Goal: Task Accomplishment & Management: Use online tool/utility

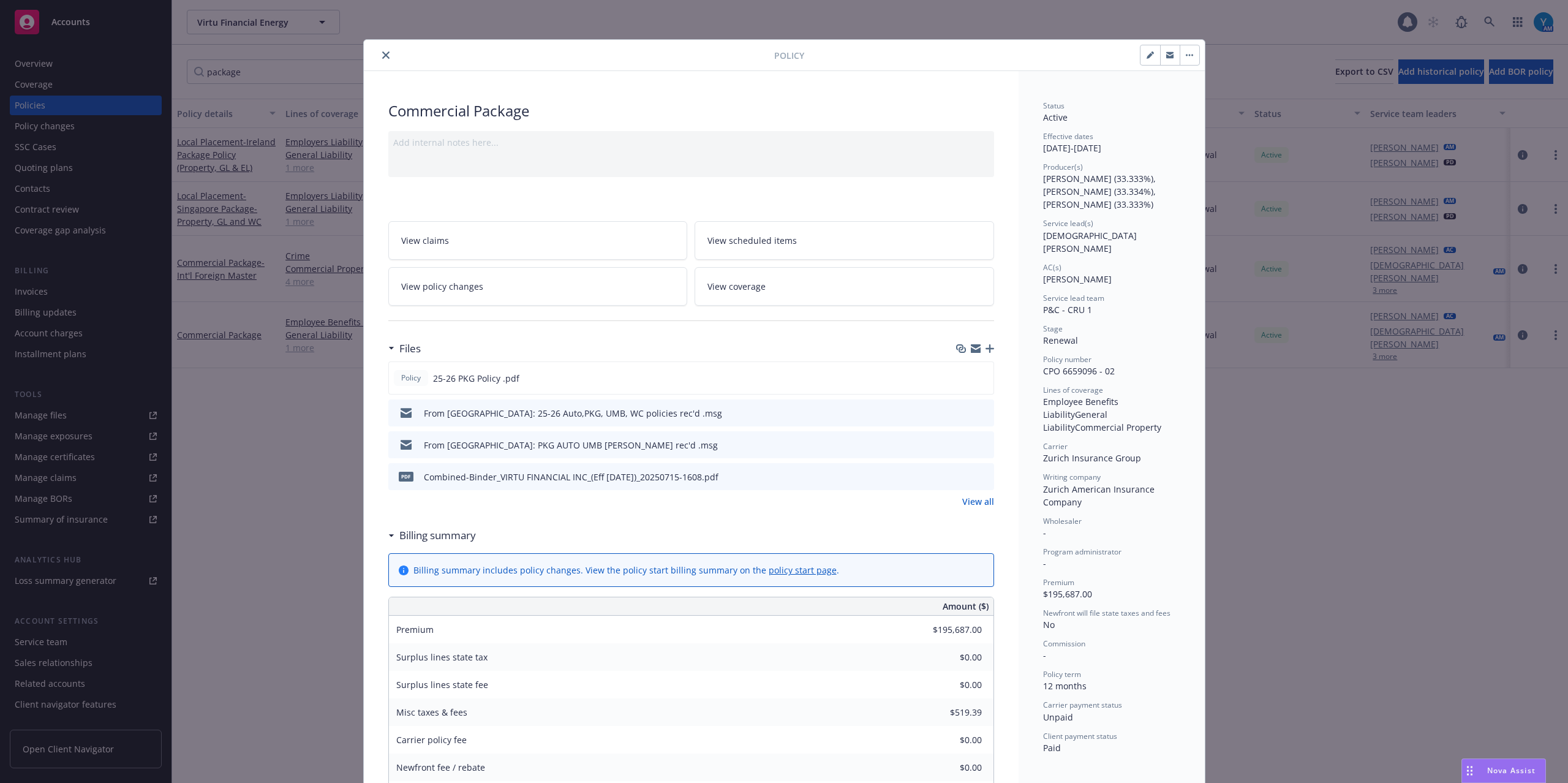
click at [385, 54] on button "close" at bounding box center [385, 55] width 14 height 14
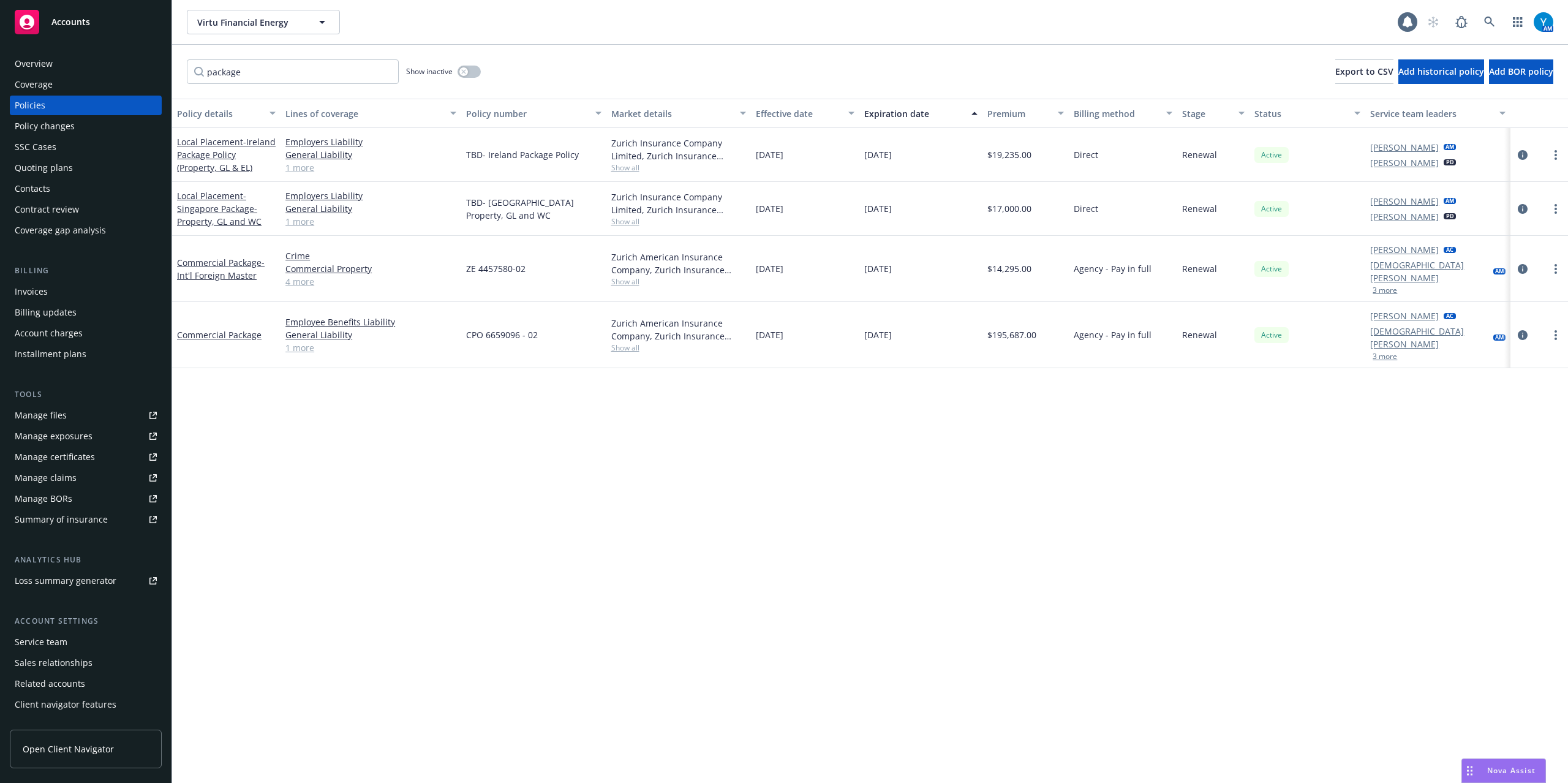
click at [43, 62] on div "Overview" at bounding box center [34, 64] width 38 height 20
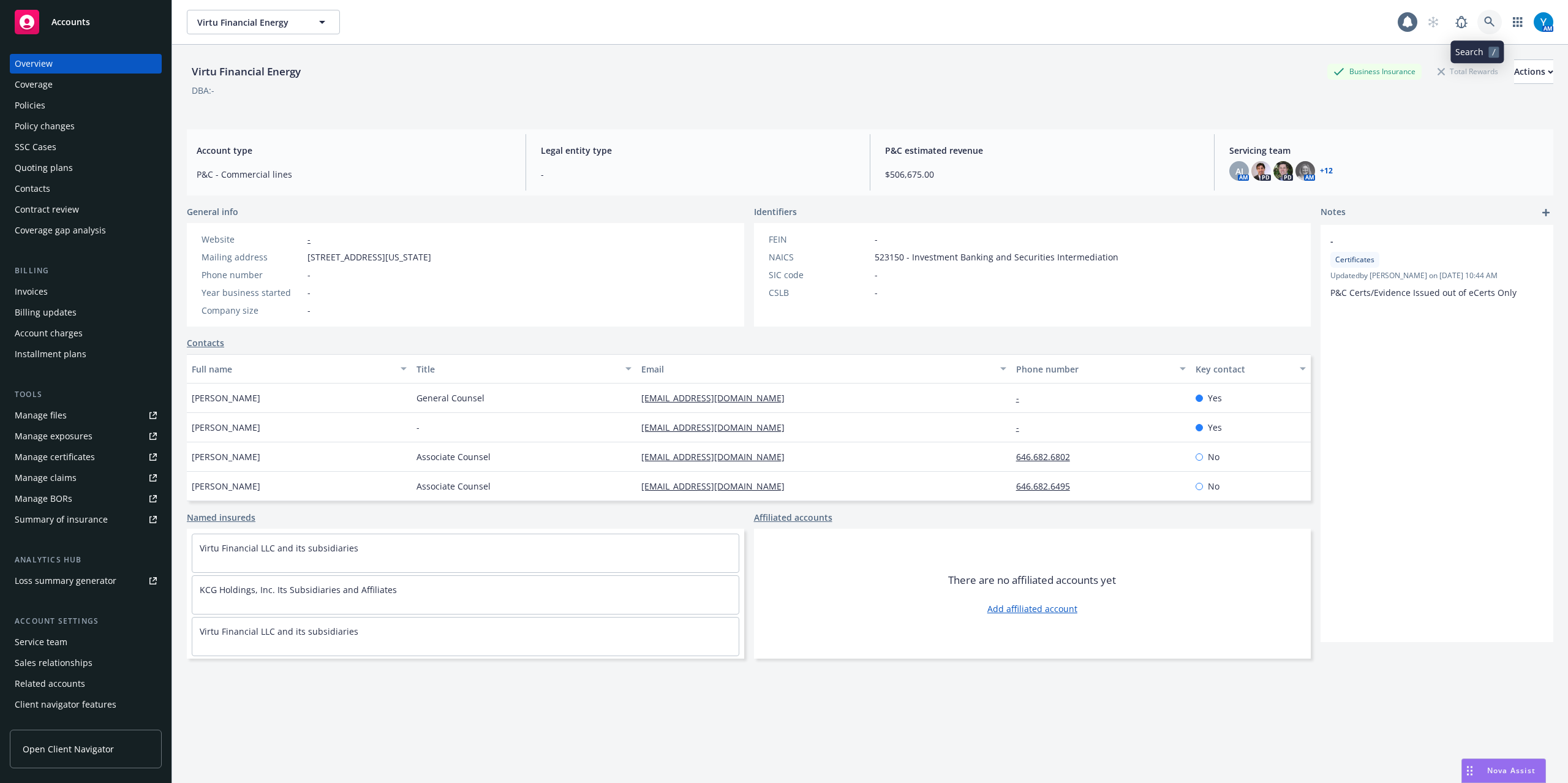
click at [1483, 18] on link at bounding box center [1489, 22] width 24 height 24
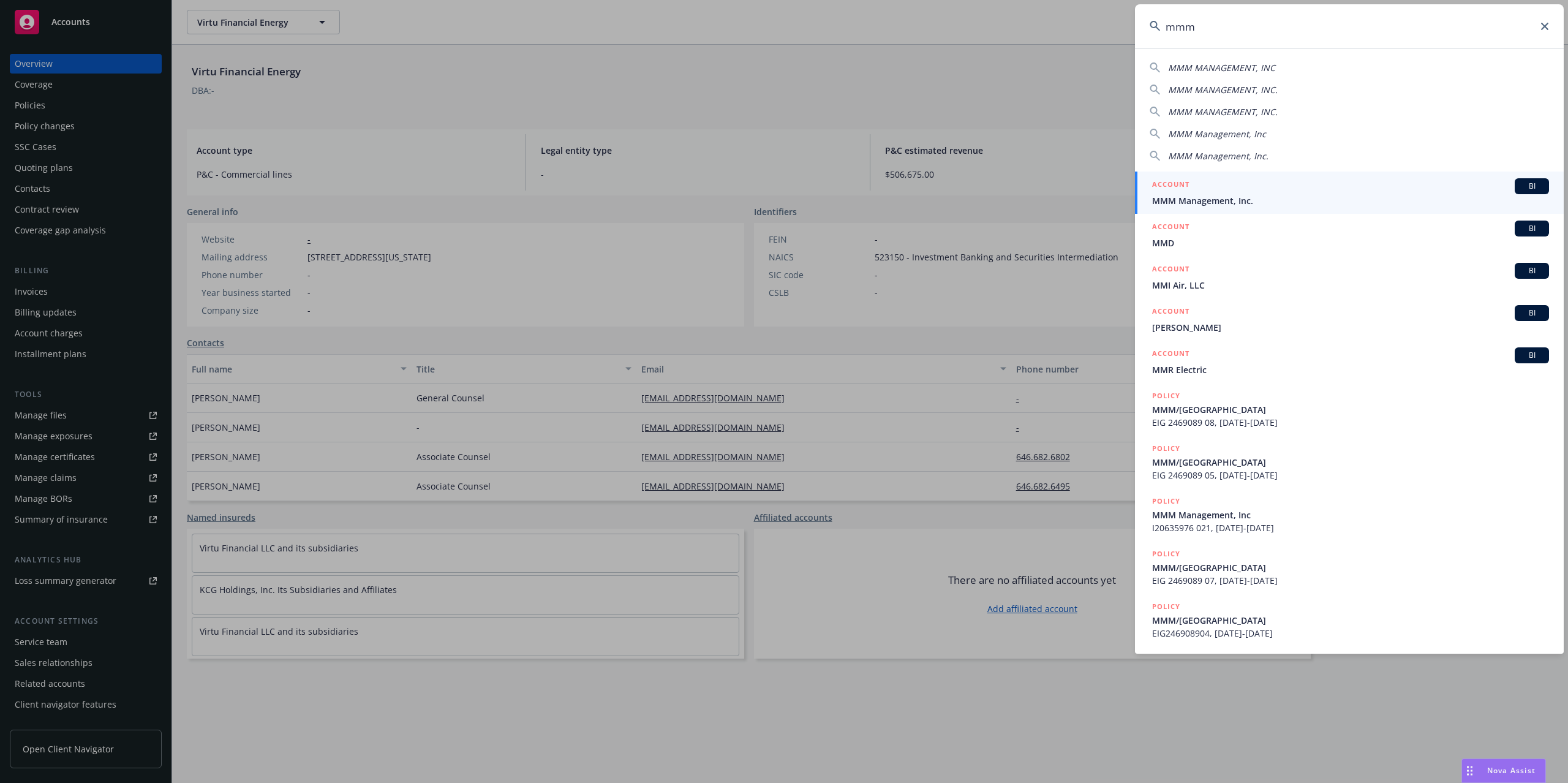
type input "mmm"
click at [1211, 194] on span "MMM Management, Inc." at bounding box center [1351, 200] width 397 height 13
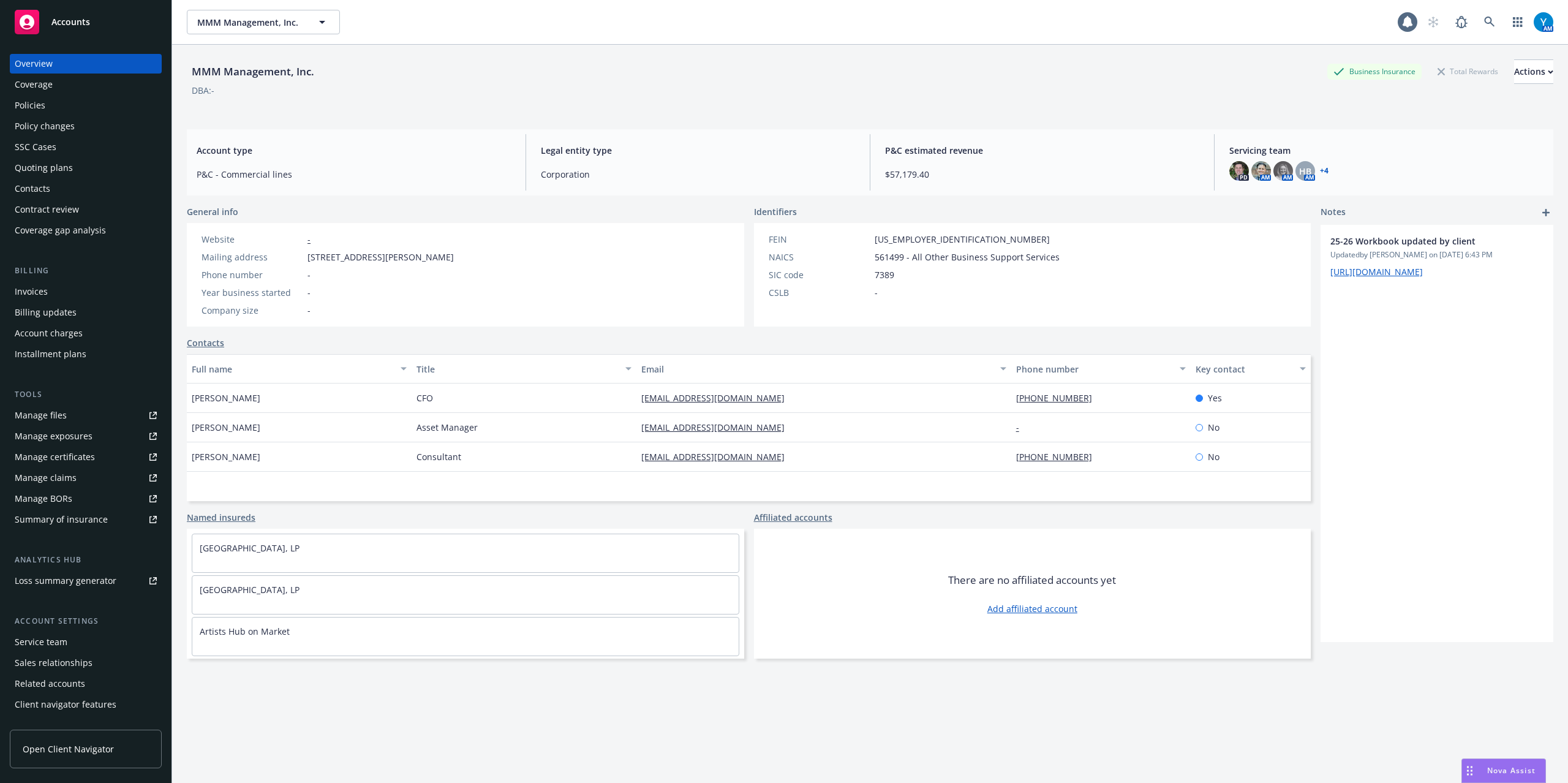
click at [44, 296] on div "Invoices" at bounding box center [31, 292] width 33 height 20
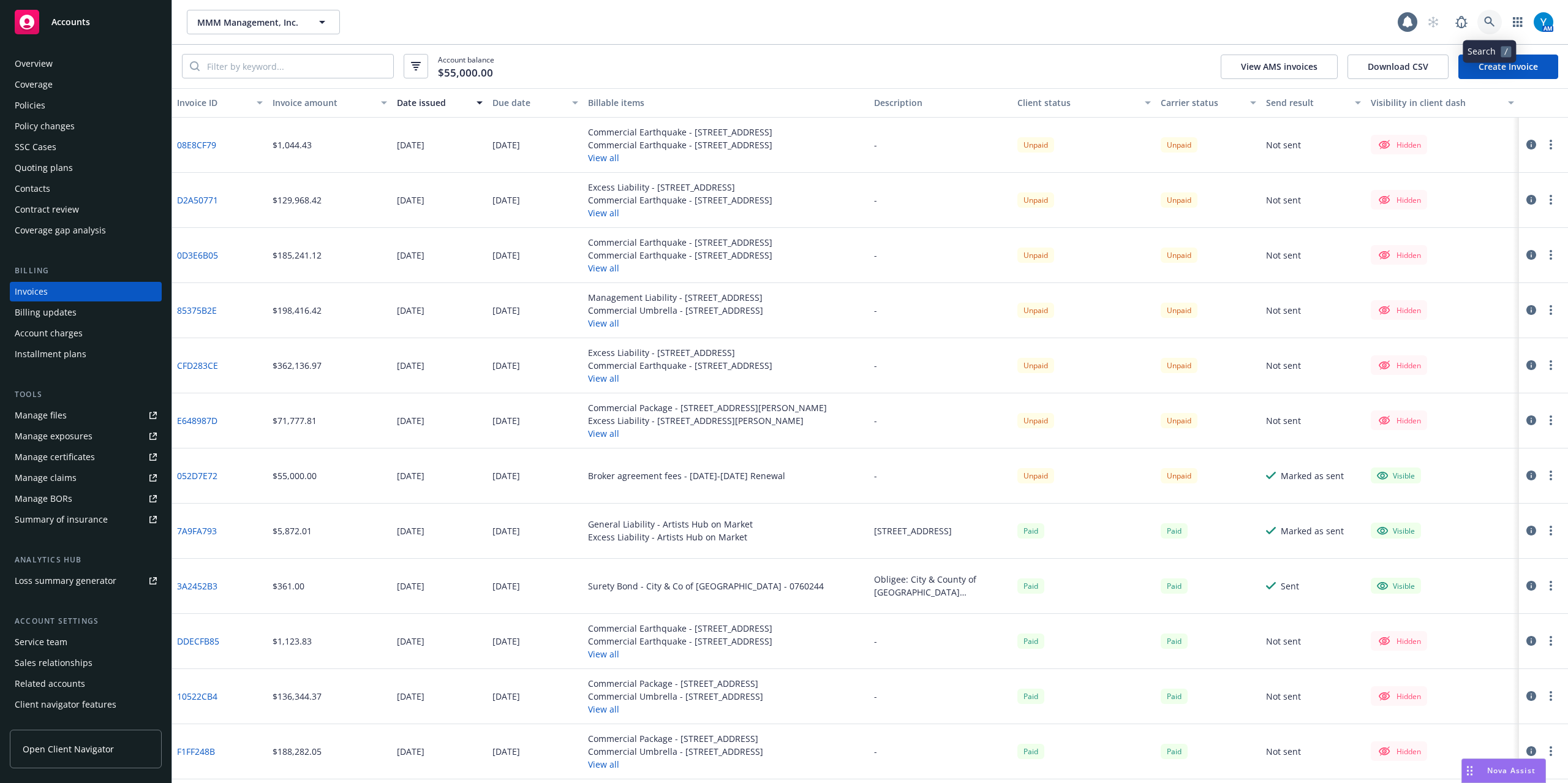
click at [1493, 22] on icon at bounding box center [1489, 22] width 11 height 11
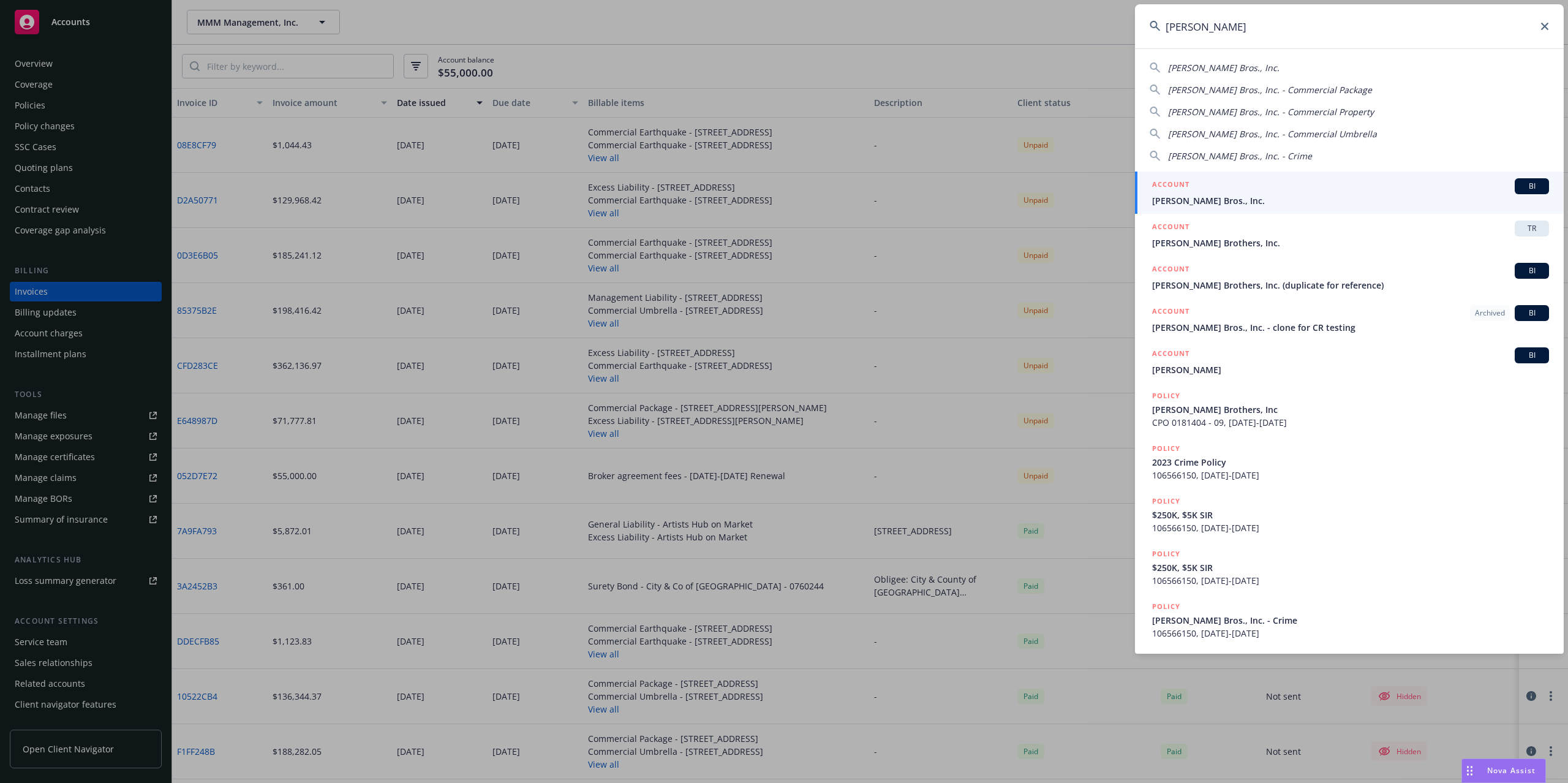
type input "[PERSON_NAME]"
click at [1236, 192] on div "ACCOUNT BI" at bounding box center [1351, 186] width 397 height 16
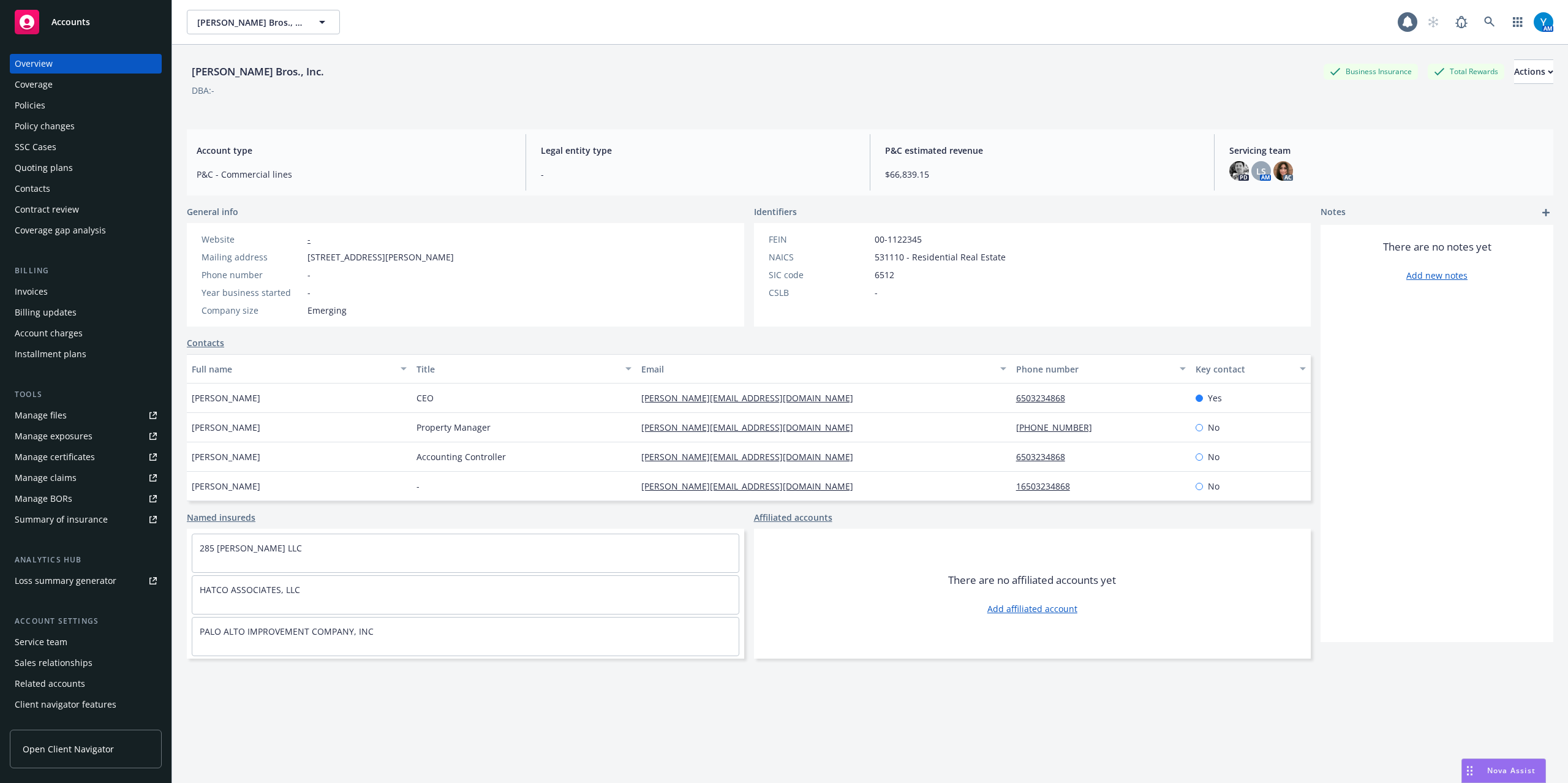
click at [49, 102] on div "Policies" at bounding box center [85, 105] width 142 height 20
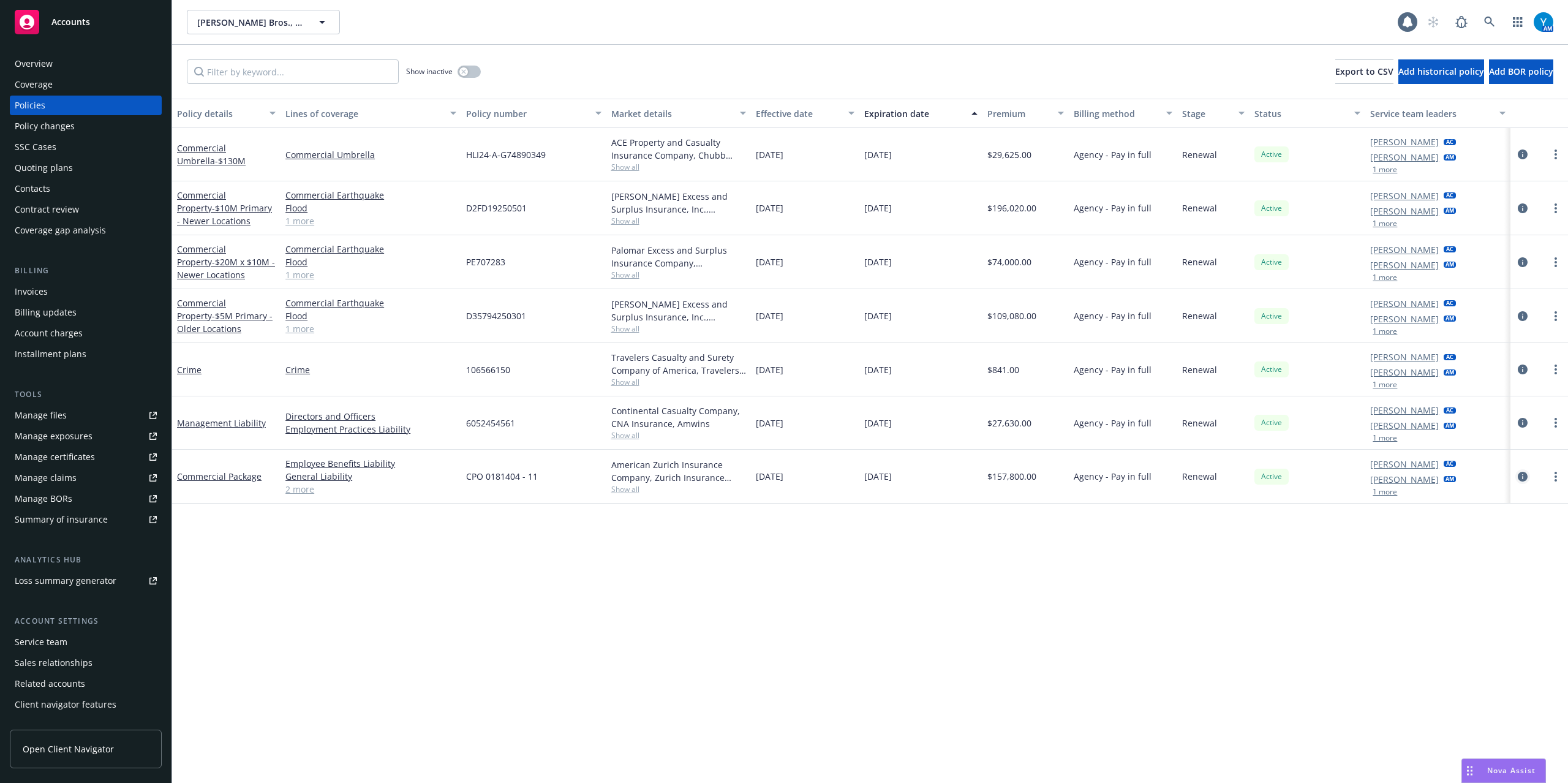
click at [1525, 476] on icon "circleInformation" at bounding box center [1522, 476] width 10 height 10
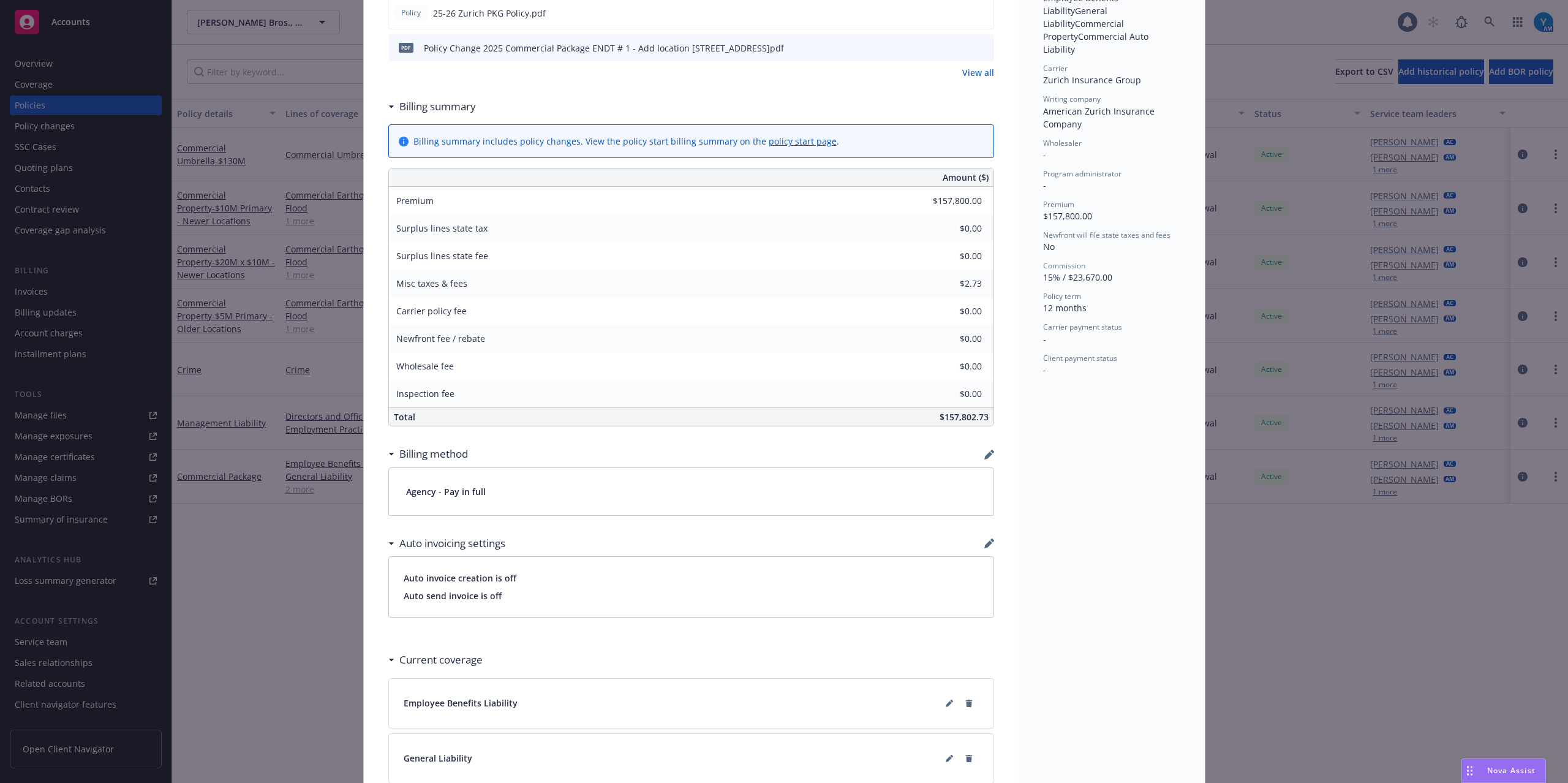
scroll to position [408, 0]
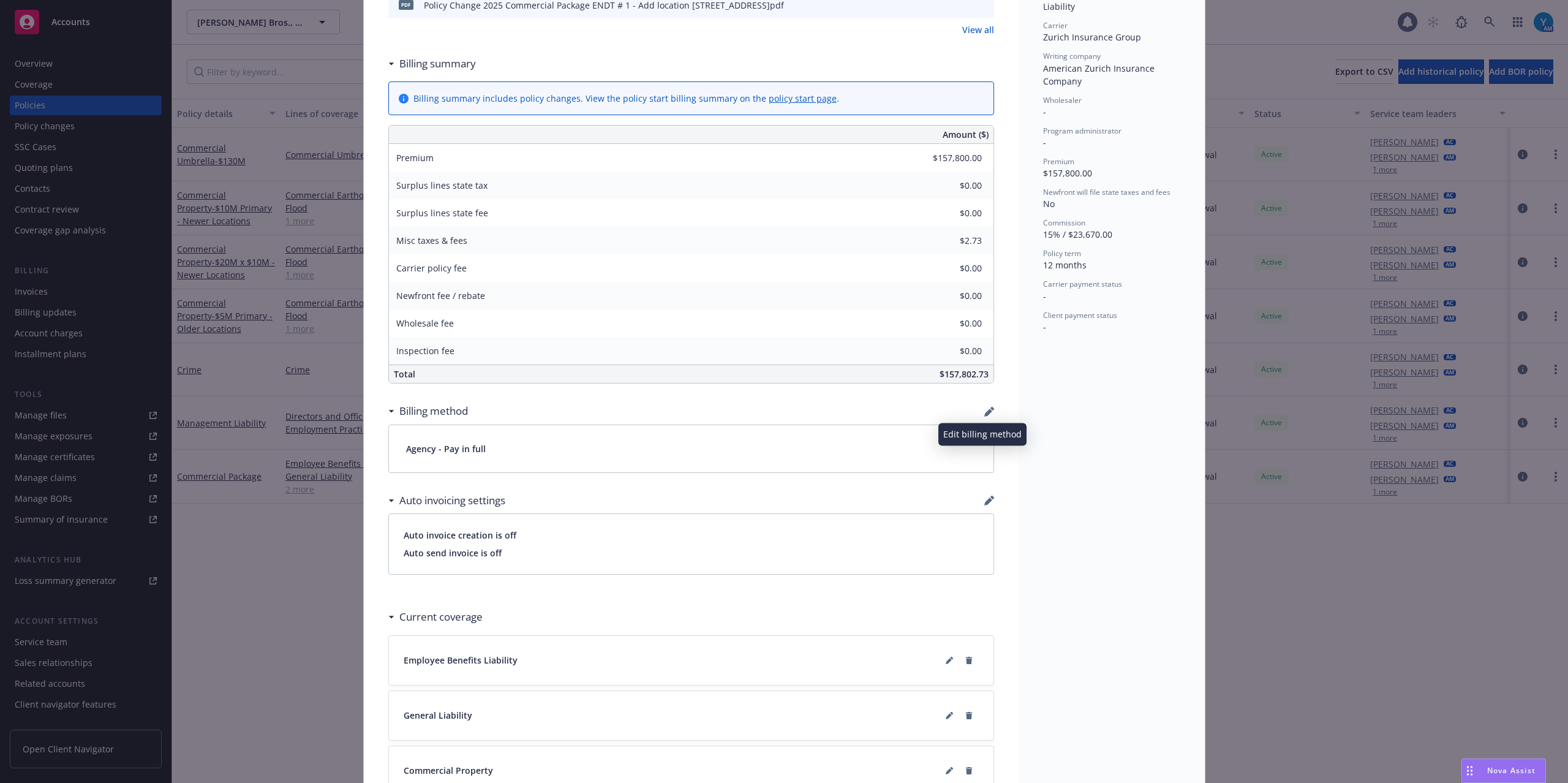
click at [984, 412] on icon "button" at bounding box center [989, 411] width 10 height 10
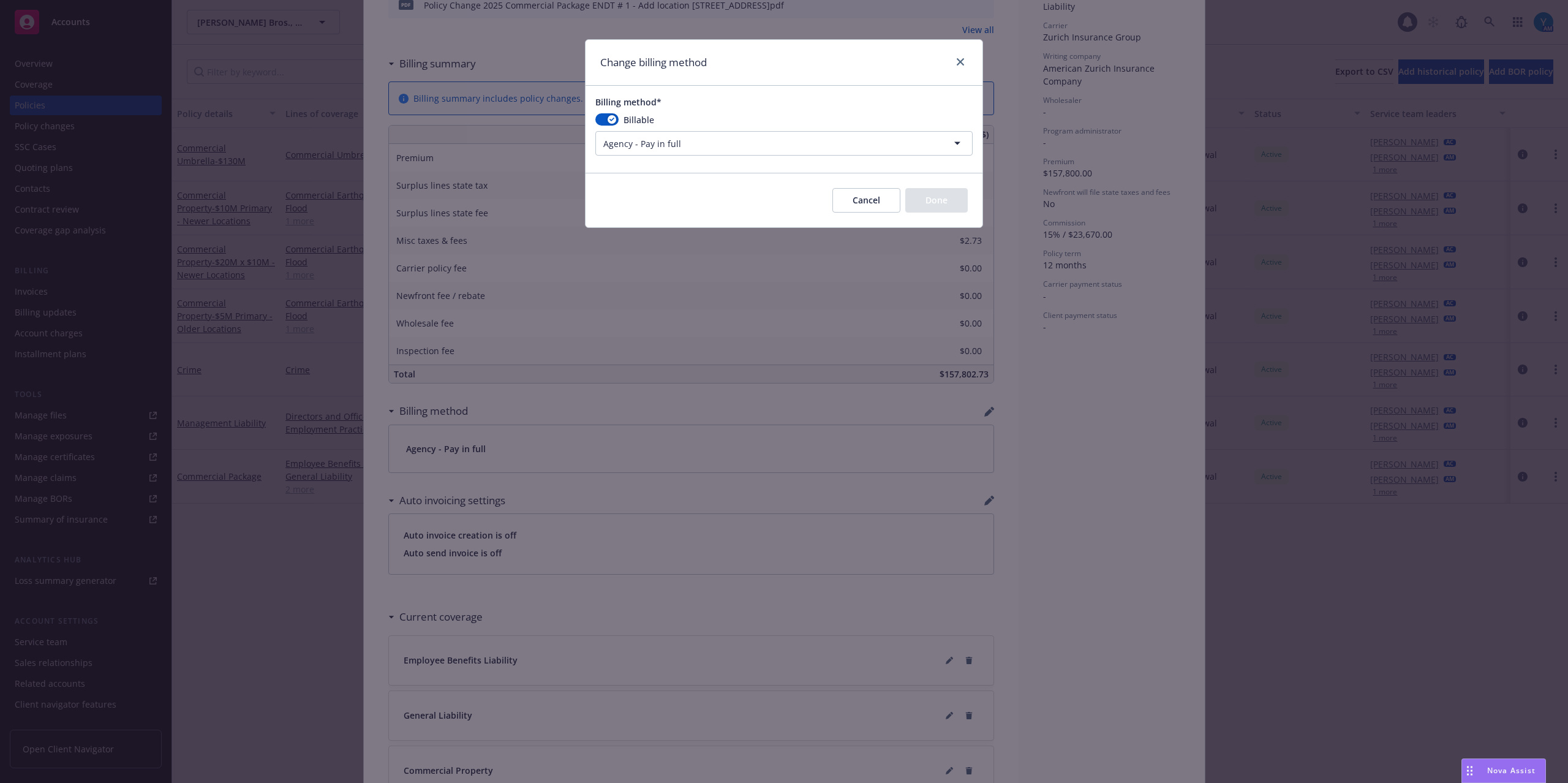
click at [653, 140] on html "Accounts Overview Coverage Policies Policy changes SSC Cases Quoting plans Cont…" at bounding box center [784, 392] width 1568 height 783
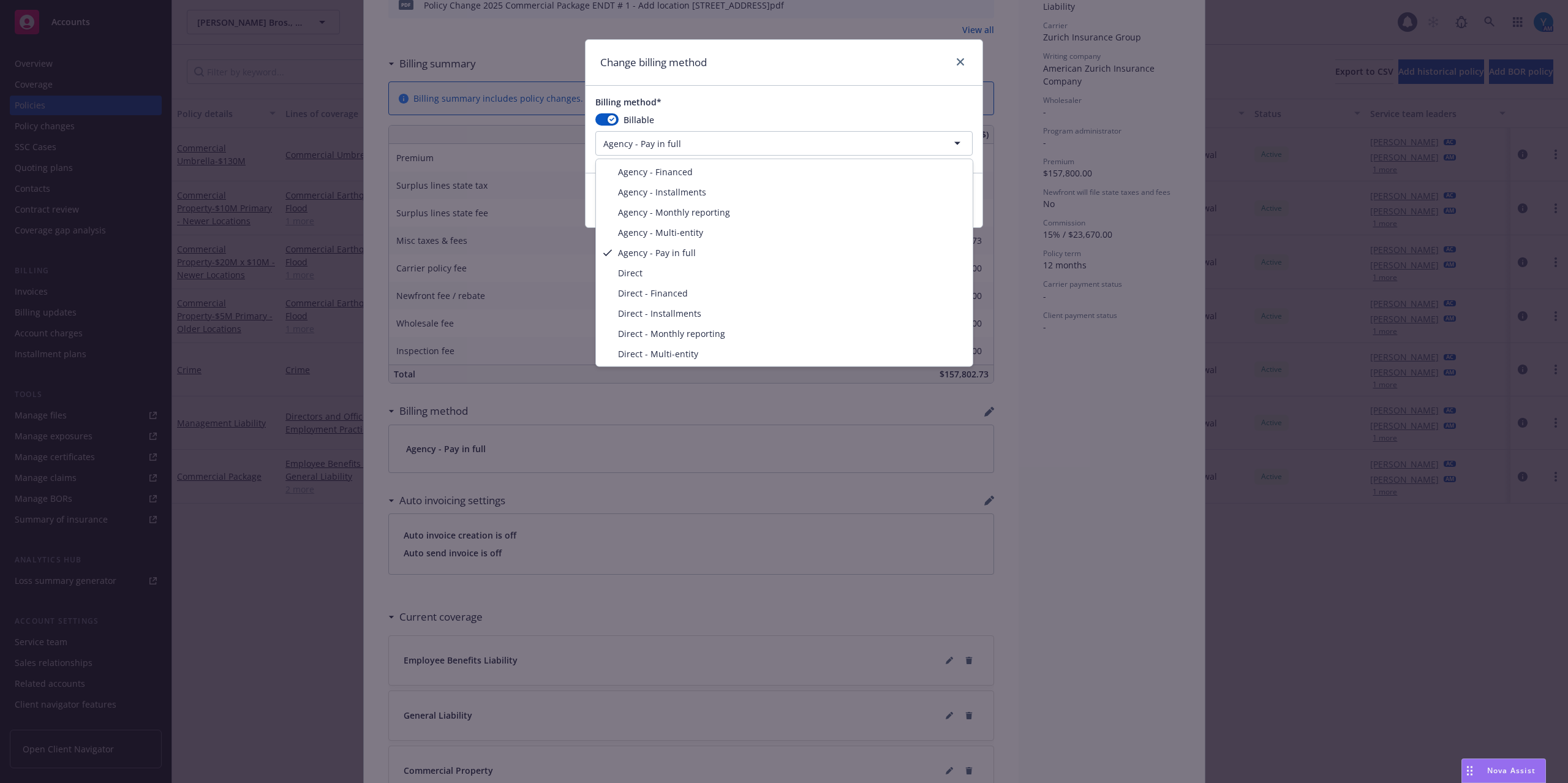
select select "AGENCY_MULTI_ENTITY"
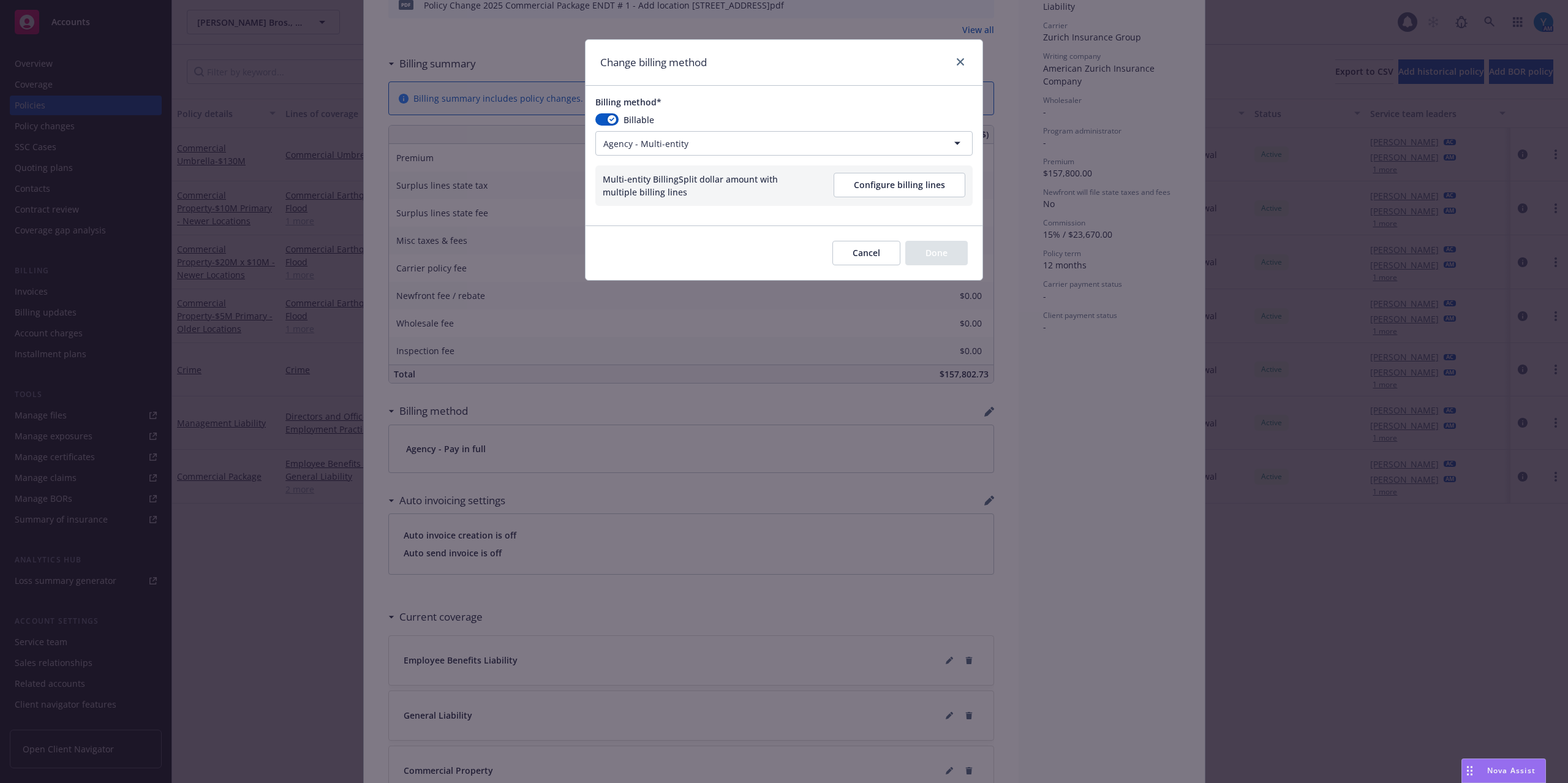
click at [901, 188] on button "Configure billing lines" at bounding box center [899, 185] width 132 height 24
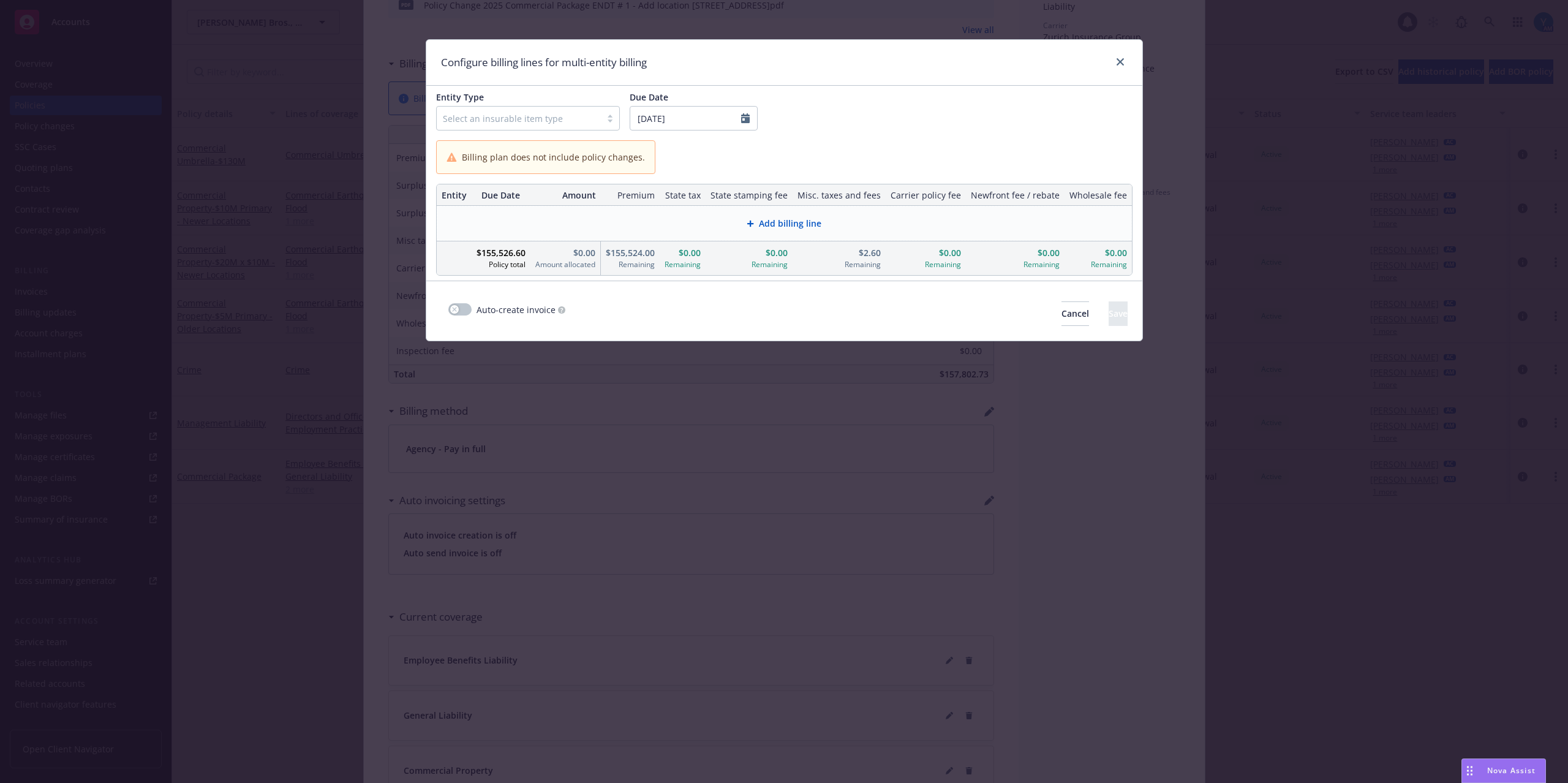
click at [491, 121] on div at bounding box center [518, 118] width 152 height 14
drag, startPoint x: 497, startPoint y: 169, endPoint x: 557, endPoint y: 169, distance: 60.0
click at [496, 169] on span "Commercial Property" at bounding box center [497, 172] width 86 height 13
click at [843, 110] on div "Entity Type option Commercial Property, selected. Select is focused ,type to re…" at bounding box center [784, 111] width 697 height 40
click at [782, 226] on span "Add billing line" at bounding box center [790, 223] width 63 height 13
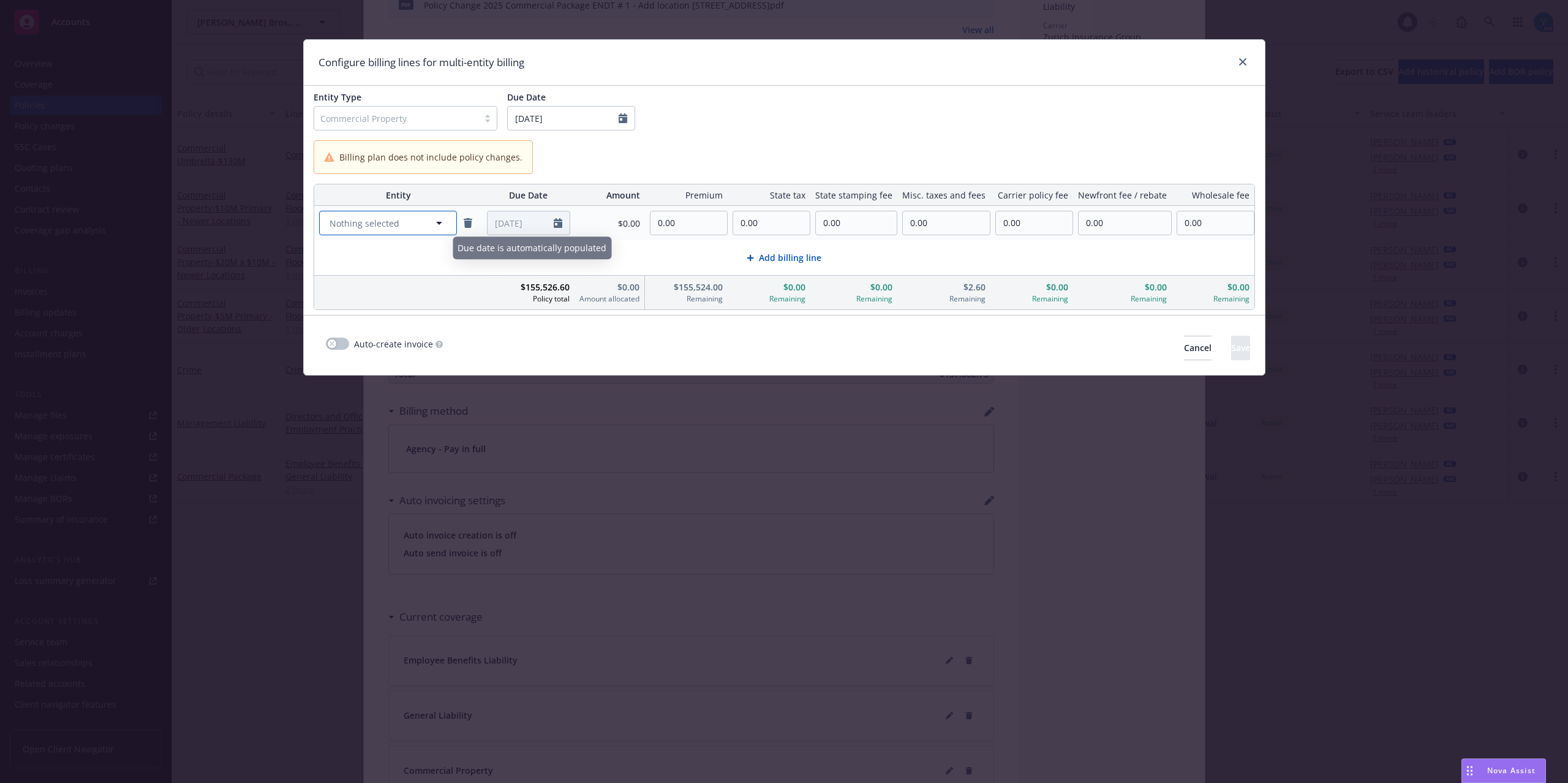
click at [398, 226] on span "Nothing selected" at bounding box center [364, 223] width 69 height 13
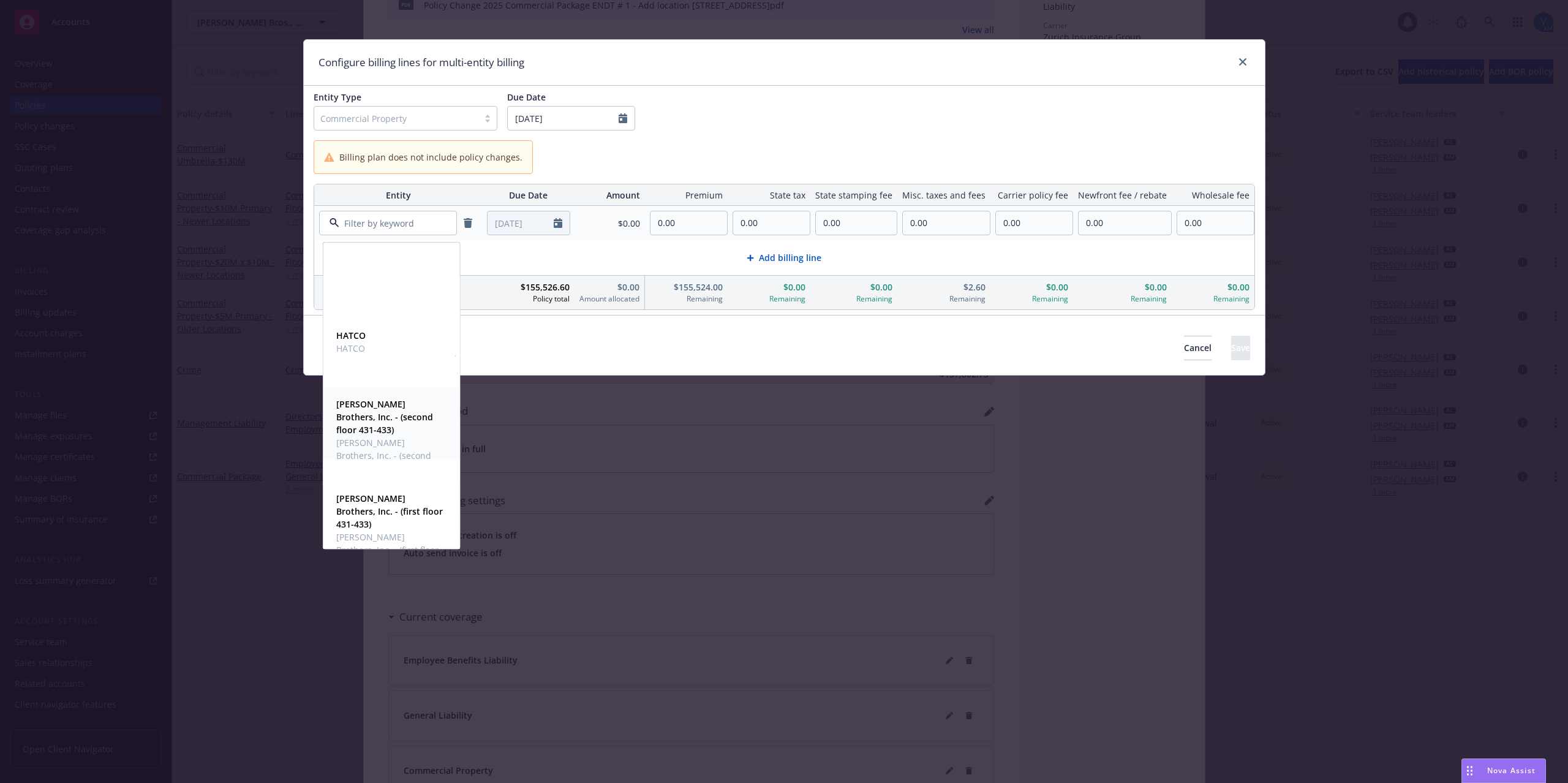
scroll to position [735, 0]
click at [388, 224] on input at bounding box center [385, 223] width 92 height 13
type input "150"
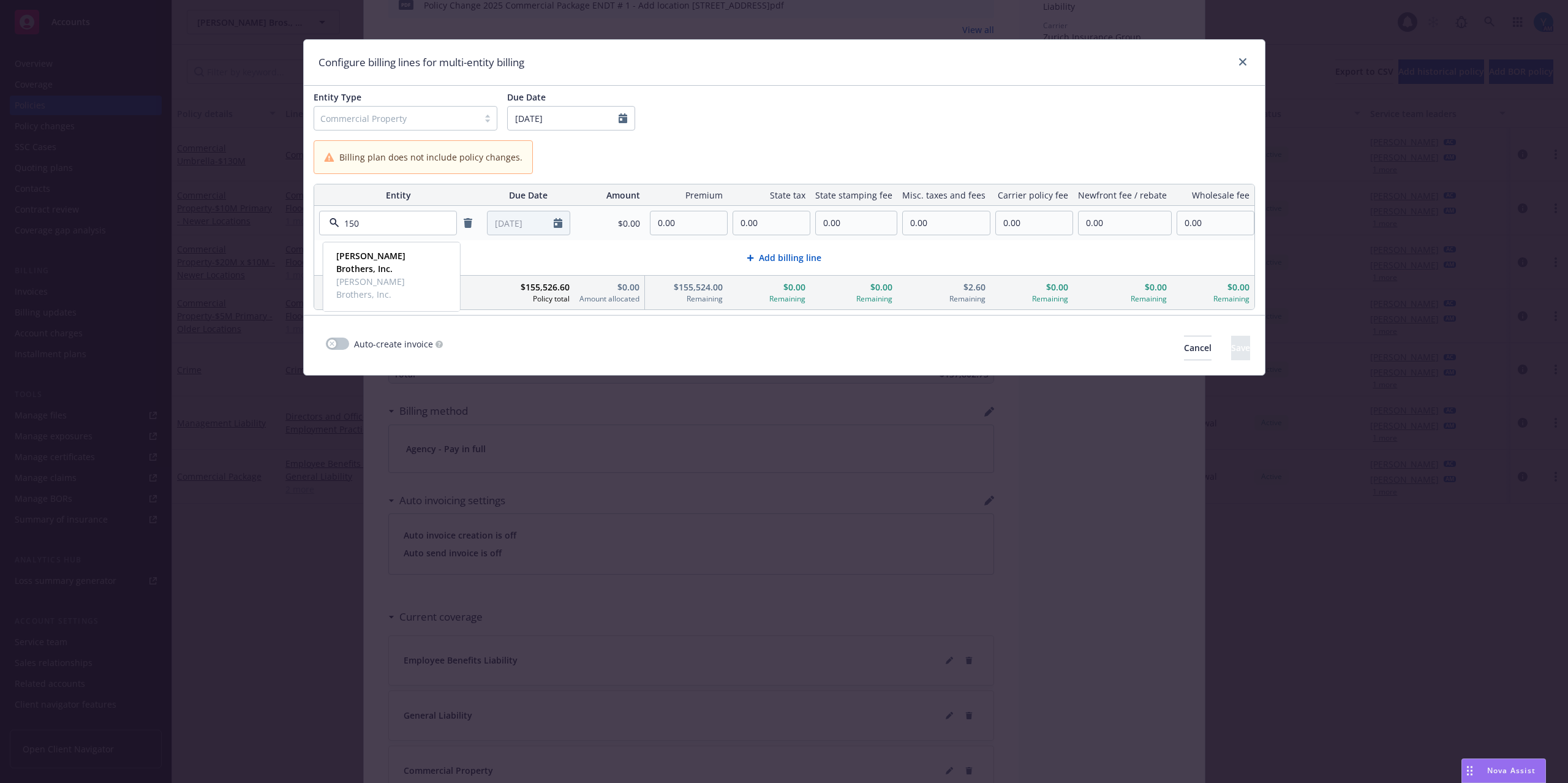
scroll to position [0, 0]
click at [394, 300] on span "[PERSON_NAME] Brothers, Inc." at bounding box center [391, 313] width 108 height 26
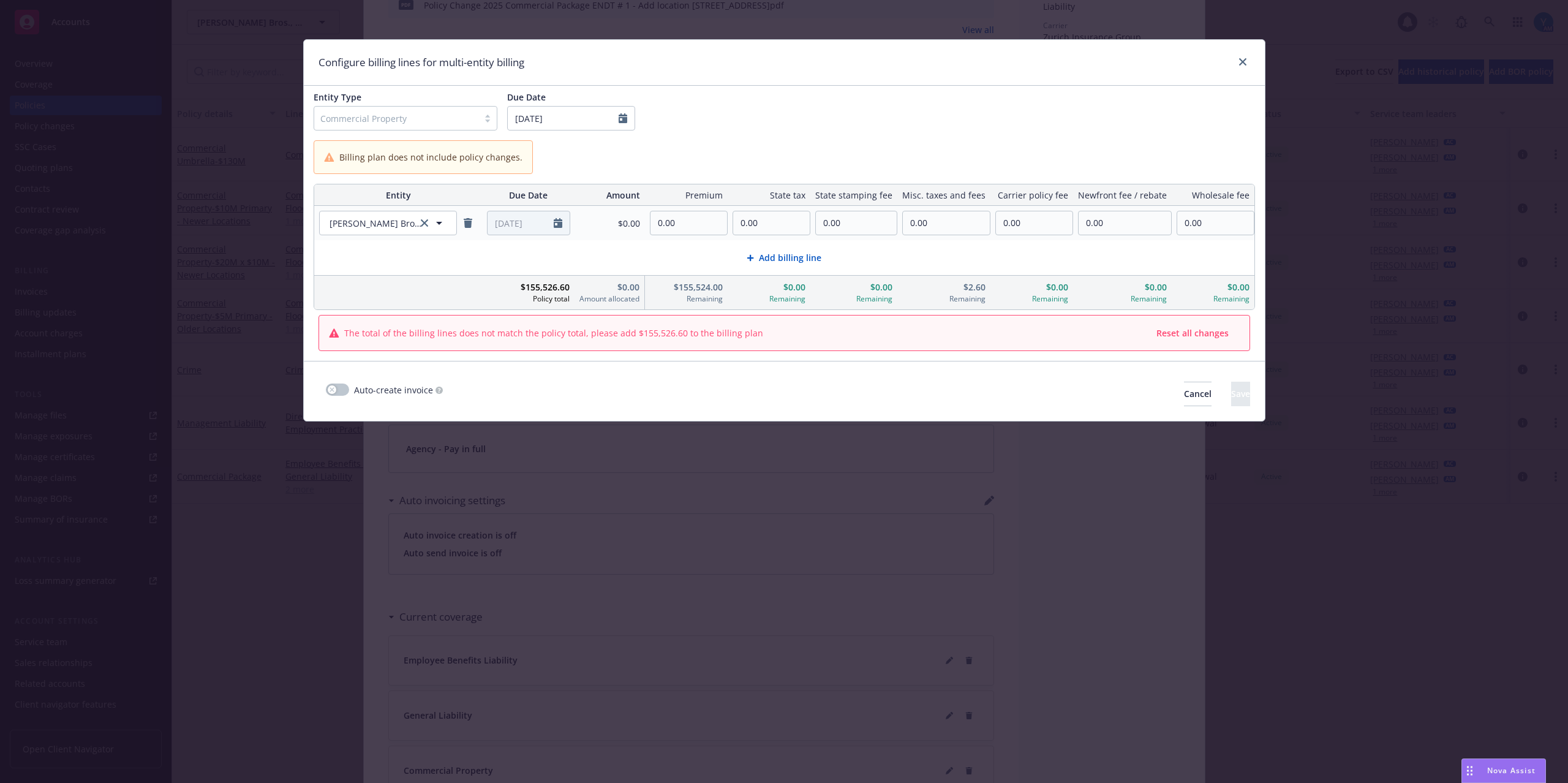
click at [803, 263] on span "Add billing line" at bounding box center [790, 257] width 63 height 13
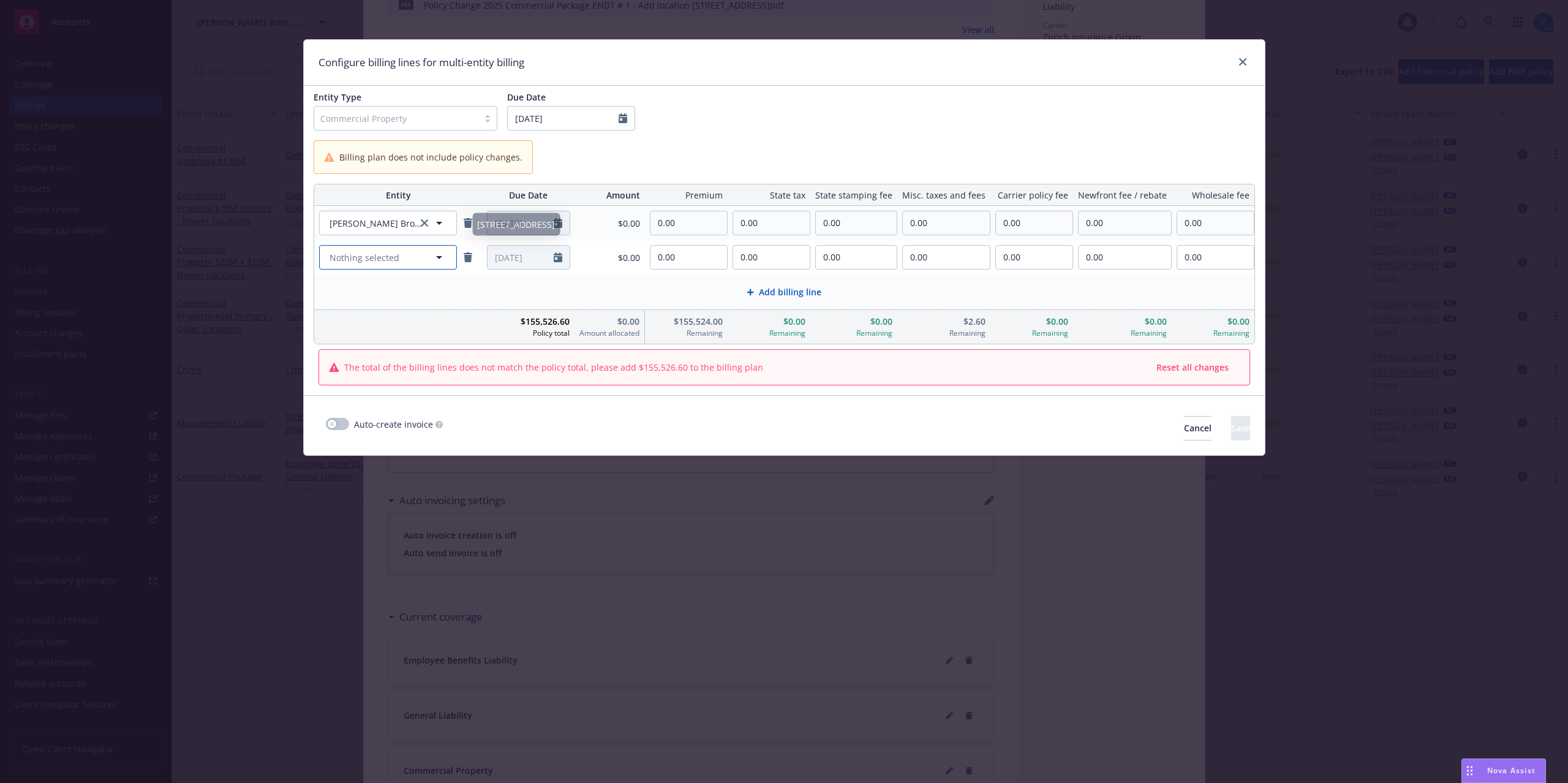
click at [356, 259] on span "Nothing selected" at bounding box center [364, 257] width 69 height 13
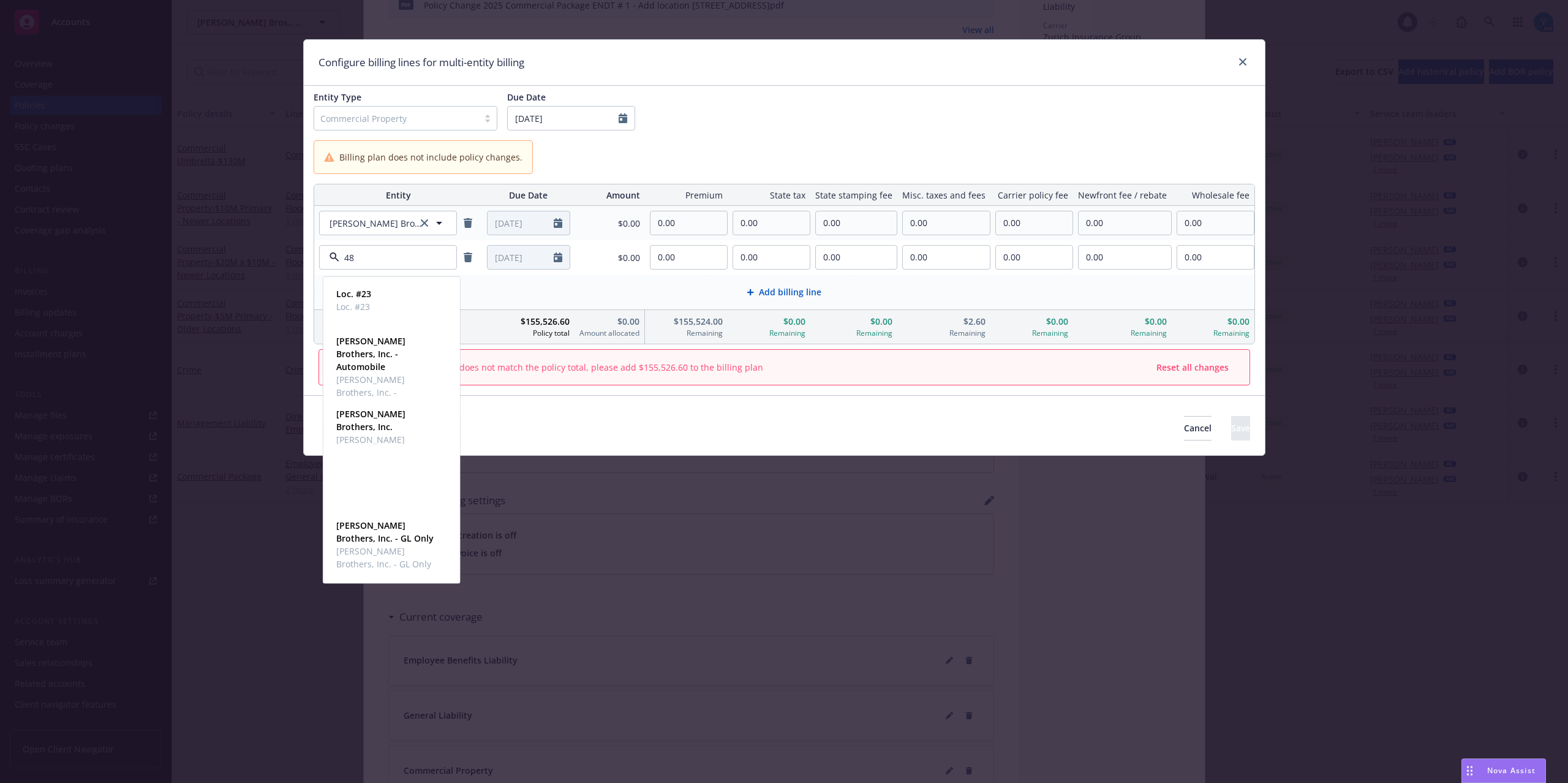
type input "480"
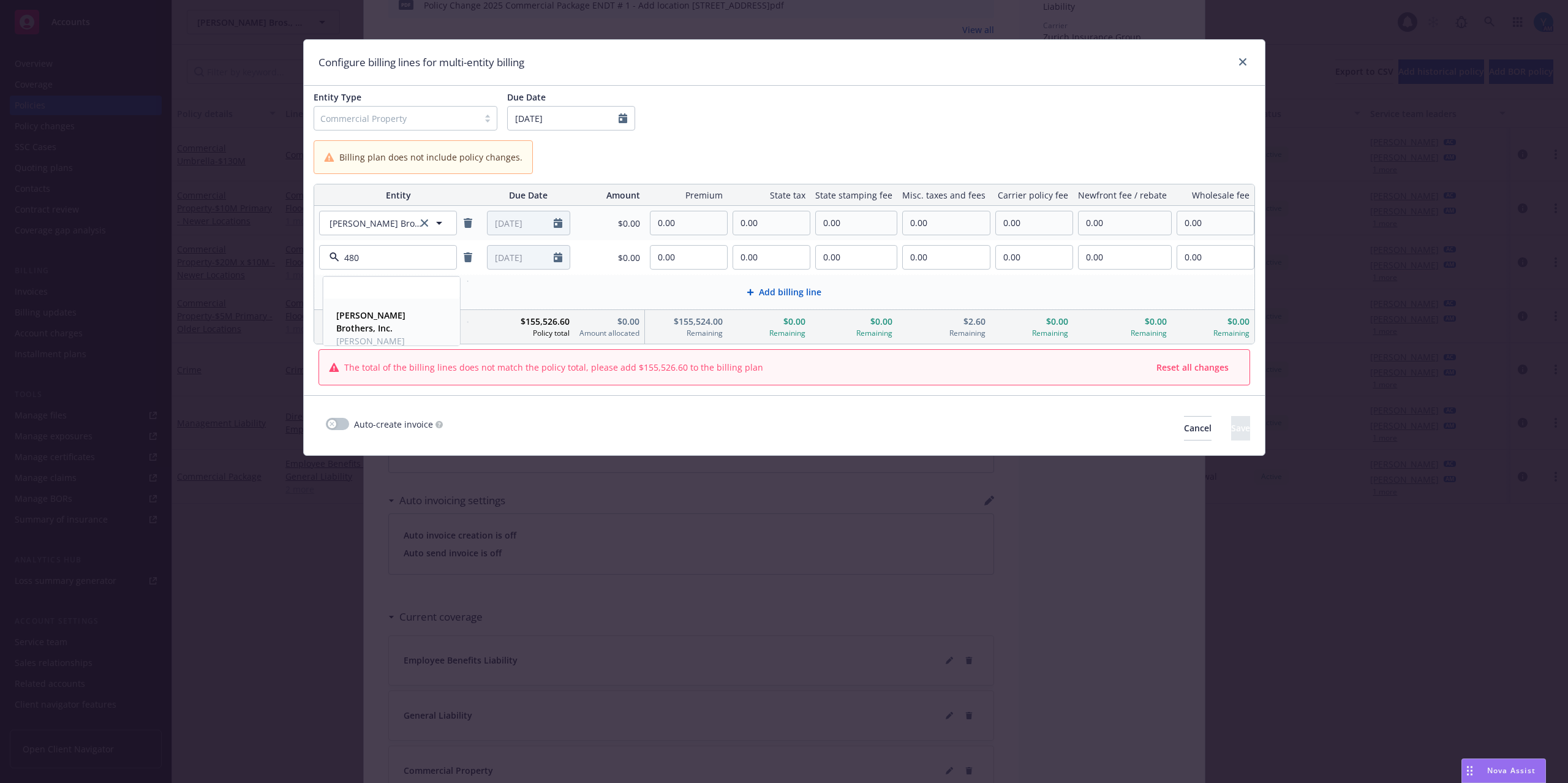
click at [353, 334] on span "[PERSON_NAME] Brothers, Inc." at bounding box center [391, 347] width 108 height 26
click at [792, 287] on span "Add billing line" at bounding box center [790, 292] width 63 height 13
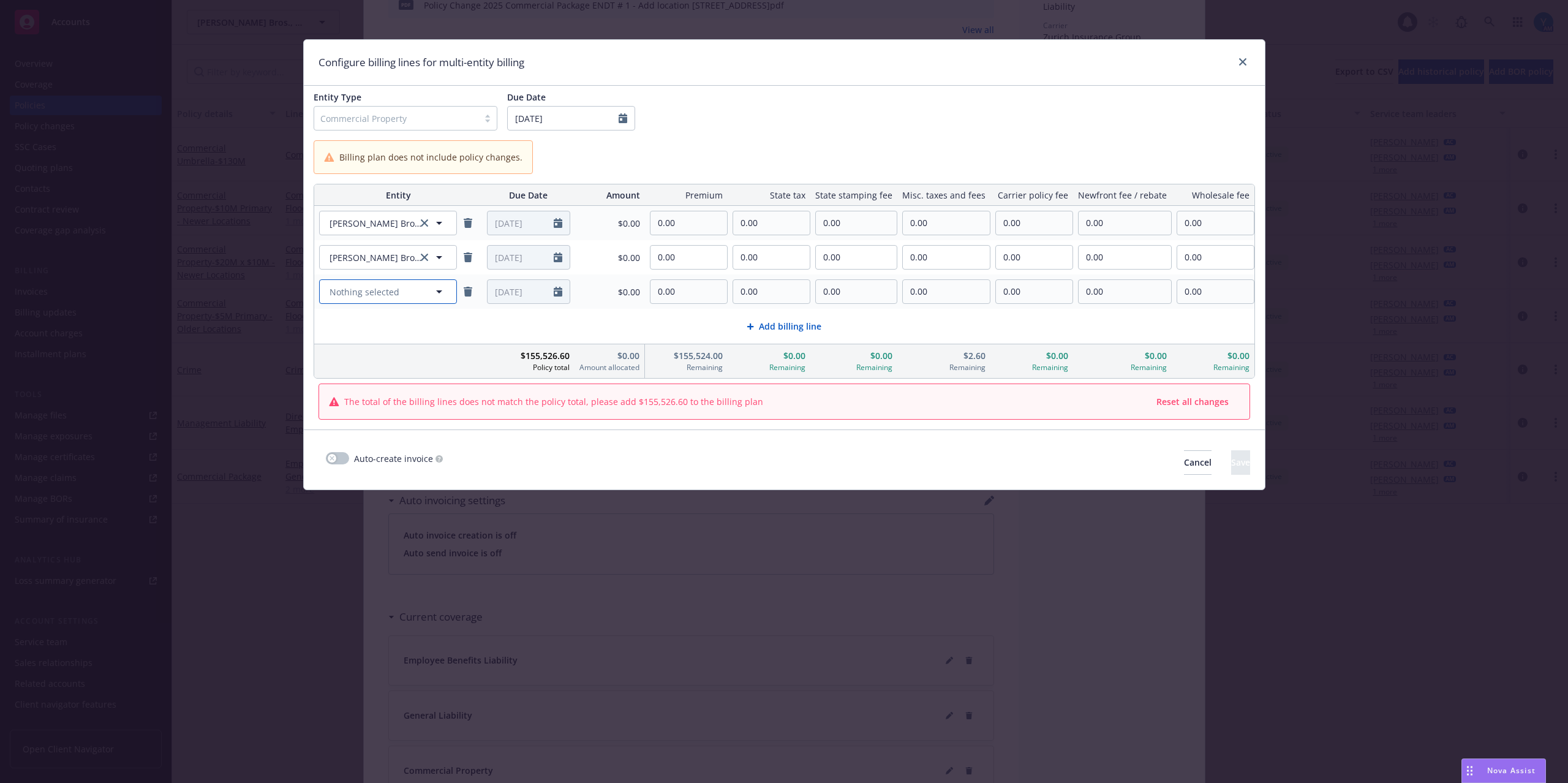
click at [349, 292] on span "Nothing selected" at bounding box center [364, 292] width 69 height 13
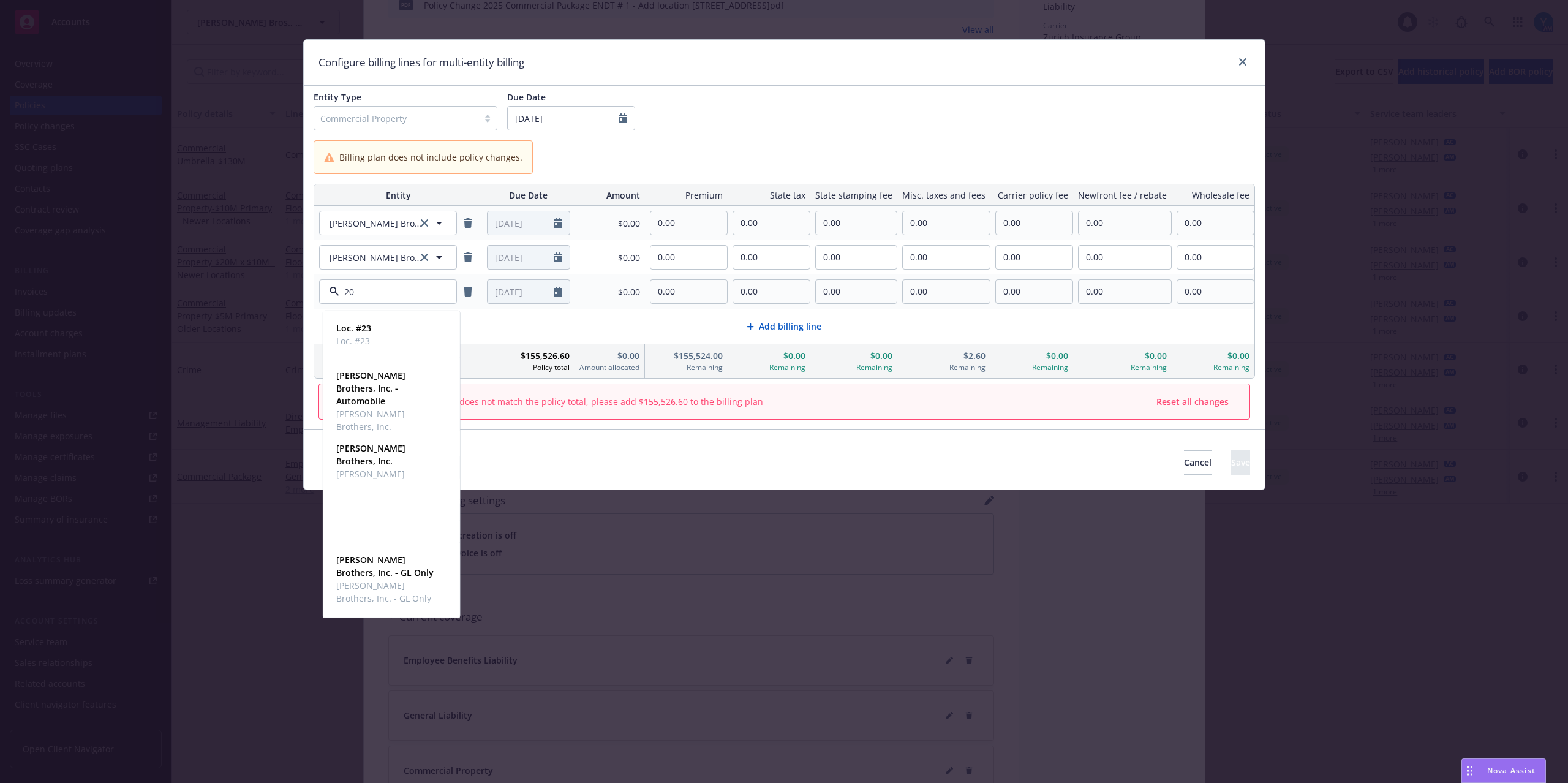
type input "200"
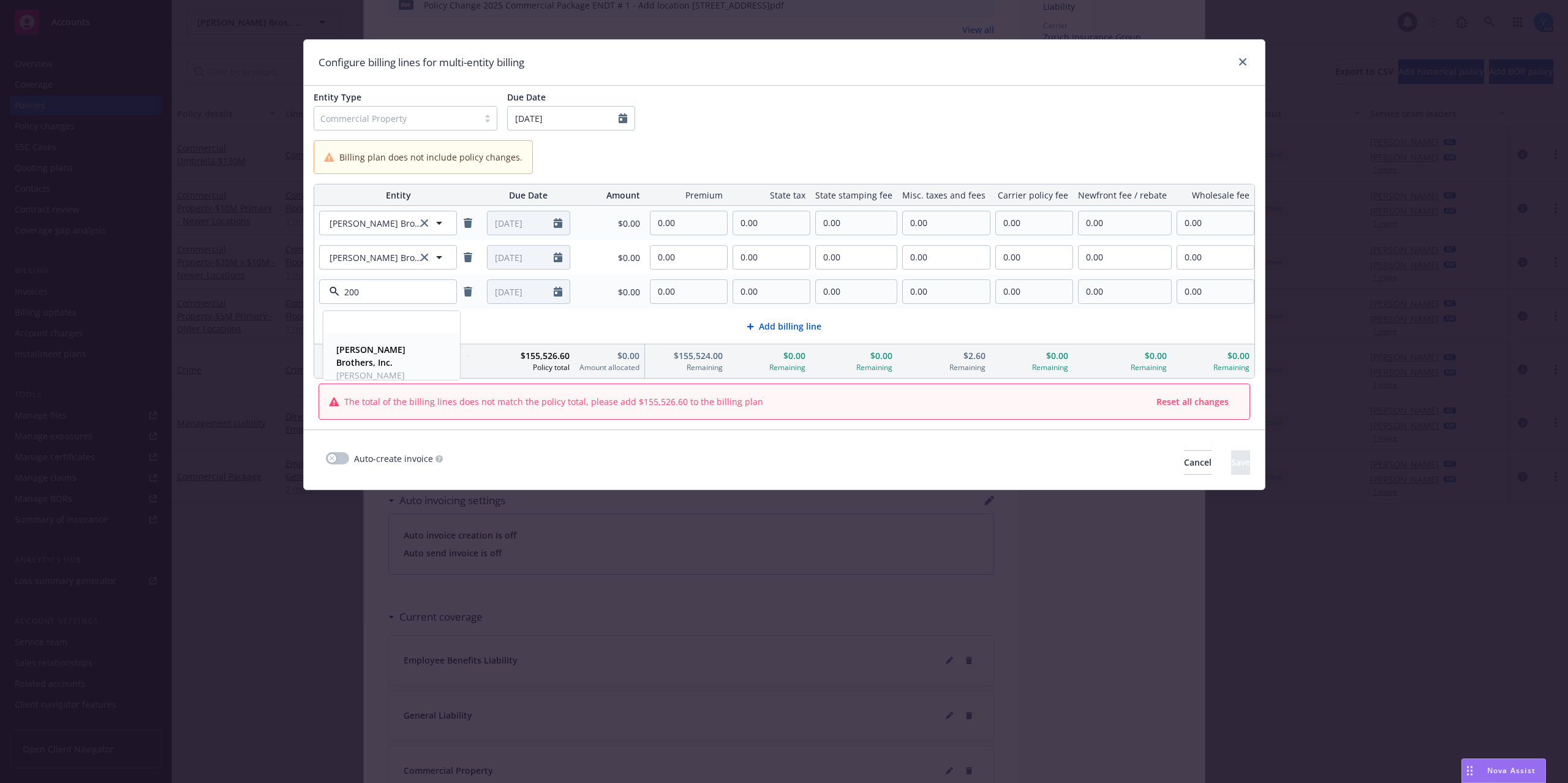
click at [362, 369] on span "[PERSON_NAME] Brothers, Inc." at bounding box center [391, 382] width 108 height 26
click at [807, 327] on span "Add billing line" at bounding box center [790, 326] width 63 height 13
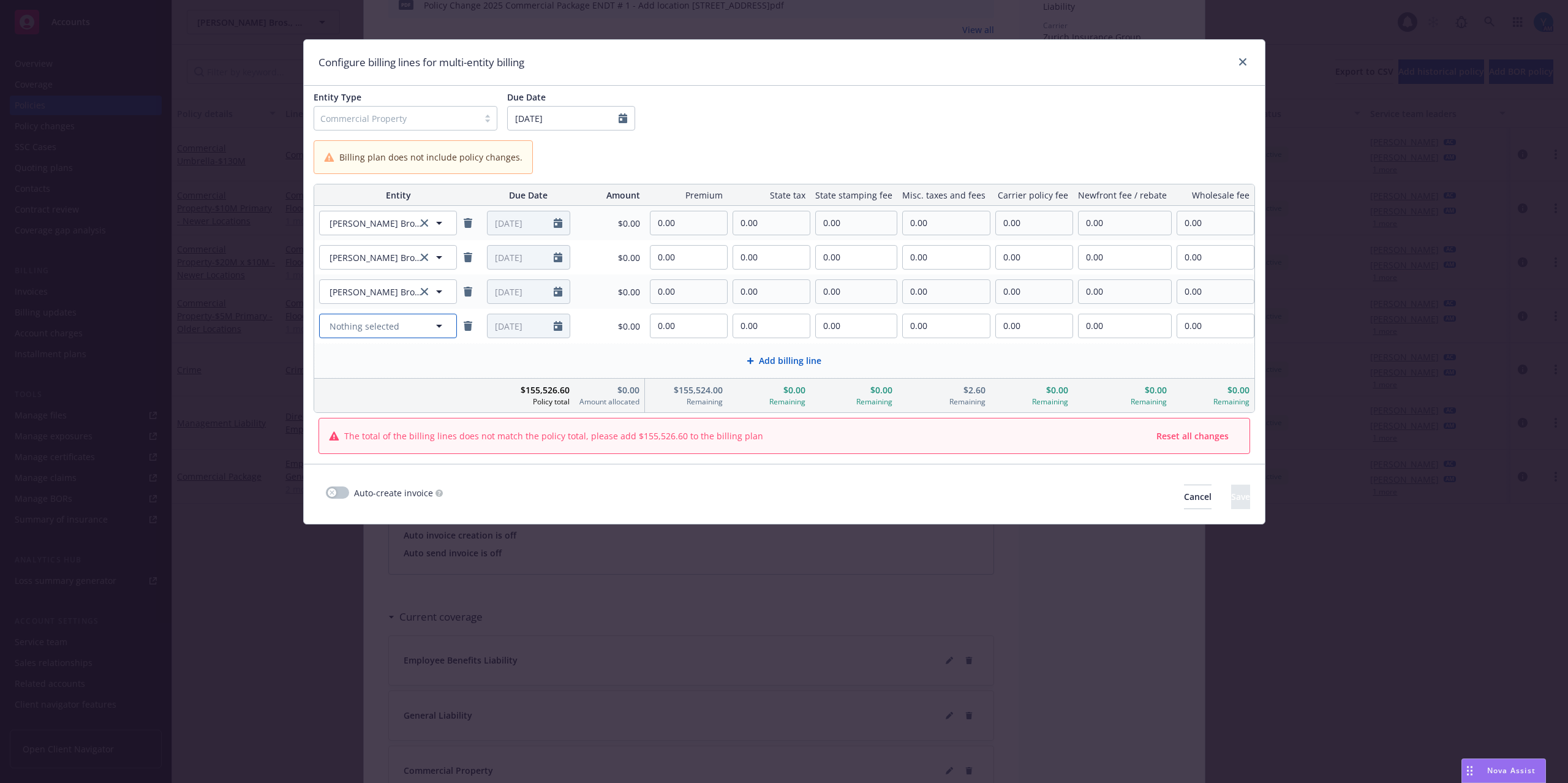
click at [387, 328] on span "Nothing selected" at bounding box center [364, 326] width 69 height 13
type input "10495"
click at [377, 417] on span "HATCO - Bldg 1" at bounding box center [368, 422] width 63 height 13
click at [778, 364] on span "Add billing line" at bounding box center [790, 360] width 63 height 13
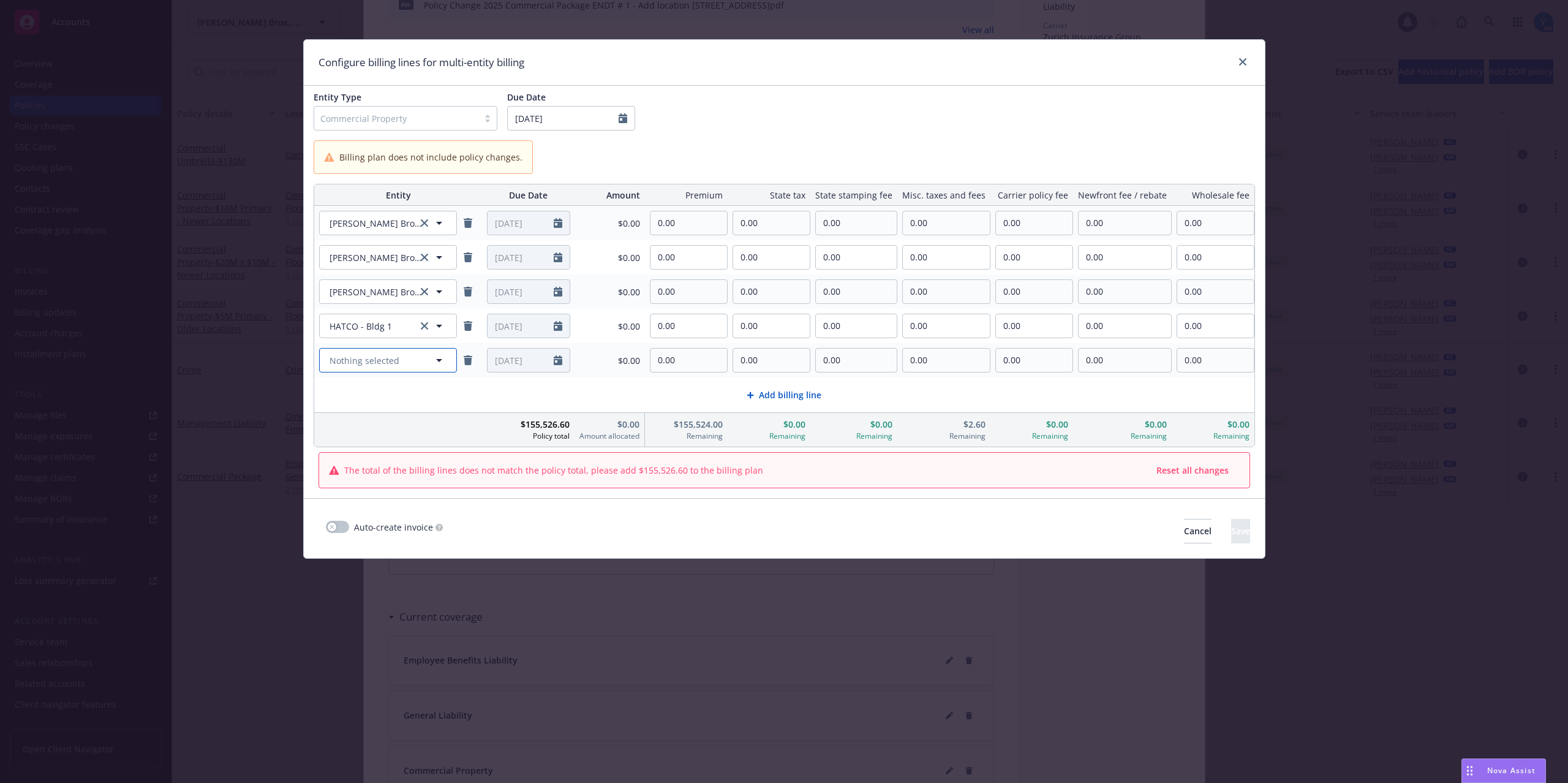
click at [392, 353] on button "Nothing selected" at bounding box center [388, 360] width 138 height 24
type input "10495"
click at [388, 404] on span "HATCO - Bldg 2" at bounding box center [368, 409] width 63 height 13
click at [784, 395] on span "Add billing line" at bounding box center [790, 395] width 63 height 13
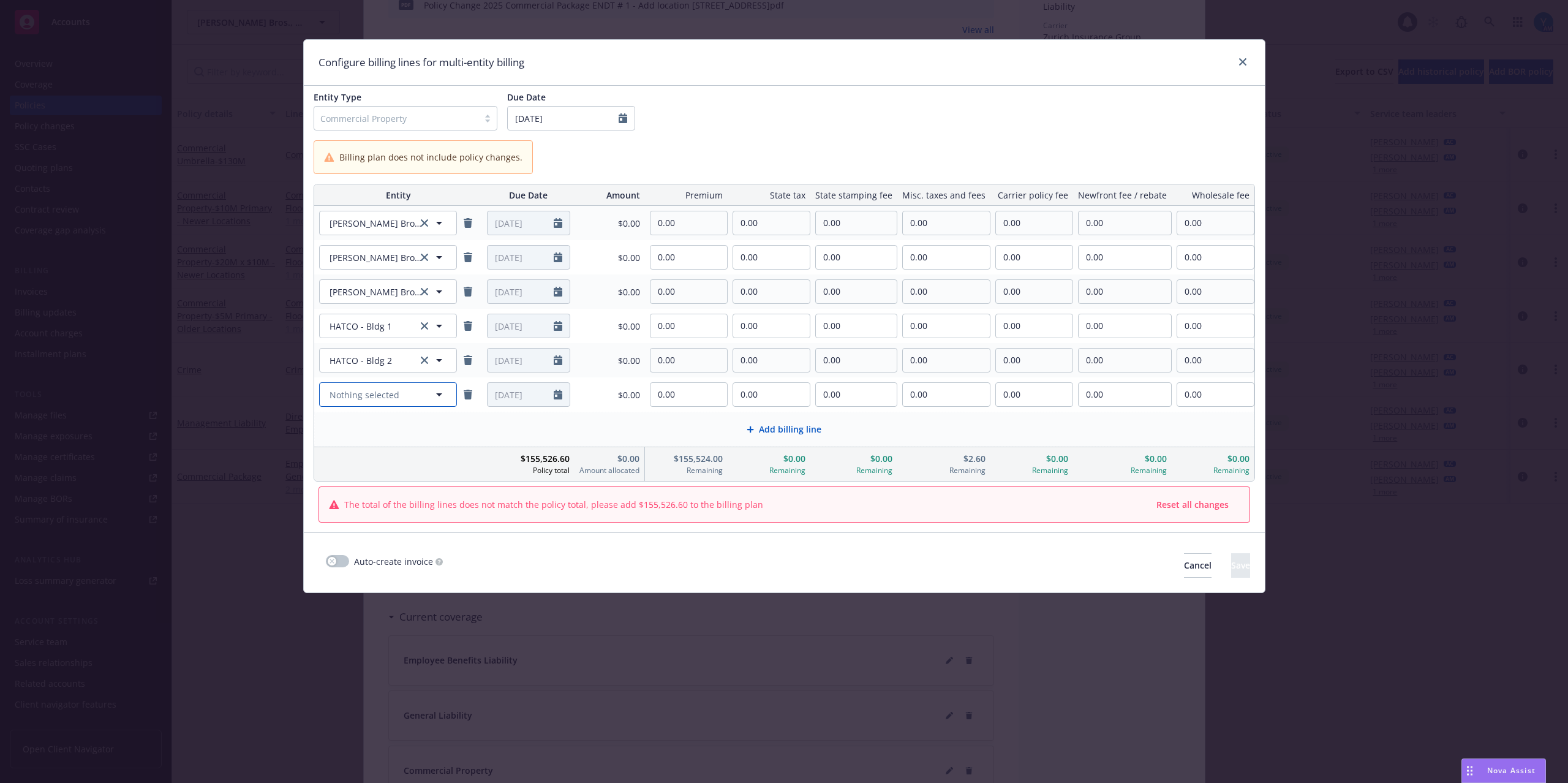
click at [333, 397] on span "Nothing selected" at bounding box center [364, 395] width 69 height 13
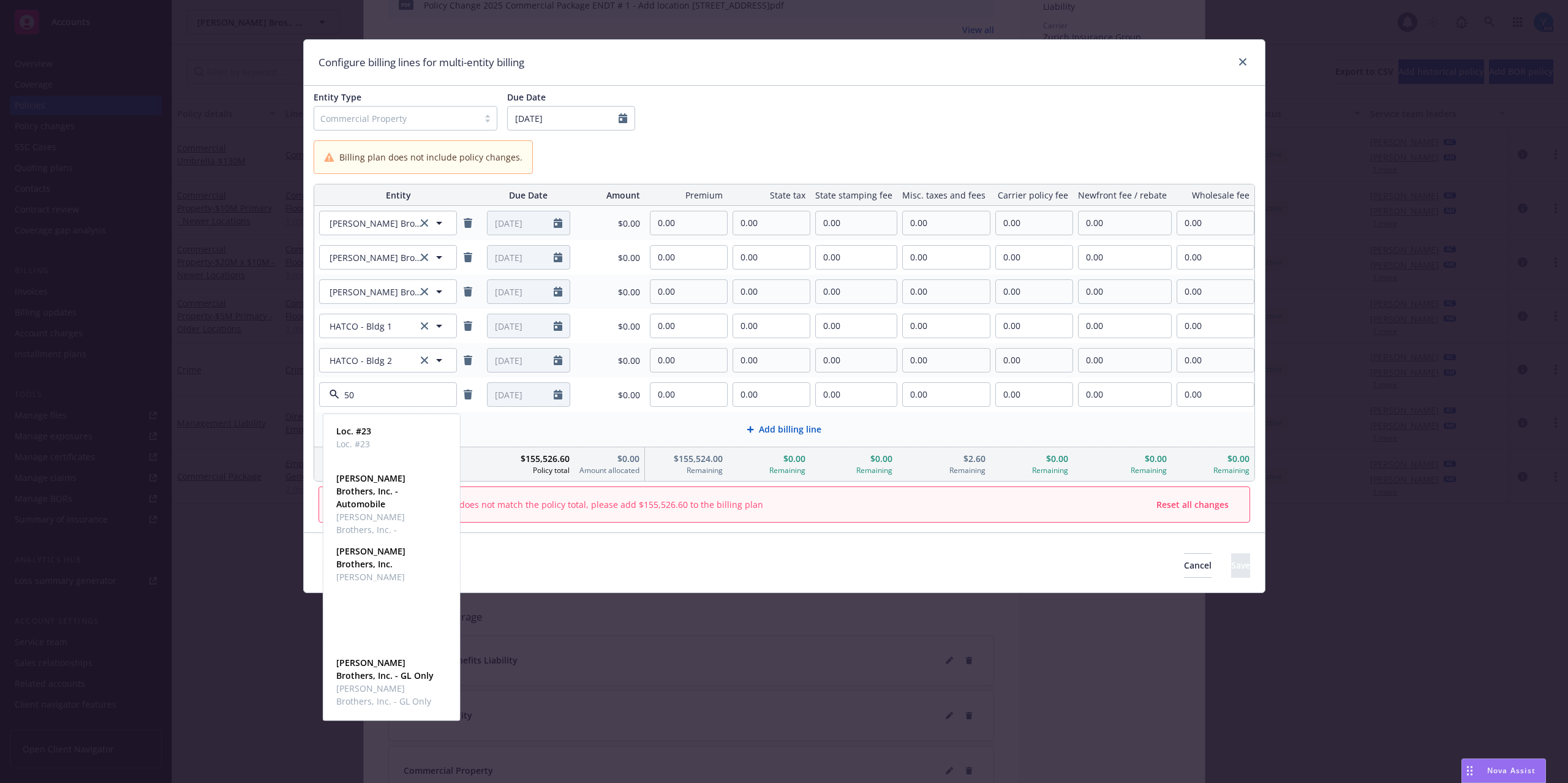
type input "500"
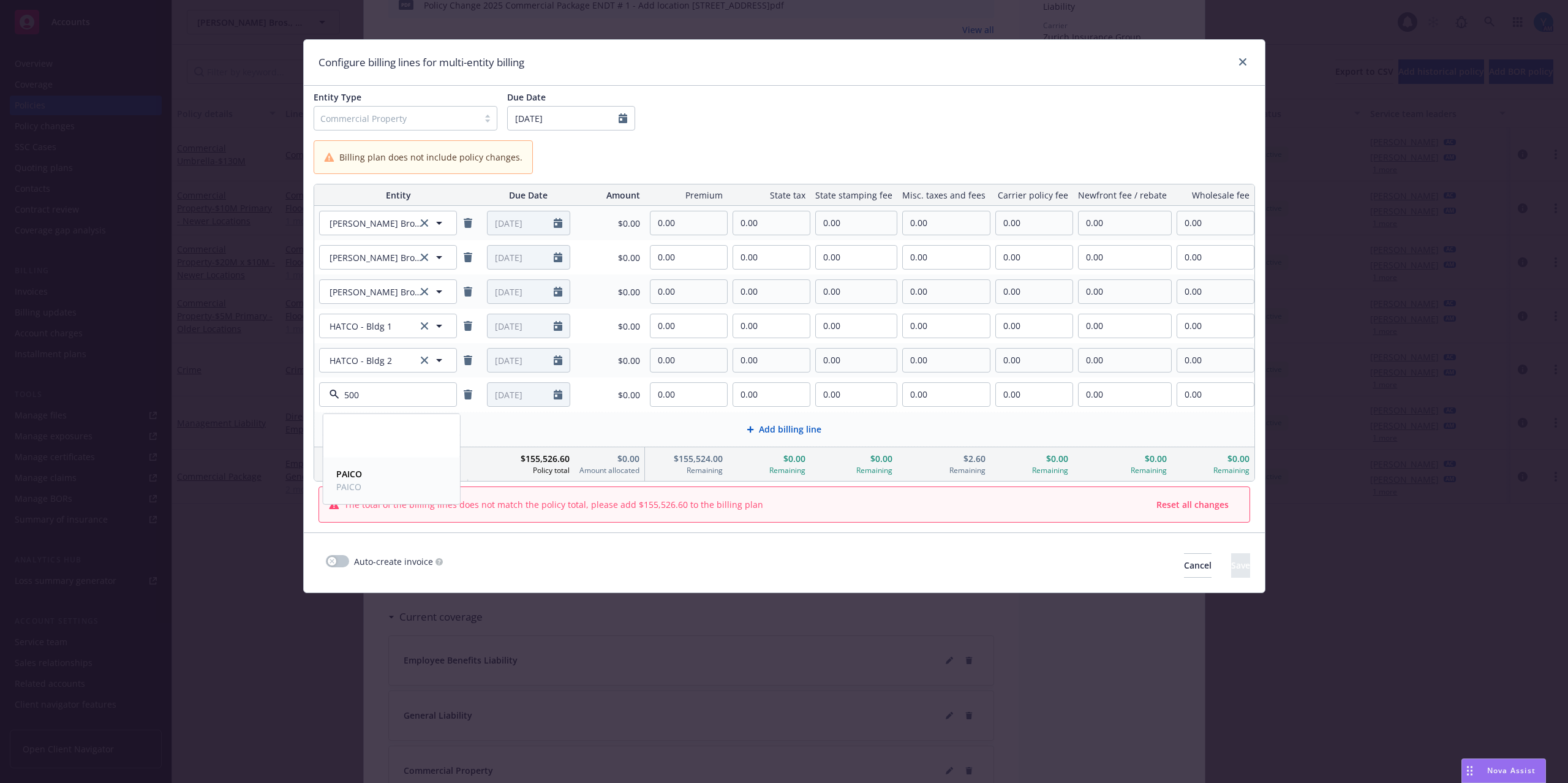
click at [348, 480] on span "PAICO" at bounding box center [349, 473] width 26 height 13
click at [799, 430] on span "Add billing line" at bounding box center [790, 429] width 63 height 13
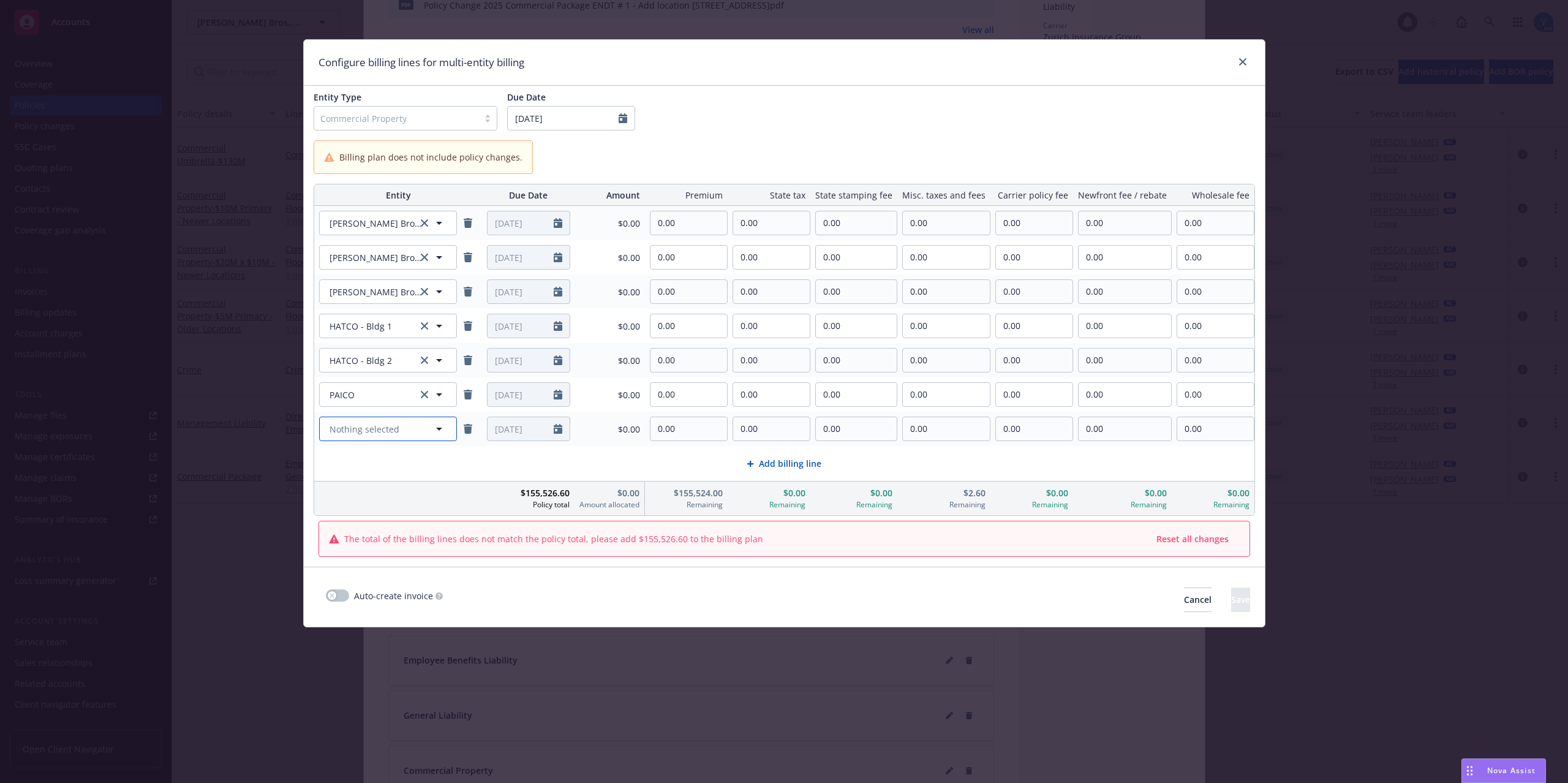
click at [378, 430] on span "Nothing selected" at bounding box center [364, 429] width 69 height 13
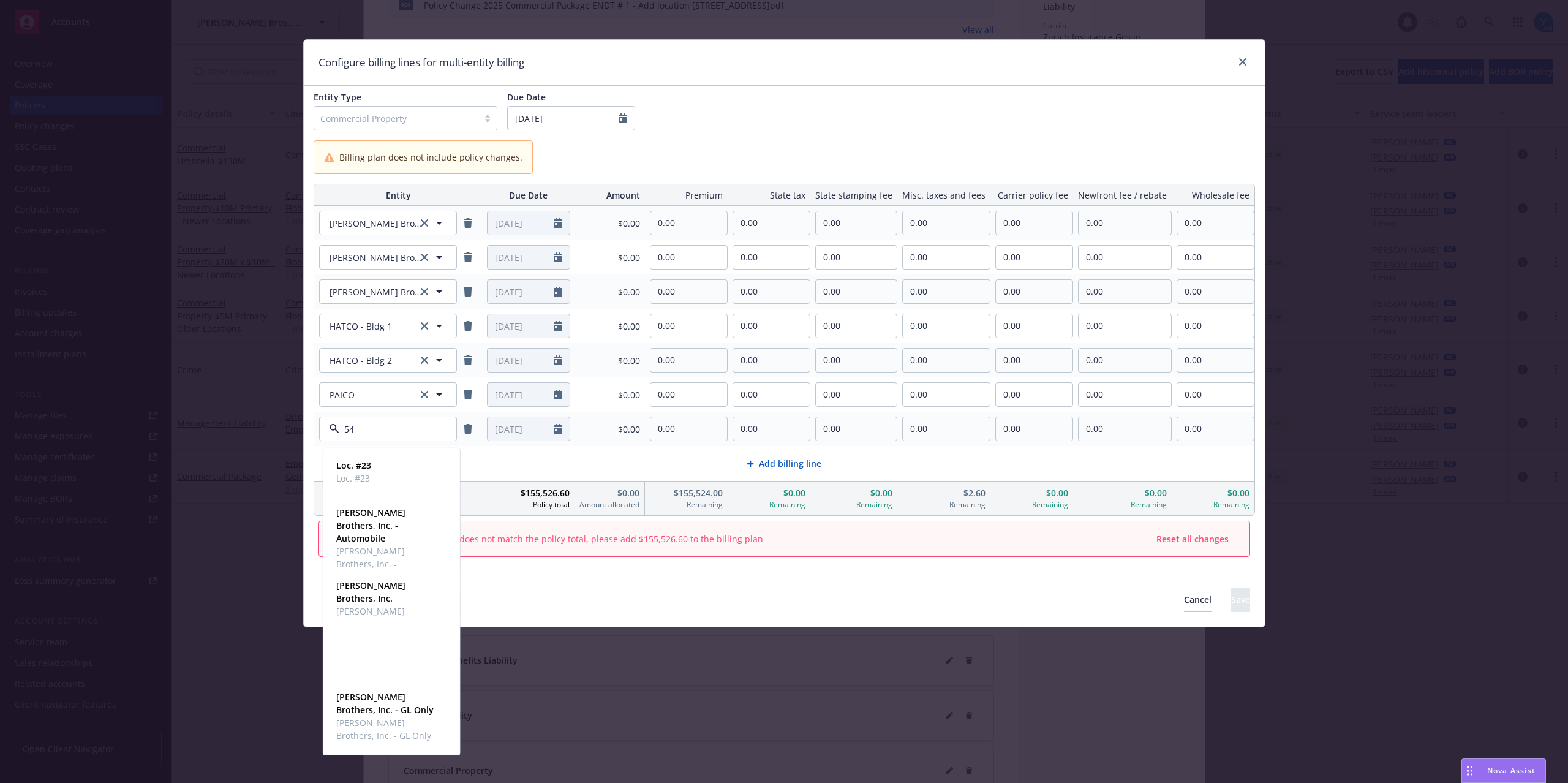
type input "540"
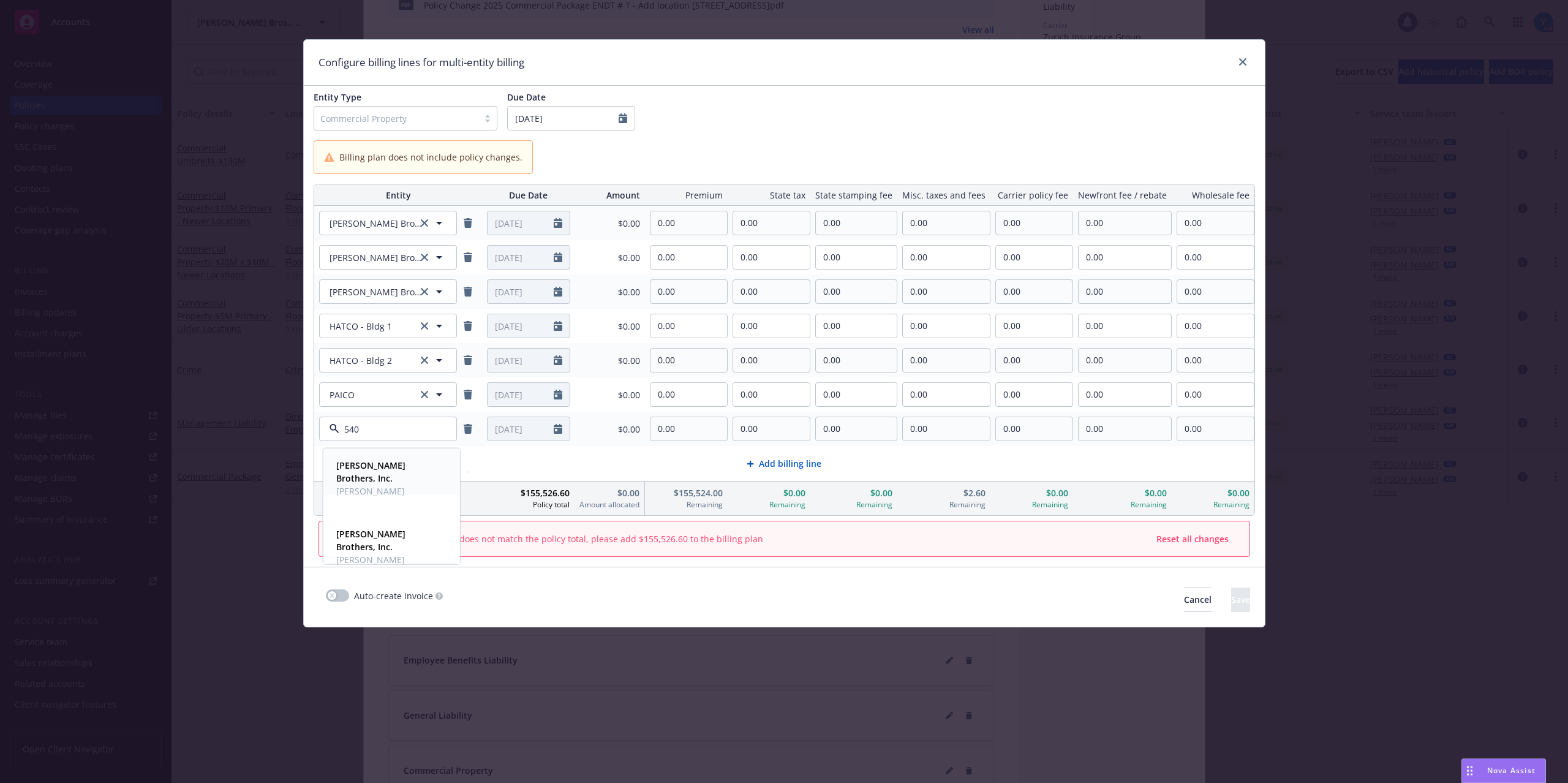
click at [380, 485] on span "[PERSON_NAME] Brothers, Inc." at bounding box center [391, 498] width 108 height 26
click at [806, 464] on span "Add billing line" at bounding box center [790, 463] width 63 height 13
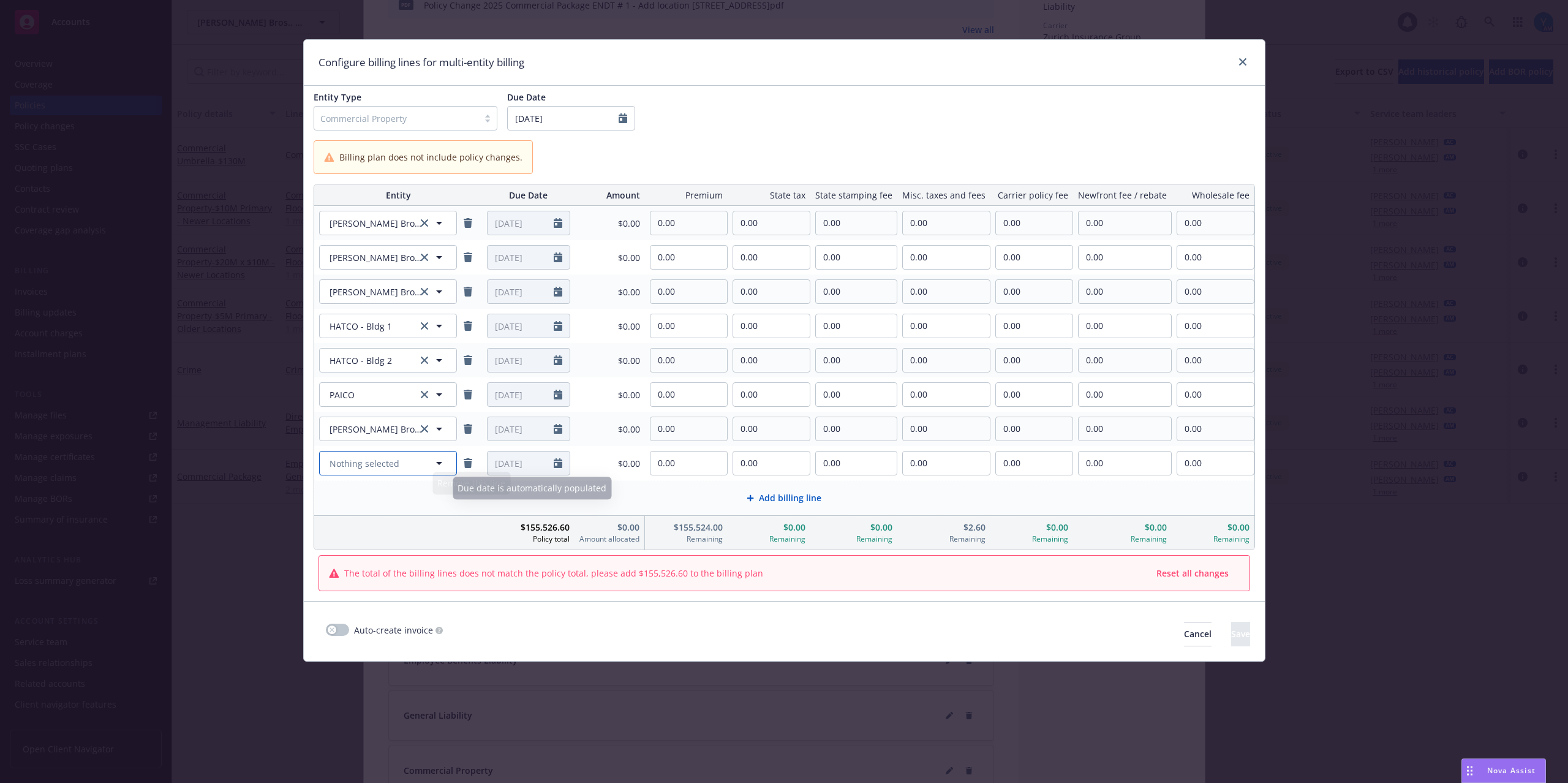
click at [399, 461] on span "Nothing selected" at bounding box center [364, 463] width 69 height 13
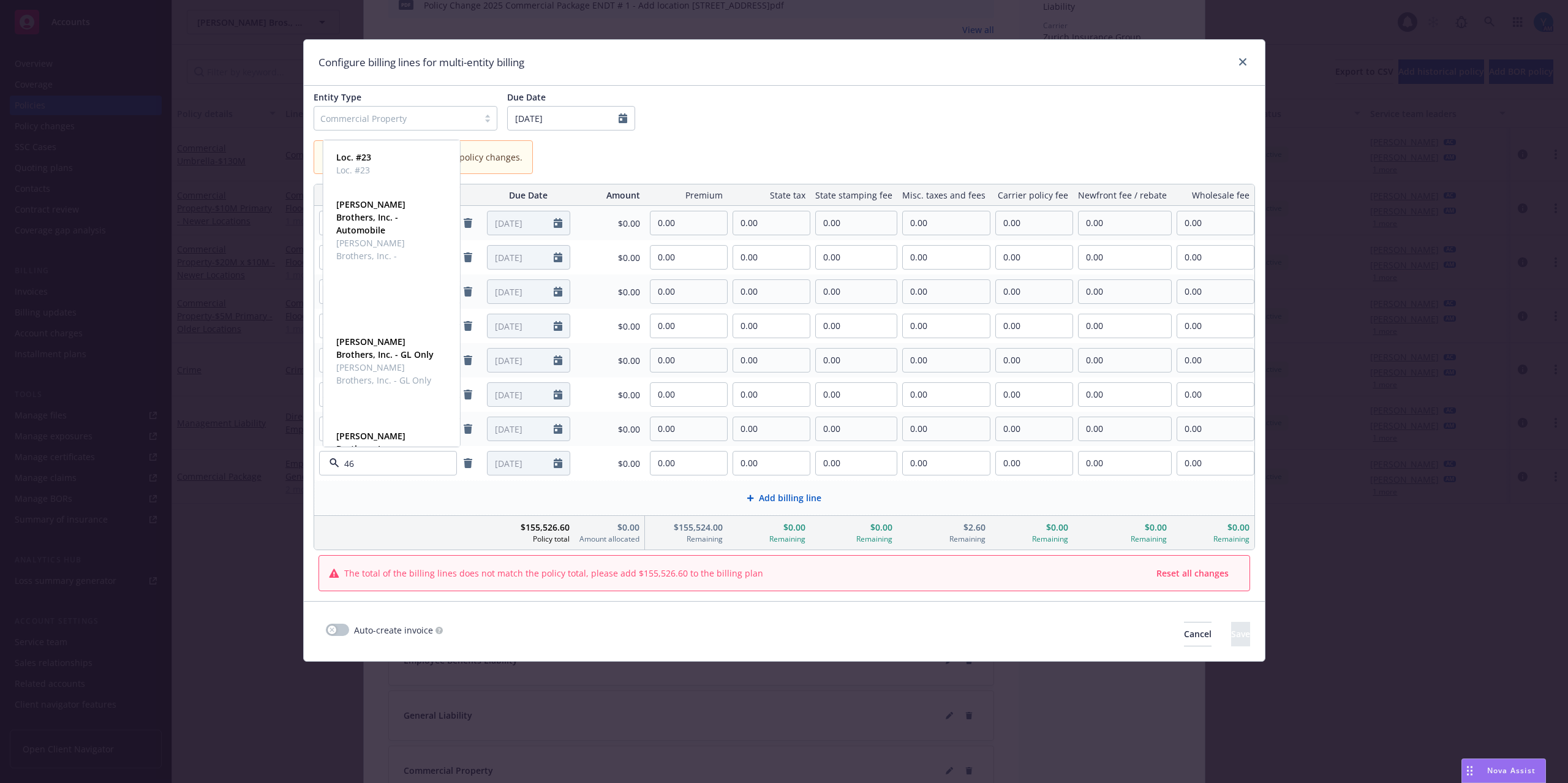
type input "469"
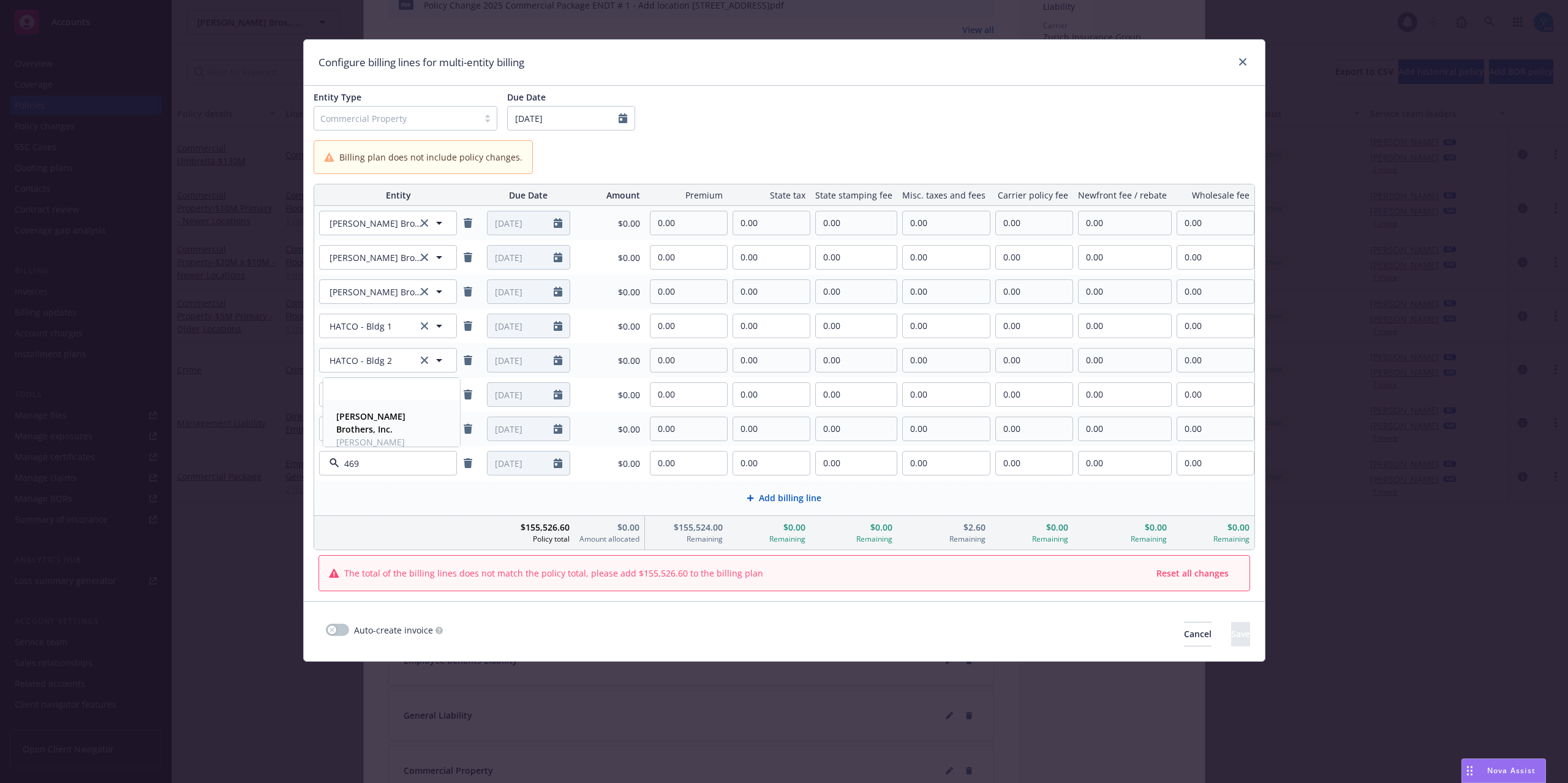
click at [381, 412] on strong "[PERSON_NAME] Brothers, Inc." at bounding box center [371, 423] width 69 height 24
drag, startPoint x: 797, startPoint y: 496, endPoint x: 799, endPoint y: 502, distance: 6.3
click at [799, 502] on span "Add billing line" at bounding box center [790, 498] width 63 height 13
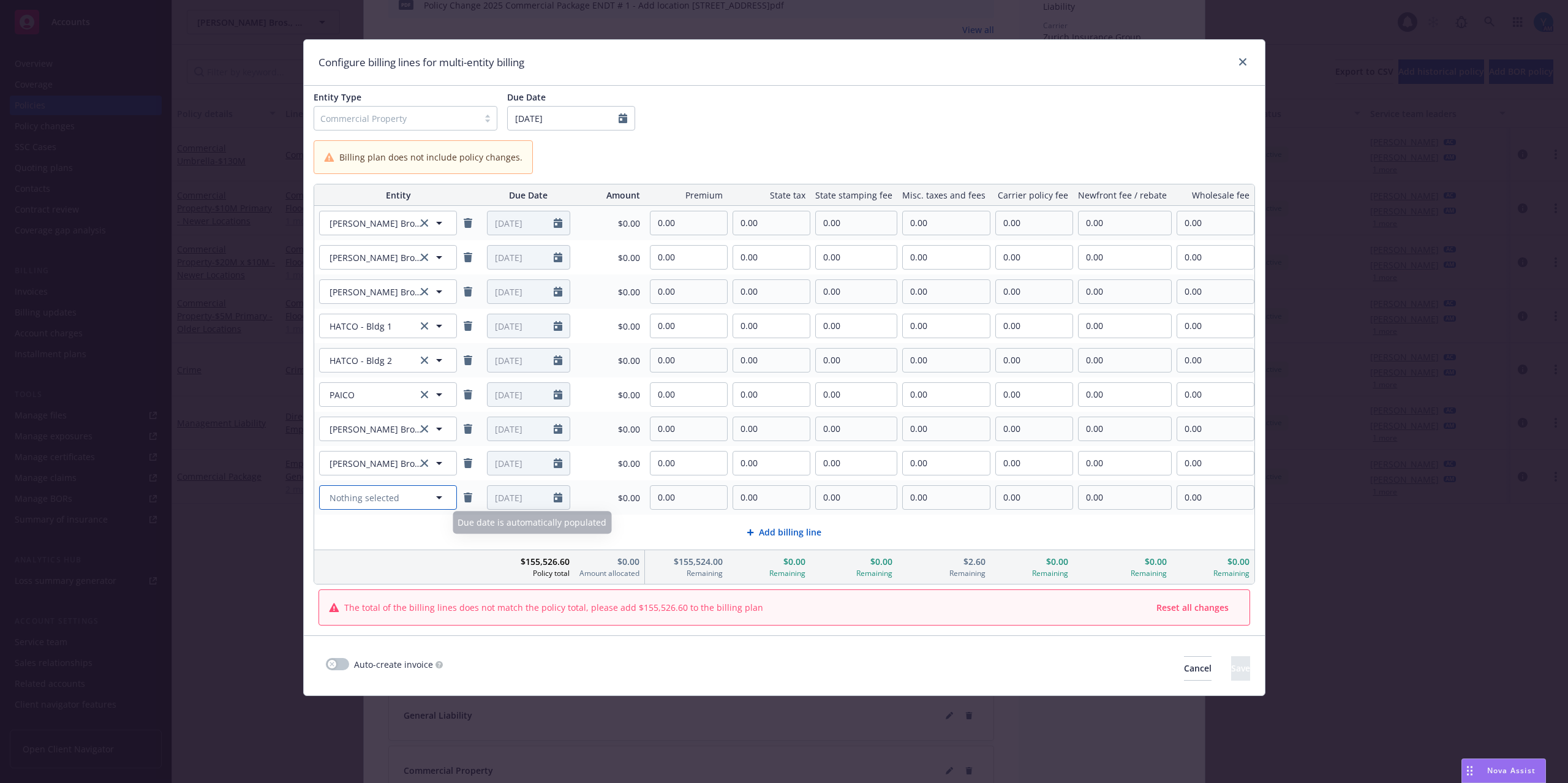
click at [398, 496] on span "Nothing selected" at bounding box center [364, 498] width 69 height 13
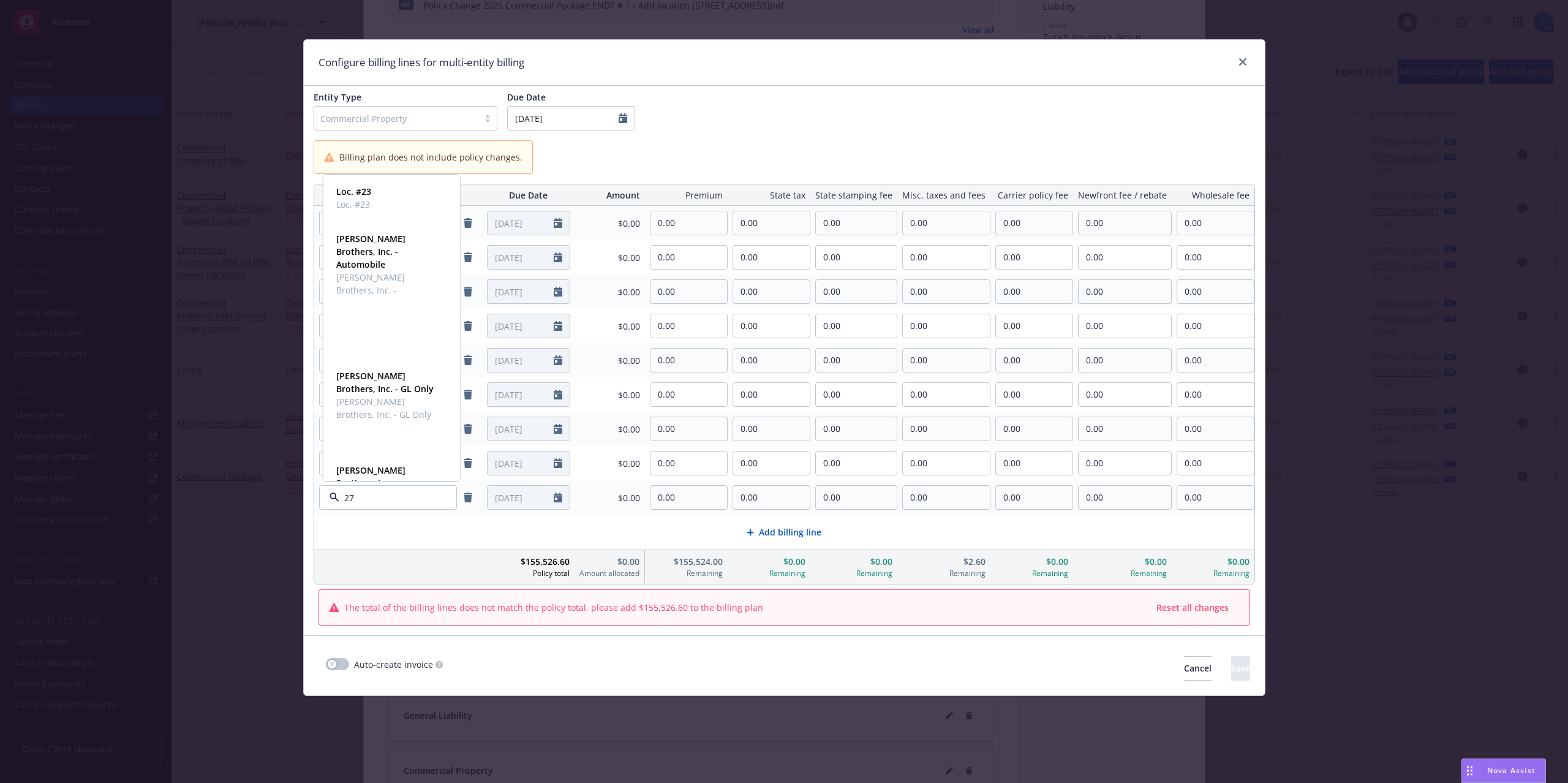
type input "271"
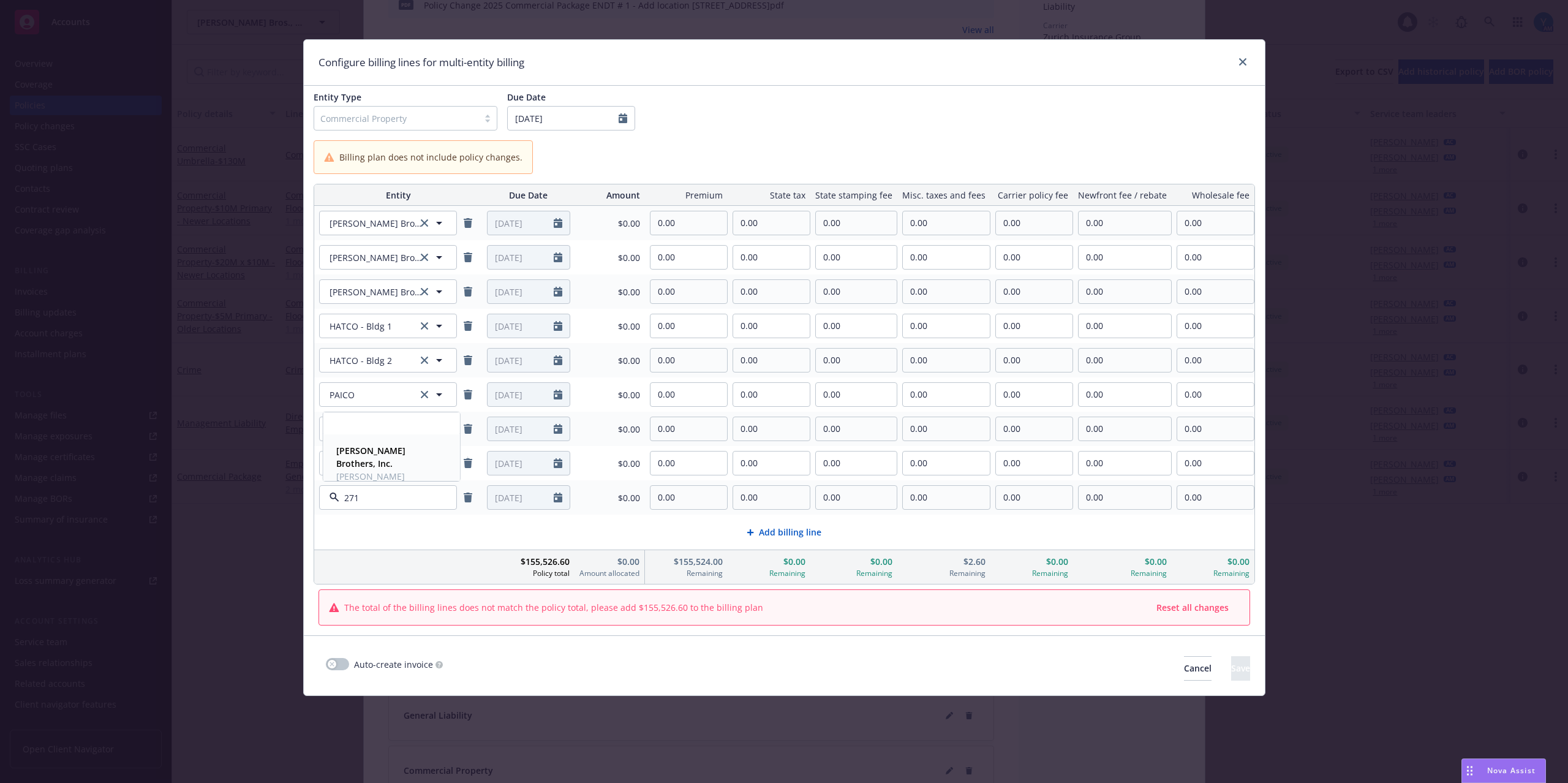
click at [375, 470] on span "[PERSON_NAME] Brothers, Inc." at bounding box center [391, 483] width 108 height 26
click at [797, 535] on span "Add billing line" at bounding box center [790, 532] width 63 height 13
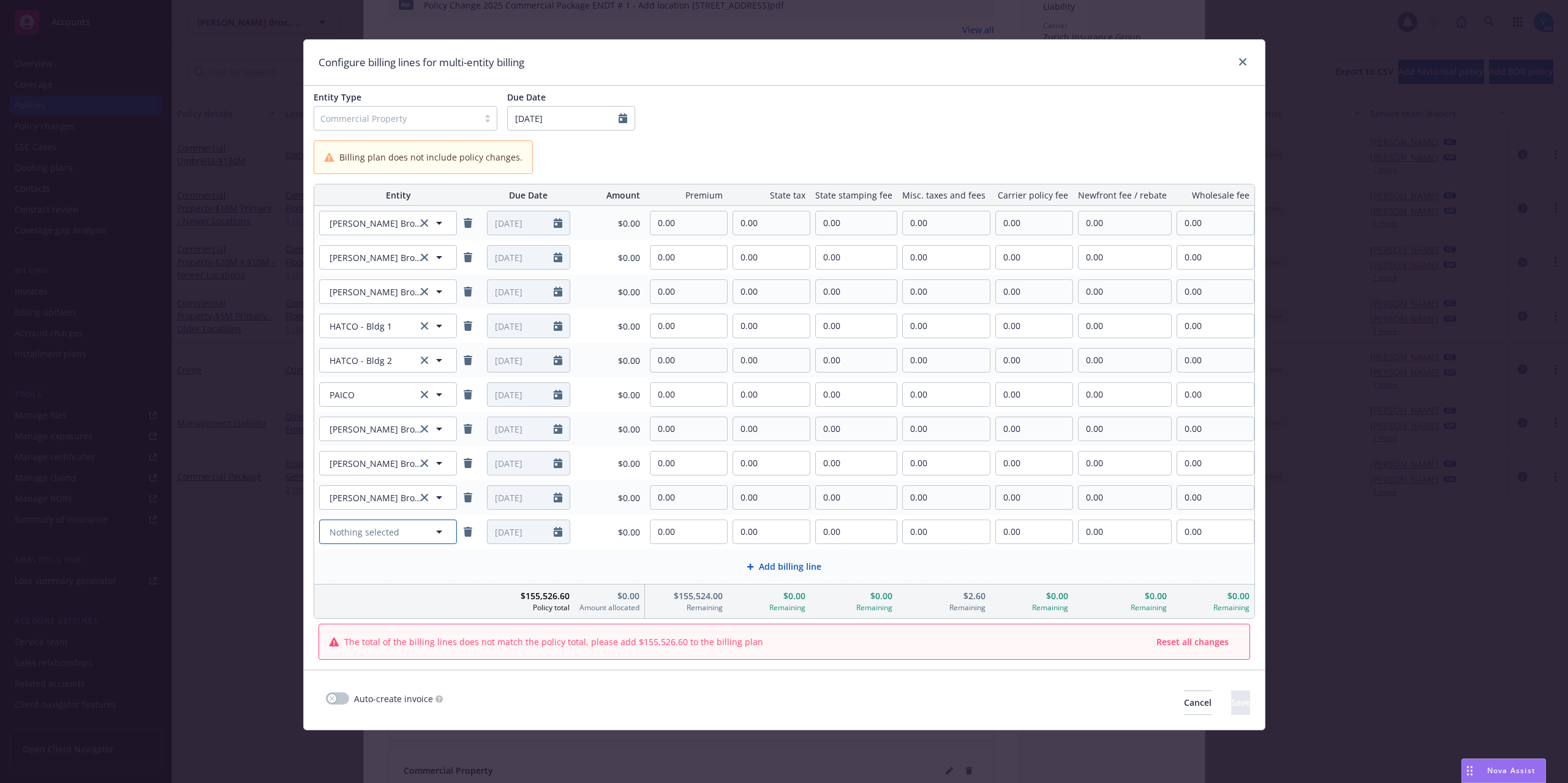
click at [407, 536] on button "Nothing selected" at bounding box center [388, 532] width 138 height 24
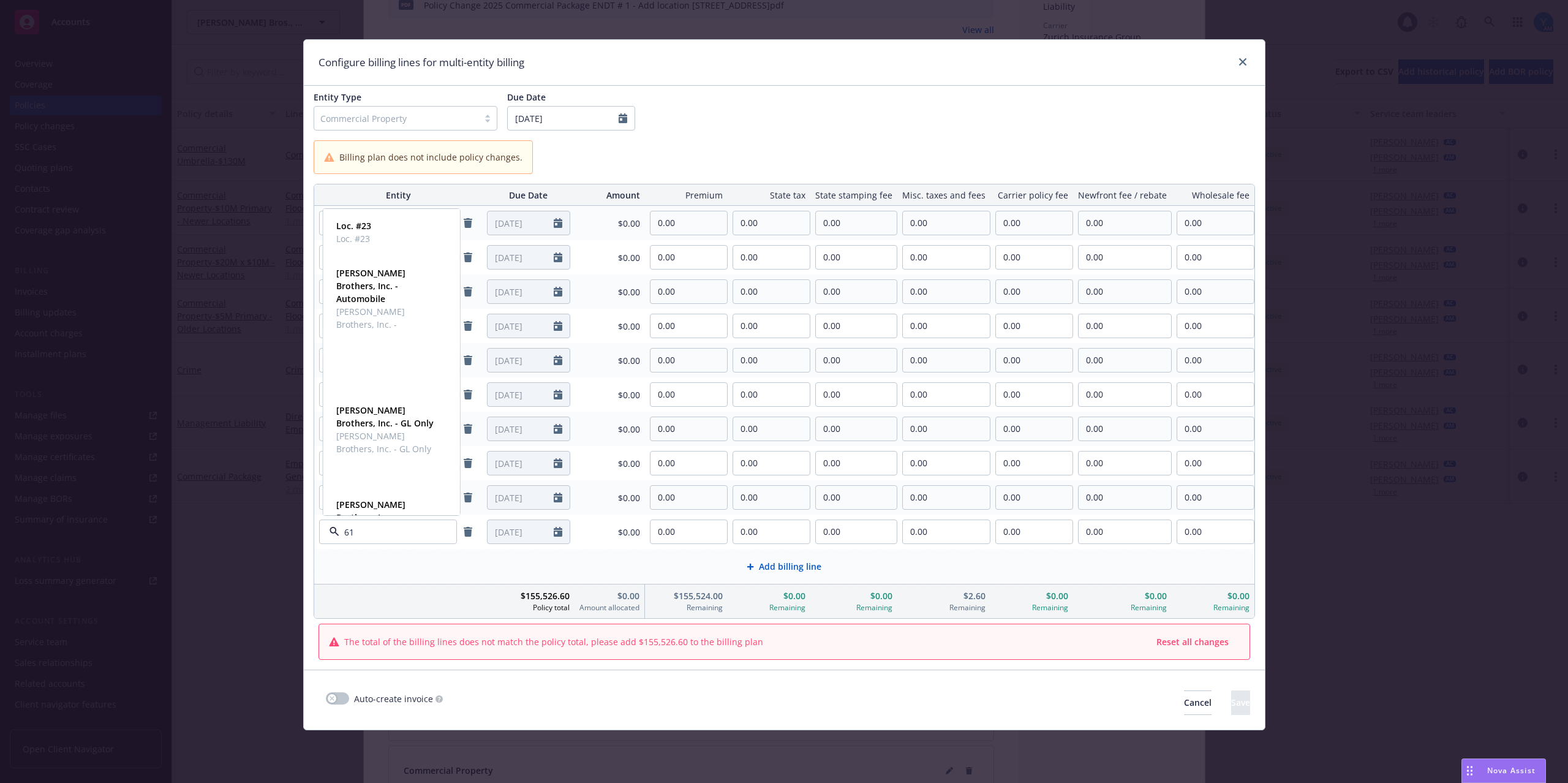
type input "611"
click at [377, 483] on strong "[PERSON_NAME] Brothers, Inc." at bounding box center [371, 491] width 69 height 24
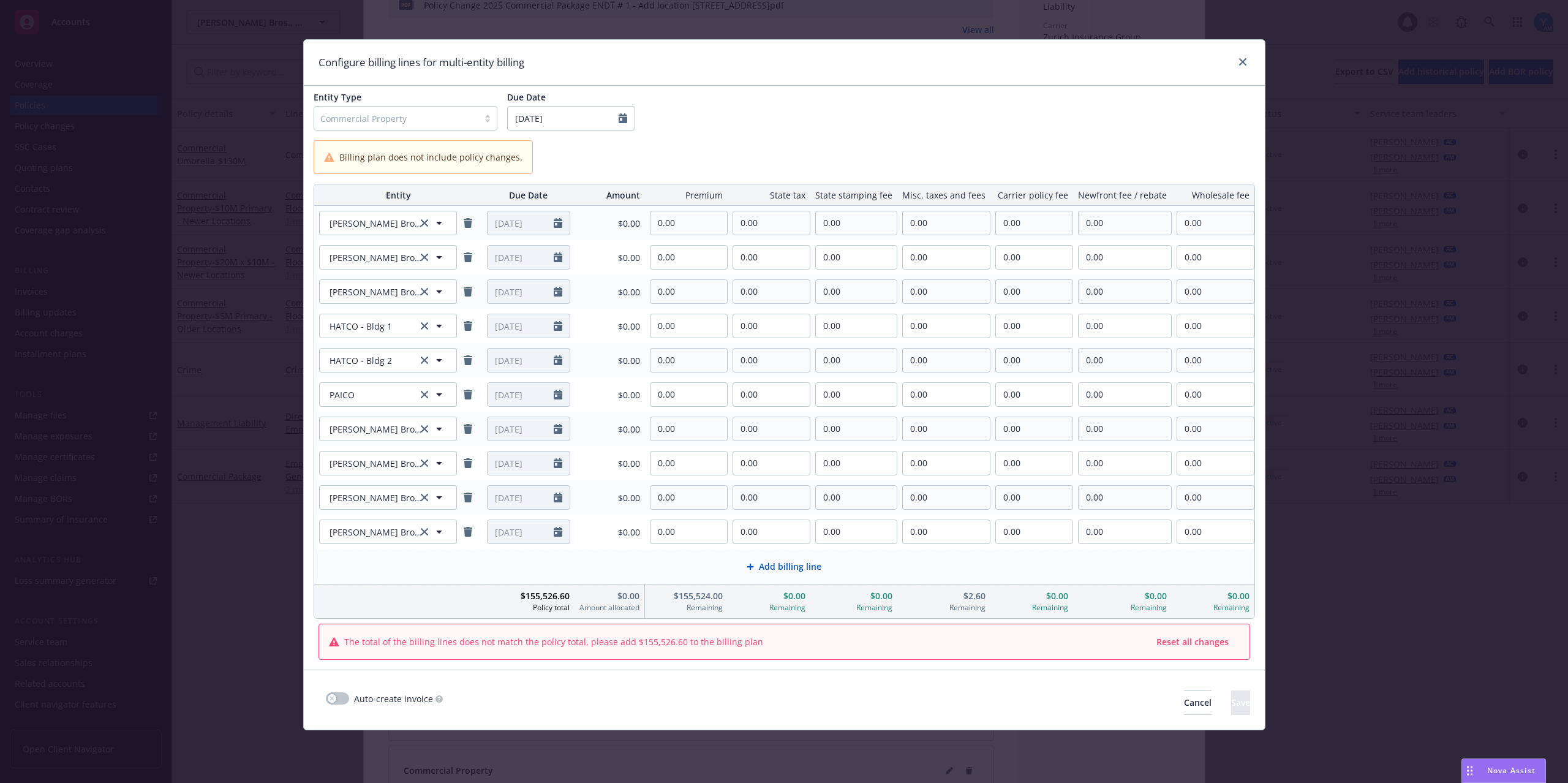
click at [796, 566] on span "Add billing line" at bounding box center [790, 566] width 63 height 13
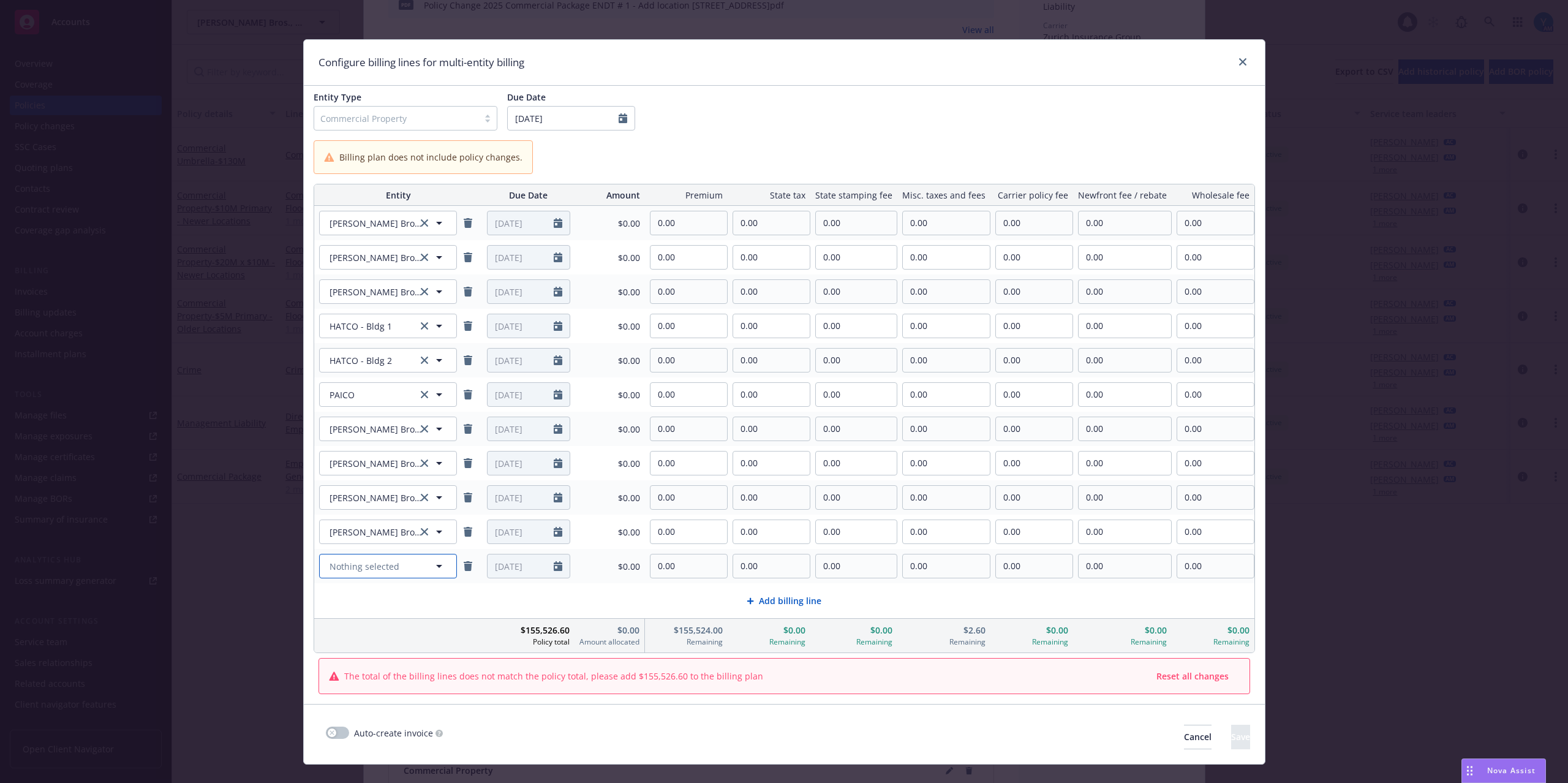
click at [353, 569] on span "Nothing selected" at bounding box center [364, 566] width 69 height 13
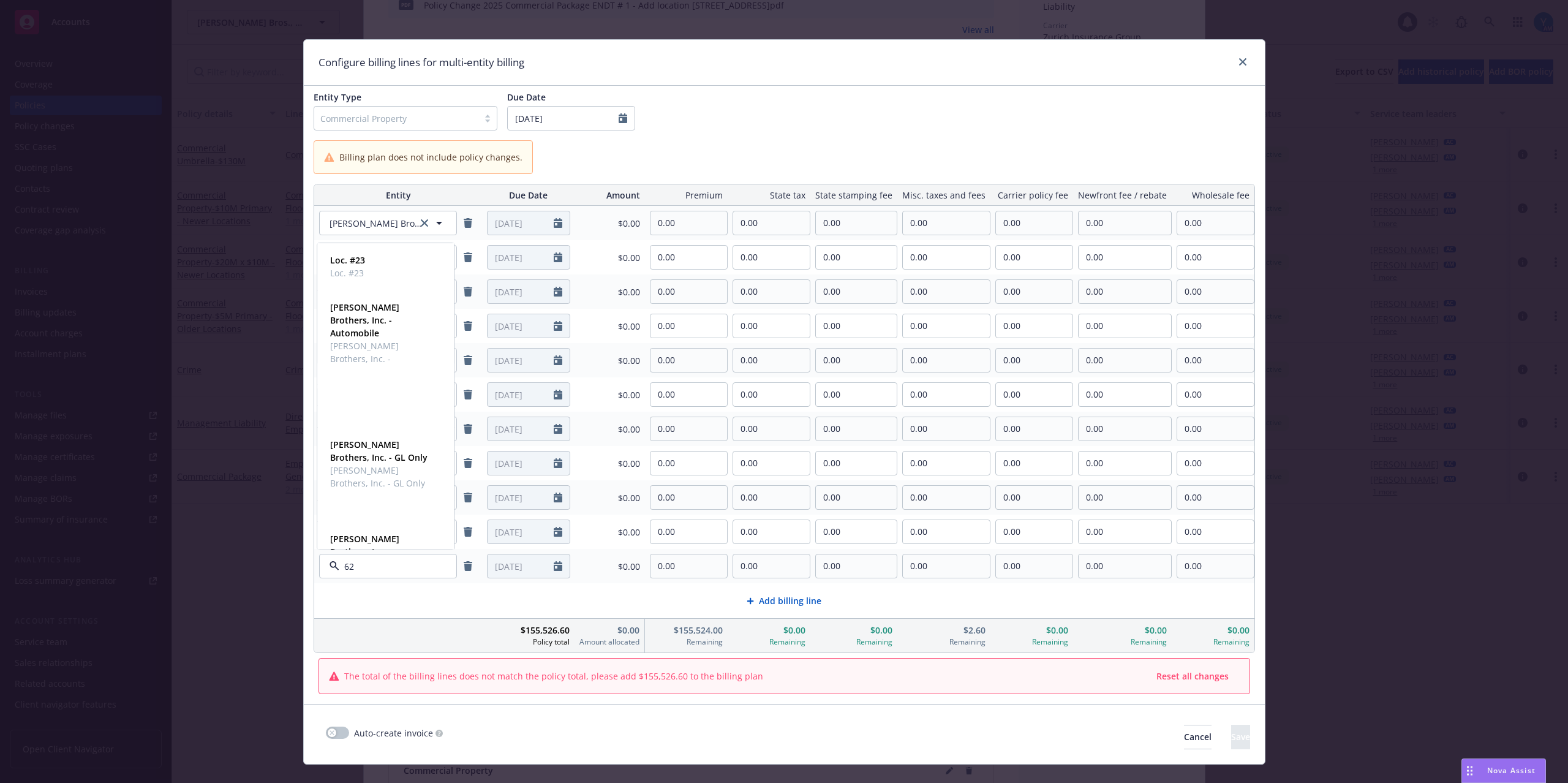
type input "625"
click at [371, 538] on span "[PERSON_NAME] Brothers, Inc." at bounding box center [385, 551] width 108 height 26
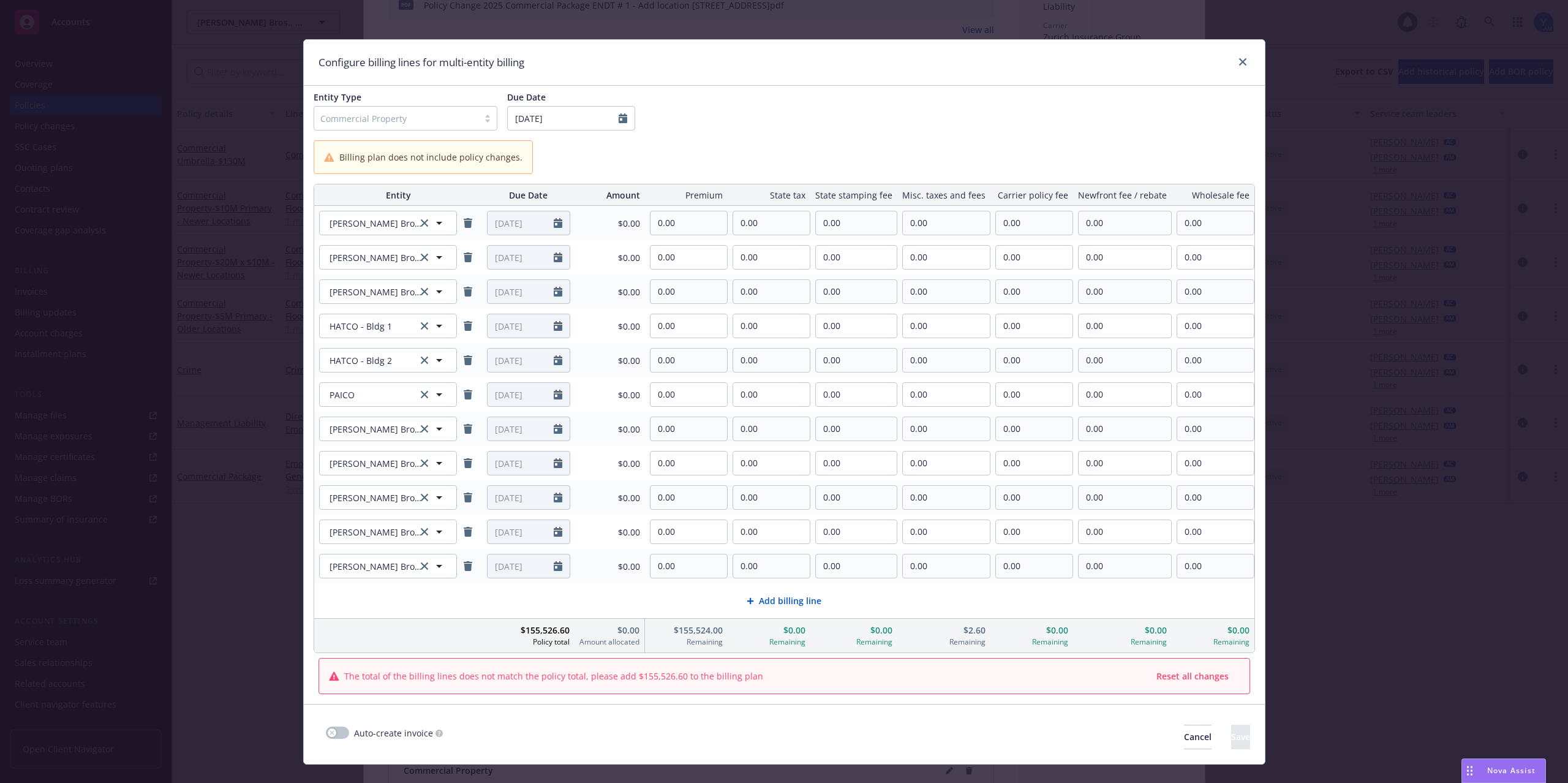
click at [787, 607] on span "Add billing line" at bounding box center [790, 601] width 63 height 13
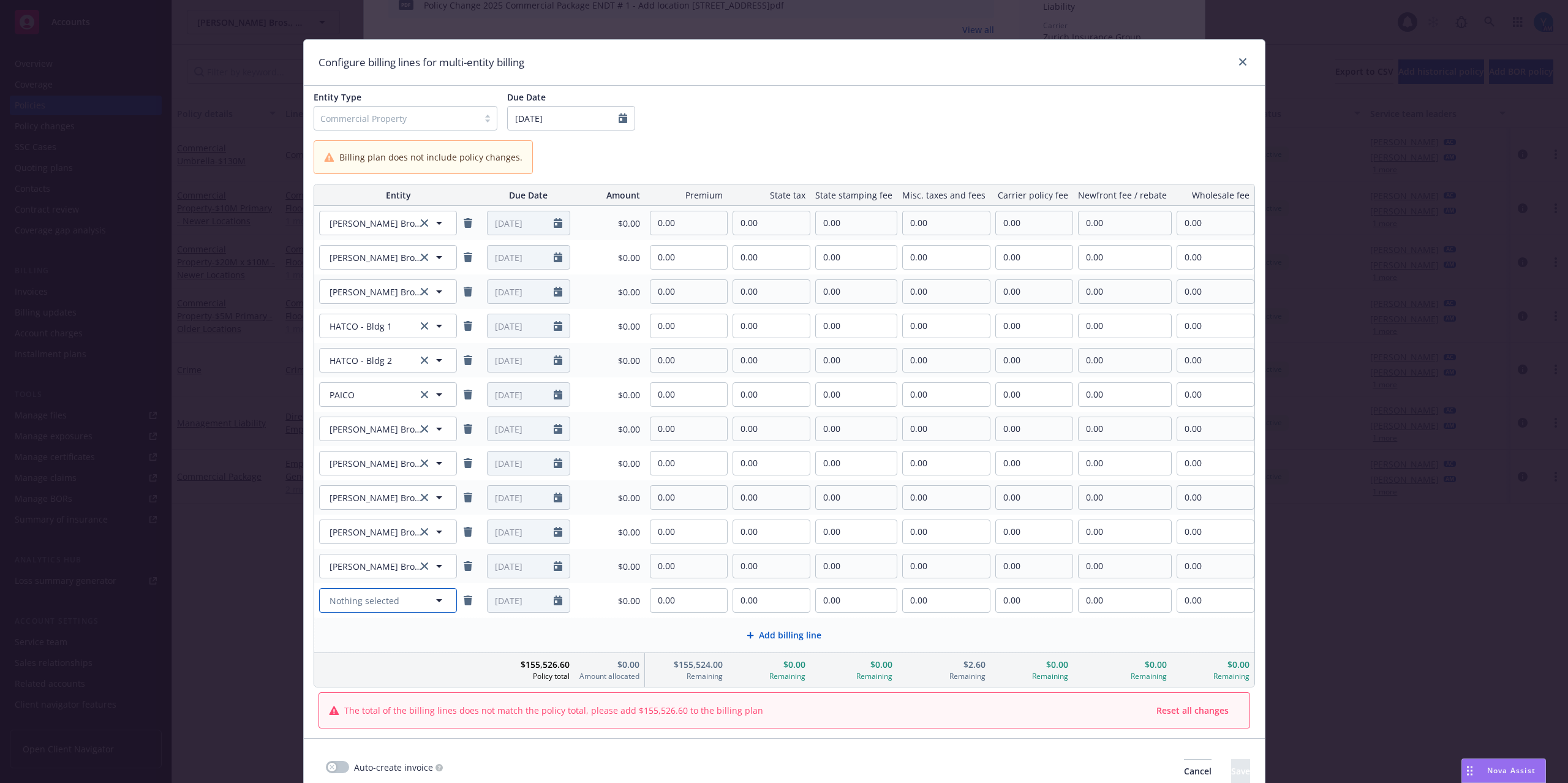
click at [356, 594] on button "Nothing selected" at bounding box center [388, 600] width 138 height 24
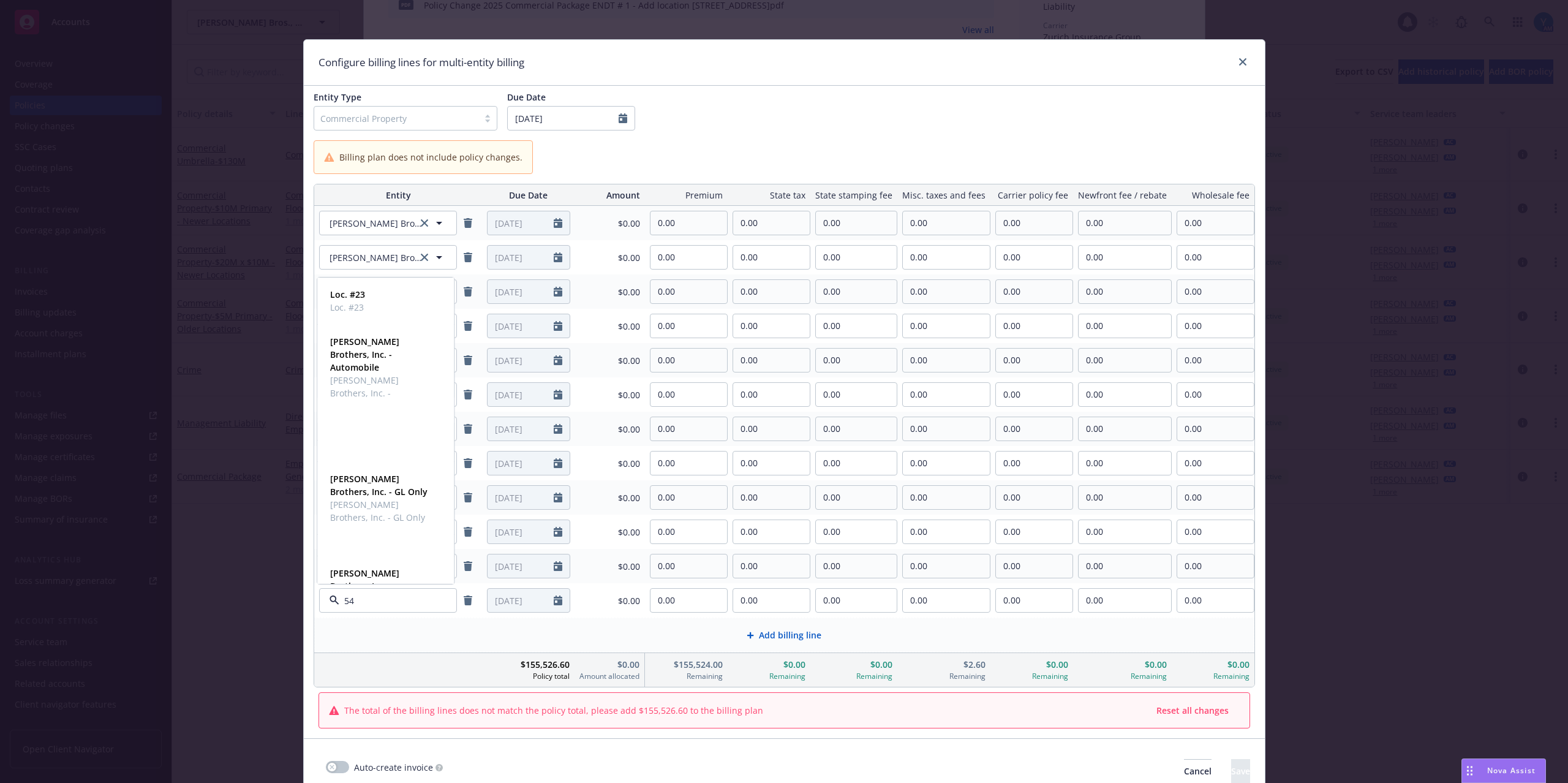
type input "540"
click at [378, 572] on span "[PERSON_NAME] Brothers, Inc." at bounding box center [385, 585] width 108 height 26
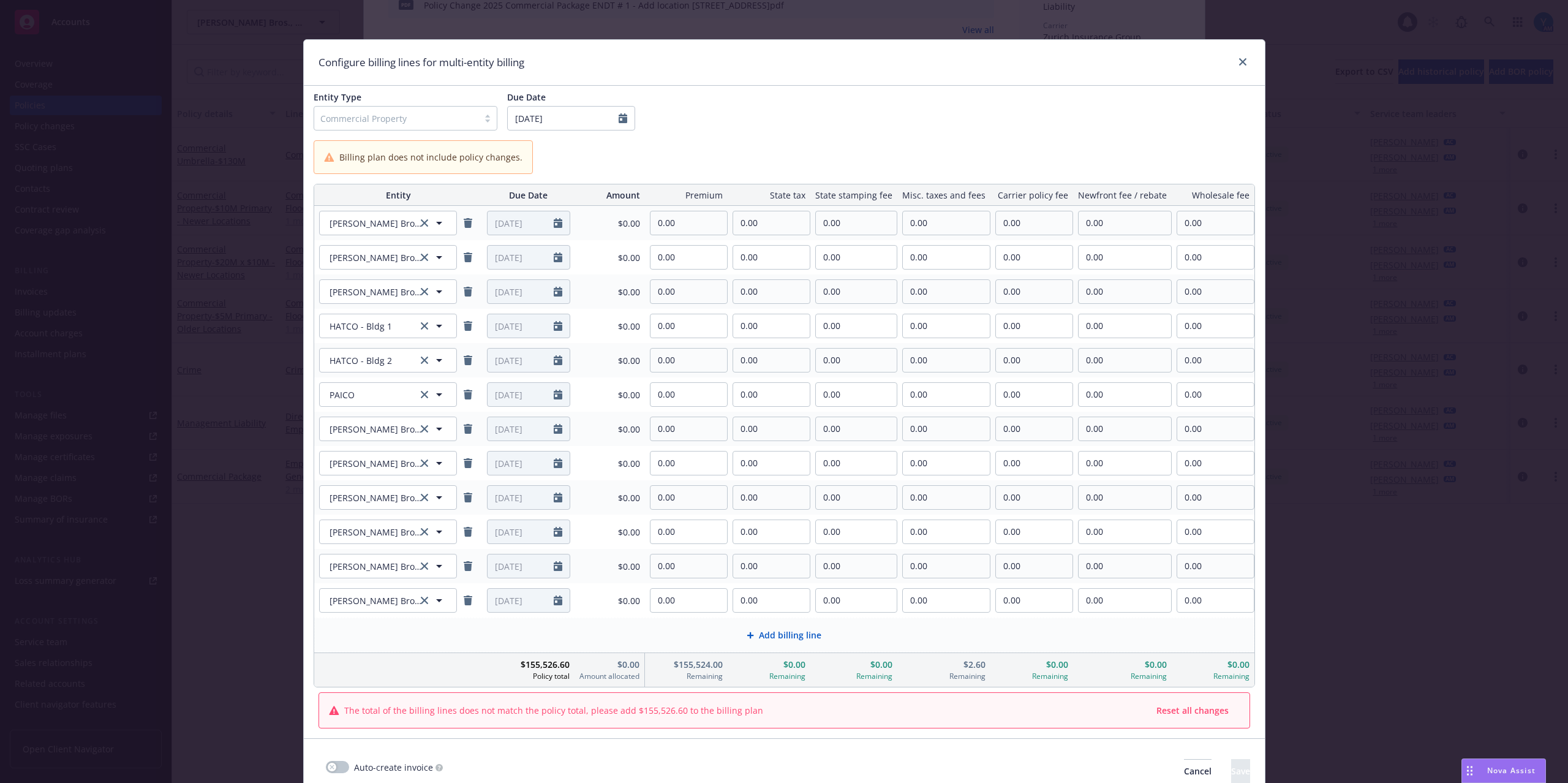
click at [755, 620] on div "Add billing line" at bounding box center [784, 635] width 939 height 34
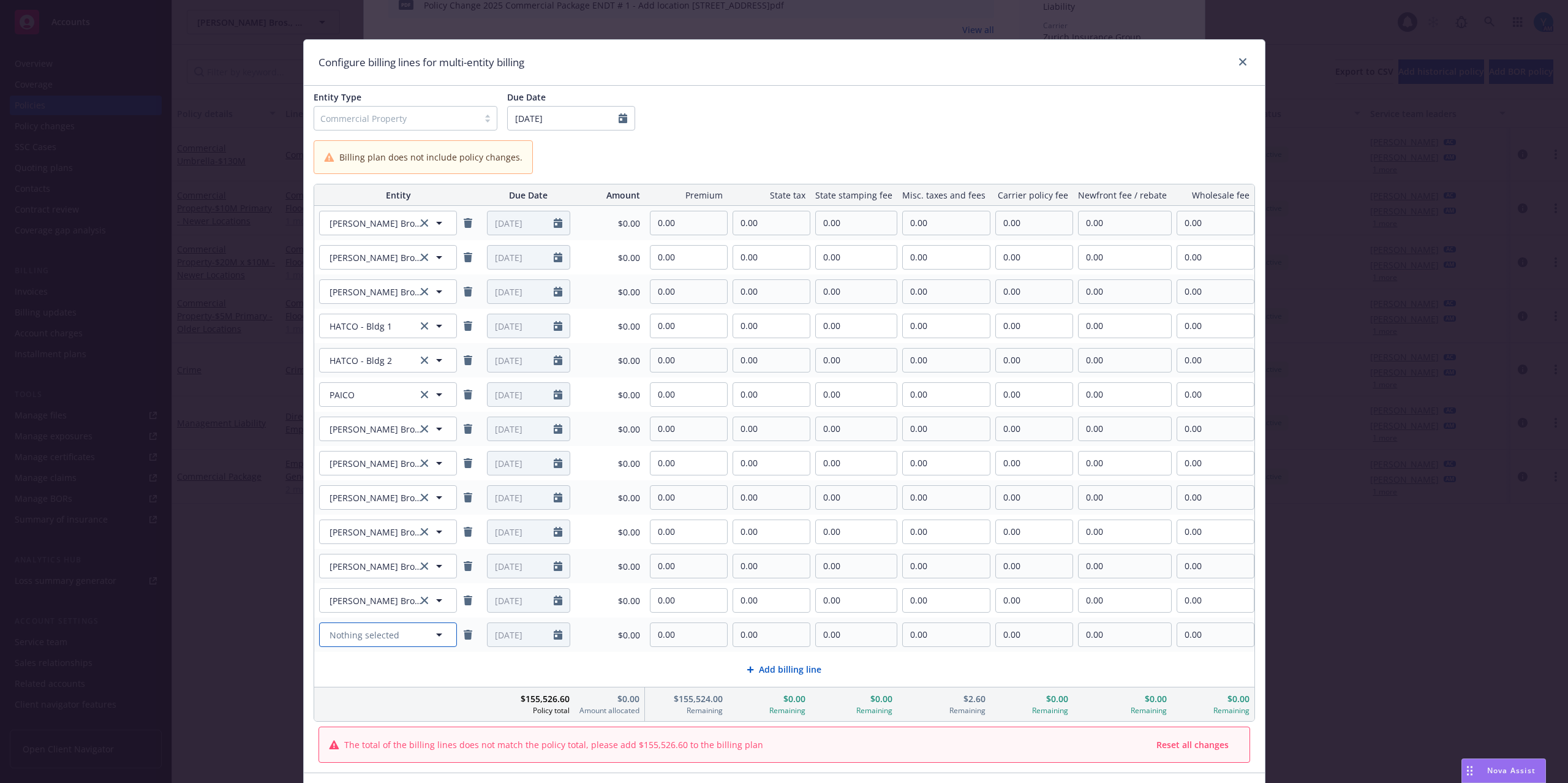
click at [356, 640] on span "Nothing selected" at bounding box center [364, 634] width 69 height 13
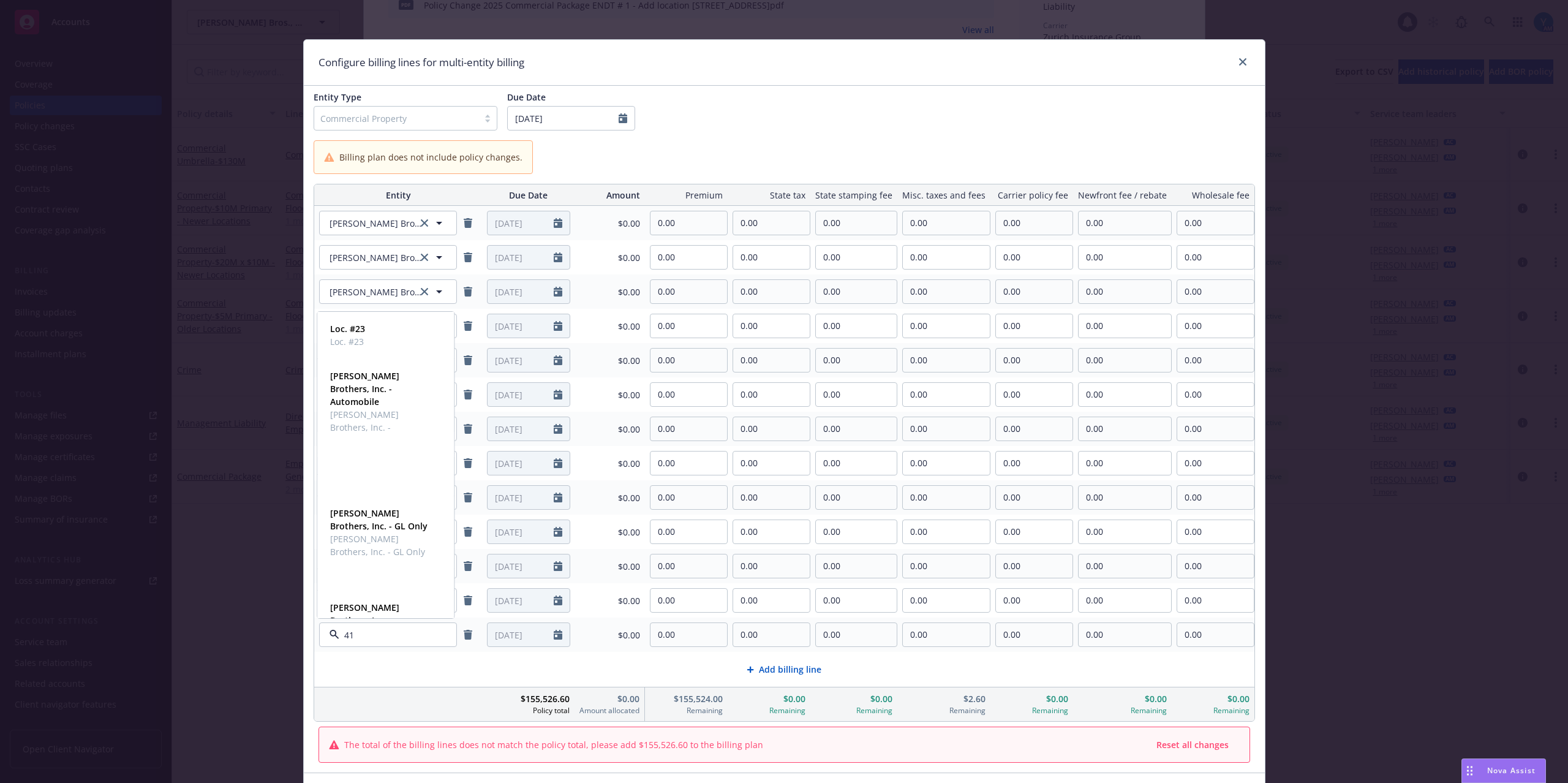
type input "411"
click at [372, 587] on strong "[PERSON_NAME] Brothers, Inc." at bounding box center [365, 594] width 69 height 24
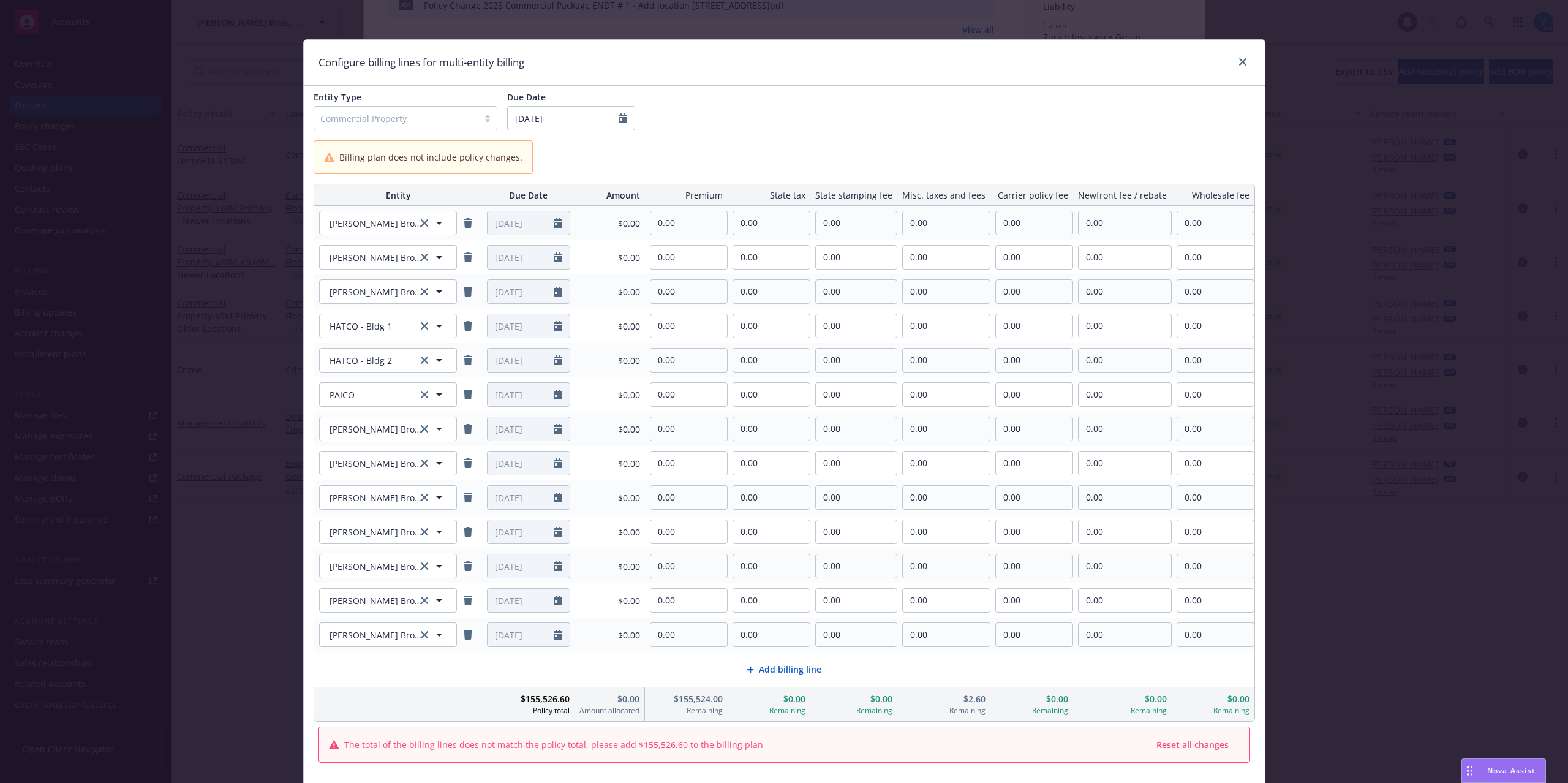
click at [799, 665] on span "Add billing line" at bounding box center [790, 669] width 63 height 13
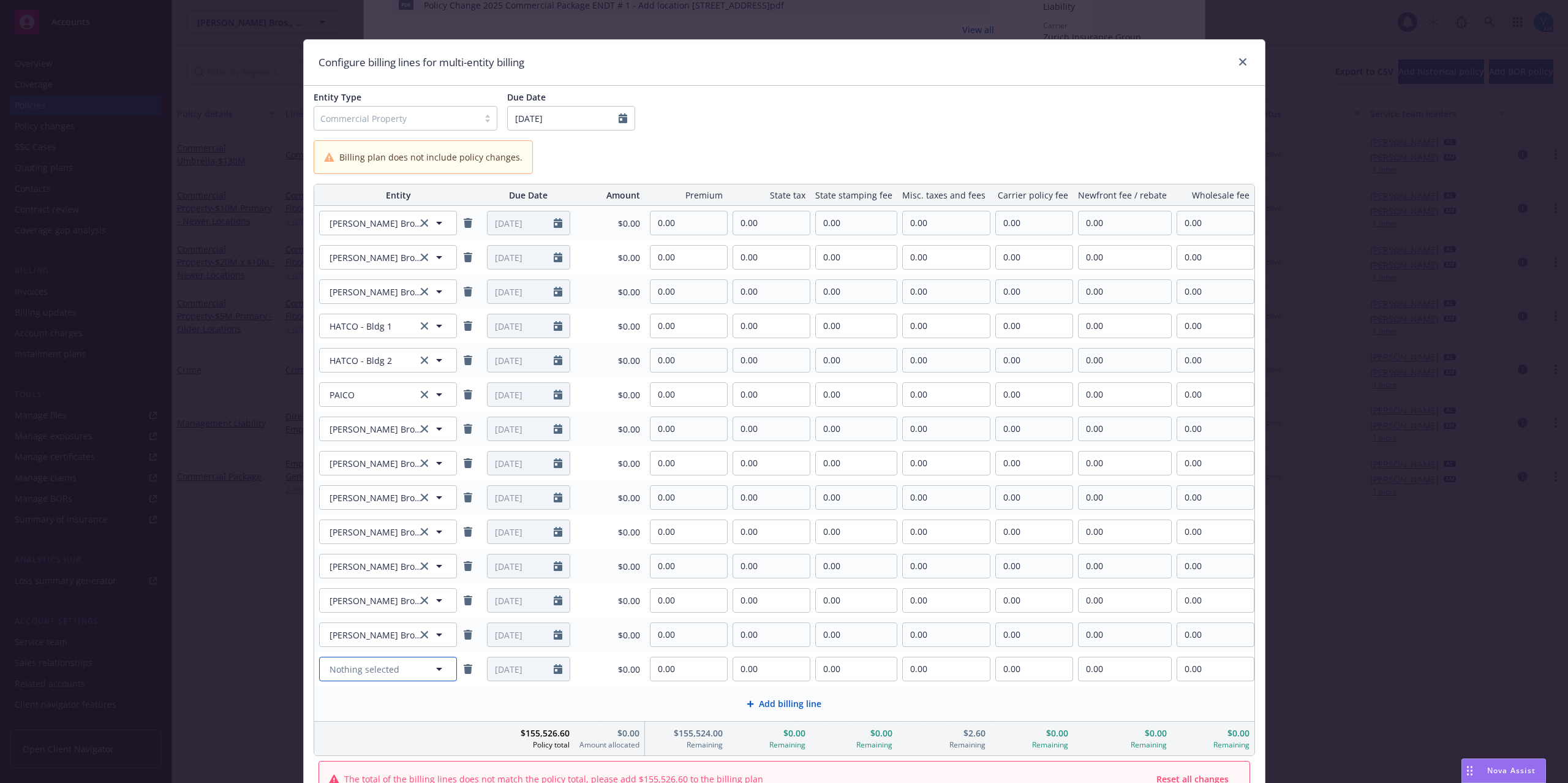
click at [395, 674] on button "Nothing selected" at bounding box center [388, 669] width 138 height 24
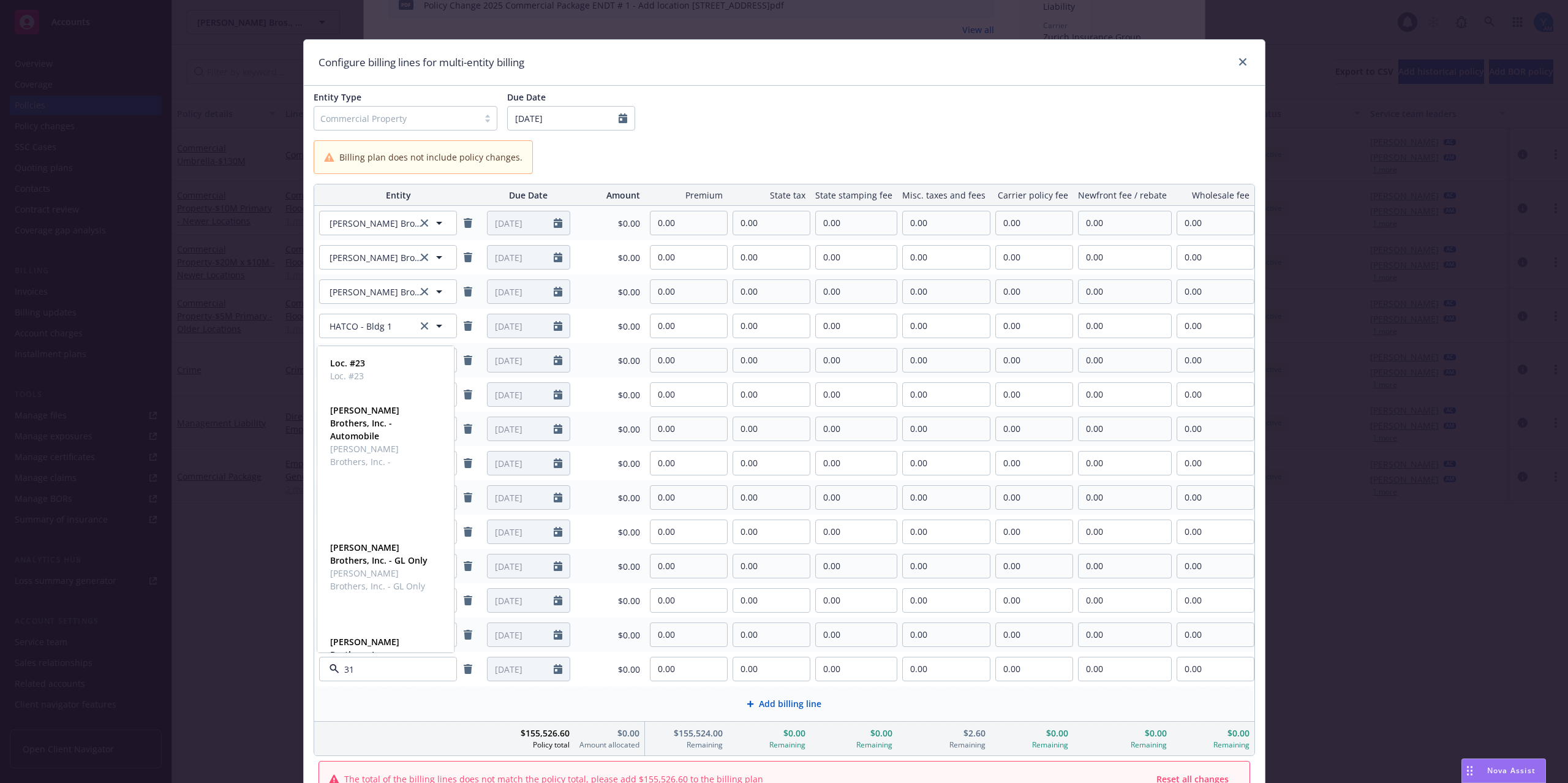
type input "318"
click at [361, 641] on span "[PERSON_NAME] Brothers, Inc." at bounding box center [385, 654] width 108 height 26
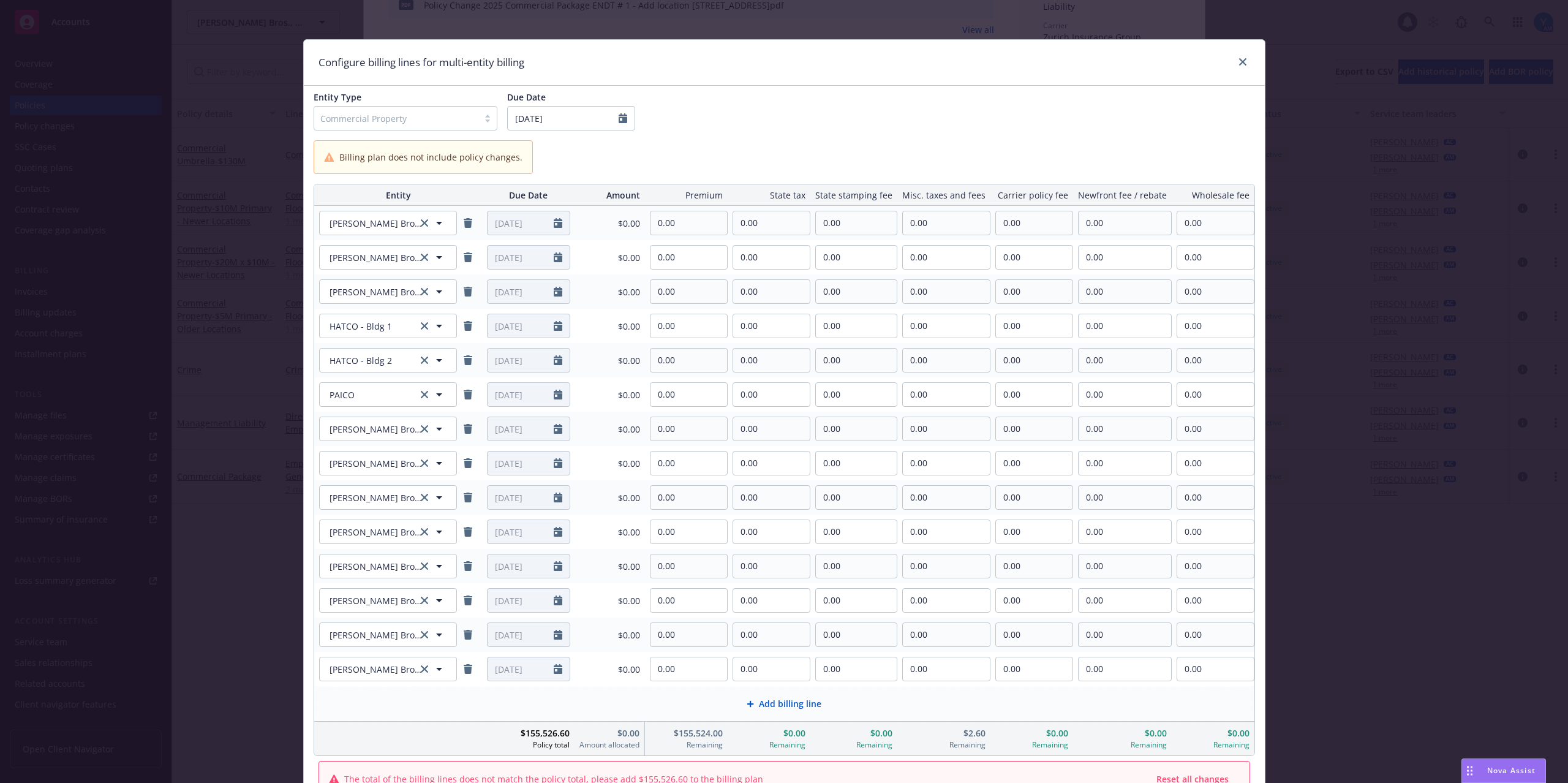
click at [777, 712] on div "Add billing line" at bounding box center [784, 704] width 939 height 34
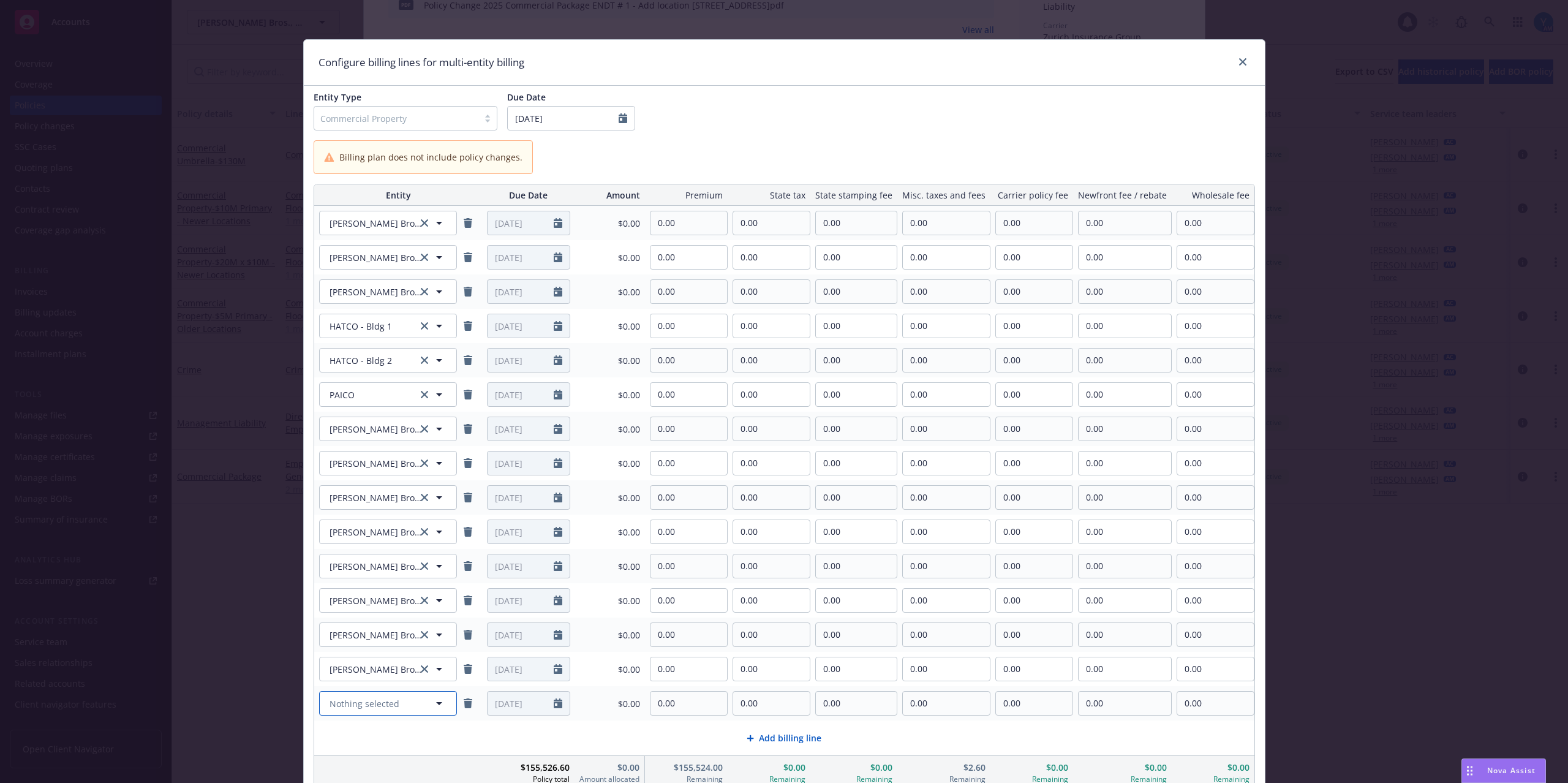
click at [350, 706] on span "Nothing selected" at bounding box center [364, 703] width 69 height 13
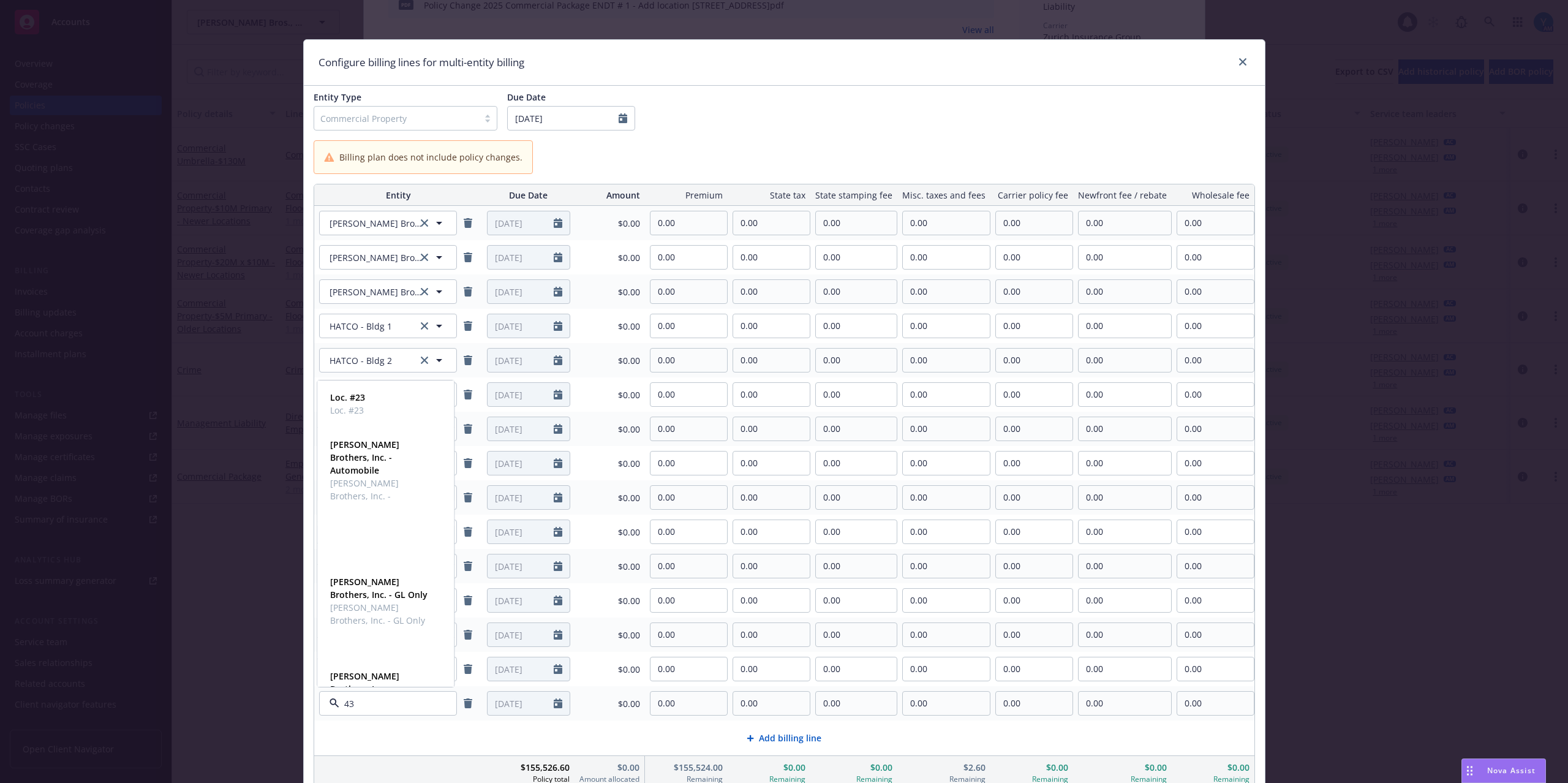
type input "437"
click at [387, 658] on strong "[PERSON_NAME] Brothers, Inc." at bounding box center [365, 662] width 69 height 24
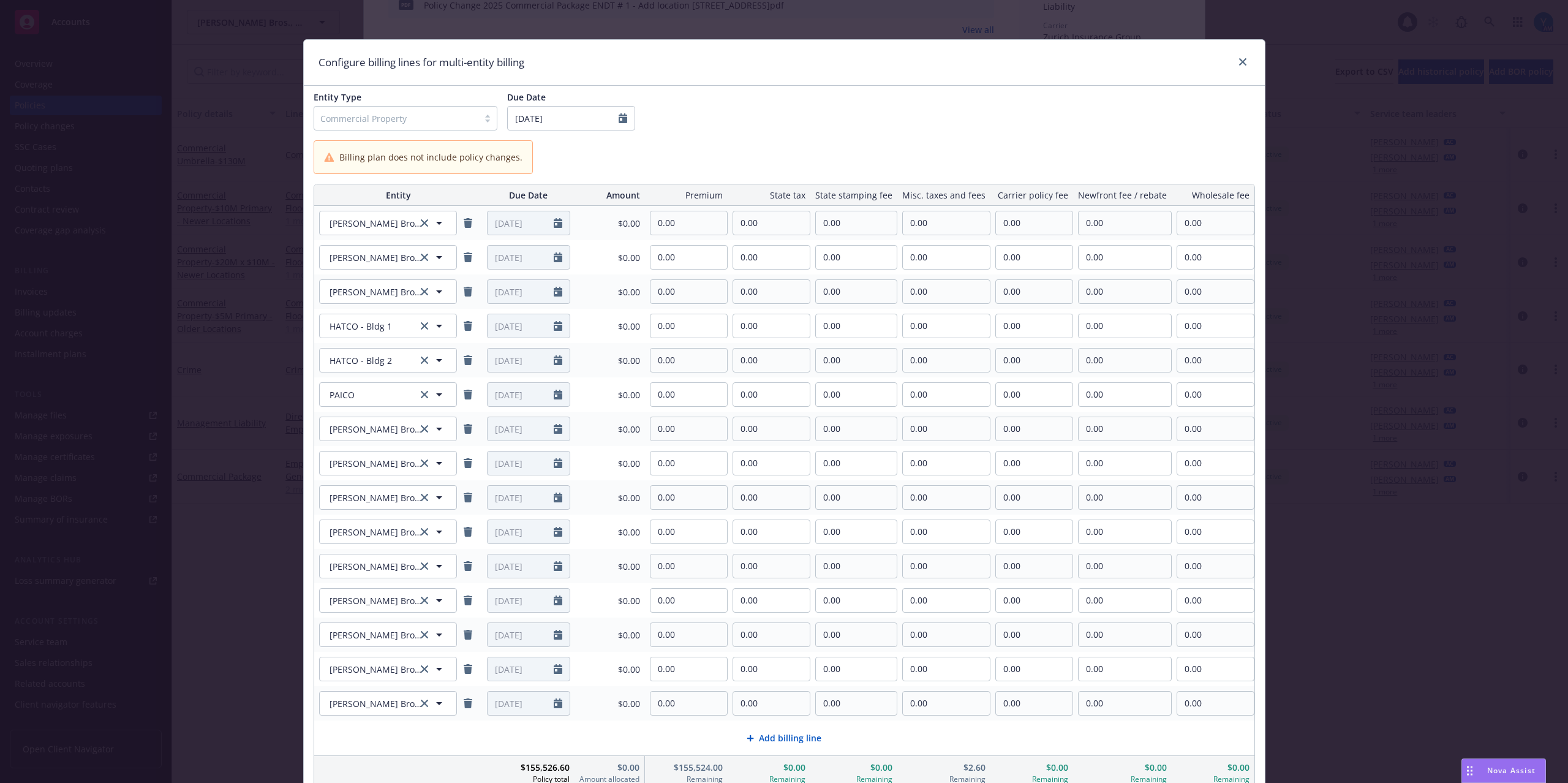
click at [760, 741] on span "Add billing line" at bounding box center [790, 737] width 63 height 13
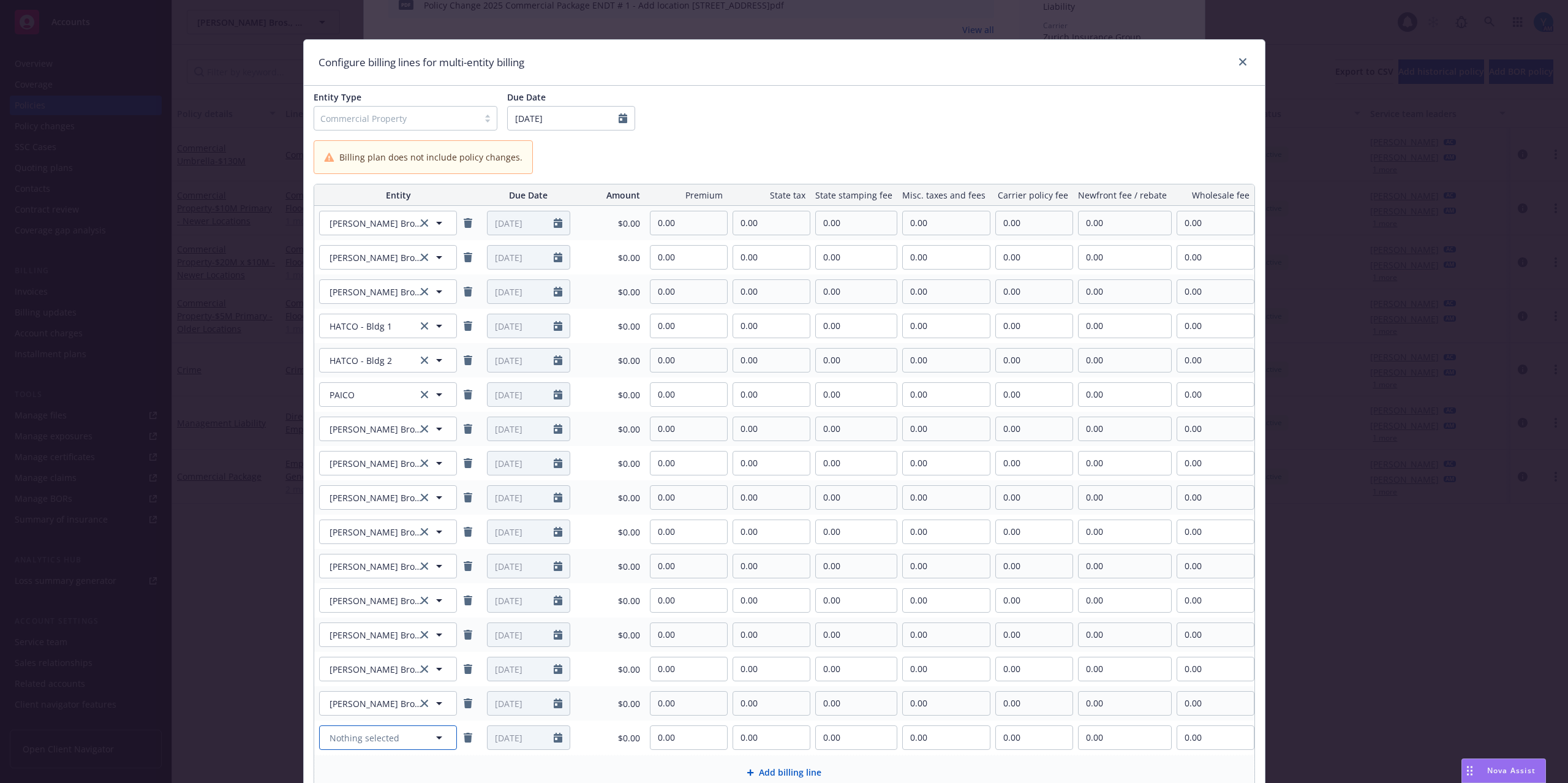
click at [364, 736] on span "Nothing selected" at bounding box center [364, 737] width 69 height 13
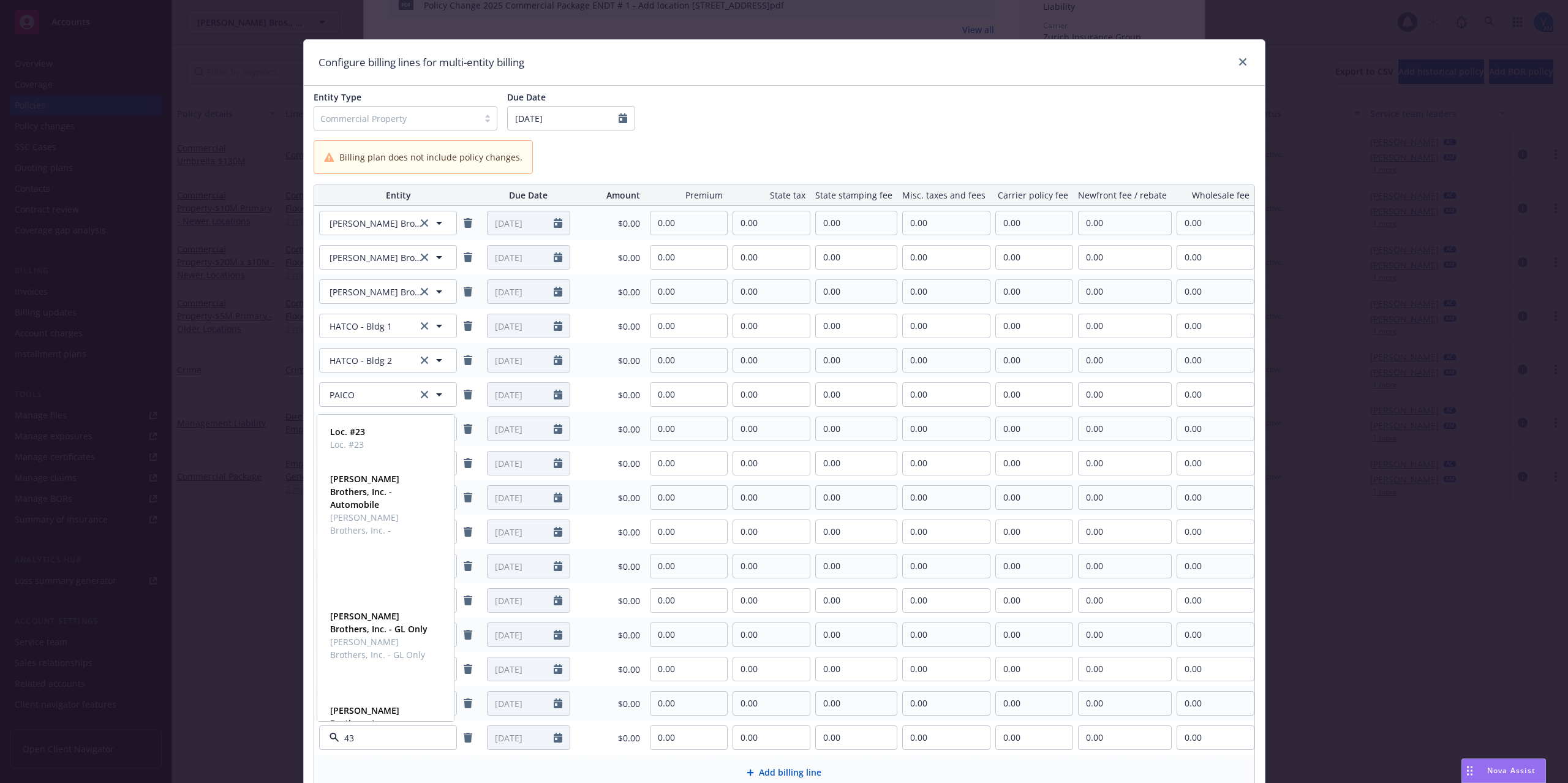
type input "431"
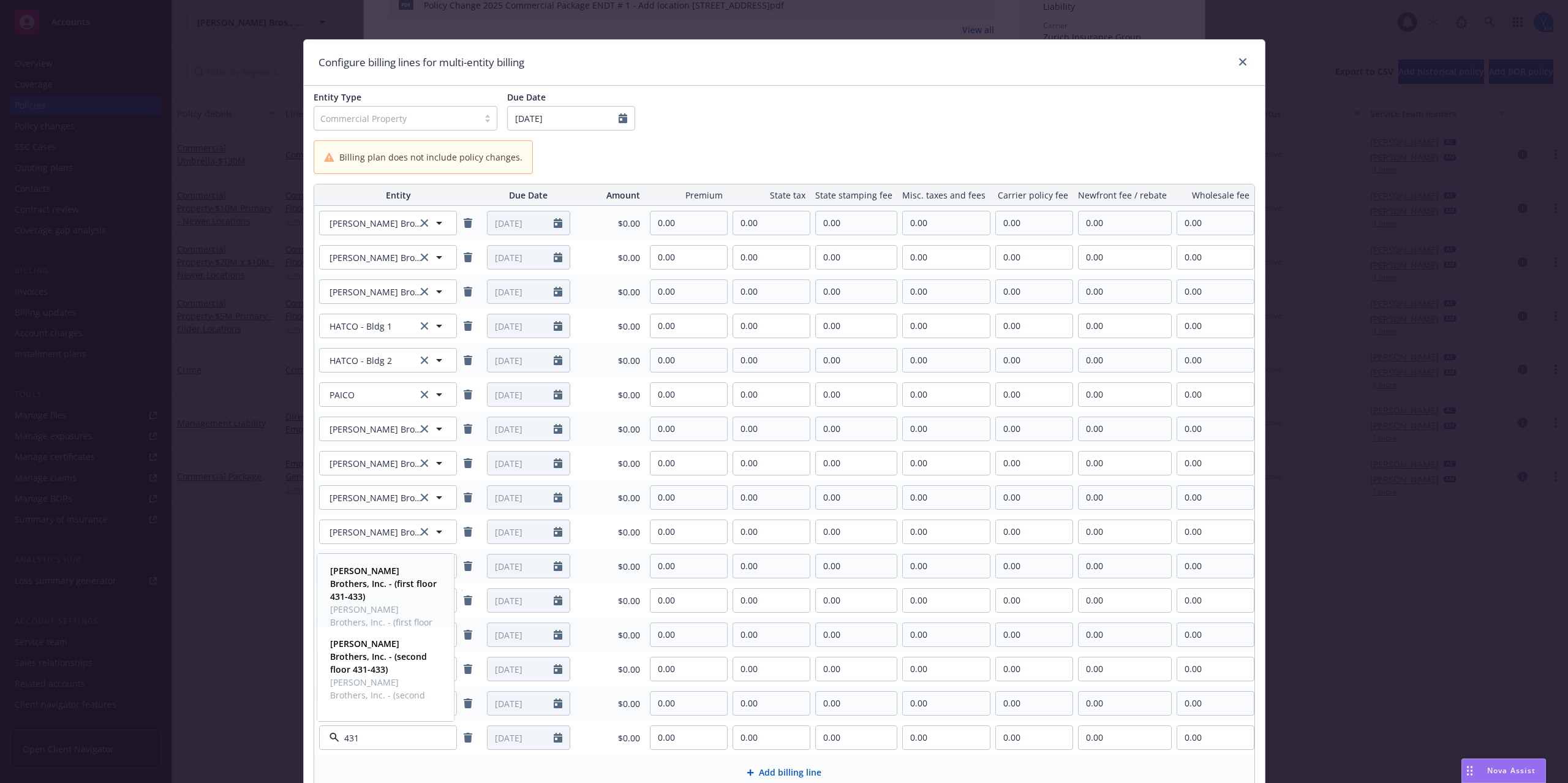
click at [371, 603] on span "[PERSON_NAME] Brothers, Inc. - (first floor 431-433)" at bounding box center [385, 622] width 108 height 39
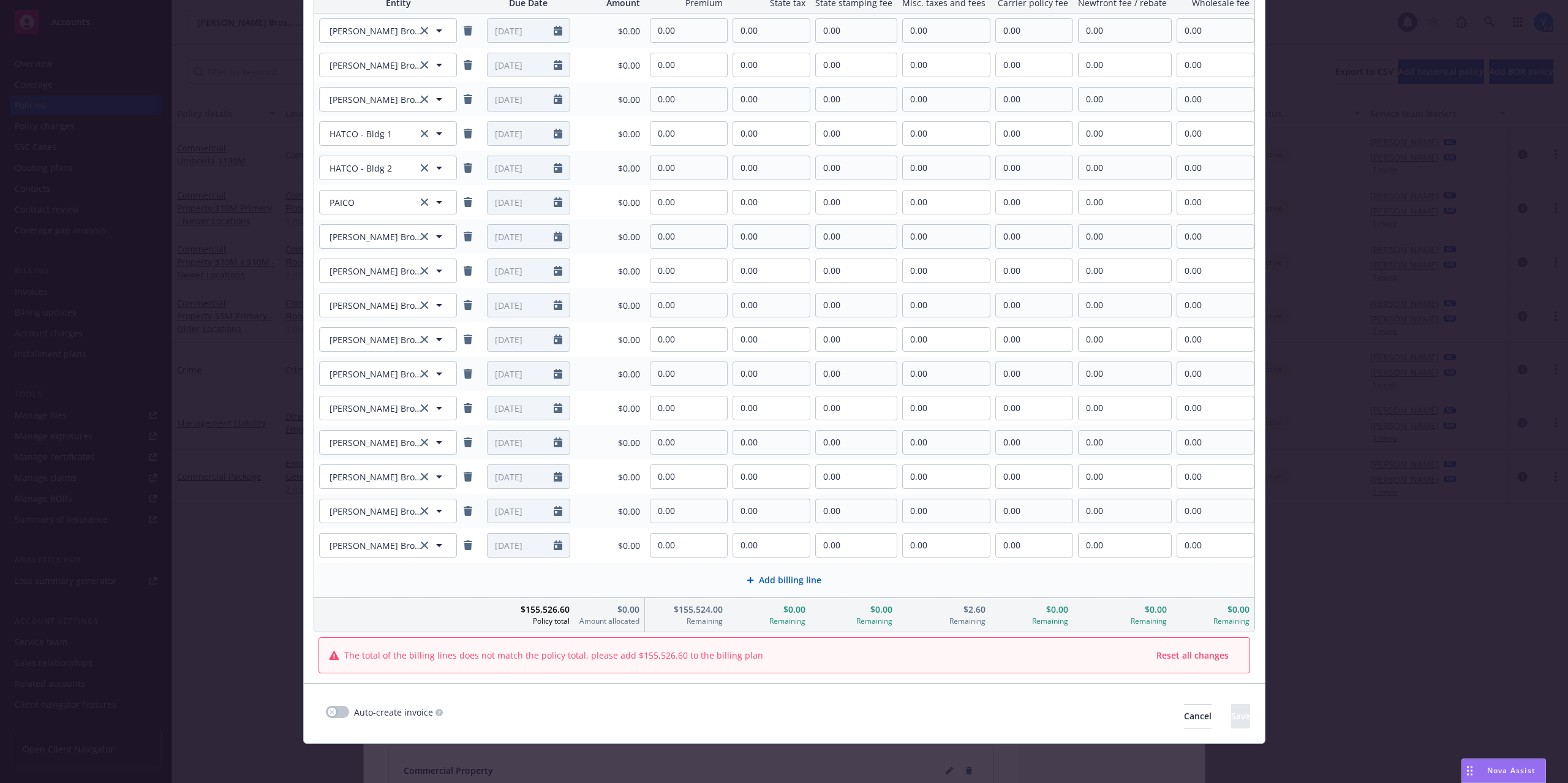
click at [773, 581] on span "Add billing line" at bounding box center [790, 579] width 63 height 13
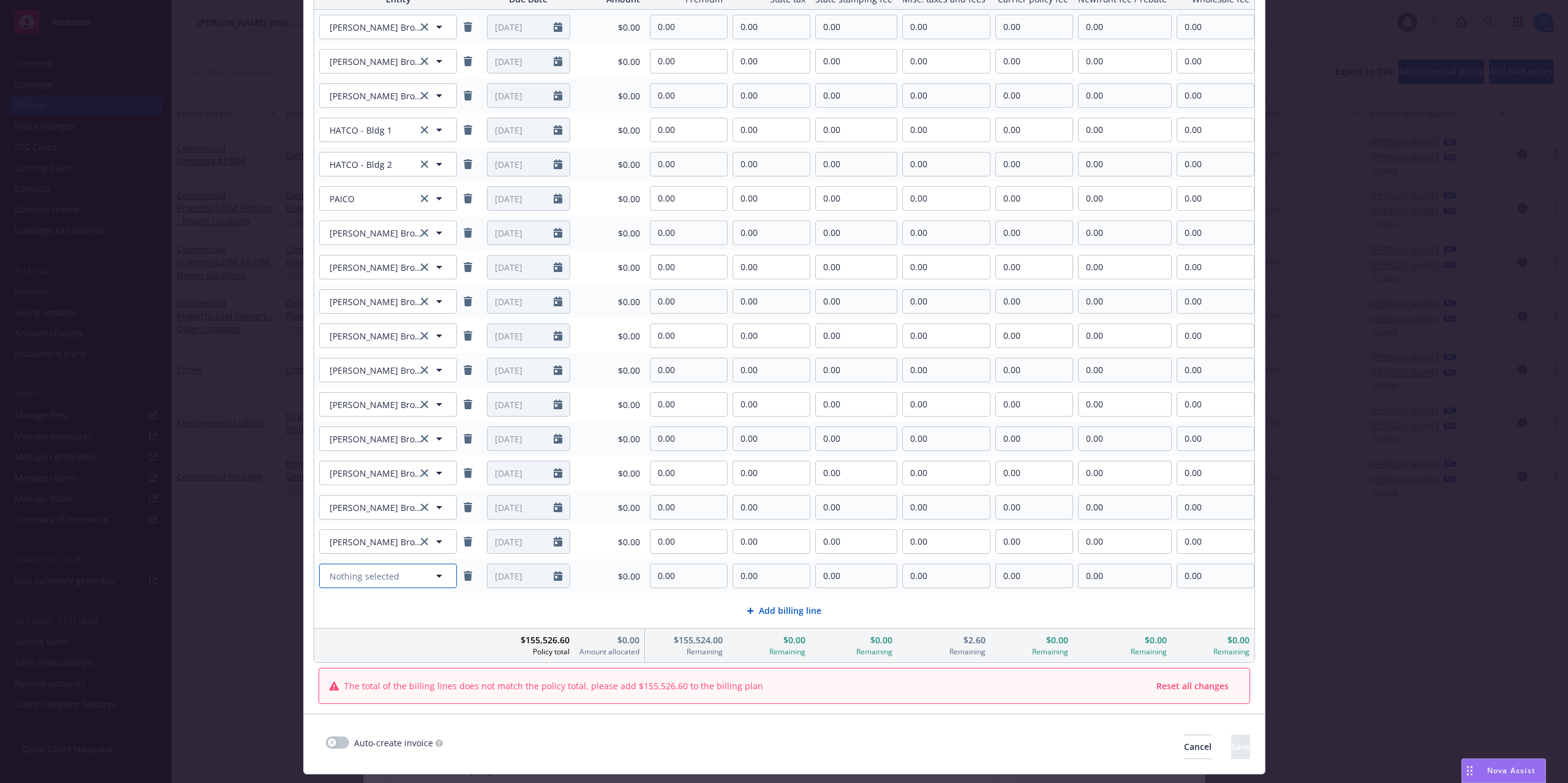
click at [375, 582] on span "Nothing selected" at bounding box center [364, 575] width 69 height 13
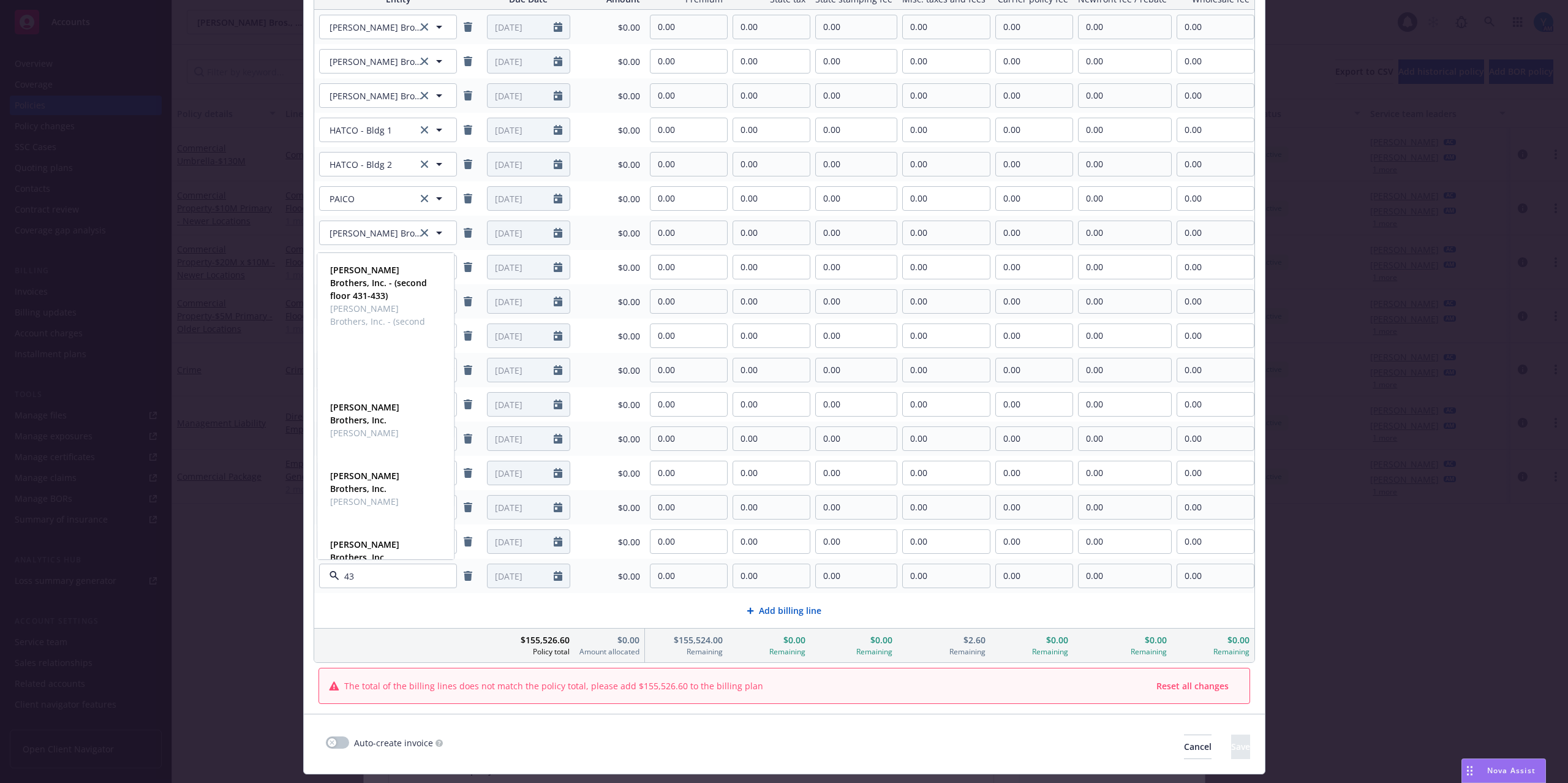
type input "433"
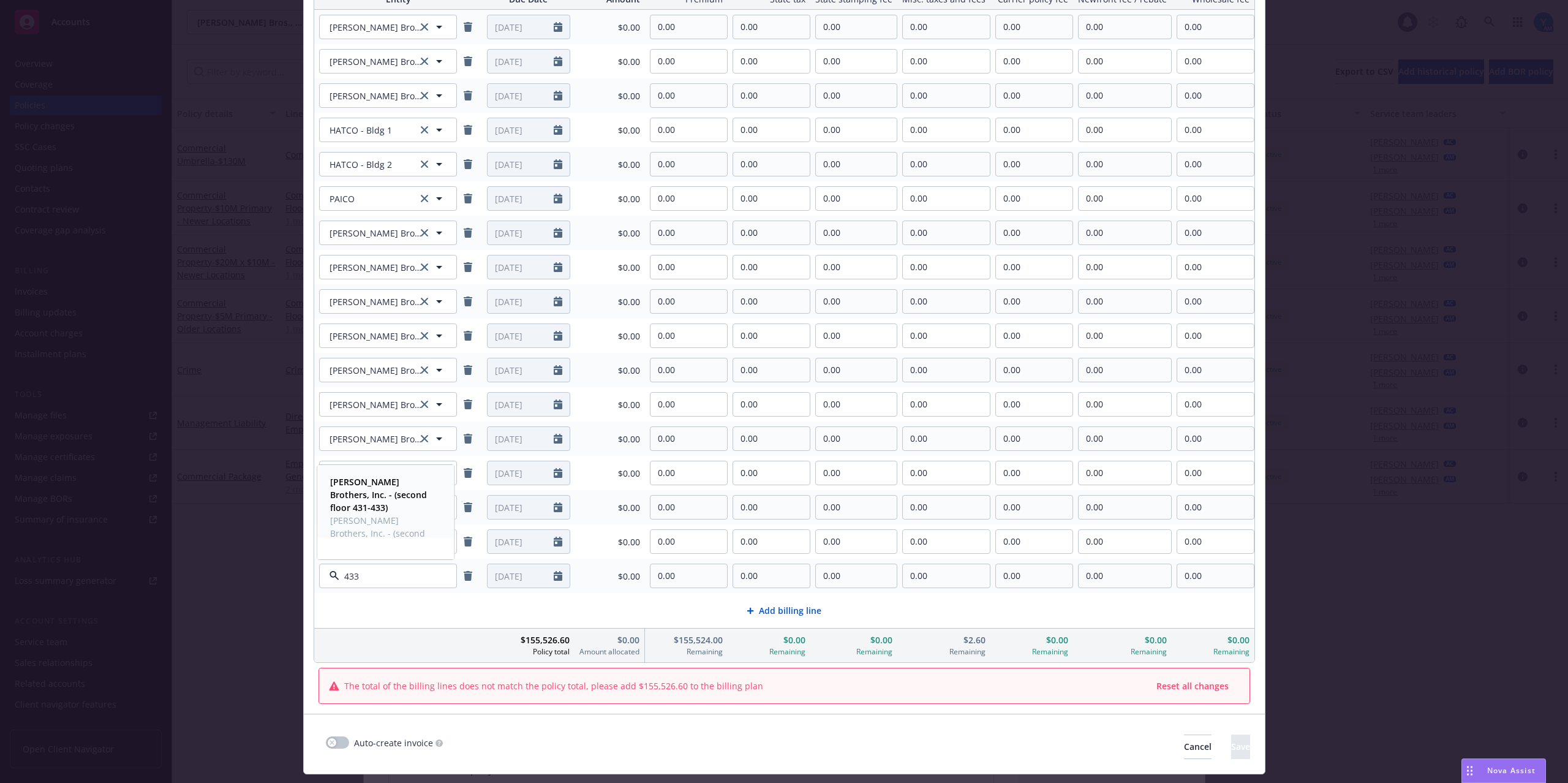
click at [385, 517] on span "[PERSON_NAME] Brothers, Inc. - (second floor 431-433)" at bounding box center [385, 533] width 108 height 39
click at [790, 607] on span "Add billing line" at bounding box center [790, 610] width 63 height 13
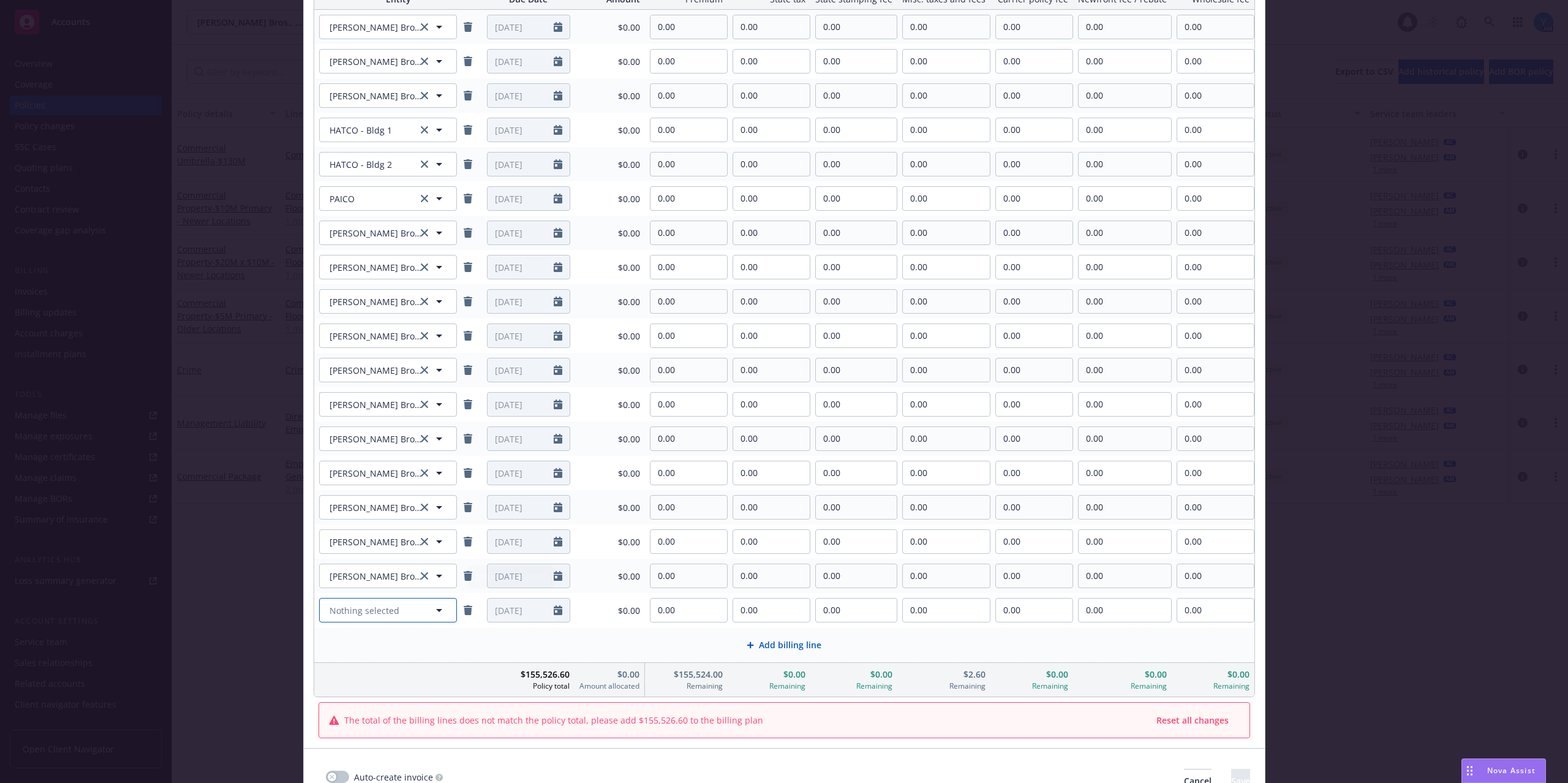
click at [378, 609] on span "Nothing selected" at bounding box center [364, 610] width 69 height 13
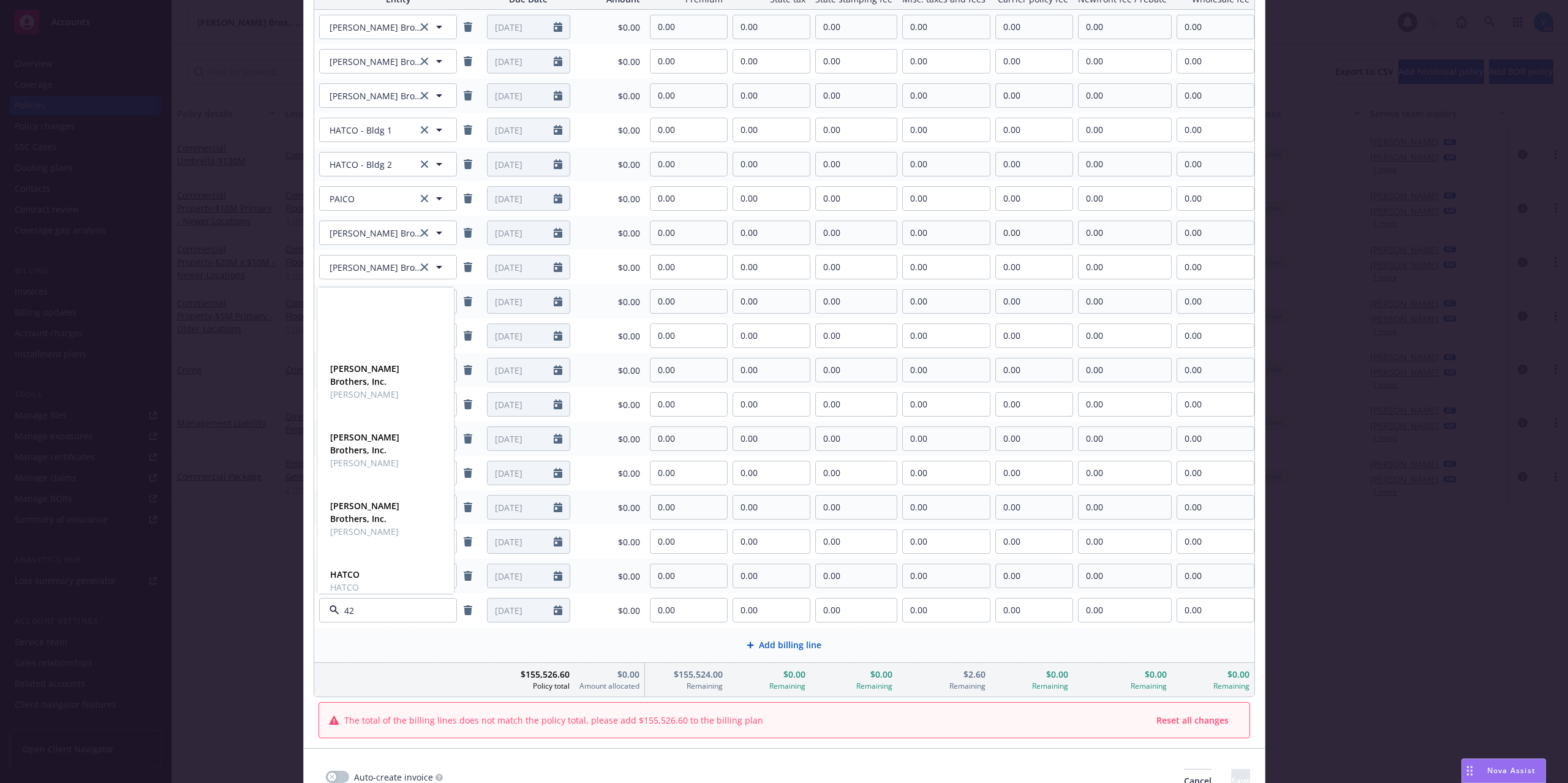
type input "420"
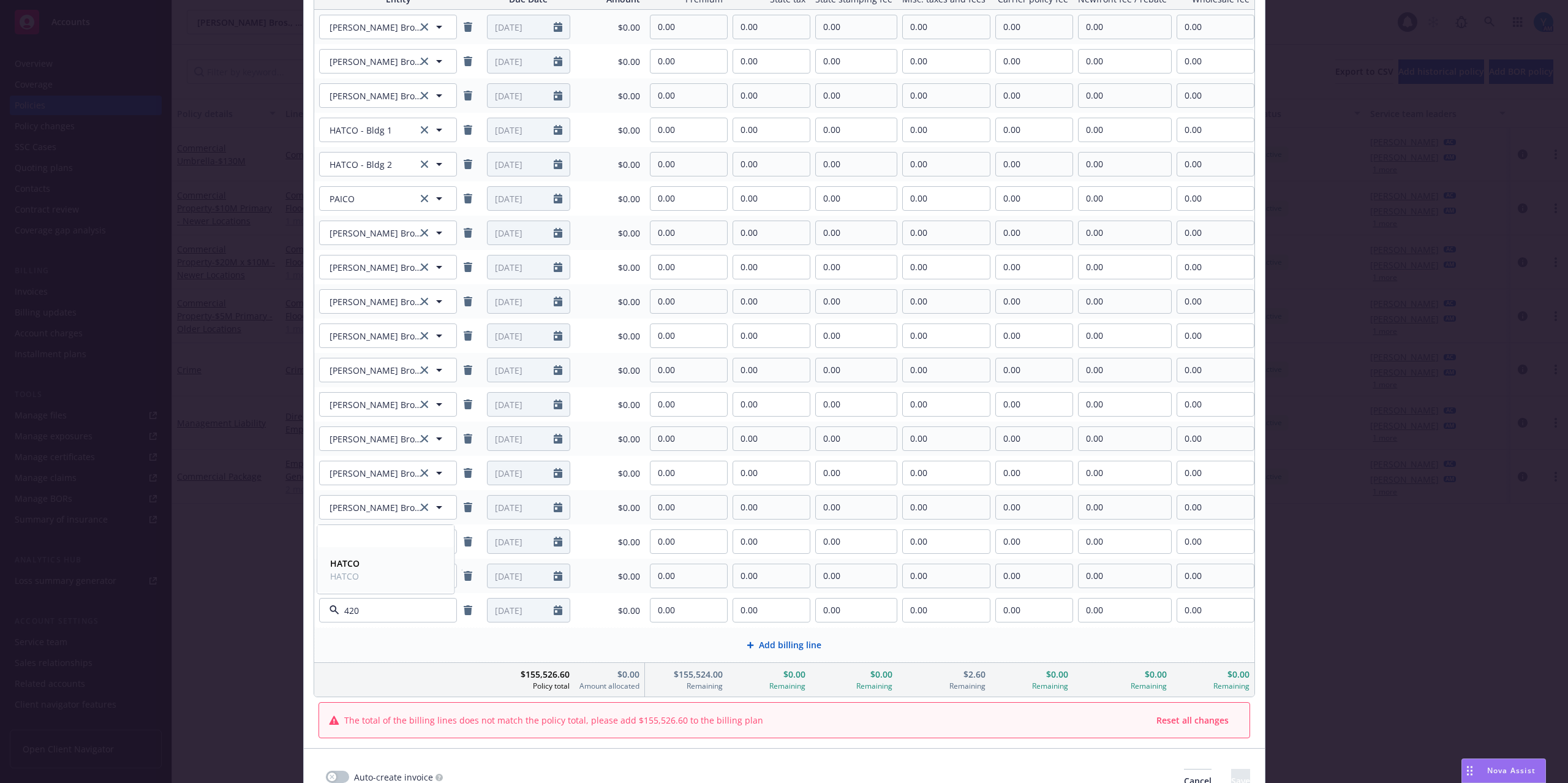
click at [385, 564] on div "HATCO HATCO" at bounding box center [385, 569] width 121 height 31
click at [758, 646] on span "Add billing line" at bounding box center [790, 644] width 63 height 13
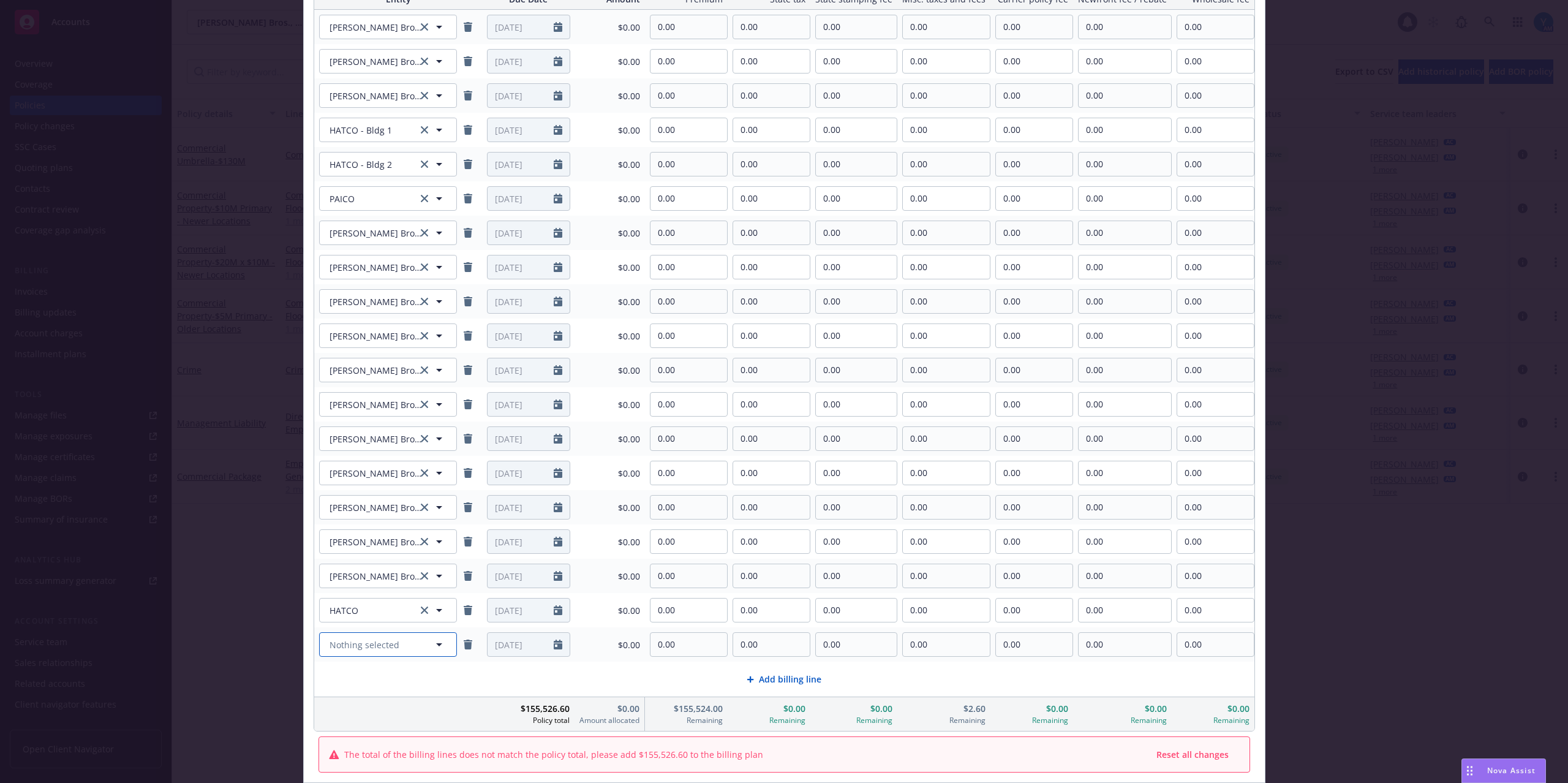
click at [349, 645] on span "Nothing selected" at bounding box center [364, 644] width 69 height 13
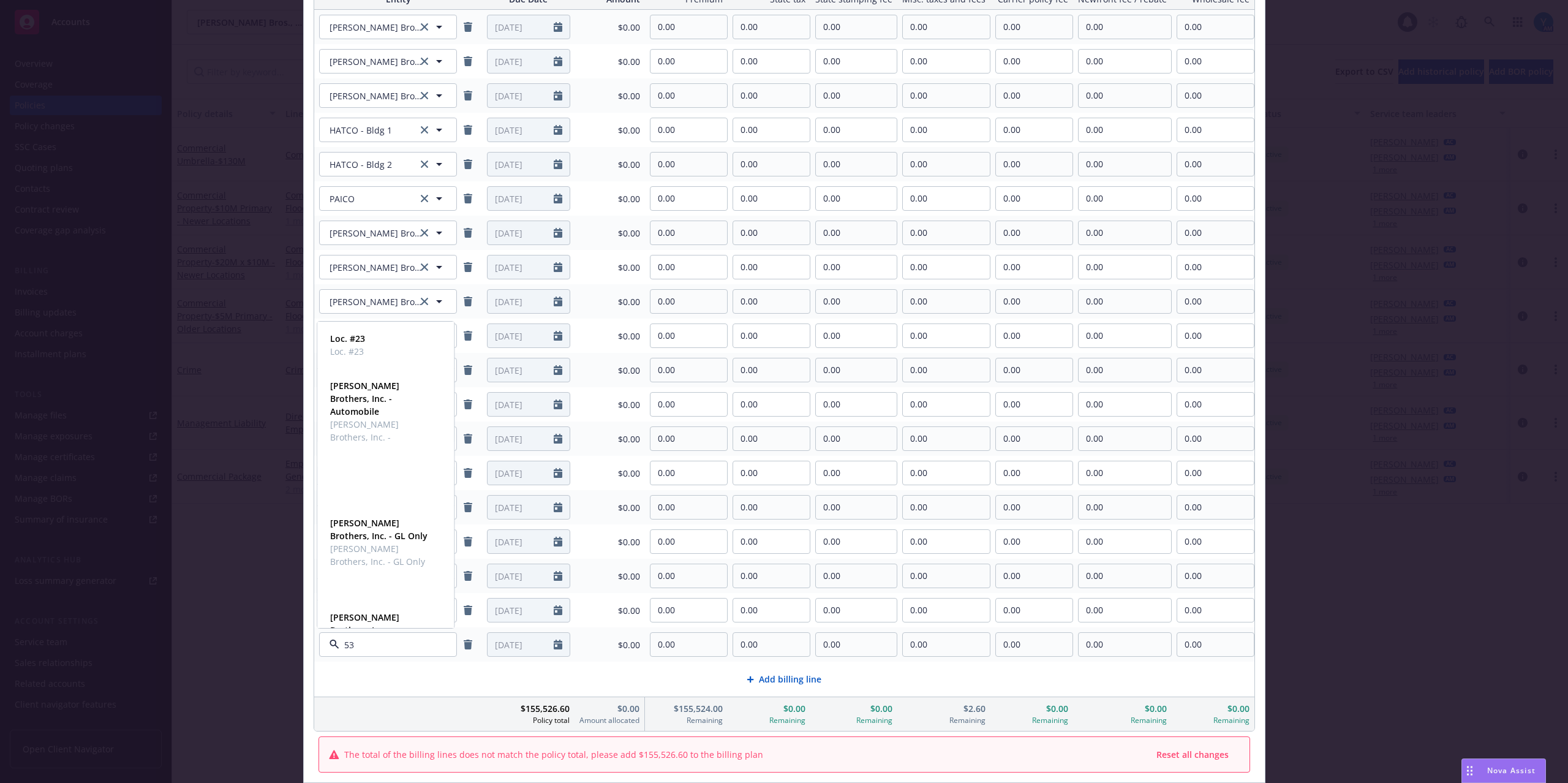
type input "530"
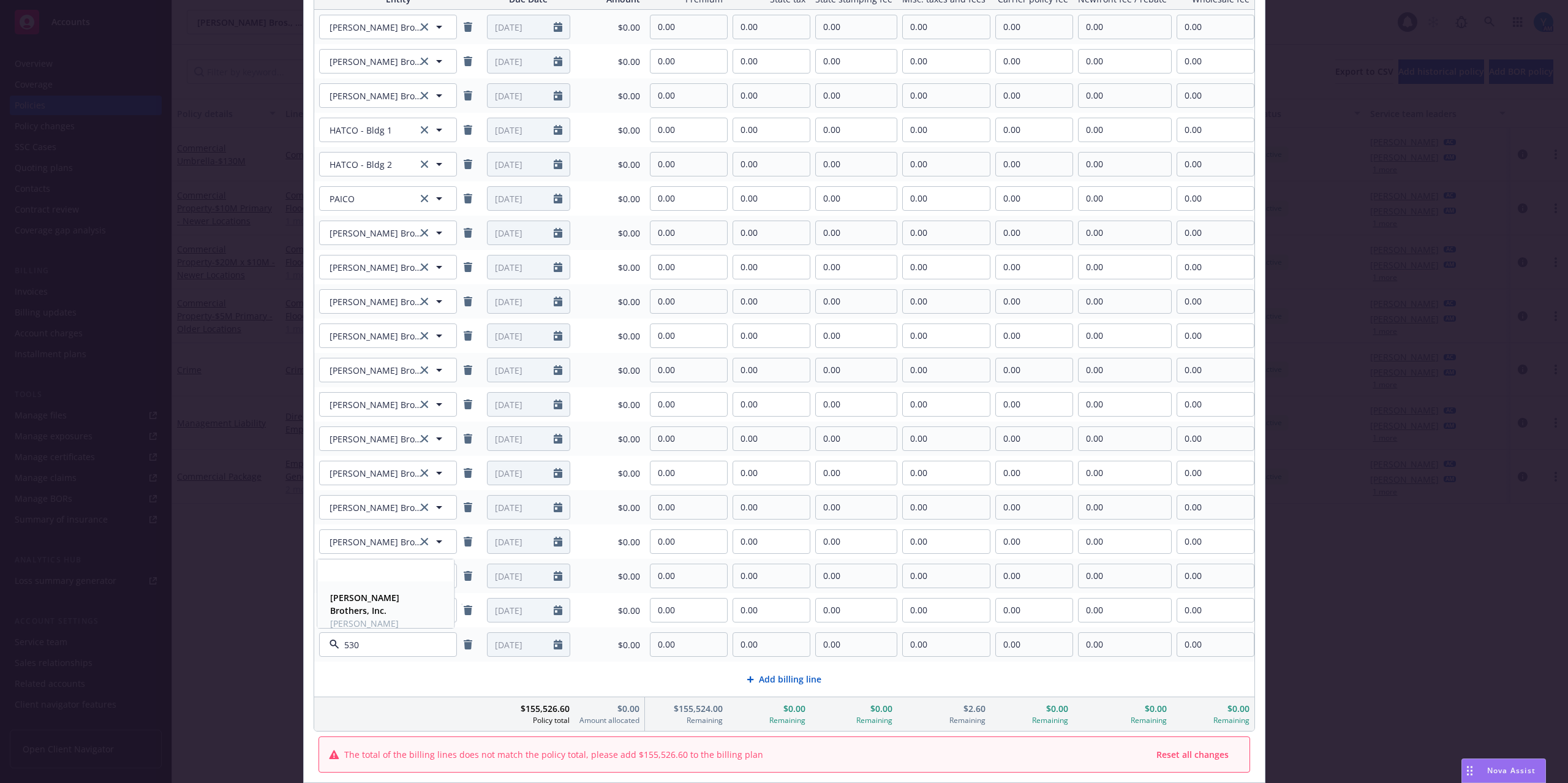
click at [363, 617] on span "[PERSON_NAME] Brothers, Inc." at bounding box center [385, 630] width 108 height 26
drag, startPoint x: 782, startPoint y: 672, endPoint x: 461, endPoint y: 702, distance: 322.4
click at [782, 672] on div "Add billing line" at bounding box center [784, 679] width 939 height 34
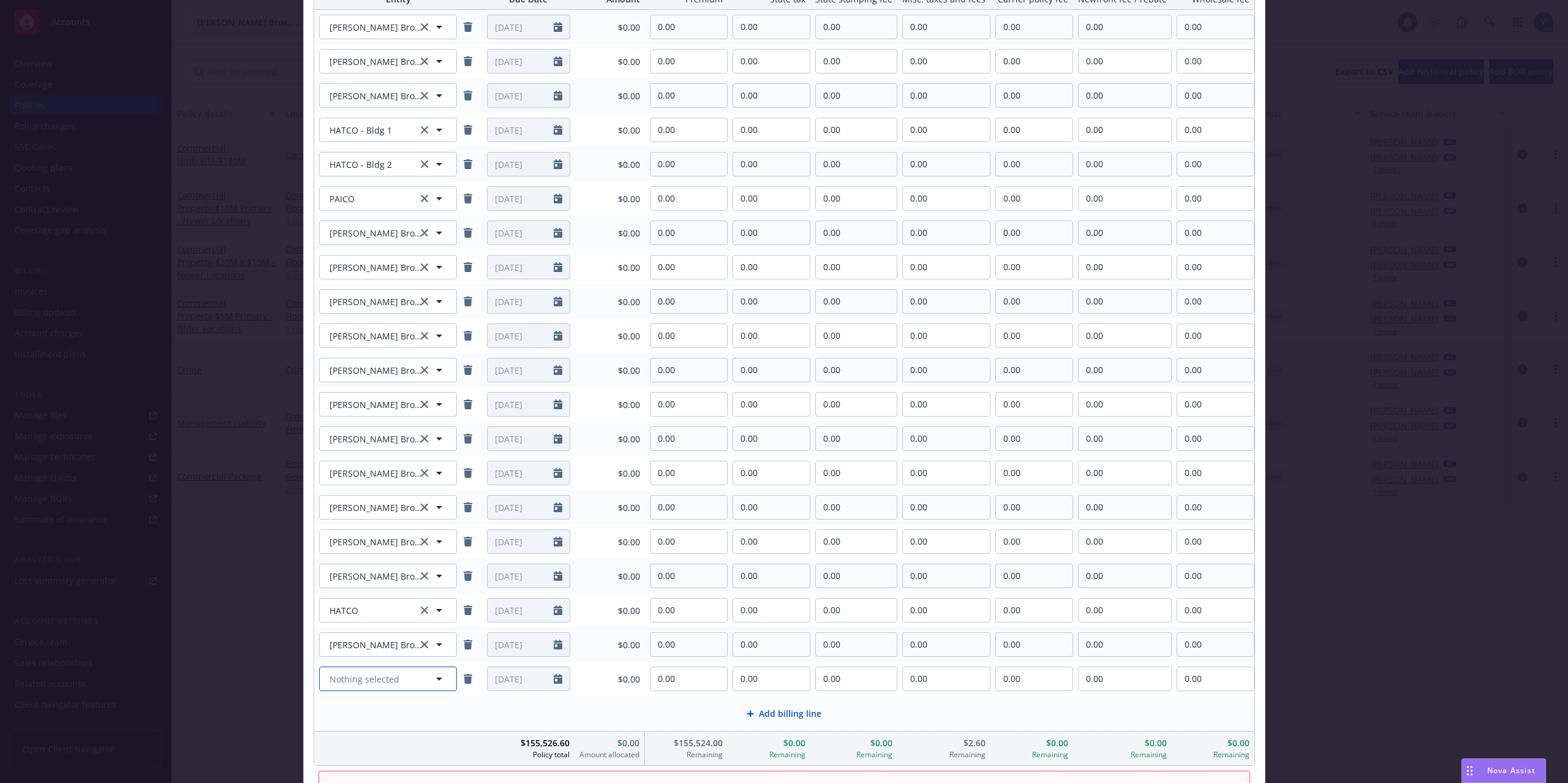
click at [393, 681] on span "Nothing selected" at bounding box center [364, 678] width 69 height 13
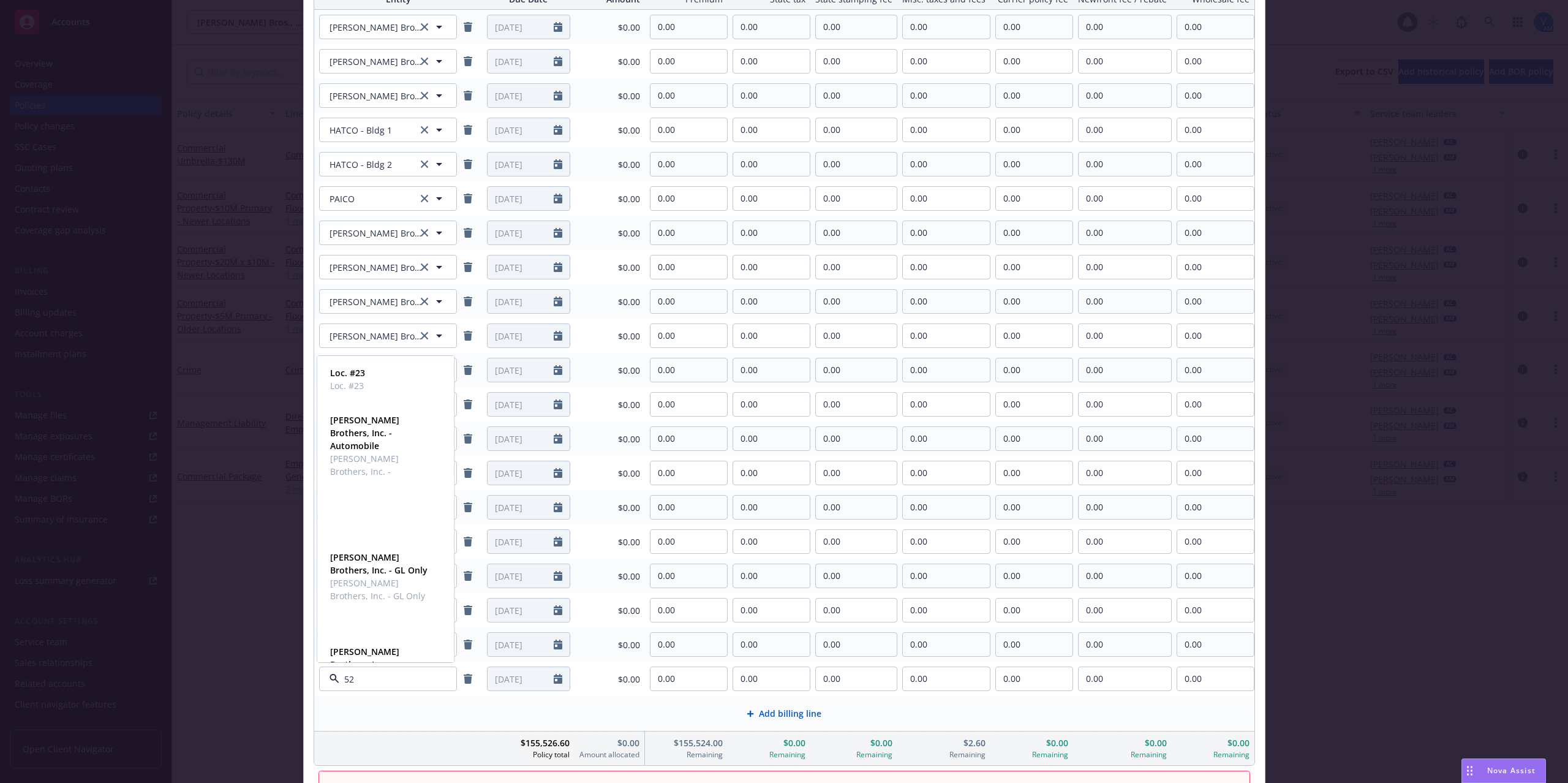
type input "526"
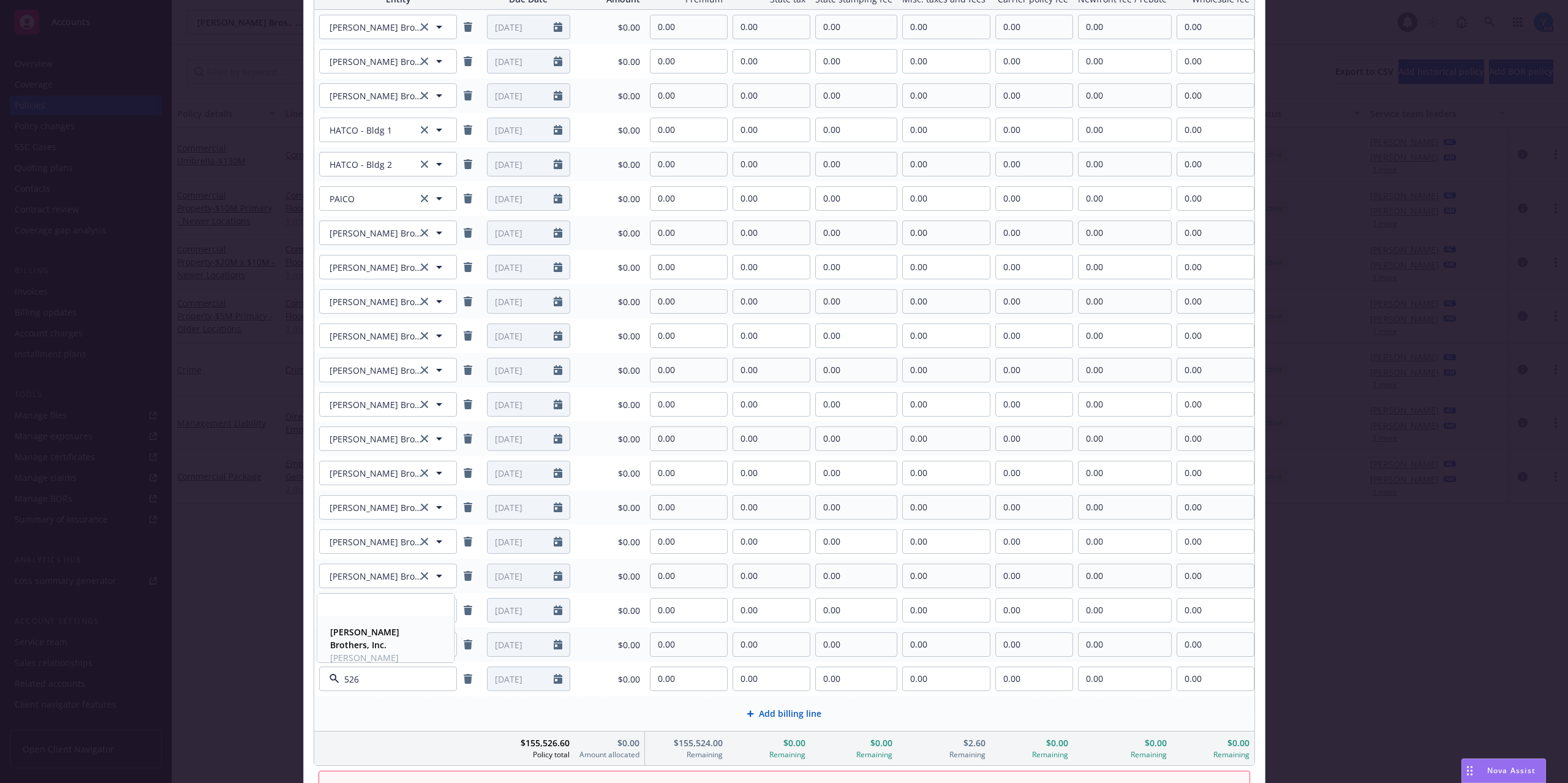
click at [362, 634] on strong "[PERSON_NAME] Brothers, Inc." at bounding box center [365, 638] width 69 height 24
click at [774, 713] on span "Add billing line" at bounding box center [790, 713] width 63 height 13
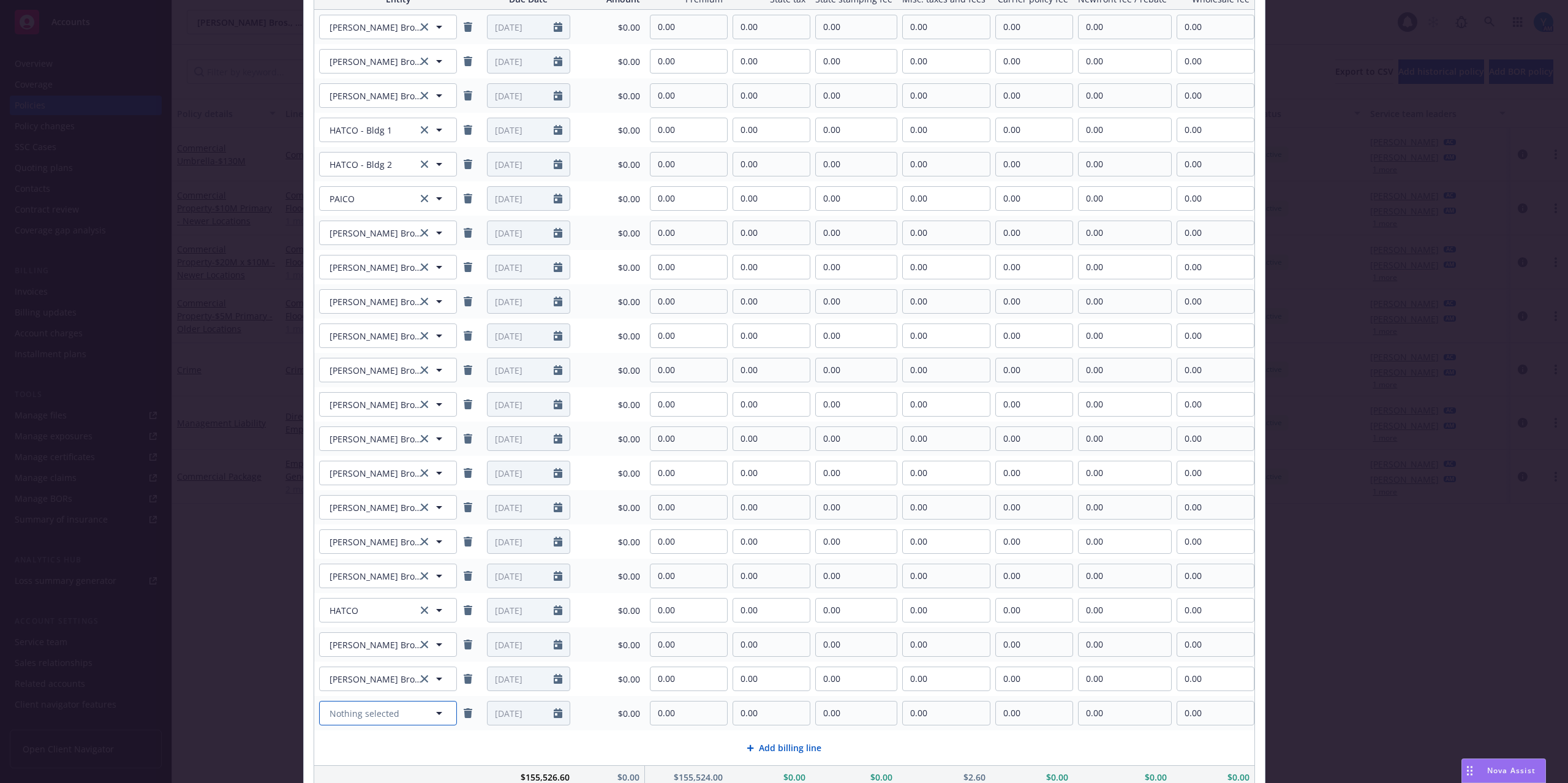
click at [382, 710] on span "Nothing selected" at bounding box center [364, 713] width 69 height 13
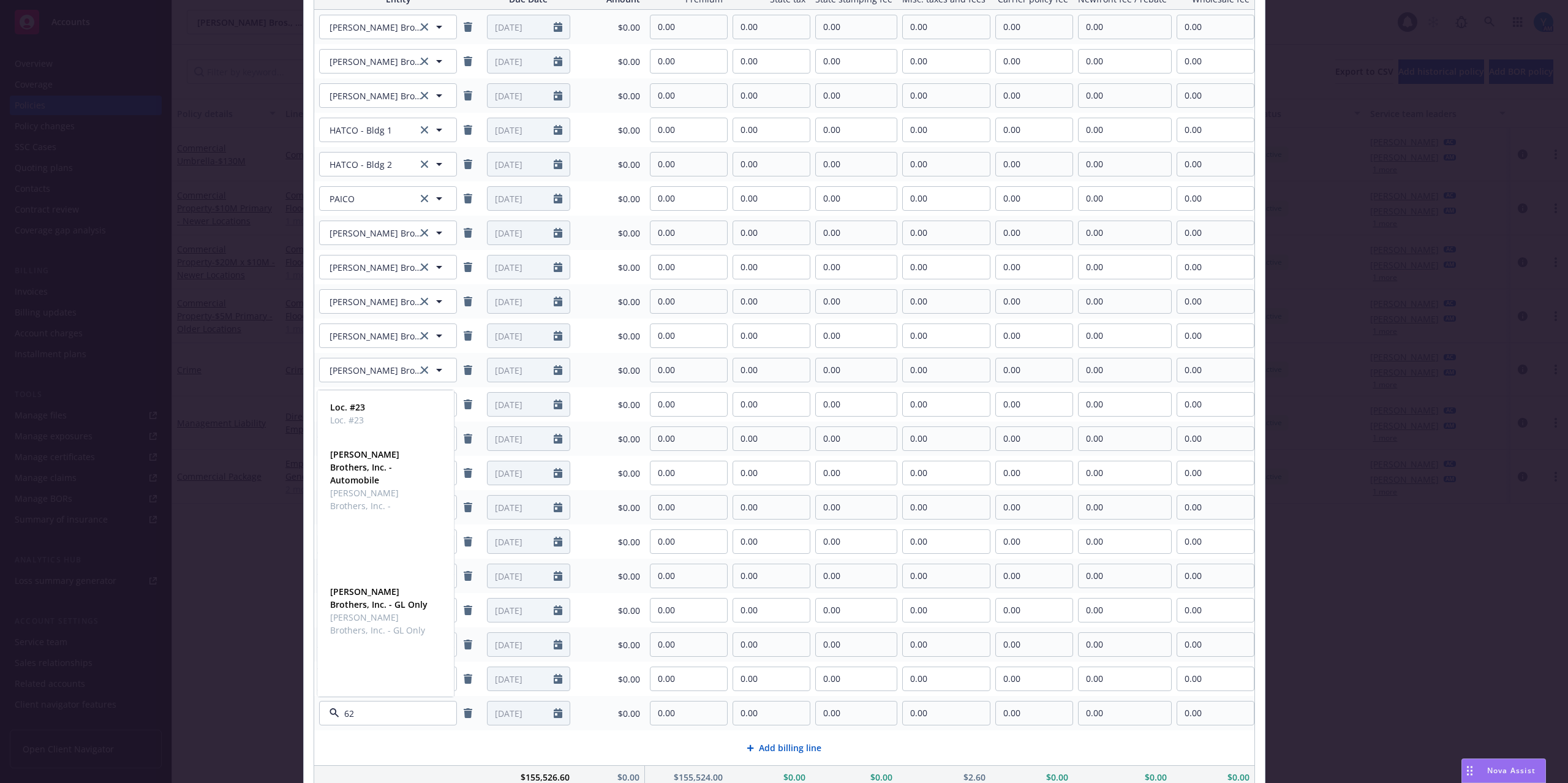
type input "625"
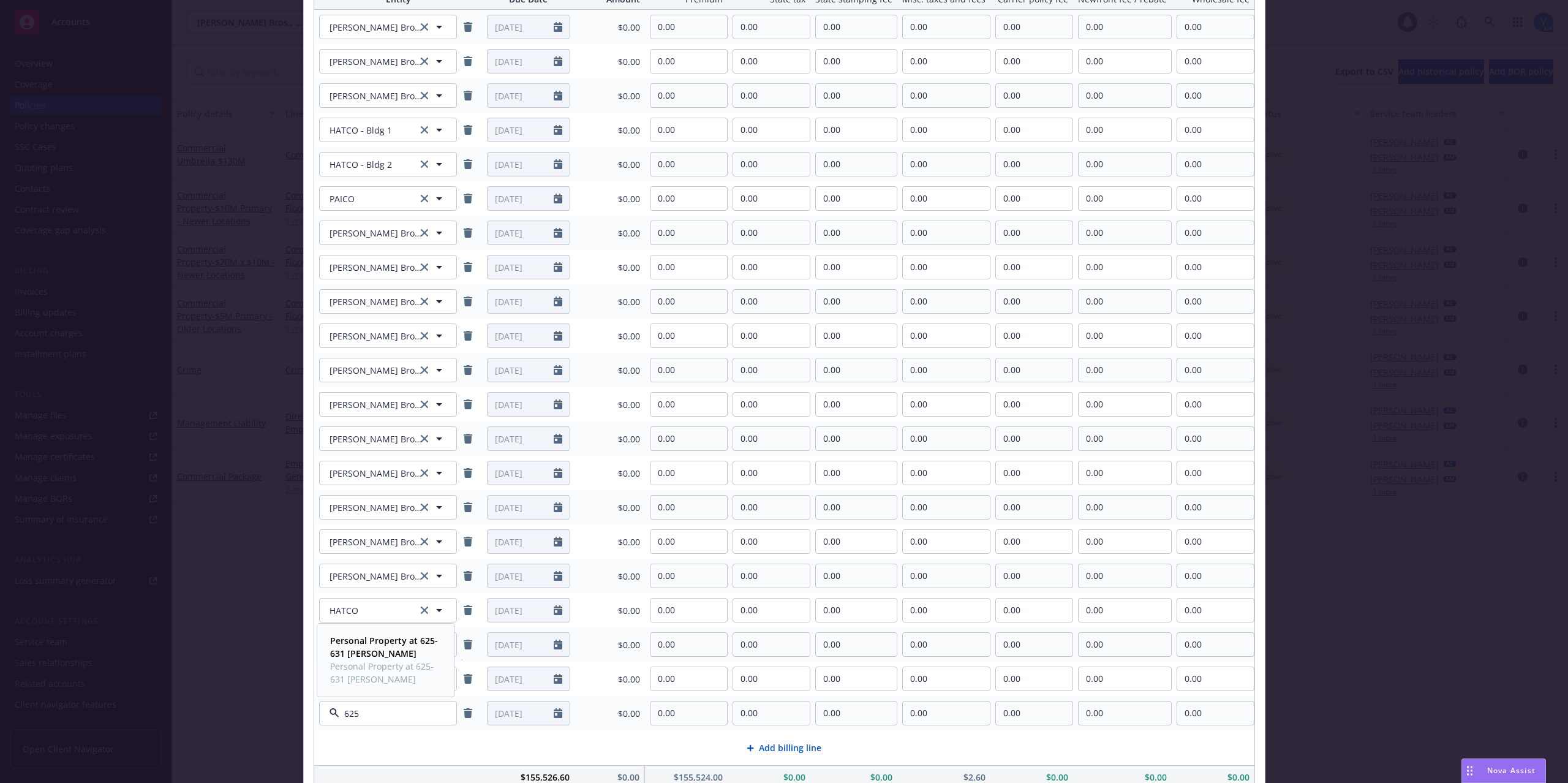
click at [362, 654] on strong "Personal Property at 625-631 [PERSON_NAME]" at bounding box center [384, 646] width 108 height 24
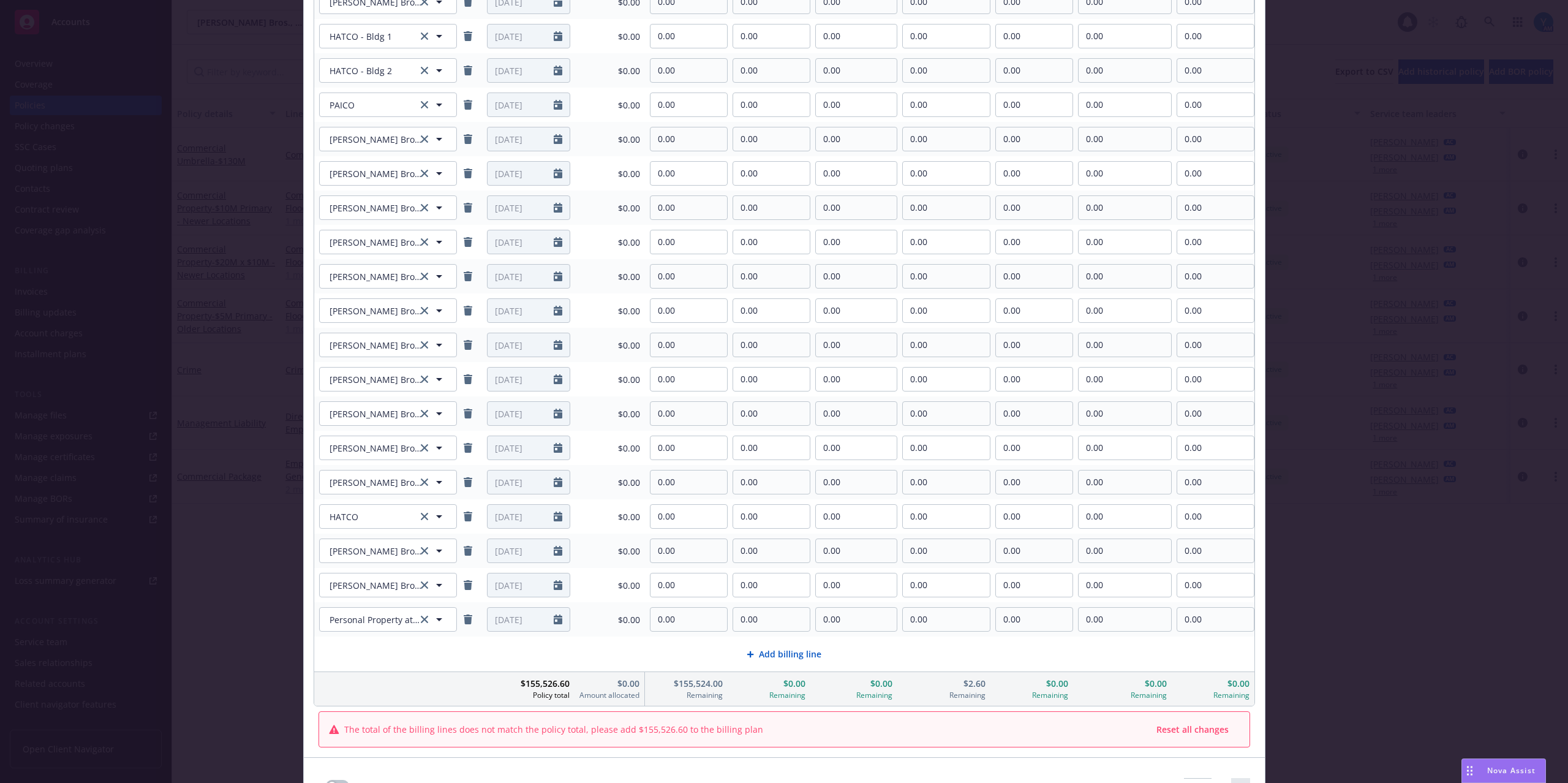
scroll to position [359, 0]
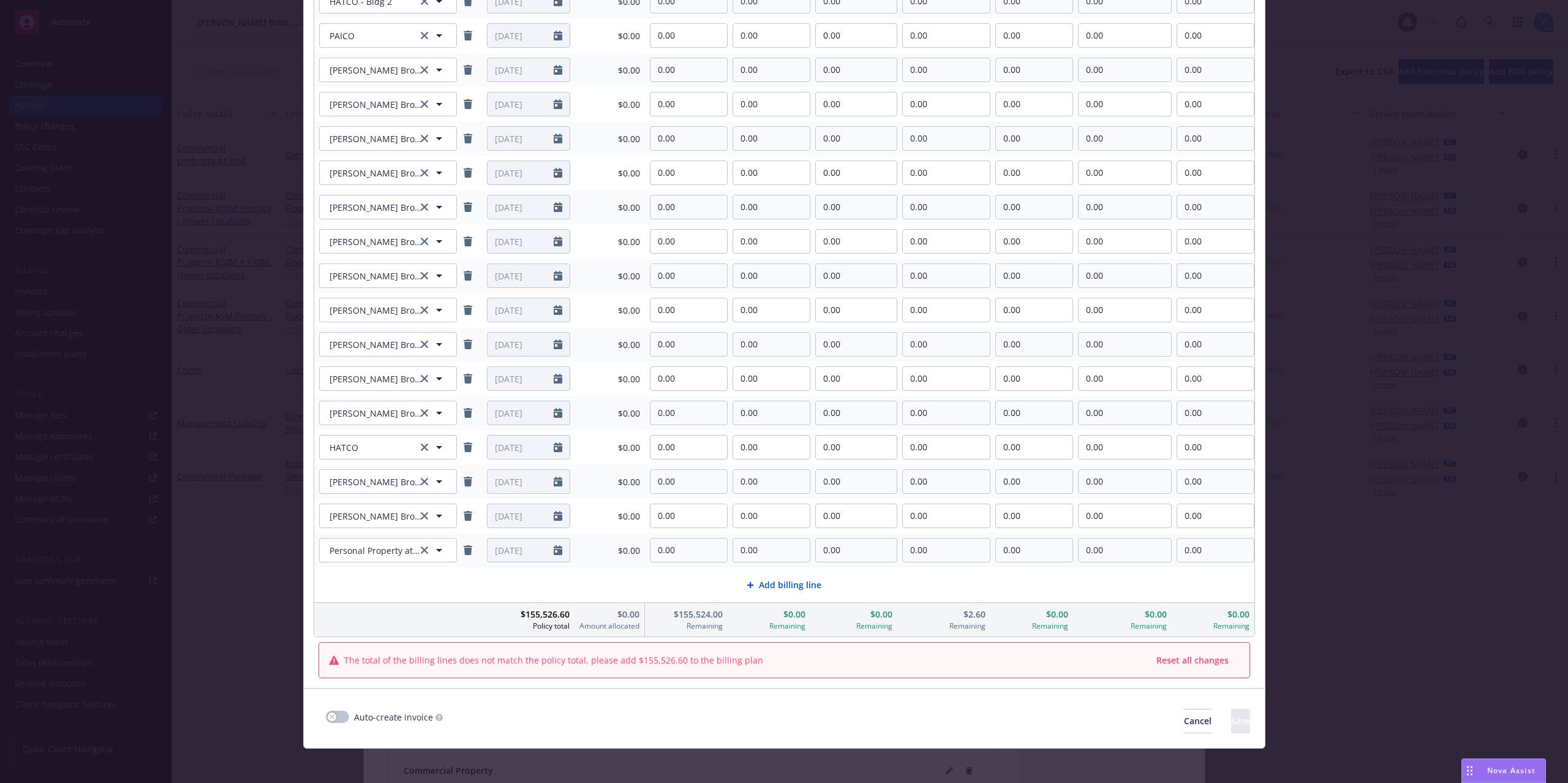
click at [790, 588] on span "Add billing line" at bounding box center [790, 585] width 63 height 13
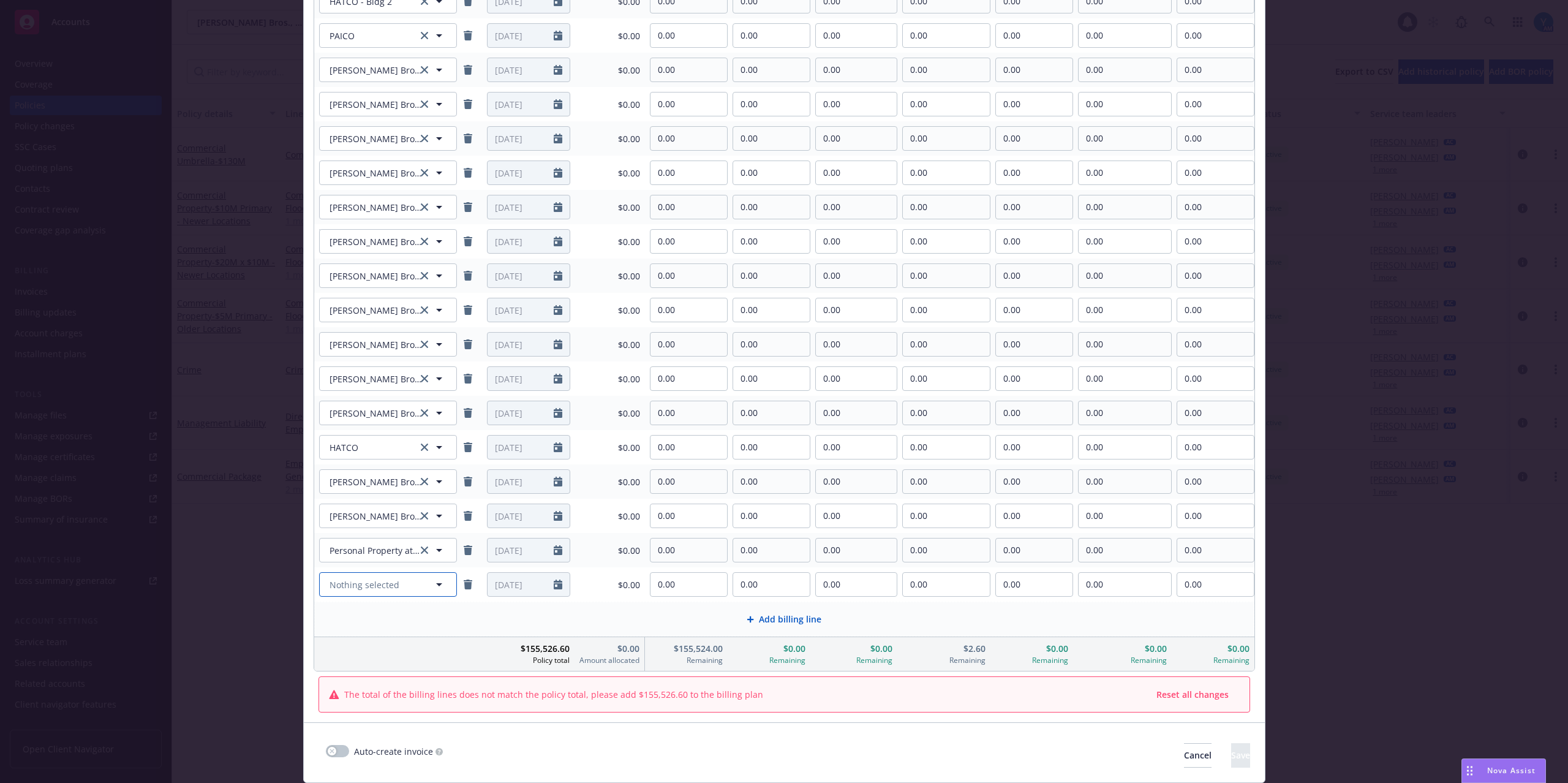
click at [370, 588] on span "Nothing selected" at bounding box center [364, 585] width 69 height 13
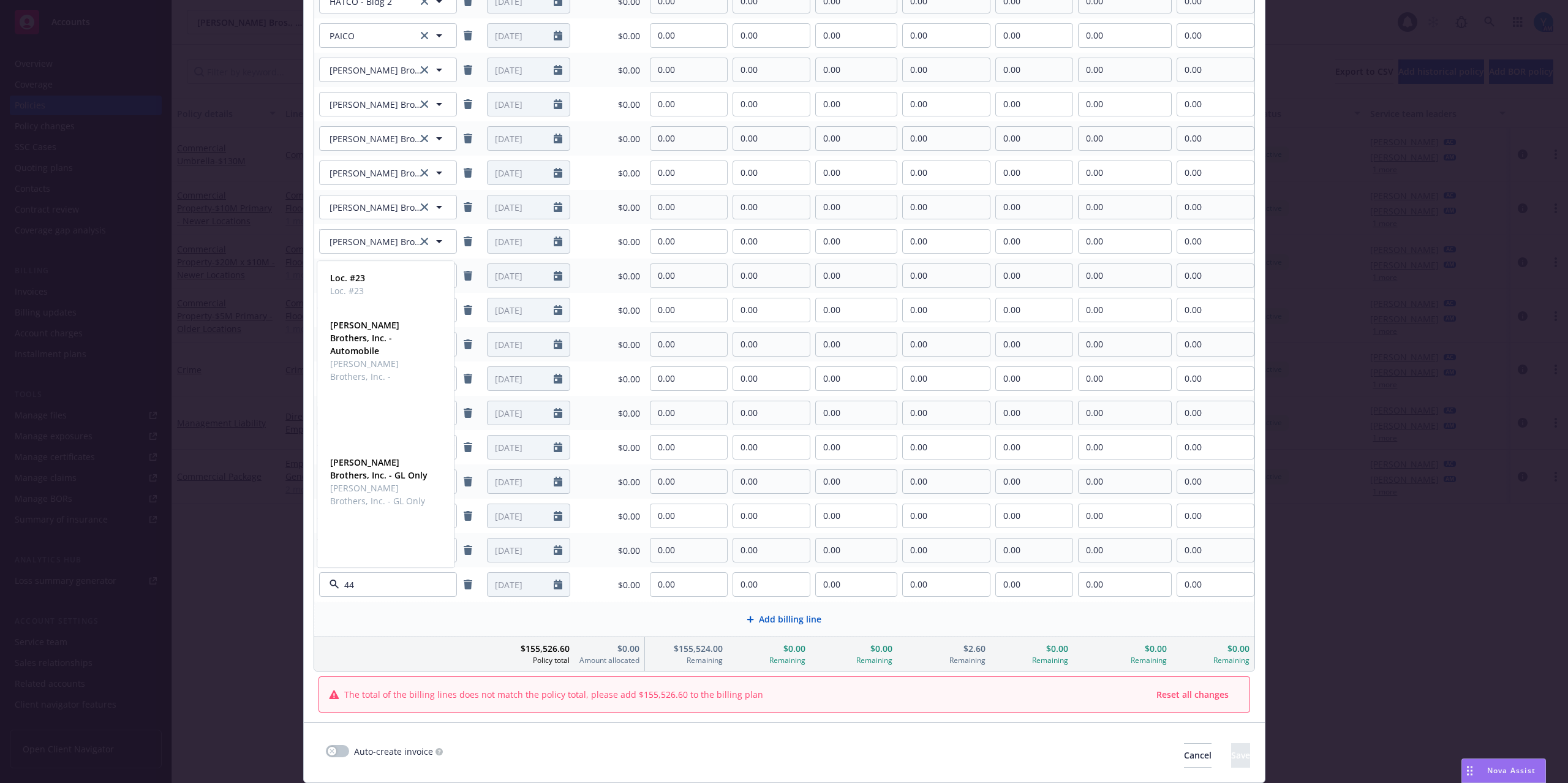
type input "444"
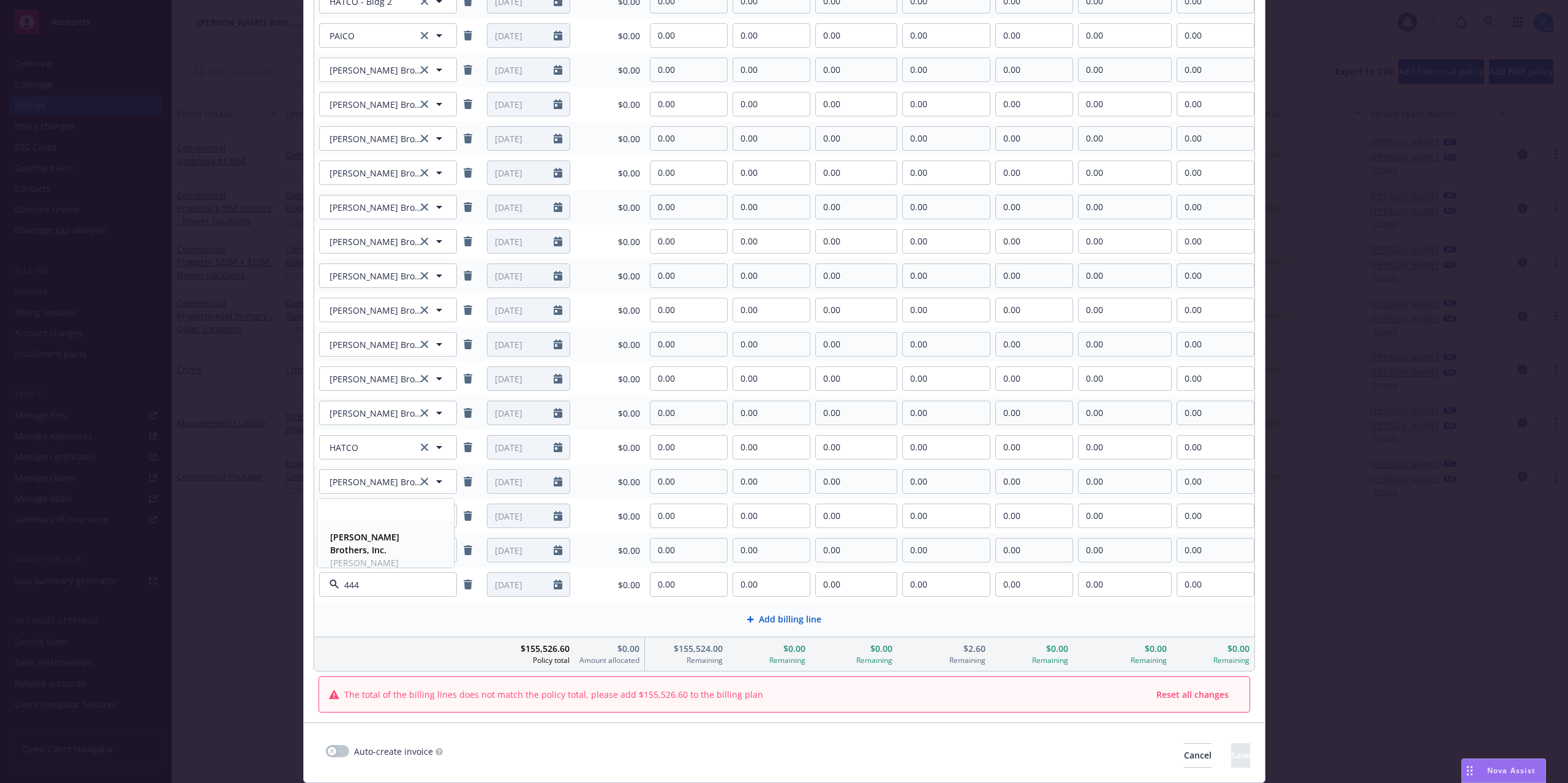
click at [375, 556] on span "[PERSON_NAME] Brothers, Inc." at bounding box center [385, 569] width 108 height 26
click at [768, 630] on div "Add billing line" at bounding box center [784, 619] width 939 height 34
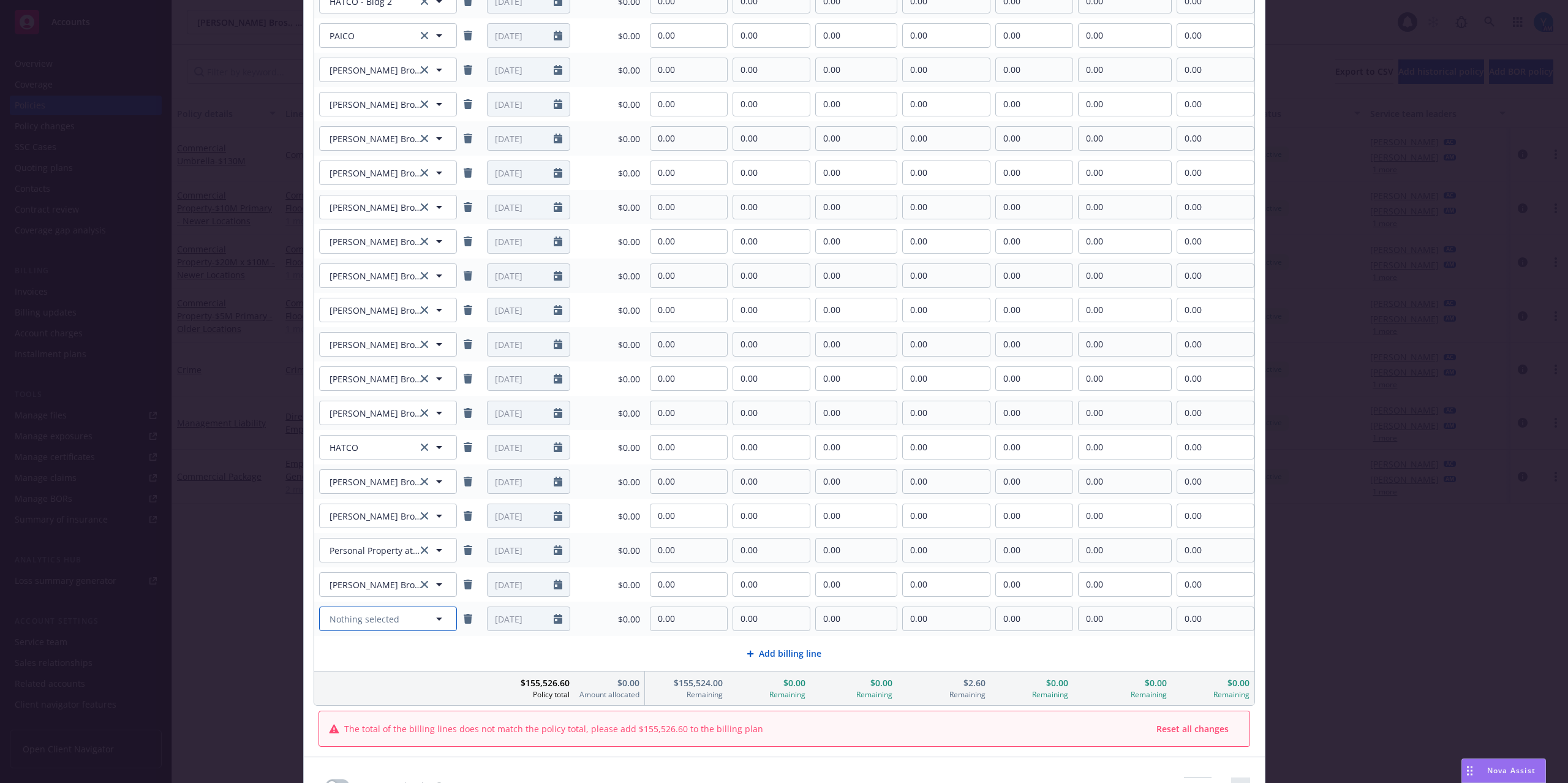
click at [380, 613] on span "Nothing selected" at bounding box center [364, 619] width 69 height 13
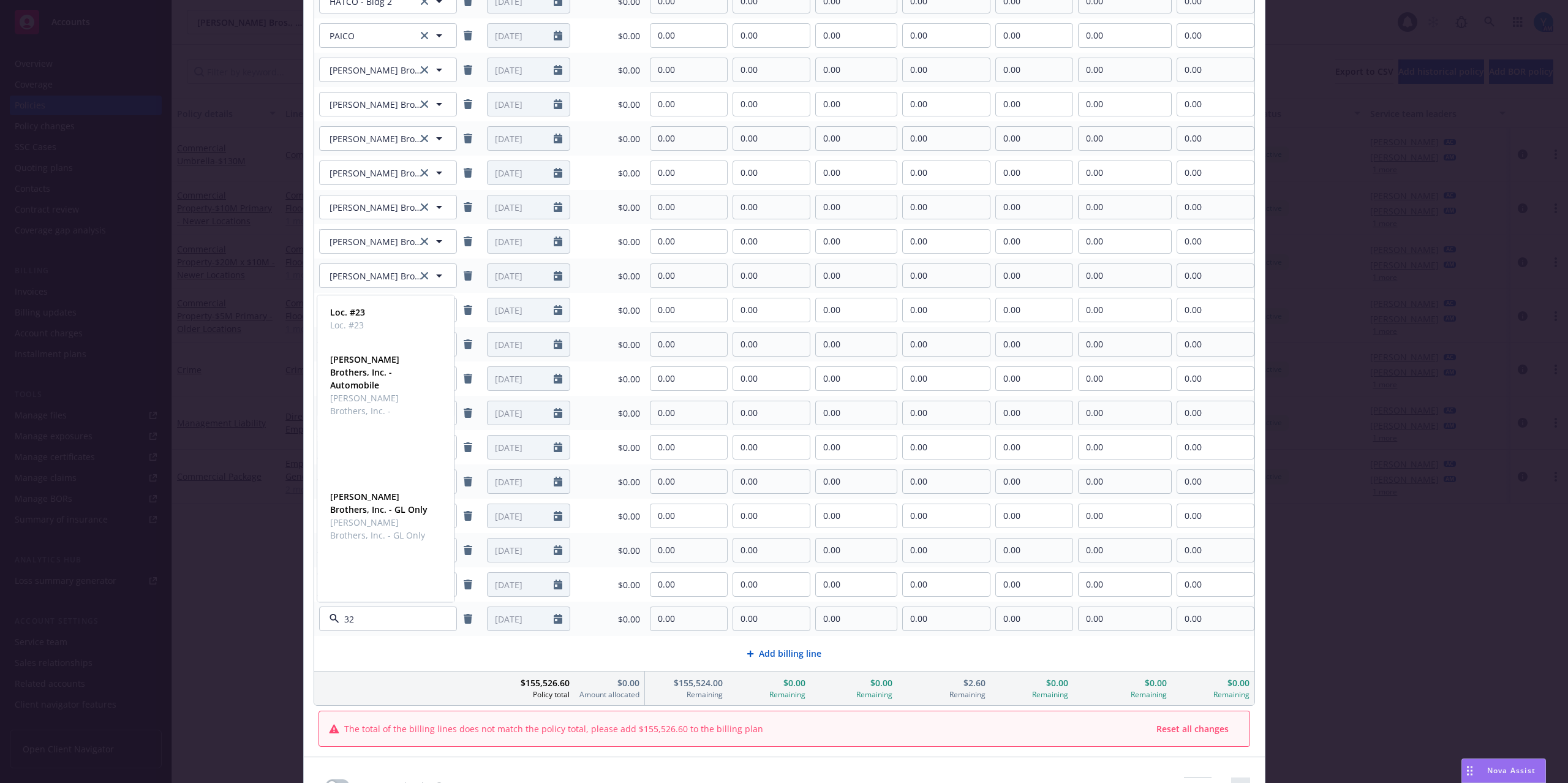
type input "320"
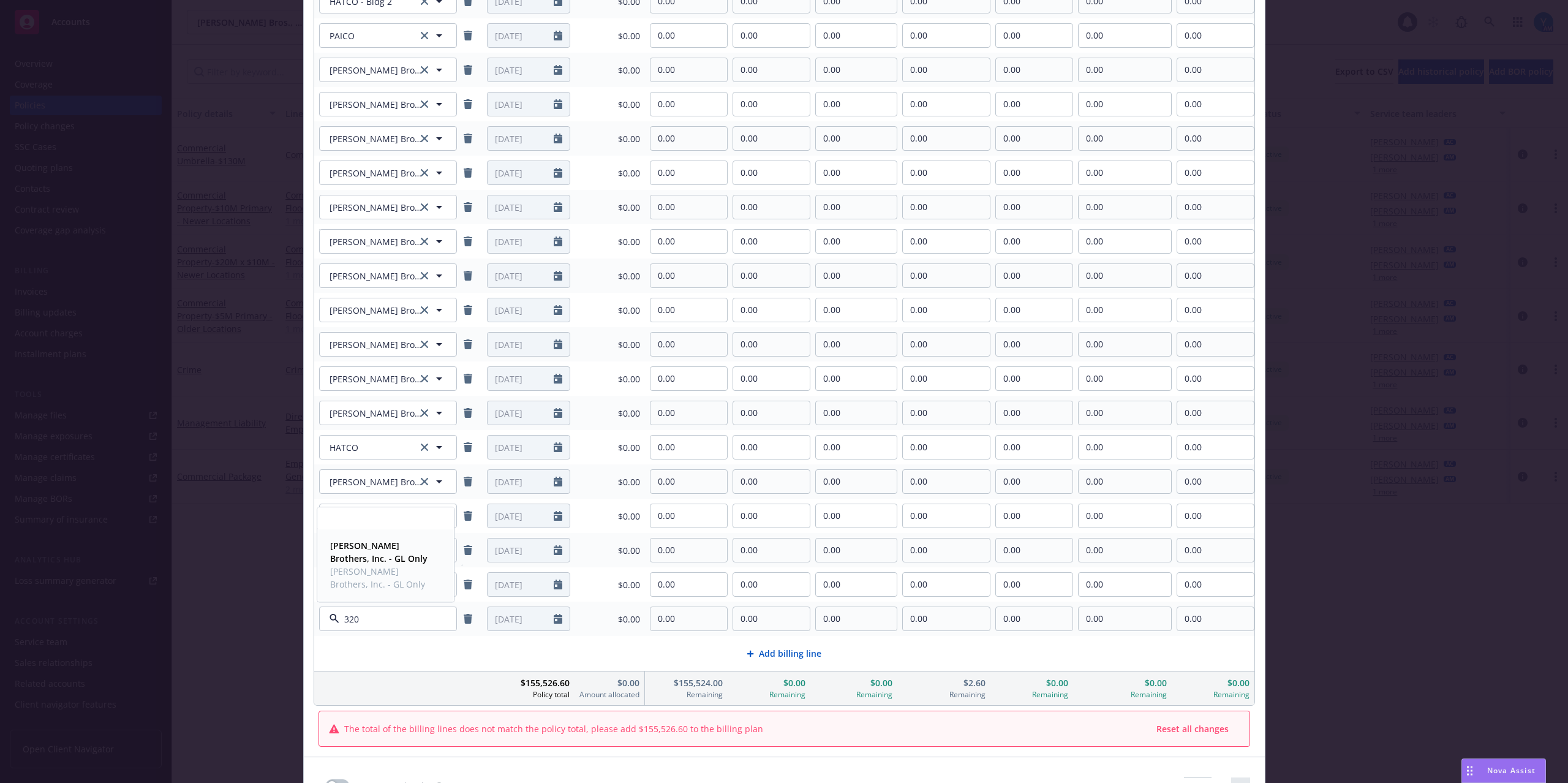
click at [349, 573] on span "[PERSON_NAME] Brothers, Inc. - GL Only" at bounding box center [385, 578] width 108 height 26
click at [808, 649] on span "Add billing line" at bounding box center [790, 653] width 63 height 13
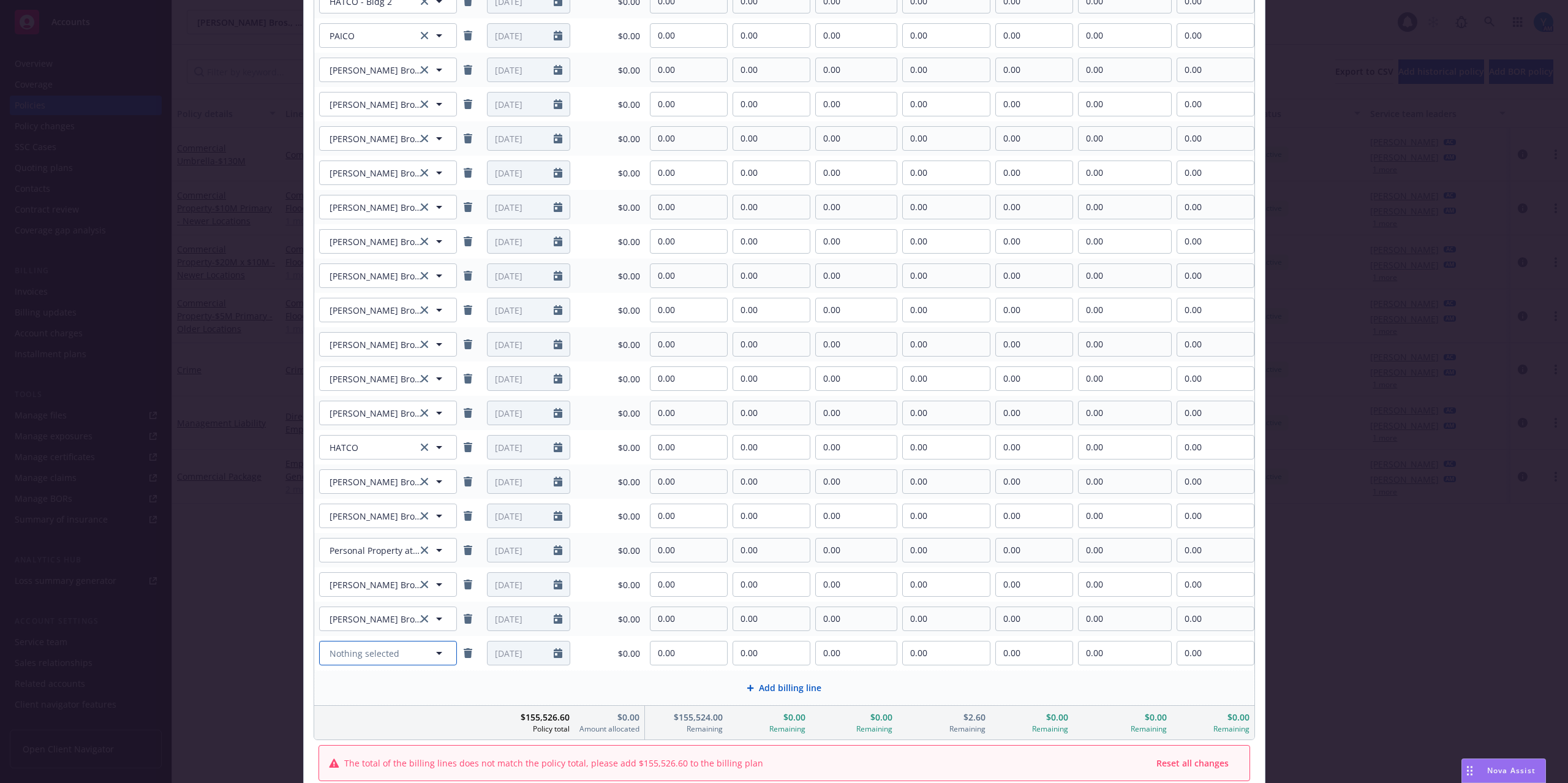
click at [363, 655] on span "Nothing selected" at bounding box center [364, 653] width 69 height 13
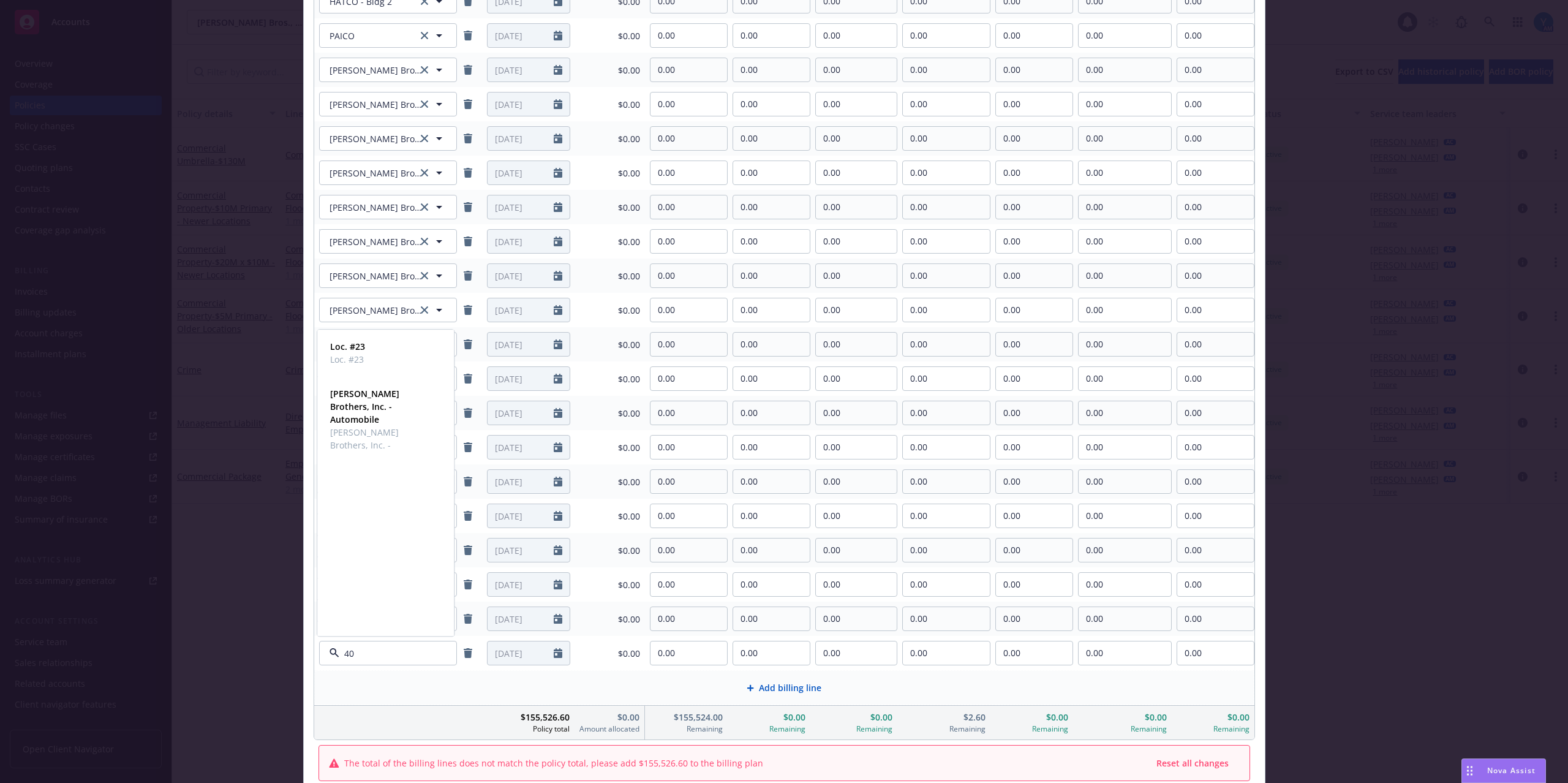
type input "405"
drag, startPoint x: 324, startPoint y: 652, endPoint x: 296, endPoint y: 652, distance: 28.0
click at [296, 652] on div "Configure billing lines for multi-entity billing Entity Type Commercial Propert…" at bounding box center [784, 392] width 1568 height 783
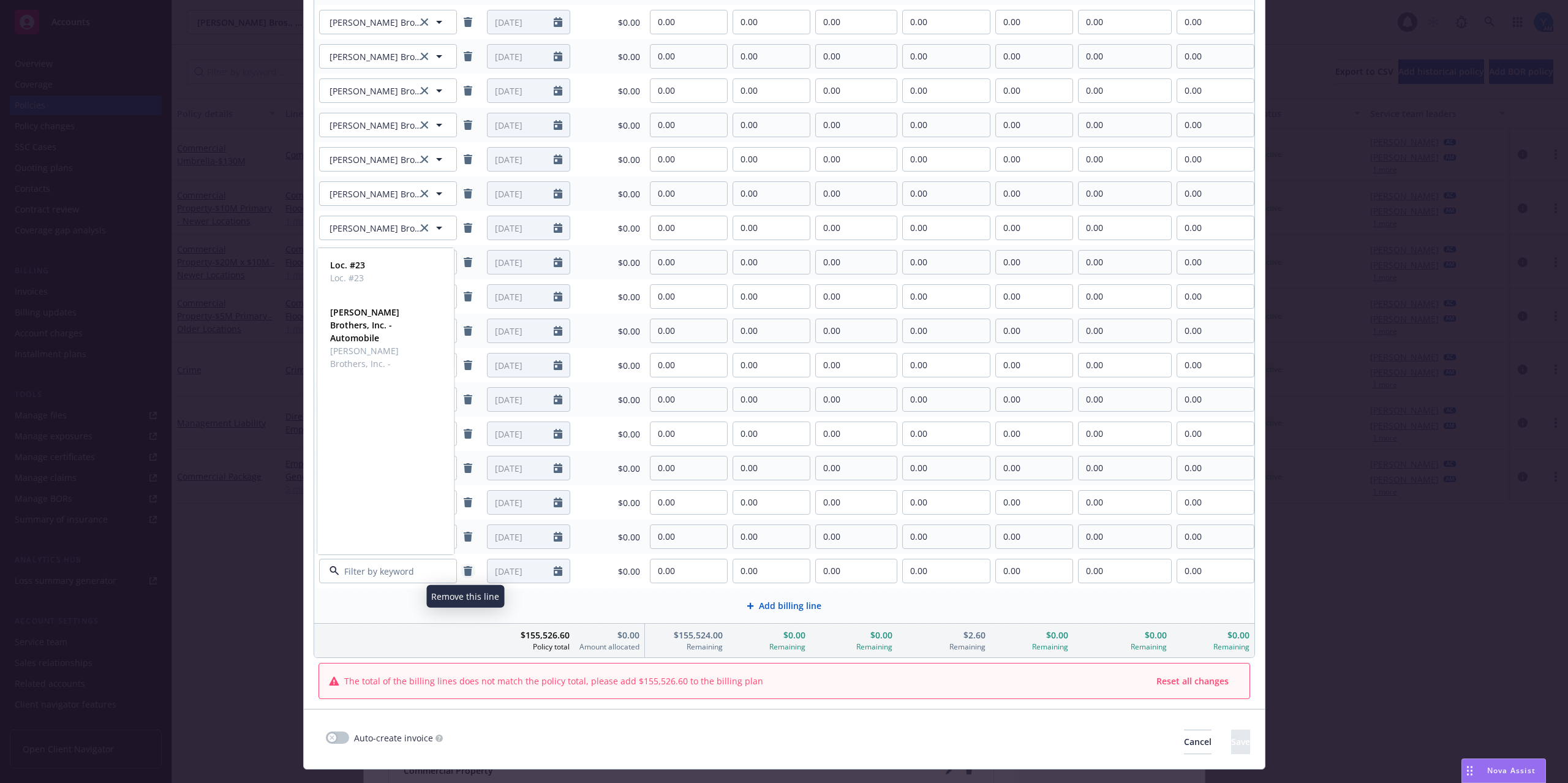
click at [467, 578] on link "remove" at bounding box center [468, 570] width 14 height 14
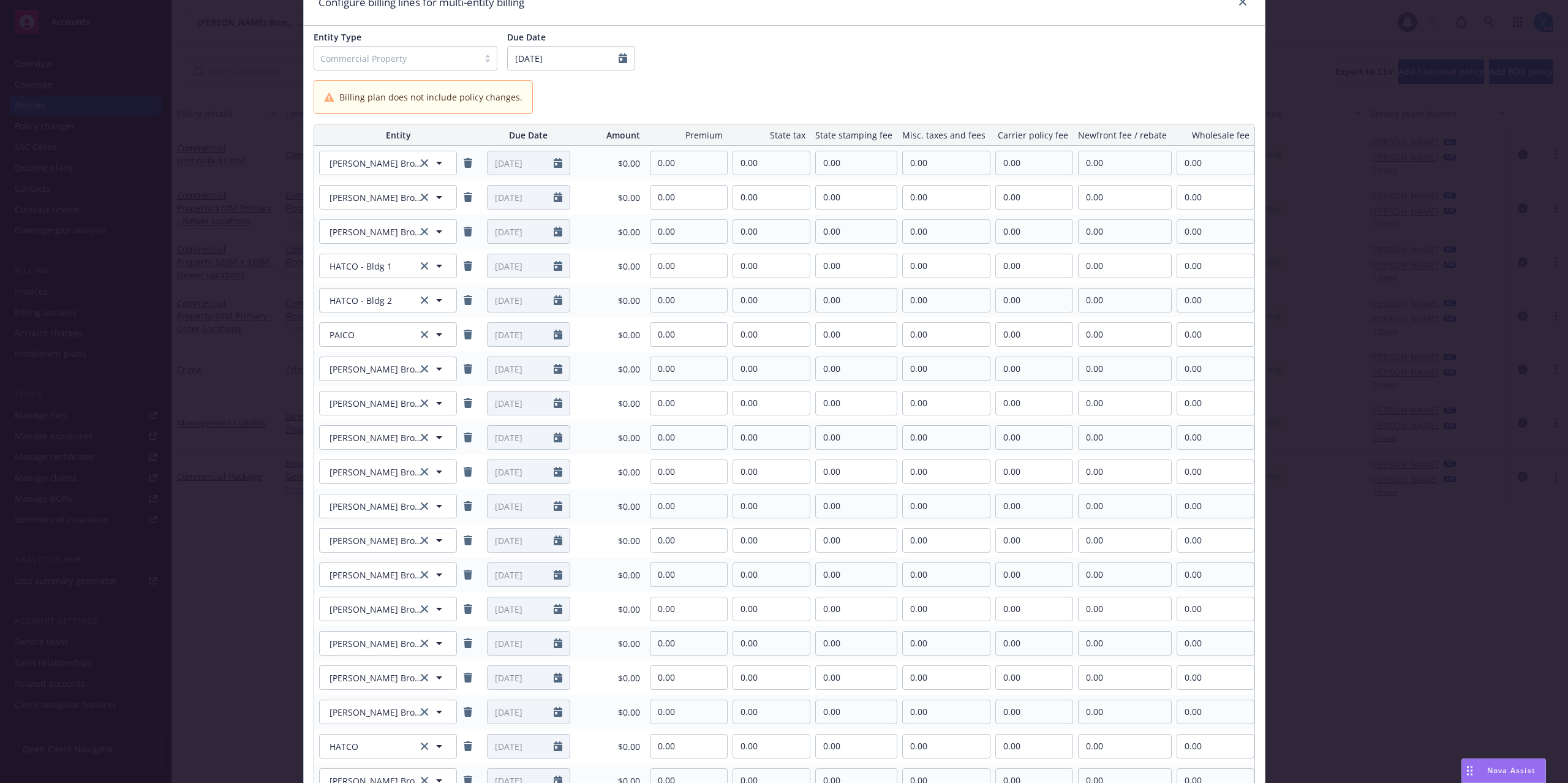
scroll to position [0, 0]
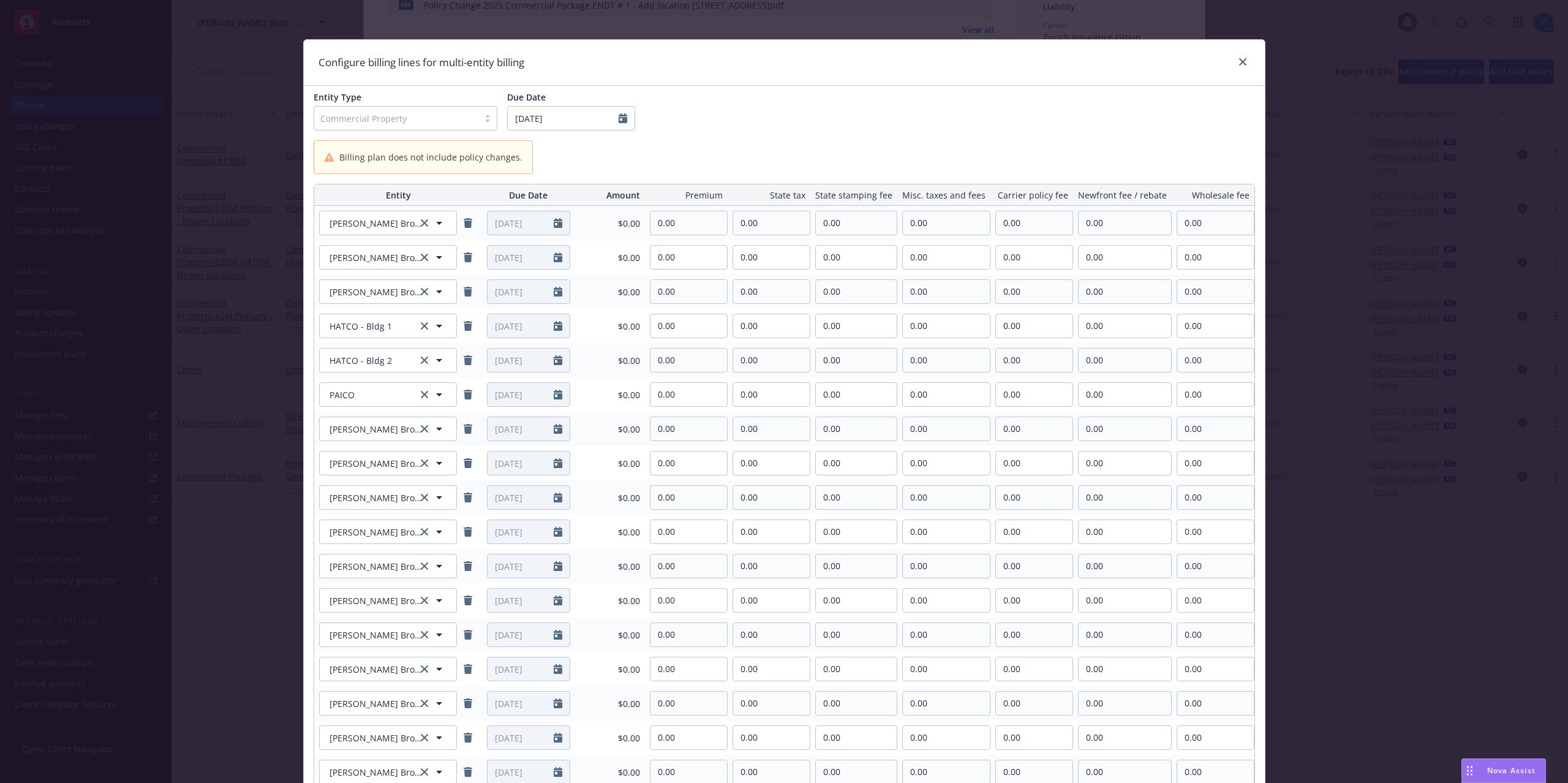
click at [984, 156] on div "Billing plan does not include policy changes." at bounding box center [784, 157] width 942 height 34
click at [713, 234] on input "0.00" at bounding box center [688, 223] width 76 height 23
drag, startPoint x: 698, startPoint y: 223, endPoint x: 642, endPoint y: 222, distance: 56.0
click at [642, 222] on tr "[PERSON_NAME] Brothers, Inc. [PERSON_NAME] Brothers, Inc. [DATE] $0.00 0.00 0.0…" at bounding box center [784, 223] width 940 height 34
drag, startPoint x: 692, startPoint y: 221, endPoint x: 628, endPoint y: 221, distance: 64.0
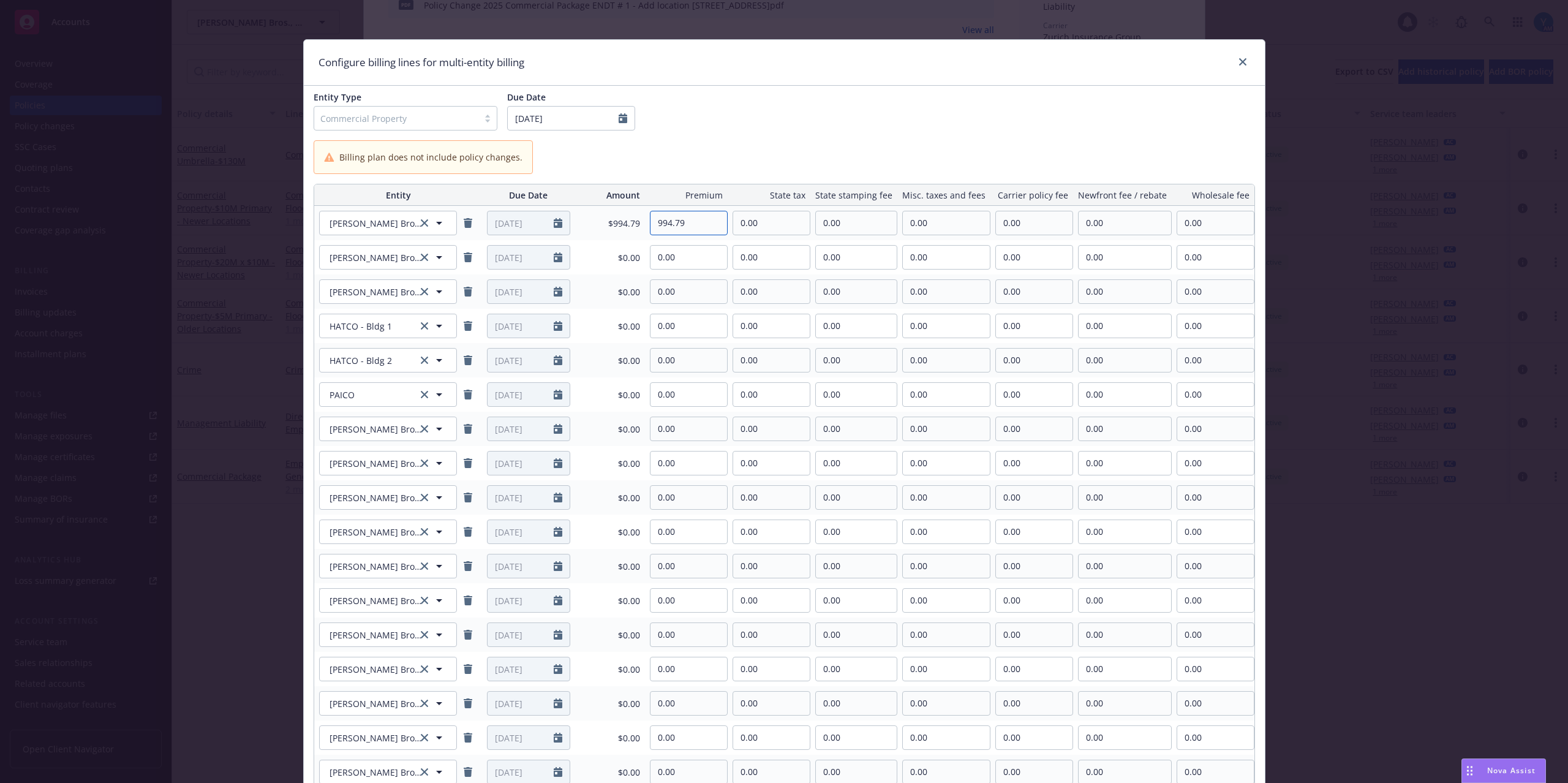
click at [628, 221] on tr "[PERSON_NAME] Brothers, Inc. [PERSON_NAME] Brothers, Inc. [DATE] $994.79 994.79…" at bounding box center [784, 223] width 940 height 34
type input "9,994.79"
click at [858, 91] on div "Entity Type Commercial Property Due Date [DATE]" at bounding box center [784, 111] width 942 height 40
click at [687, 247] on input "0.00" at bounding box center [688, 257] width 76 height 23
drag, startPoint x: 694, startPoint y: 257, endPoint x: 642, endPoint y: 260, distance: 52.1
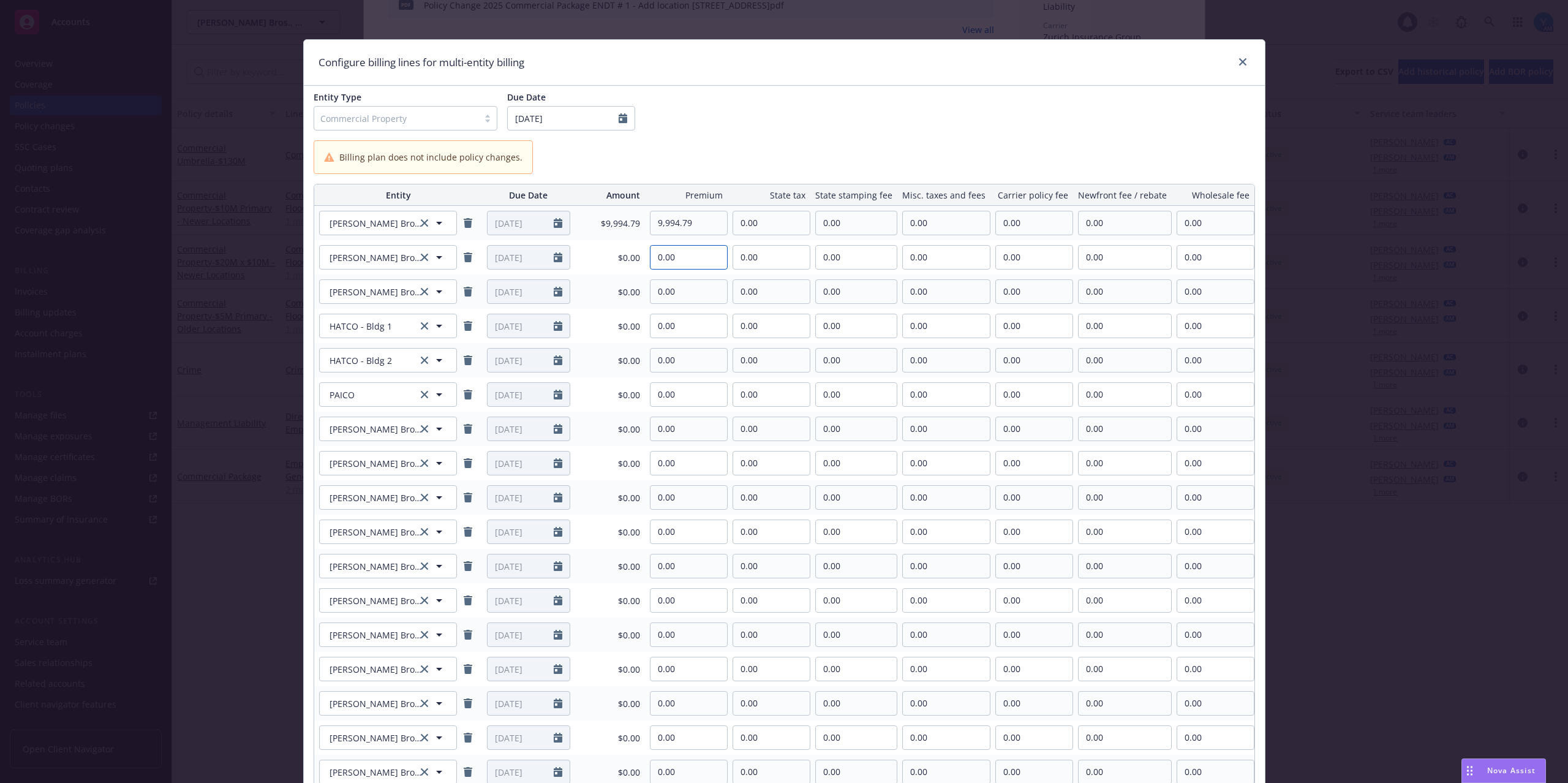
click at [642, 260] on tr "[PERSON_NAME] Brothers, Inc. [PERSON_NAME] Brothers, Inc. [DATE] $0.00 0.00 0.0…" at bounding box center [784, 257] width 940 height 34
type input "3,092.55"
click at [697, 308] on td "0.00" at bounding box center [686, 292] width 82 height 34
click at [697, 298] on input "0.00" at bounding box center [688, 292] width 76 height 23
drag, startPoint x: 681, startPoint y: 290, endPoint x: 643, endPoint y: 294, distance: 38.2
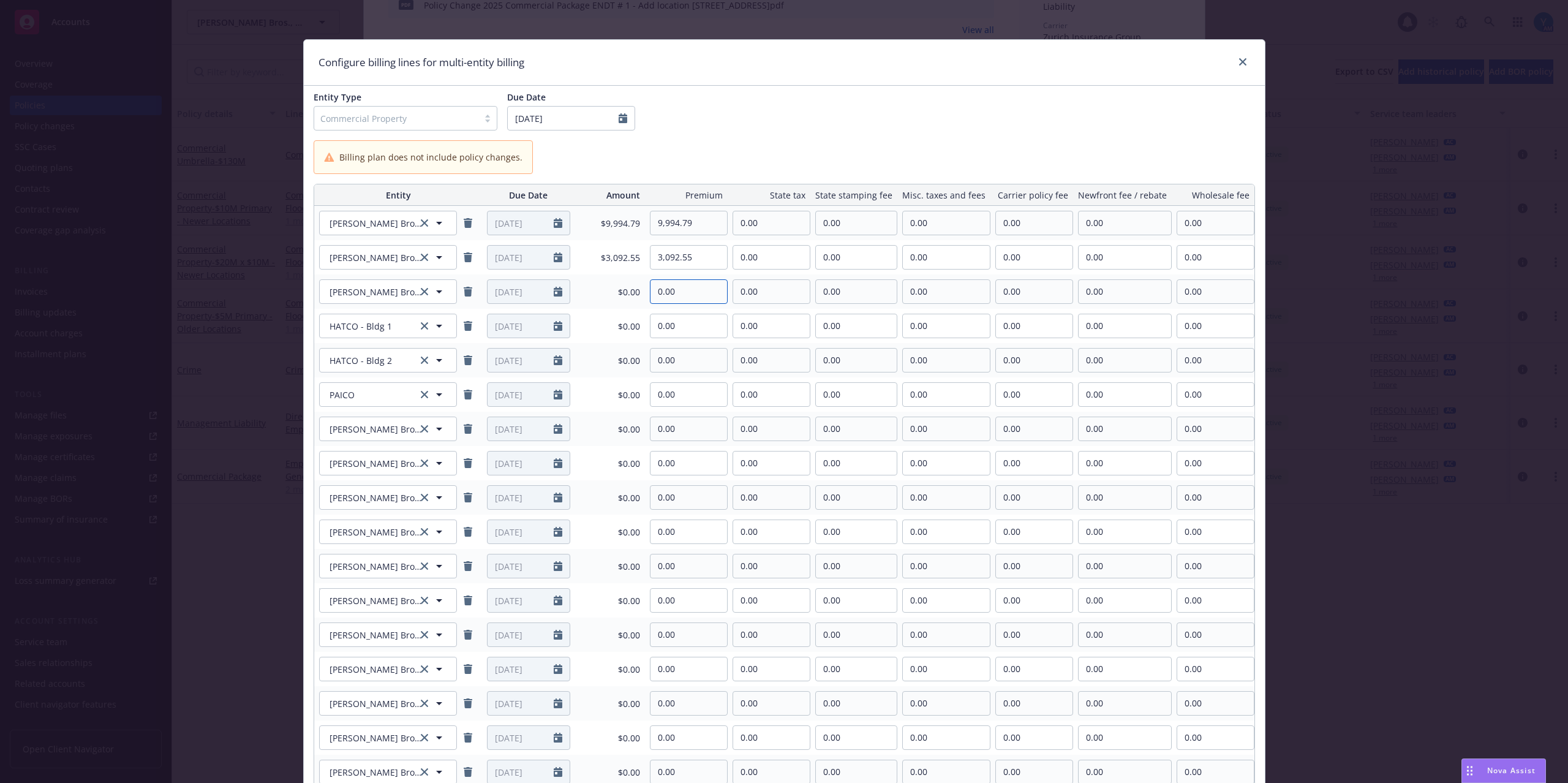
click at [645, 294] on div "0.00" at bounding box center [686, 292] width 82 height 24
type input "13,409.83"
click at [883, 113] on div "Entity Type Commercial Property Due Date [DATE]" at bounding box center [784, 111] width 942 height 40
click at [697, 329] on input "0.00" at bounding box center [688, 326] width 76 height 23
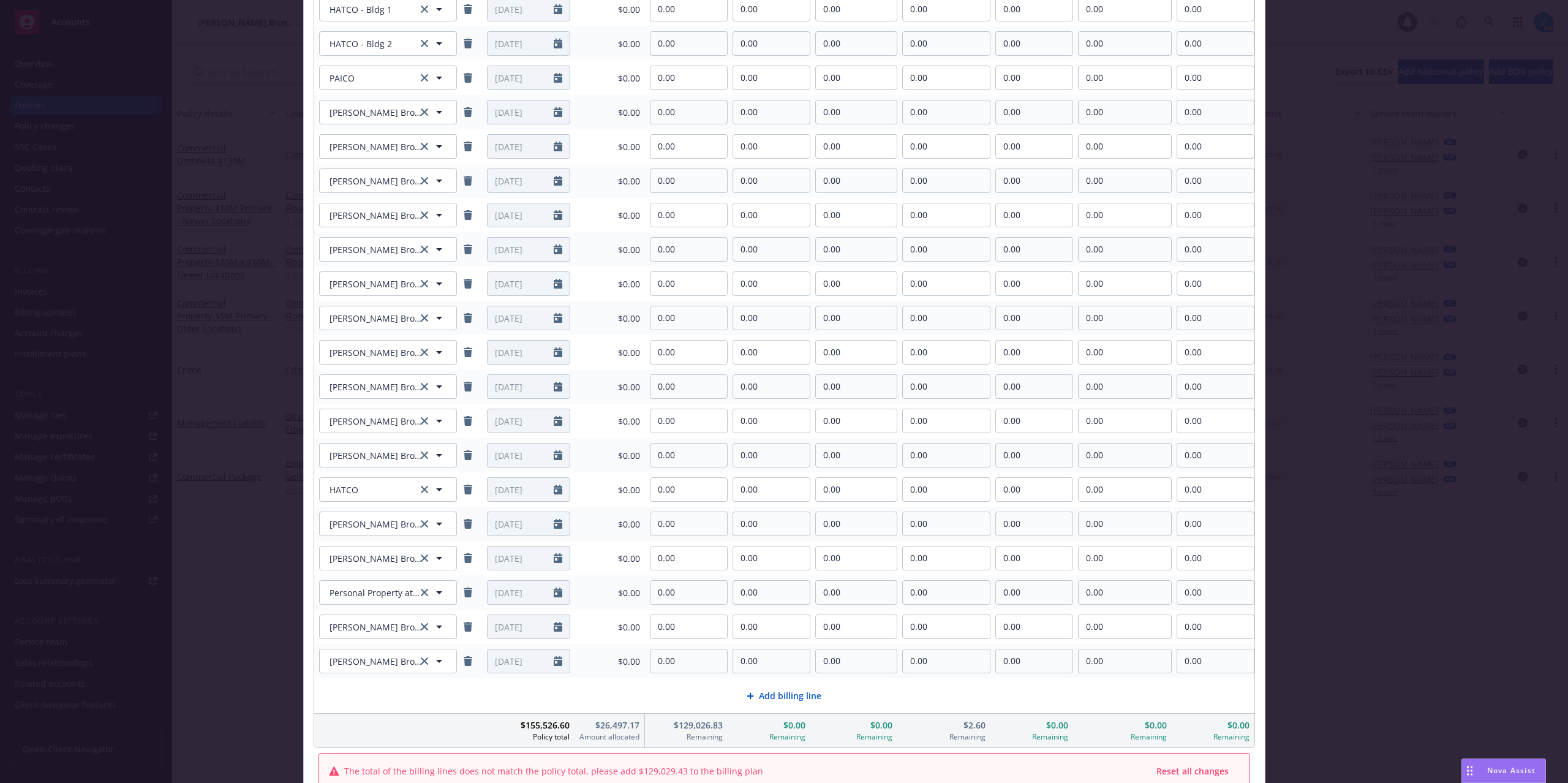
scroll to position [436, 0]
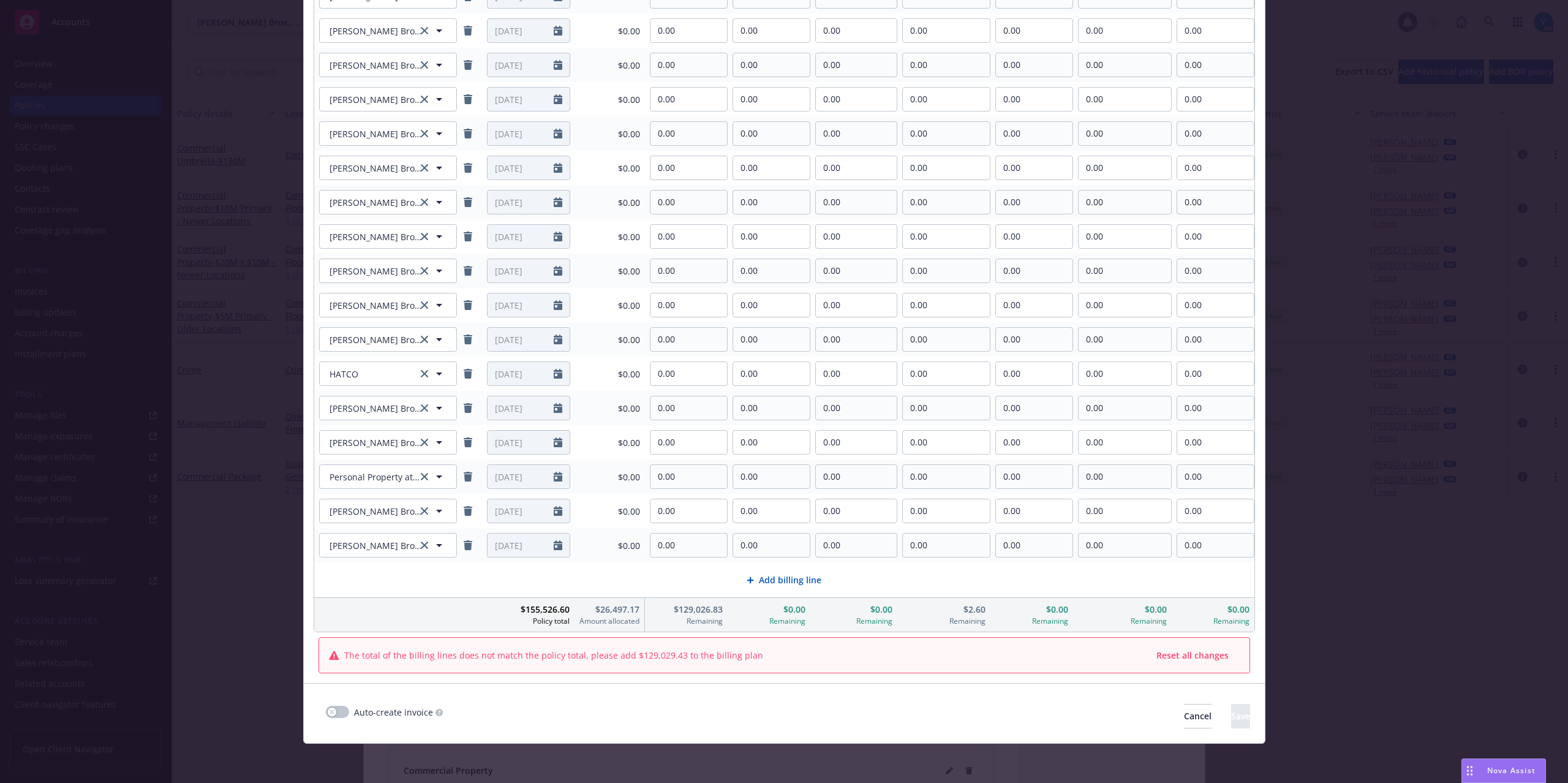
click at [789, 575] on span "Add billing line" at bounding box center [790, 579] width 63 height 13
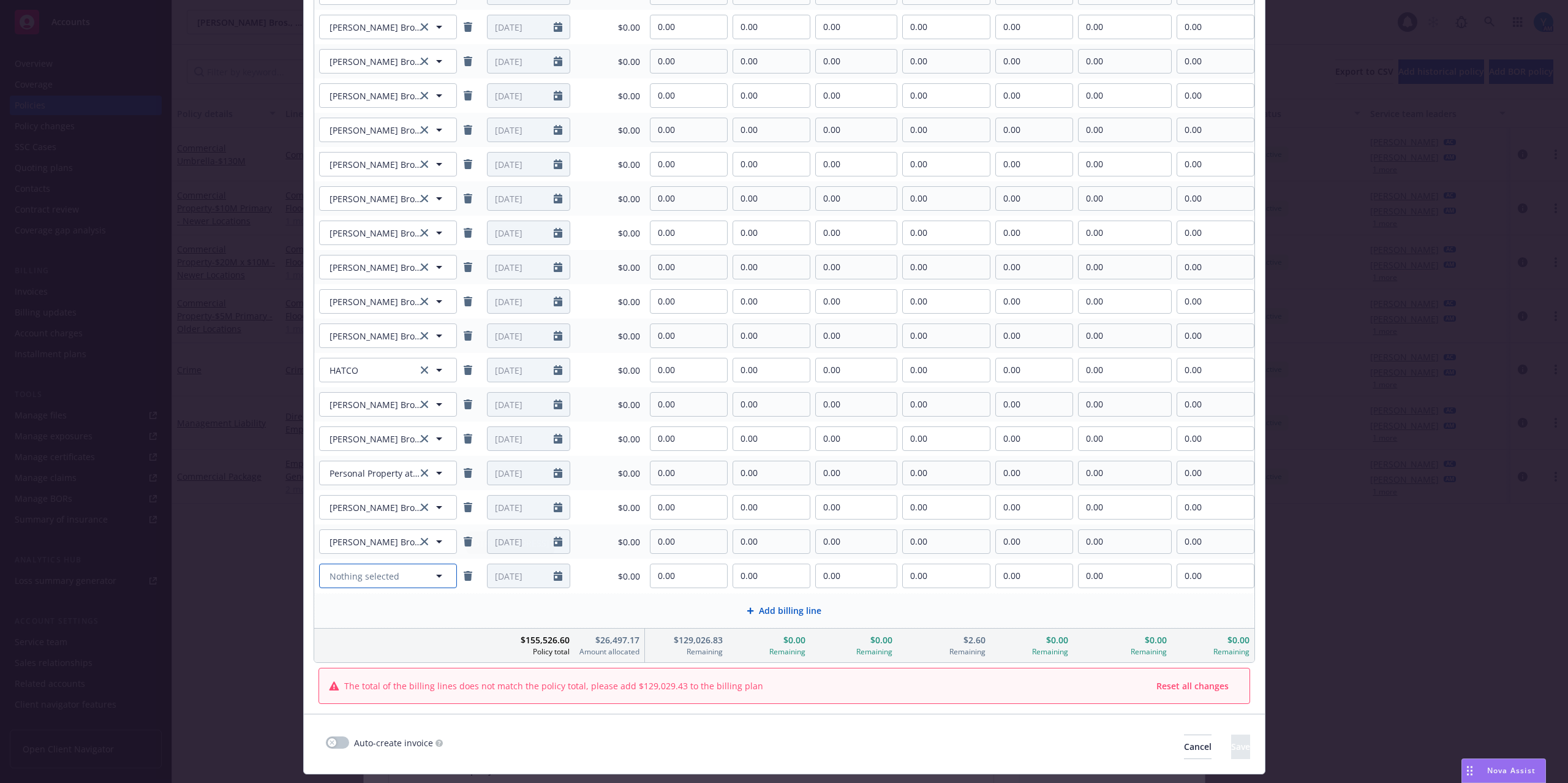
click at [365, 567] on button "Nothing selected" at bounding box center [388, 575] width 138 height 24
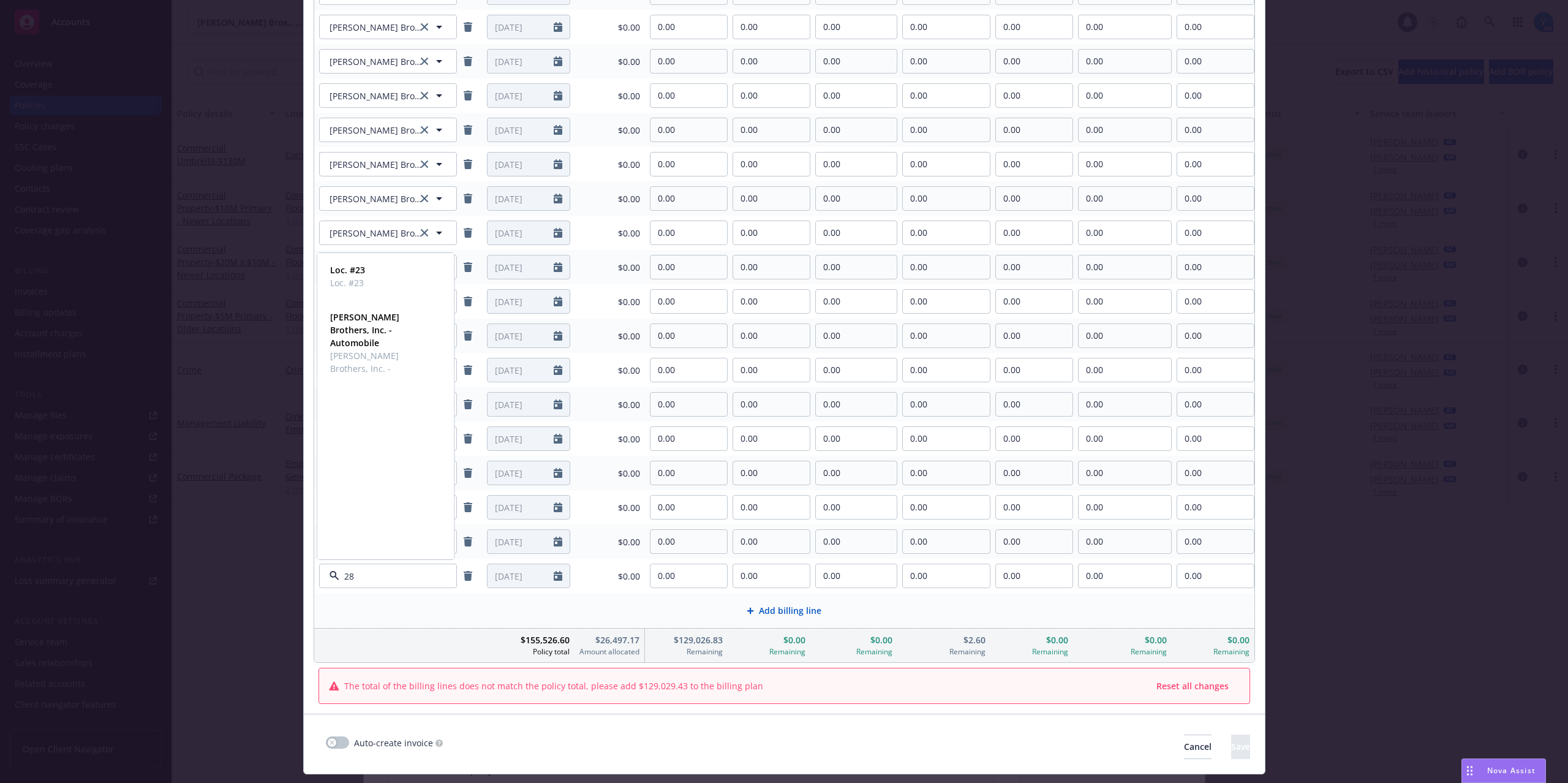
type input "285"
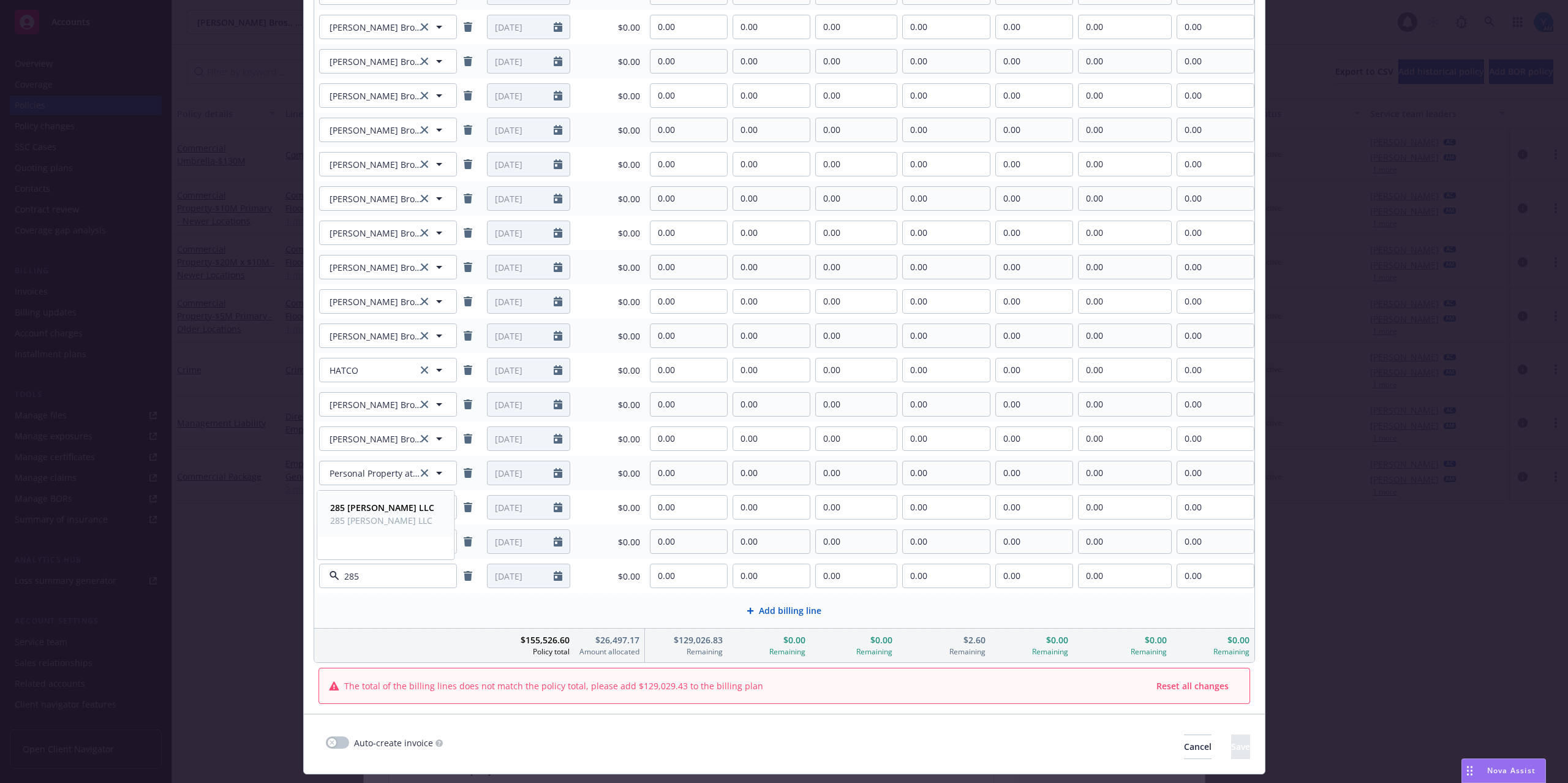
click at [340, 508] on strong "285 [PERSON_NAME] LLC" at bounding box center [382, 507] width 104 height 11
drag, startPoint x: 659, startPoint y: 574, endPoint x: 631, endPoint y: 574, distance: 28.0
click at [631, 574] on tr "285 [PERSON_NAME] LLC 285 [PERSON_NAME] LLC [DATE] $0.00 0.00 0.00 0.00 0.00 0.…" at bounding box center [784, 575] width 940 height 34
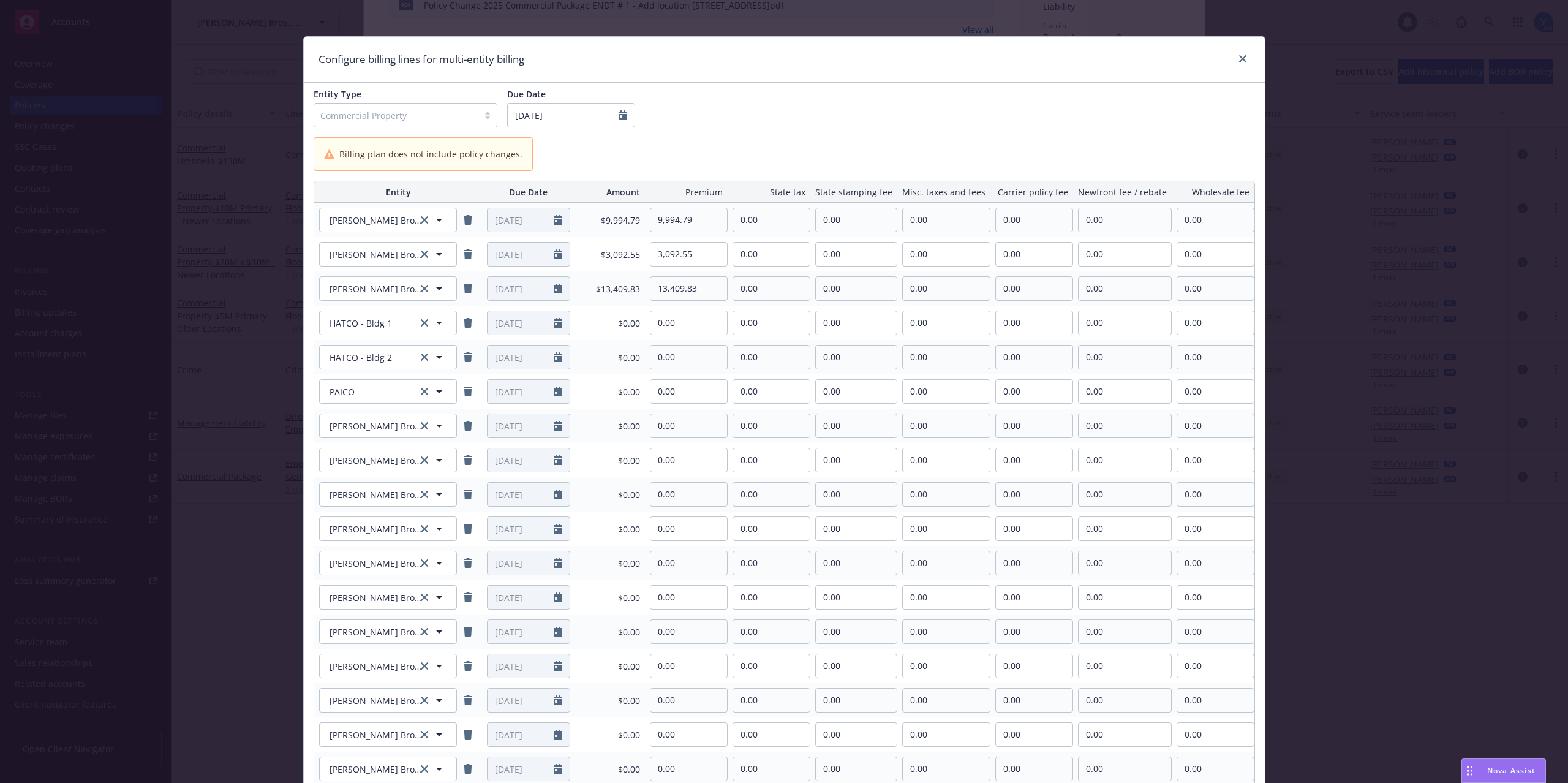
scroll to position [0, 0]
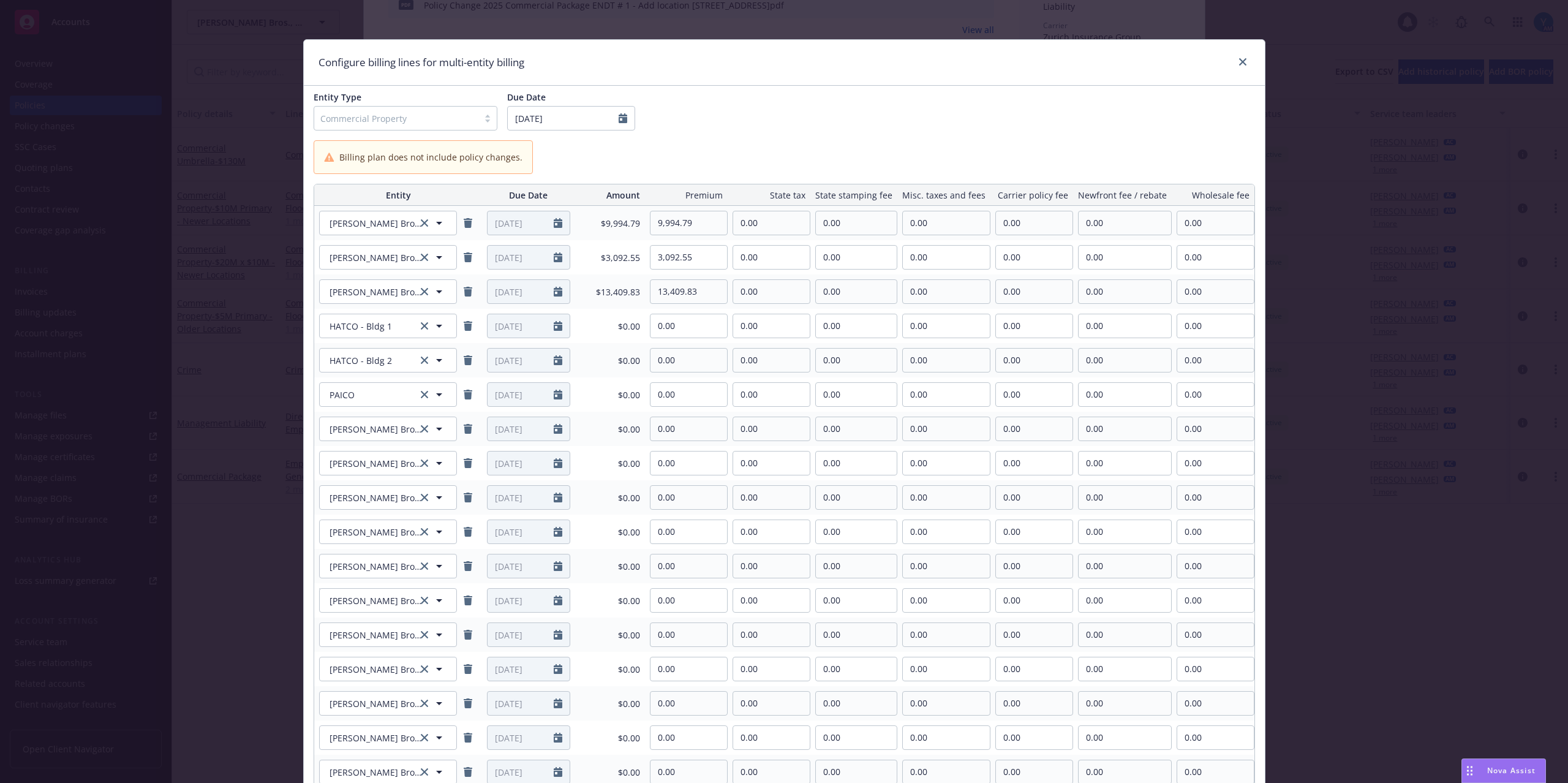
type input "31,338.03"
click at [684, 324] on input "0.00" at bounding box center [688, 326] width 76 height 23
click at [650, 324] on input "0.00" at bounding box center [688, 326] width 76 height 23
type input "28,852.45"
click at [820, 156] on div "Billing plan does not include policy changes." at bounding box center [784, 157] width 942 height 34
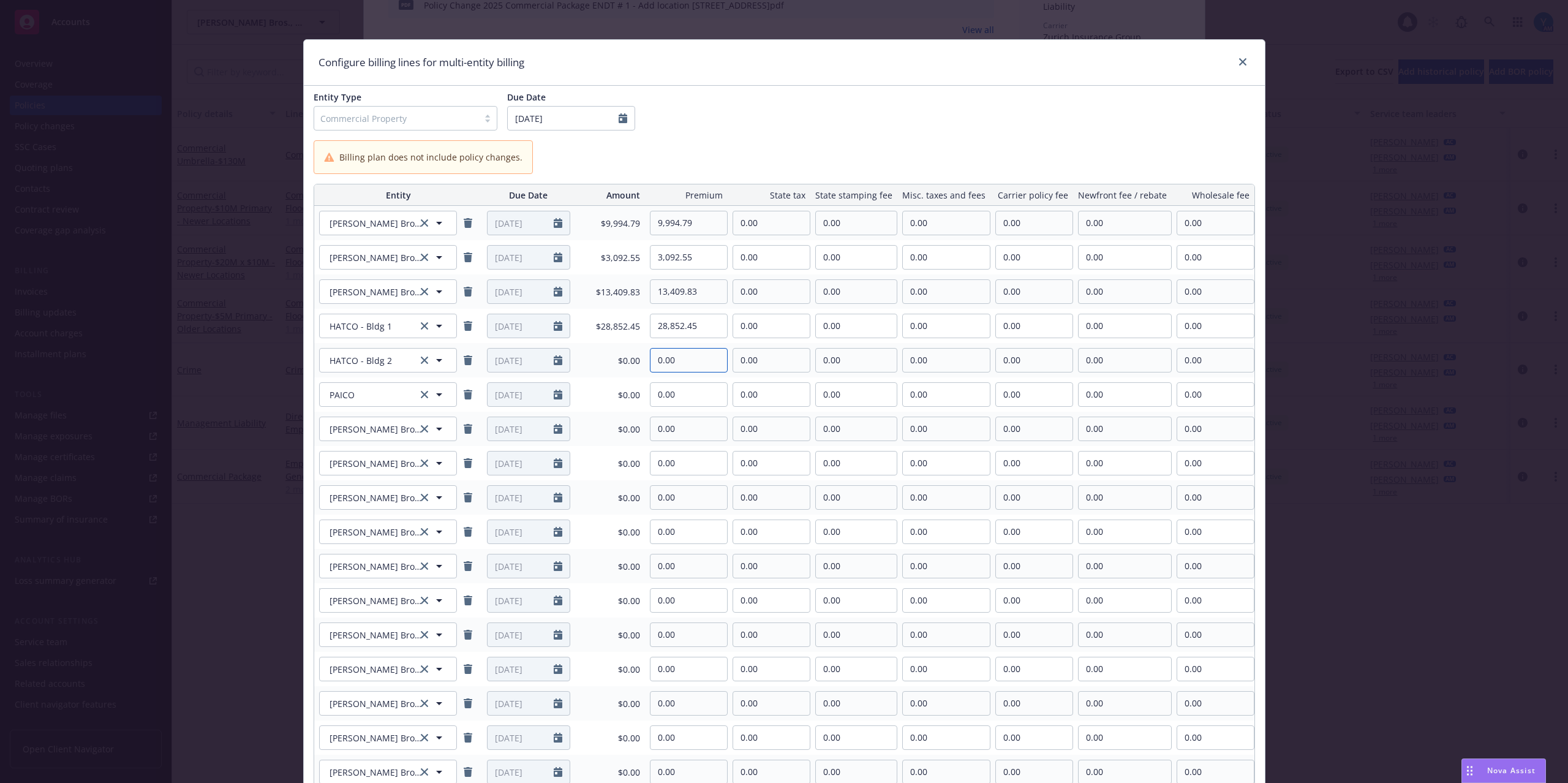
click at [689, 359] on input "0.00" at bounding box center [688, 360] width 76 height 23
drag, startPoint x: 691, startPoint y: 360, endPoint x: 629, endPoint y: 360, distance: 62.0
click at [629, 360] on tr "HATCO - Bldg 2 HATCO - Bldg 2 [DATE] $0.00 0.00 0.00 0.00 0.00 0.00 0.00 0.00" at bounding box center [784, 359] width 940 height 34
type input "7,167.35"
drag, startPoint x: 781, startPoint y: 153, endPoint x: 907, endPoint y: 146, distance: 126.2
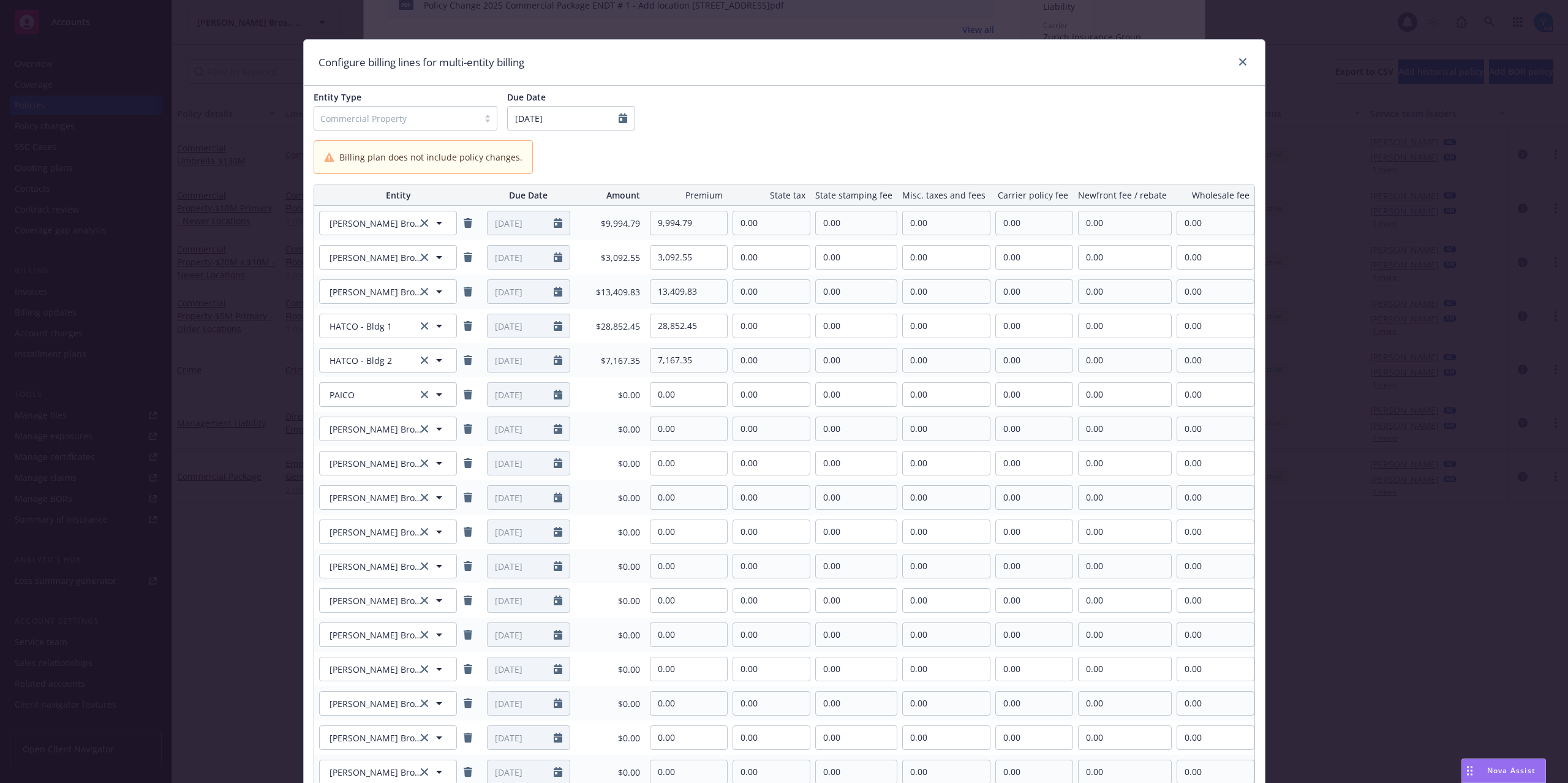
click at [787, 152] on div "Billing plan does not include policy changes." at bounding box center [784, 157] width 942 height 34
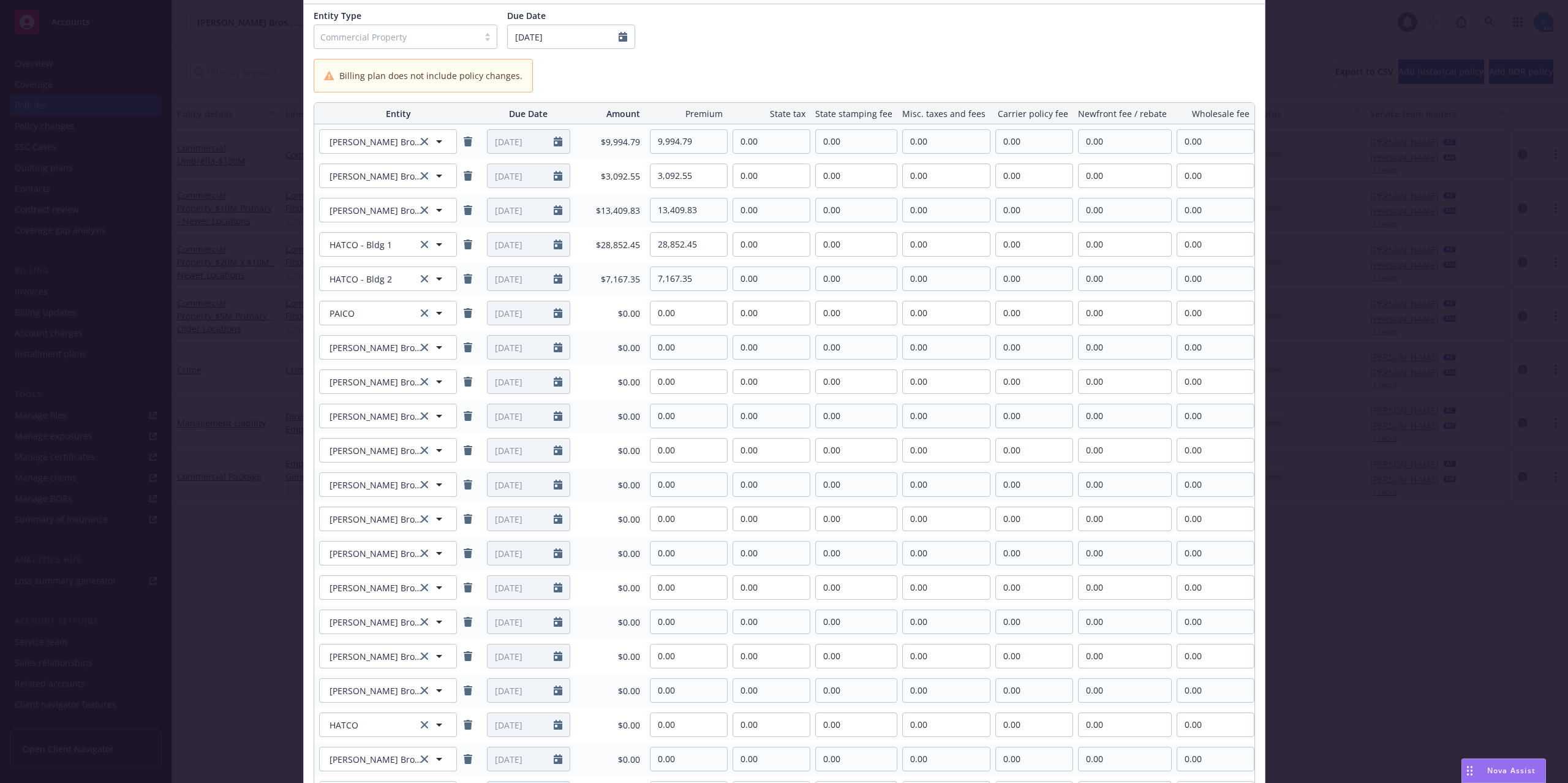
scroll to position [163, 0]
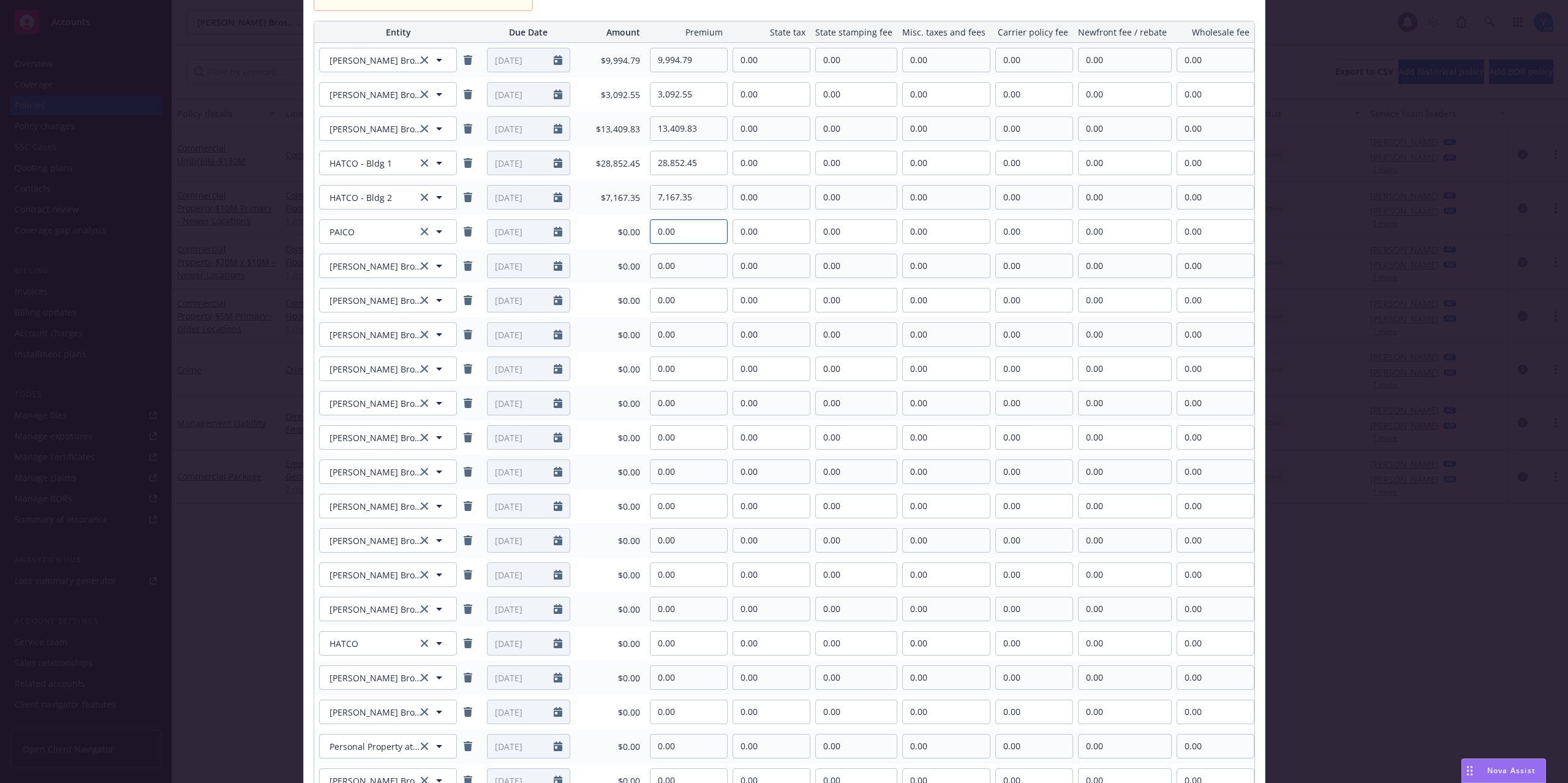
drag, startPoint x: 694, startPoint y: 230, endPoint x: 650, endPoint y: 231, distance: 44.0
click at [650, 231] on input "0.00" at bounding box center [688, 231] width 76 height 23
type input "23,787.12"
click at [694, 269] on input "0.00" at bounding box center [688, 266] width 76 height 23
drag, startPoint x: 694, startPoint y: 260, endPoint x: 637, endPoint y: 265, distance: 57.2
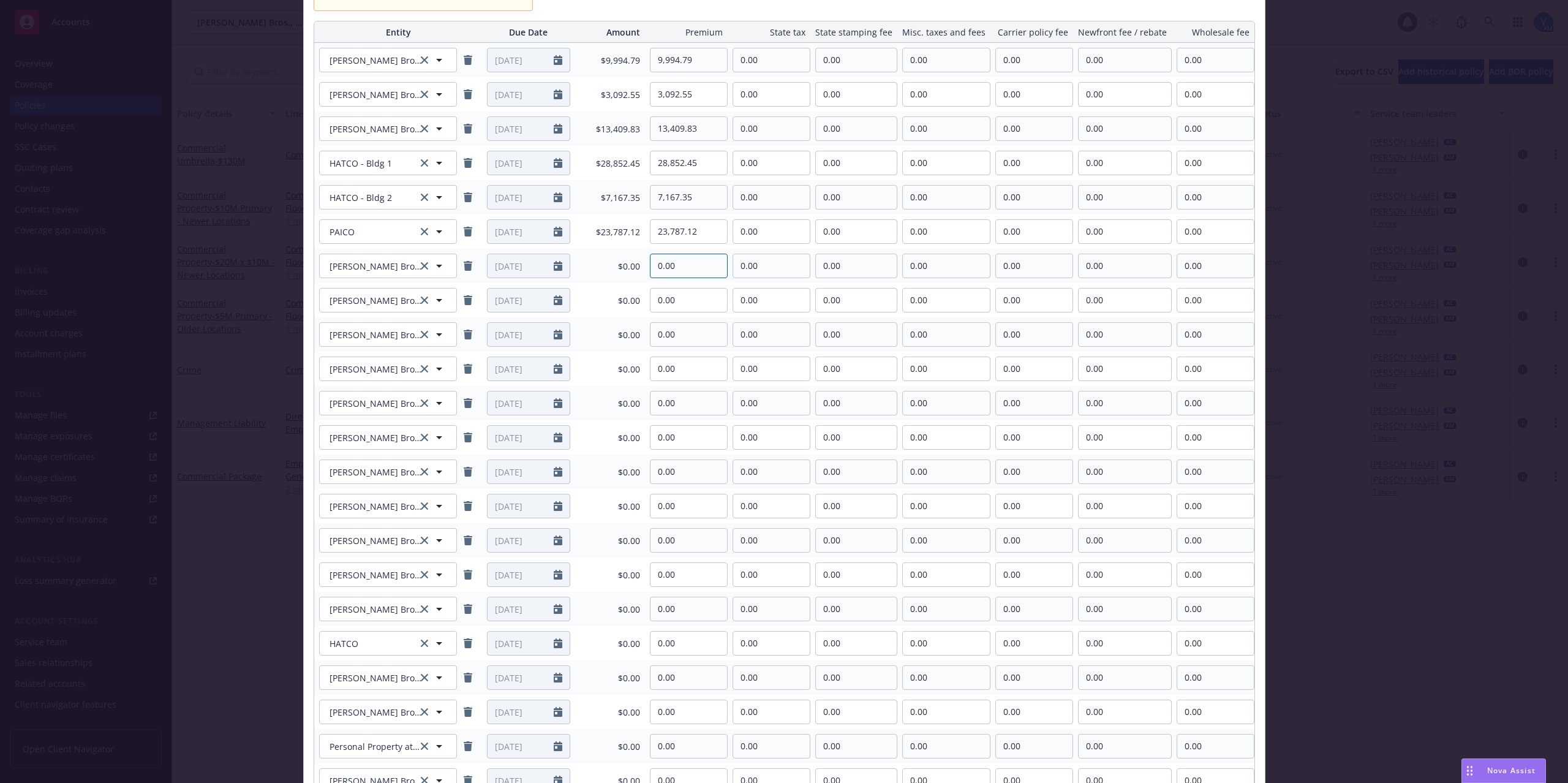
click at [637, 265] on tr "[PERSON_NAME] Brothers, Inc. [PERSON_NAME] Brothers, Inc. [DATE] $0.00 0.00 0.0…" at bounding box center [784, 266] width 940 height 34
type input "5,025.39"
click at [691, 299] on input "0.00" at bounding box center [688, 300] width 76 height 23
click at [680, 302] on input "0.00" at bounding box center [688, 300] width 76 height 23
drag, startPoint x: 684, startPoint y: 299, endPoint x: 625, endPoint y: 301, distance: 59.0
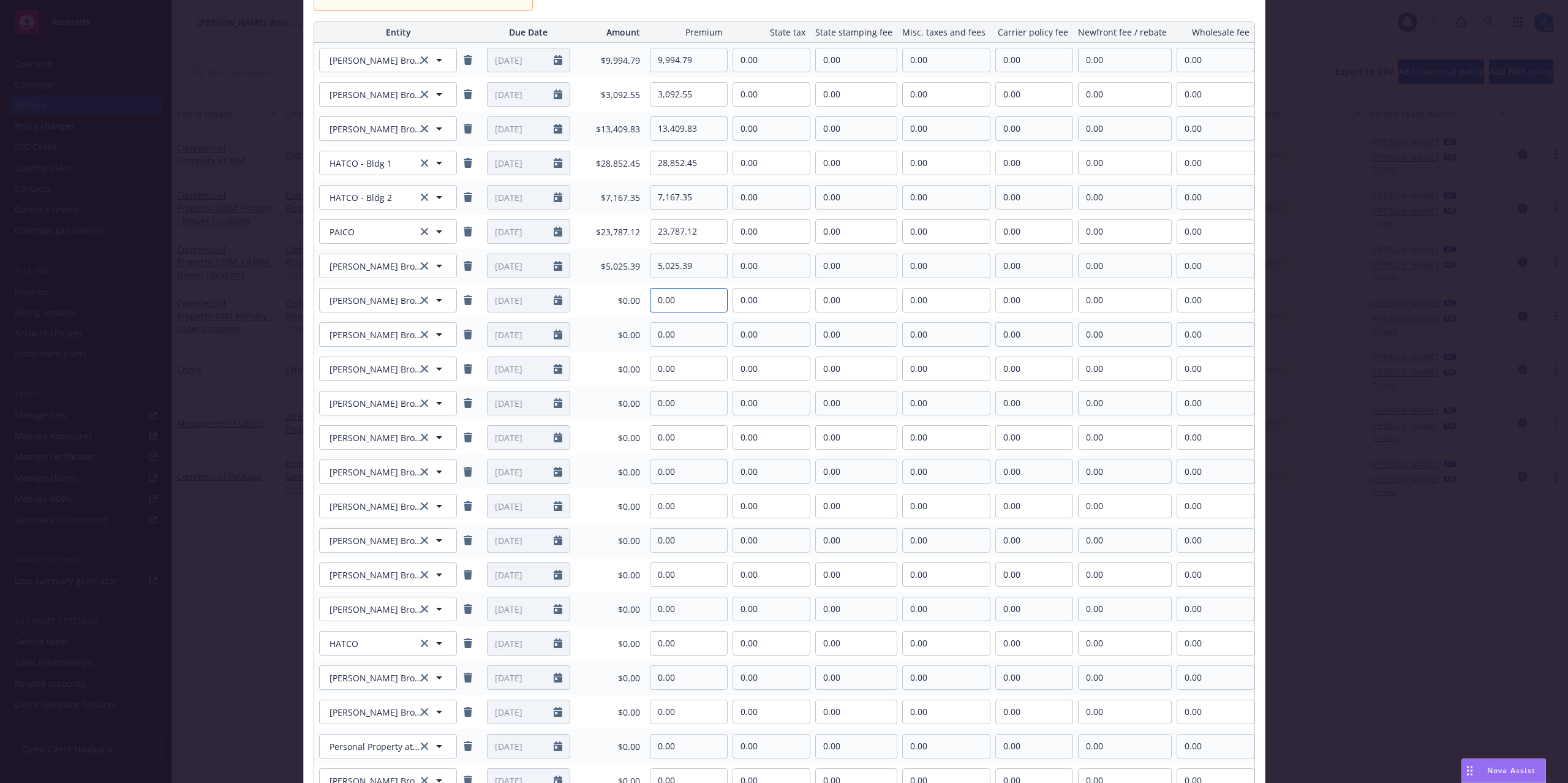
click at [625, 301] on tr "[PERSON_NAME] Brothers, Inc. [PERSON_NAME] Brothers, Inc. [DATE] $0.00 0.00 0.0…" at bounding box center [784, 300] width 940 height 34
type input "3,471.92"
click at [706, 337] on input "0.00" at bounding box center [688, 334] width 76 height 23
drag, startPoint x: 697, startPoint y: 340, endPoint x: 655, endPoint y: 340, distance: 42.0
click at [655, 340] on input "0.00" at bounding box center [688, 334] width 76 height 23
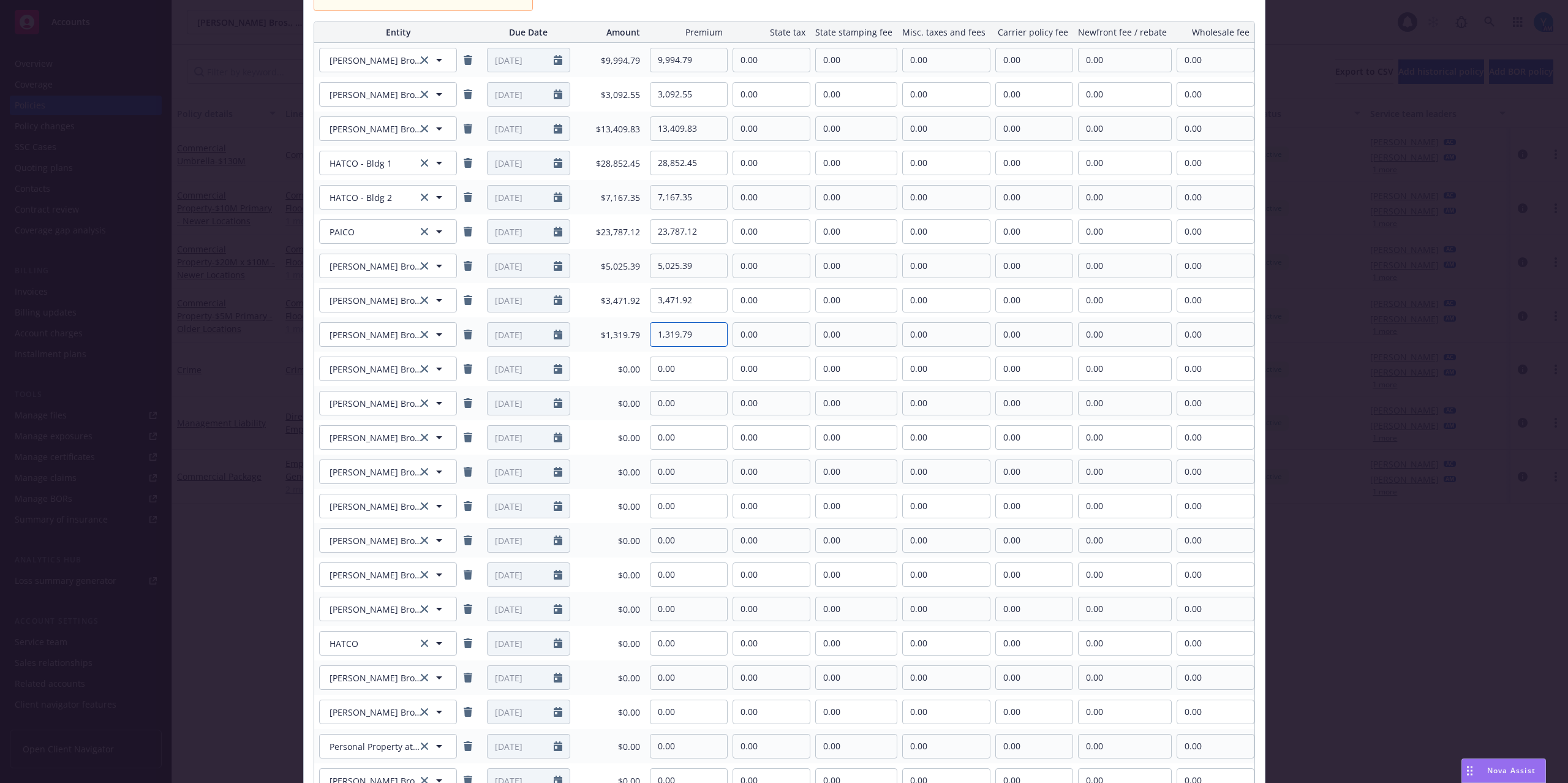
type input "1,319.79"
click at [697, 378] on input "0.00" at bounding box center [688, 369] width 76 height 23
click at [680, 370] on input "0.00" at bounding box center [688, 369] width 76 height 23
click at [645, 373] on div "0.00" at bounding box center [686, 369] width 82 height 24
type input "2,531.02"
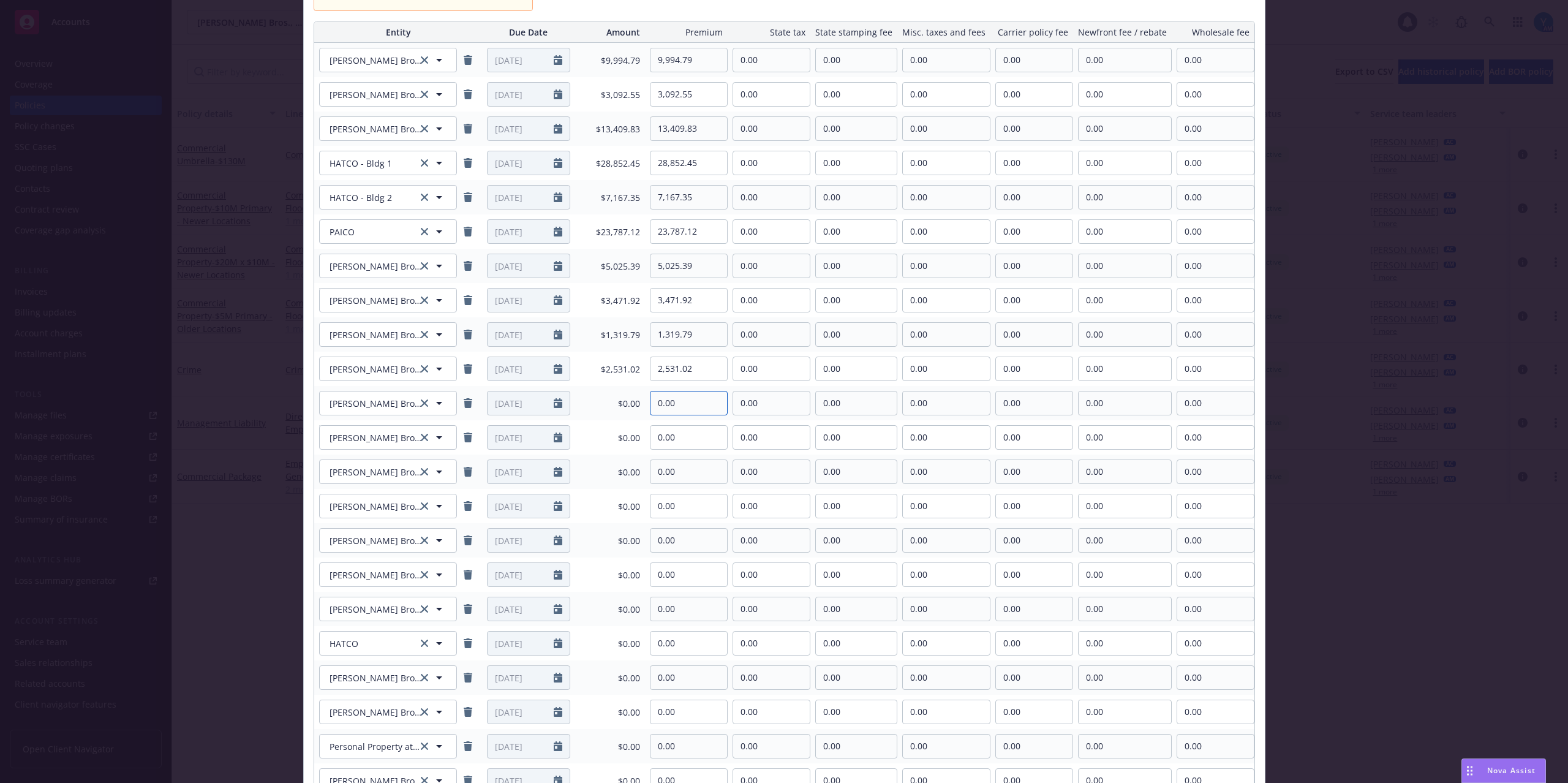
click at [677, 405] on input "0.00" at bounding box center [688, 403] width 76 height 23
drag, startPoint x: 598, startPoint y: 399, endPoint x: 581, endPoint y: 399, distance: 17.0
click at [581, 399] on tr "[PERSON_NAME] Brothers, Inc. [PERSON_NAME] Brothers, Inc. [DATE] $0.00 0.00 0.0…" at bounding box center [784, 403] width 940 height 34
type input "2,449.17"
click at [700, 427] on input "0.00" at bounding box center [688, 437] width 76 height 23
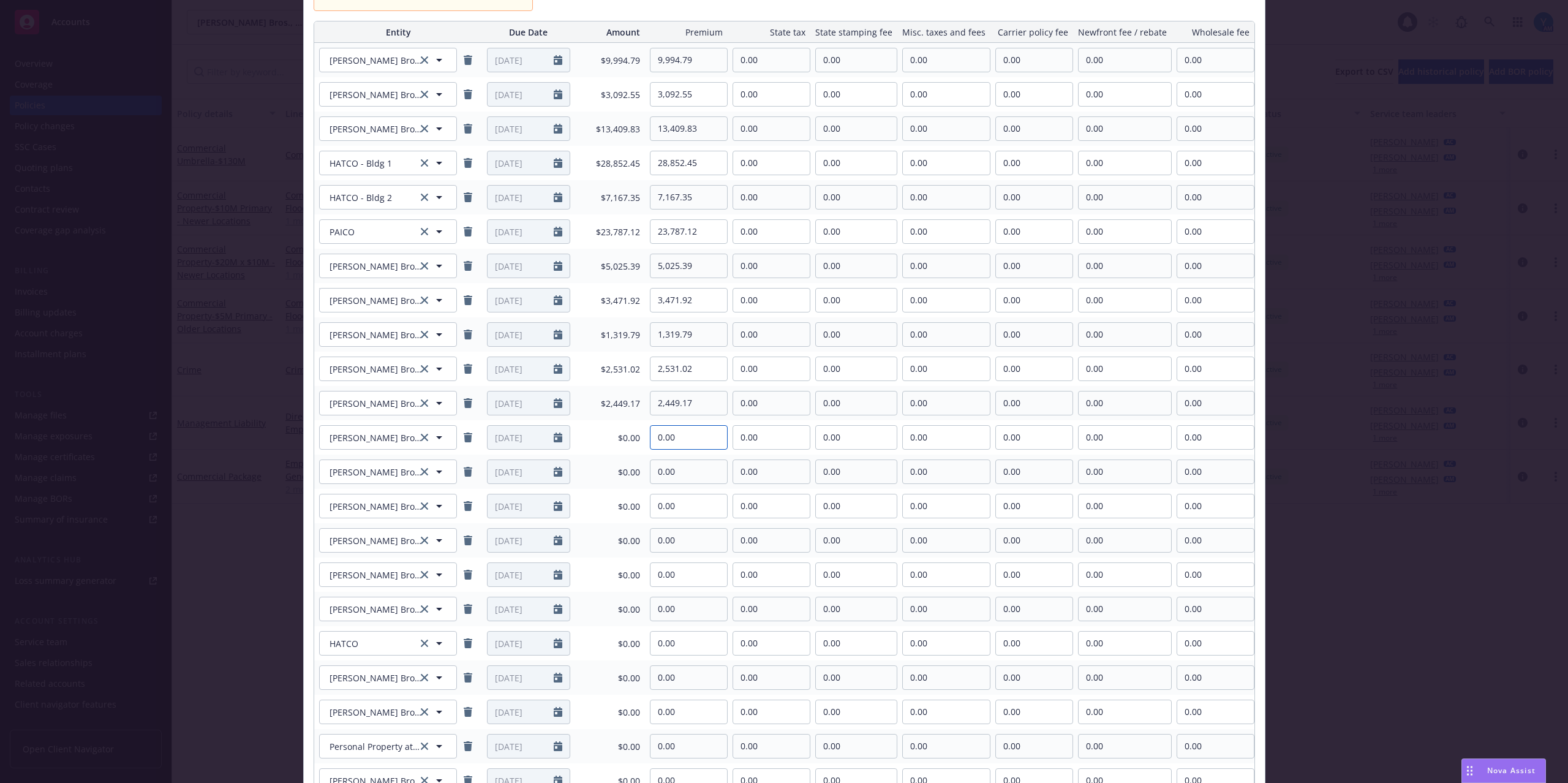
drag, startPoint x: 703, startPoint y: 435, endPoint x: 588, endPoint y: 436, distance: 115.0
click at [591, 436] on tr "[PERSON_NAME] Brothers, Inc. [PERSON_NAME] Brothers, Inc. [DATE] $0.00 0.00 0.0…" at bounding box center [784, 437] width 940 height 34
type input "3,144.38"
click at [686, 485] on td "0.00" at bounding box center [686, 472] width 82 height 34
click at [690, 473] on input "0.00" at bounding box center [688, 472] width 76 height 23
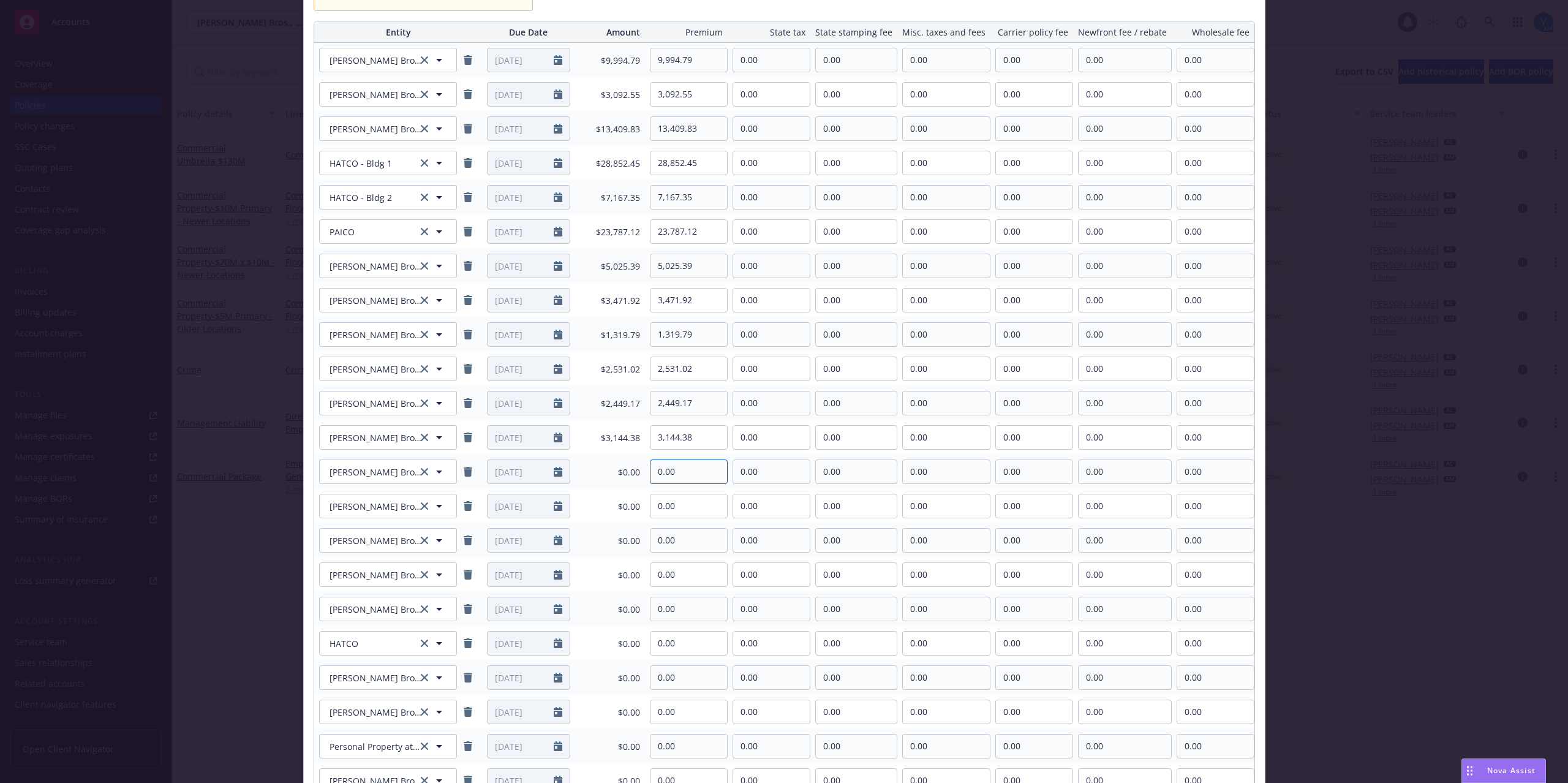
drag, startPoint x: 672, startPoint y: 476, endPoint x: 647, endPoint y: 473, distance: 25.2
click at [647, 473] on div "0.00" at bounding box center [686, 472] width 82 height 24
type input "658.89"
click at [700, 504] on input "0.00" at bounding box center [688, 506] width 76 height 23
drag, startPoint x: 694, startPoint y: 511, endPoint x: 647, endPoint y: 508, distance: 47.1
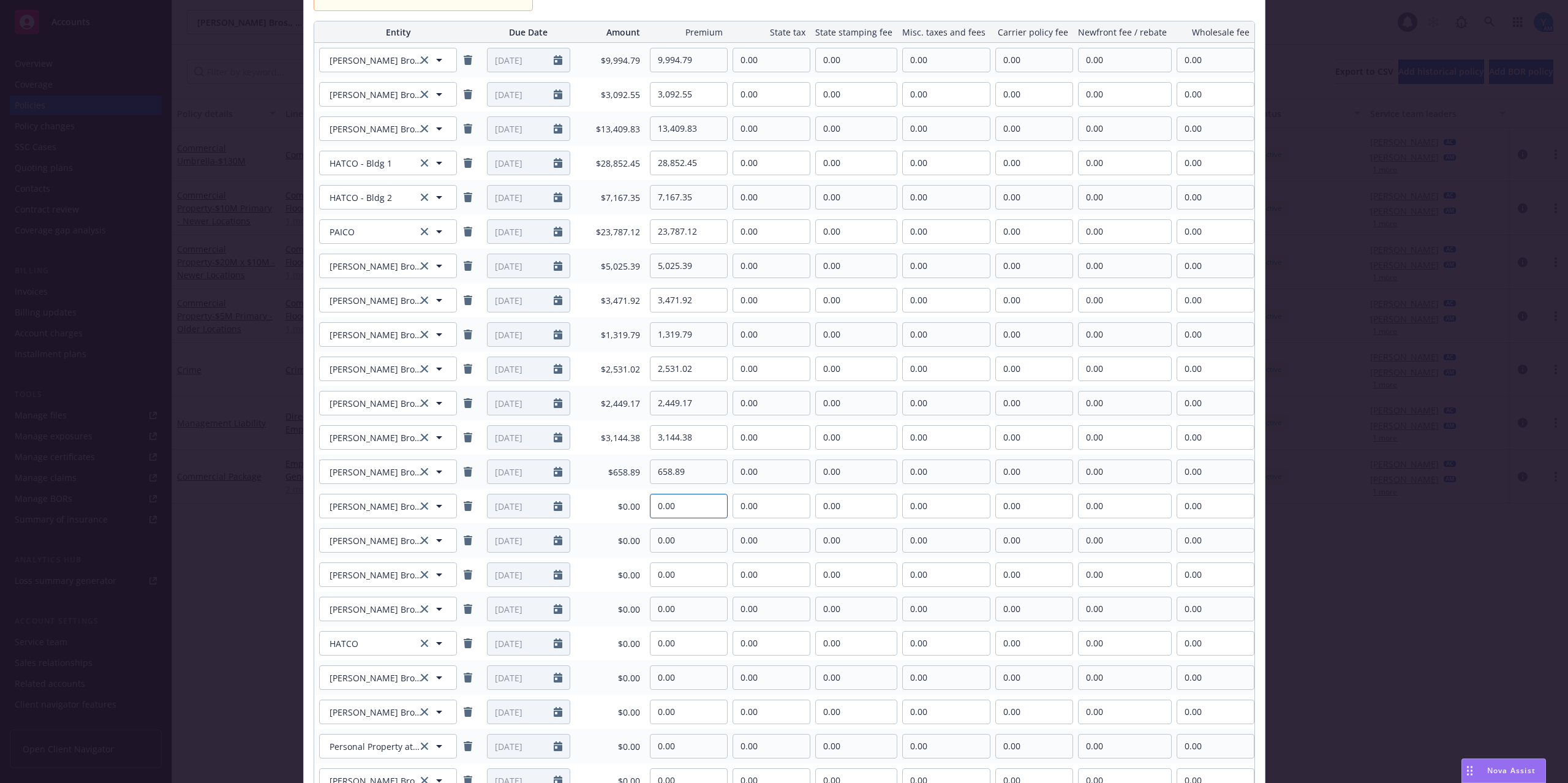
click at [647, 508] on div "0.00" at bounding box center [686, 506] width 82 height 24
click at [700, 508] on input "0.00" at bounding box center [688, 506] width 76 height 23
drag, startPoint x: 702, startPoint y: 511, endPoint x: 635, endPoint y: 504, distance: 67.4
click at [635, 504] on tr "[PERSON_NAME] Brothers, Inc. [PERSON_NAME] Brothers, Inc. [DATE] $0.00 0.00 0.0…" at bounding box center [784, 505] width 940 height 34
type input "2,037.12"
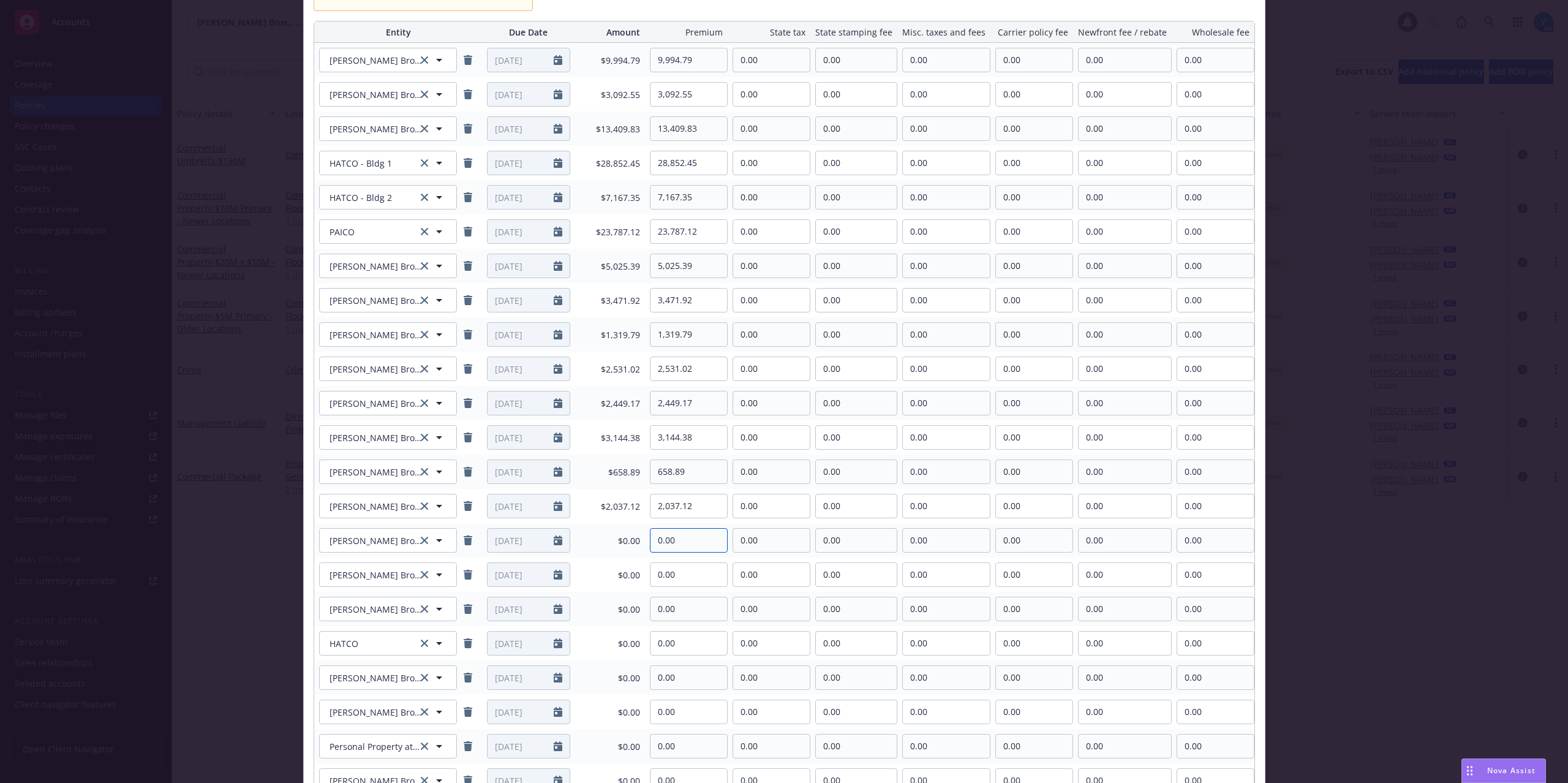
click at [702, 541] on input "0.00" at bounding box center [688, 540] width 76 height 23
click at [702, 539] on input "0.00" at bounding box center [688, 540] width 76 height 23
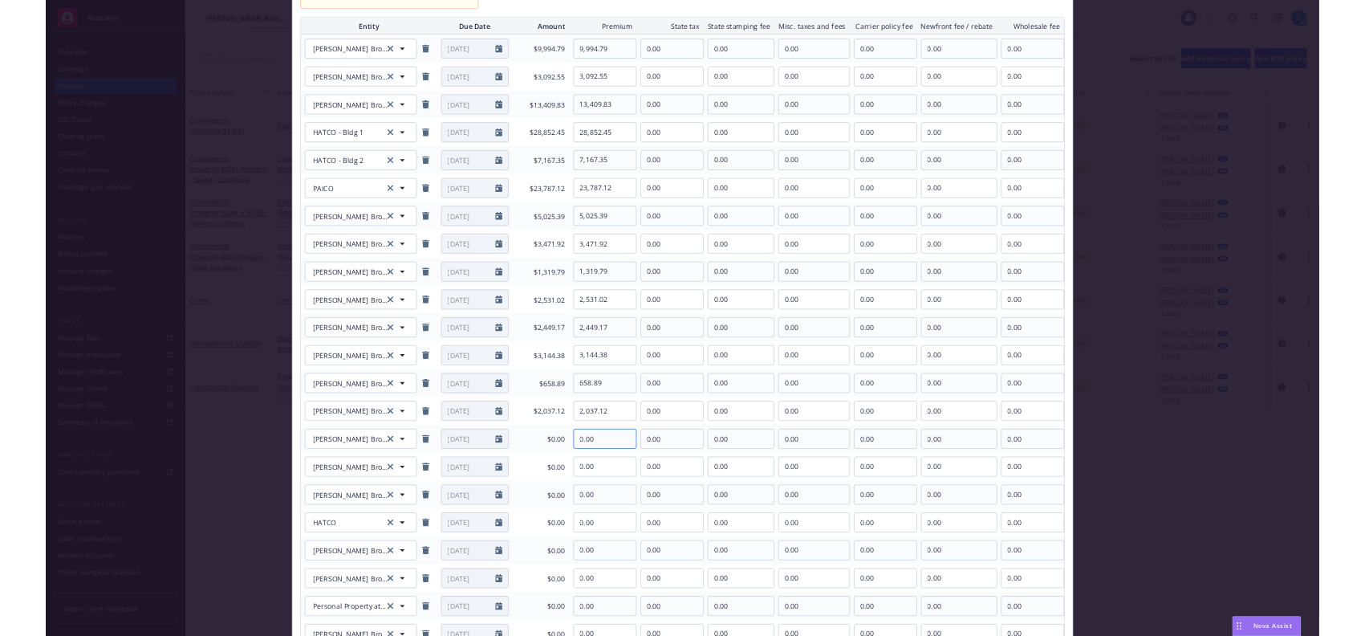
scroll to position [428, 0]
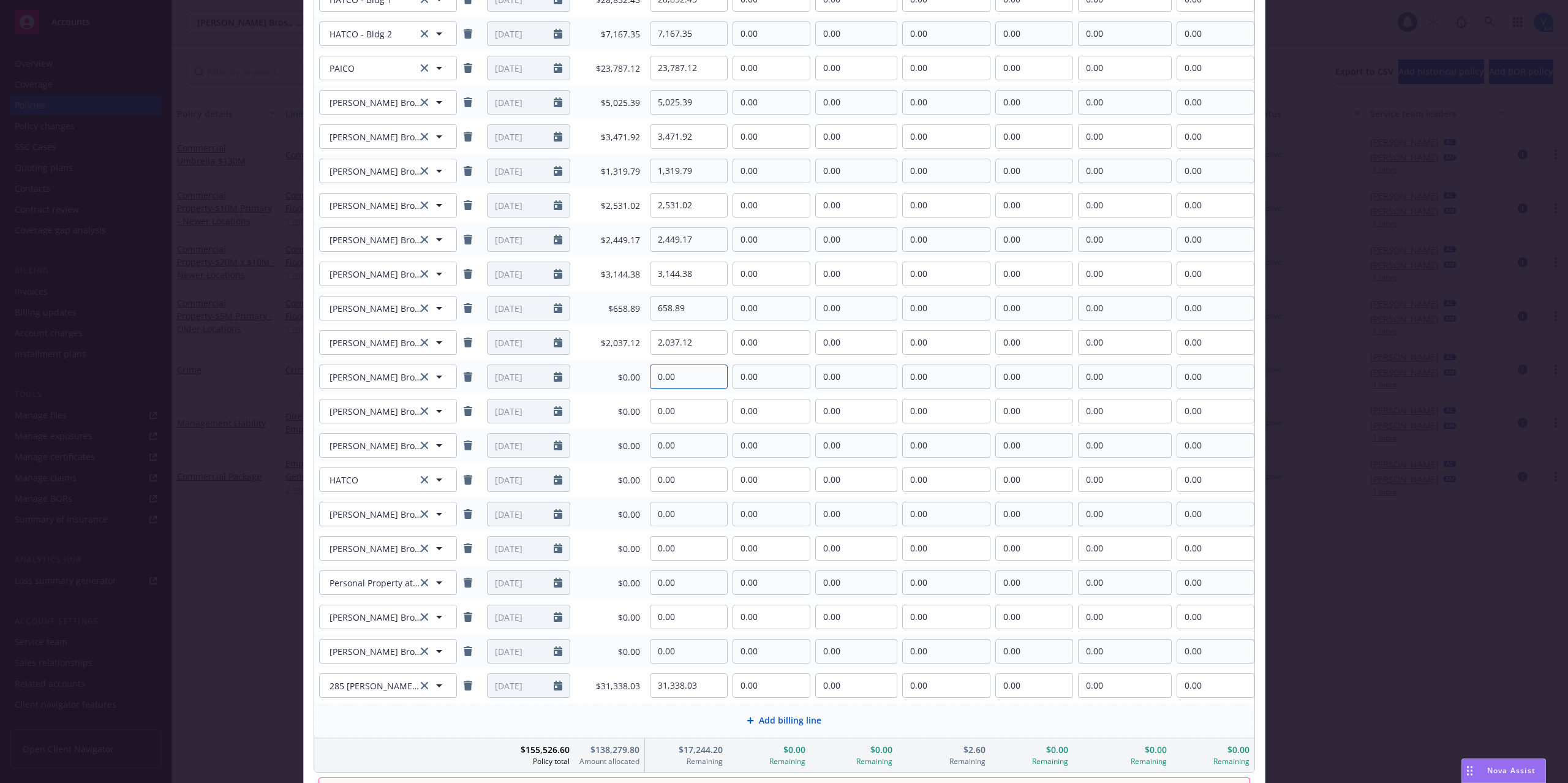
click at [637, 380] on tr "[PERSON_NAME] Brothers, Inc. [PERSON_NAME] Brothers, Inc. [DATE] $0.00 0.00 0.0…" at bounding box center [784, 376] width 940 height 34
type input "1,097.61"
click at [702, 412] on input "0.00" at bounding box center [688, 411] width 76 height 23
drag, startPoint x: 689, startPoint y: 408, endPoint x: 632, endPoint y: 417, distance: 57.7
click at [632, 417] on tr "[PERSON_NAME] Brothers, Inc. - (first floor 431-433) [PERSON_NAME] Brothers, In…" at bounding box center [784, 411] width 940 height 34
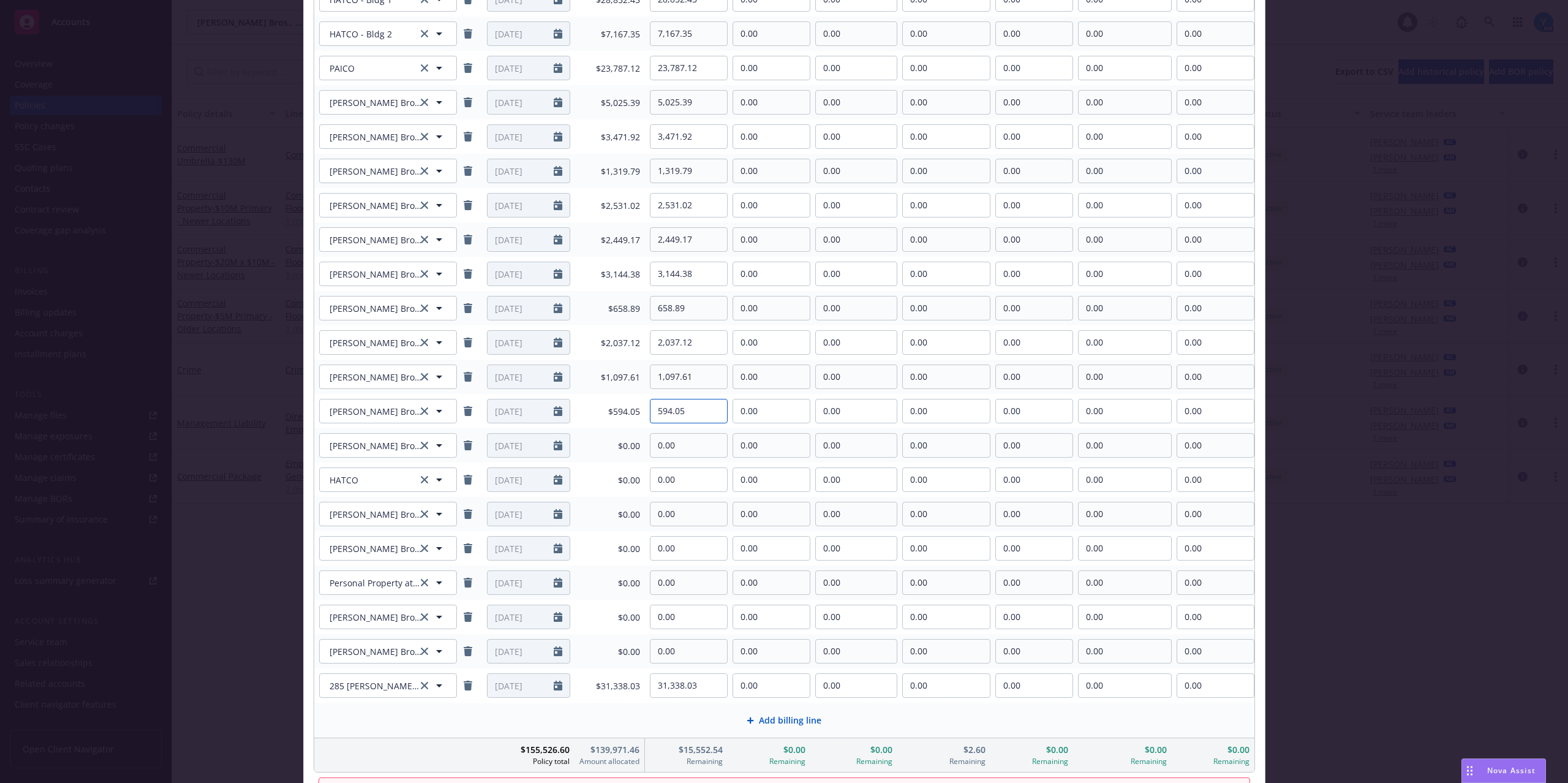
type input "594.05"
click at [701, 448] on input "0.00" at bounding box center [688, 445] width 76 height 23
drag, startPoint x: 706, startPoint y: 446, endPoint x: 615, endPoint y: 444, distance: 91.0
click at [615, 444] on tr "[PERSON_NAME] Brothers, Inc. - (second floor 431-433) [PERSON_NAME] Brothers, I…" at bounding box center [784, 445] width 940 height 34
type input "530.21"
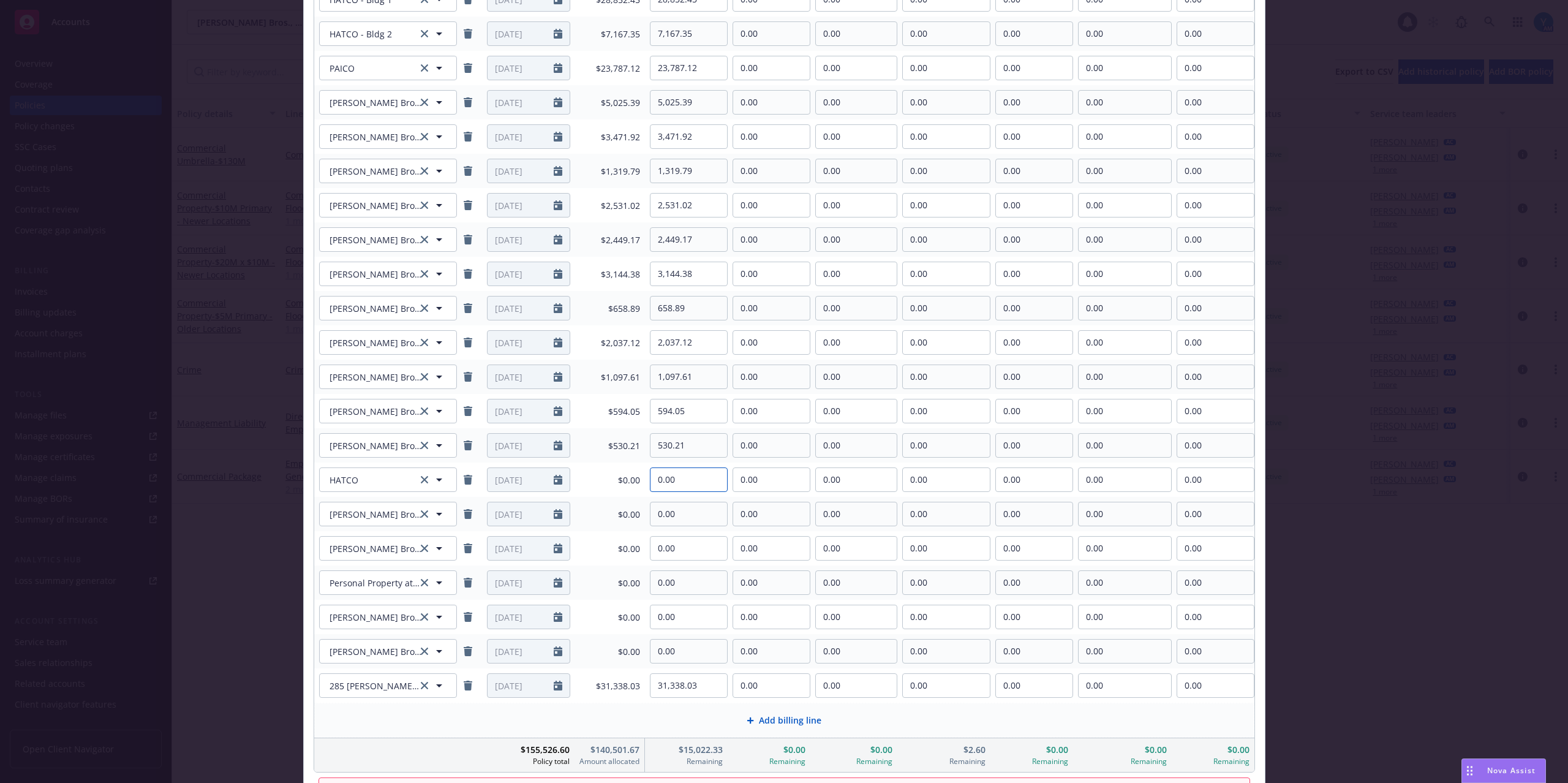
click at [701, 486] on input "0.00" at bounding box center [688, 479] width 76 height 23
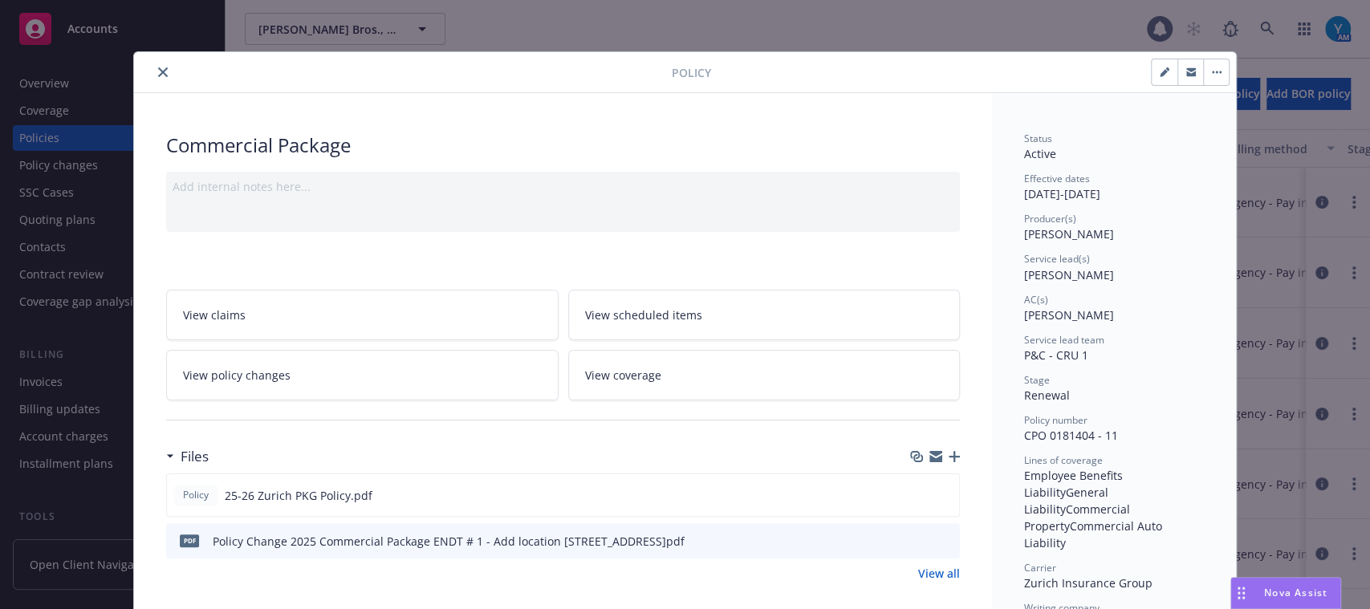
scroll to position [47, 0]
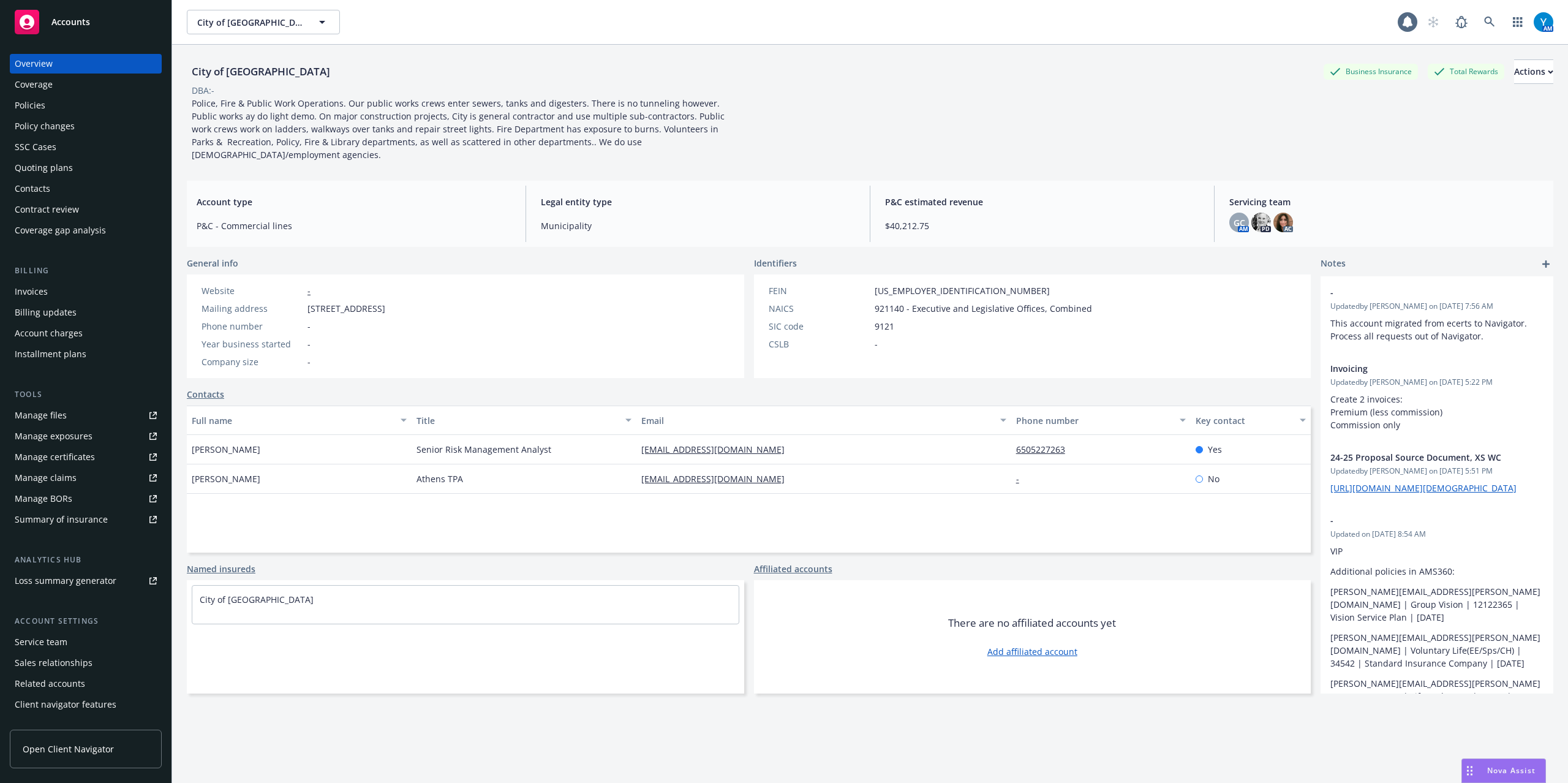
drag, startPoint x: 63, startPoint y: 292, endPoint x: 127, endPoint y: 285, distance: 64.4
click at [63, 292] on div "Invoices" at bounding box center [85, 292] width 142 height 20
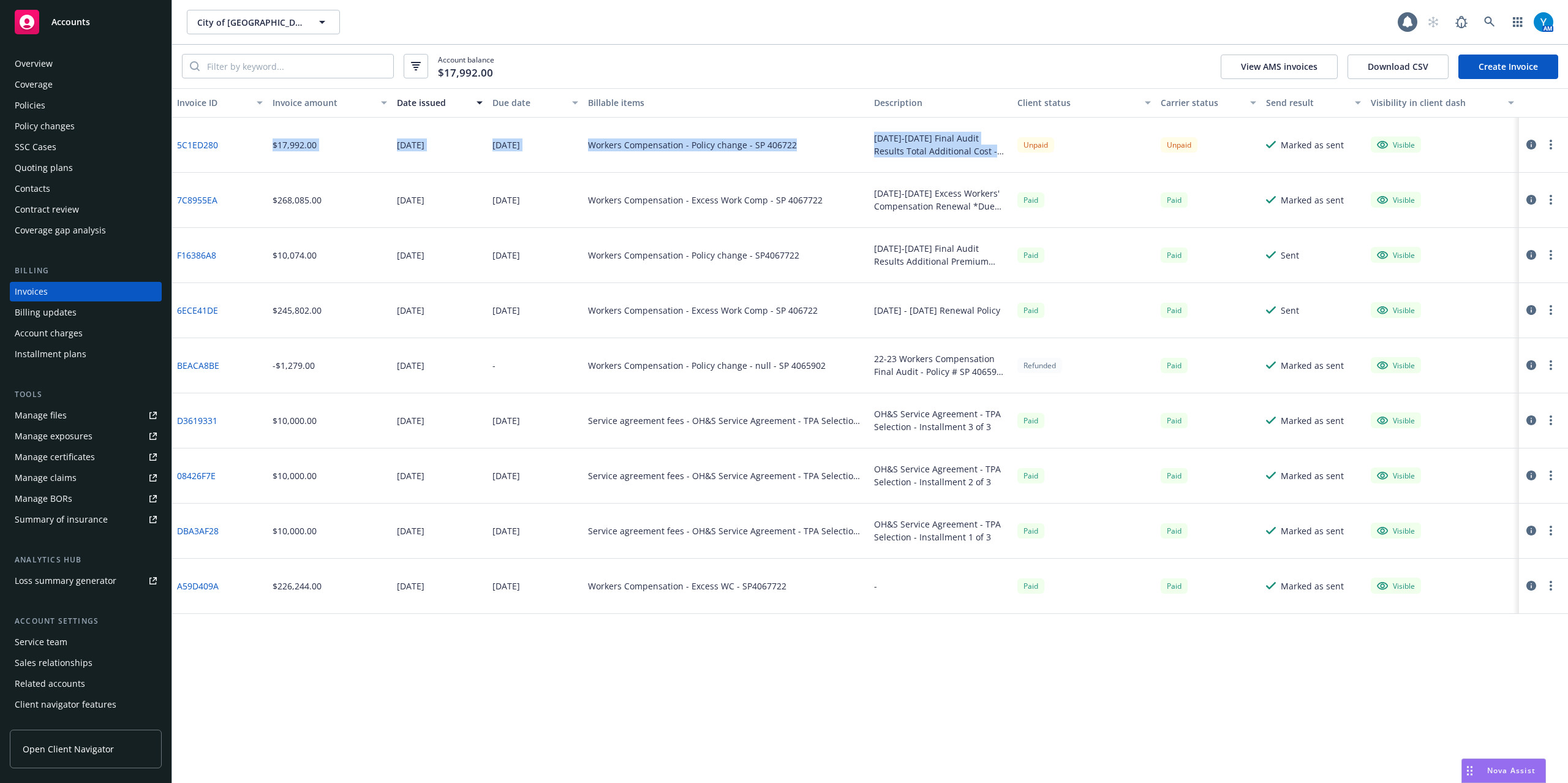
drag, startPoint x: 273, startPoint y: 145, endPoint x: 1008, endPoint y: 153, distance: 735.0
click at [1008, 153] on div "5C1ED280 $17,992.00 06/06/2025 06/19/2025 Workers Compensation - Policy change …" at bounding box center [870, 145] width 1396 height 55
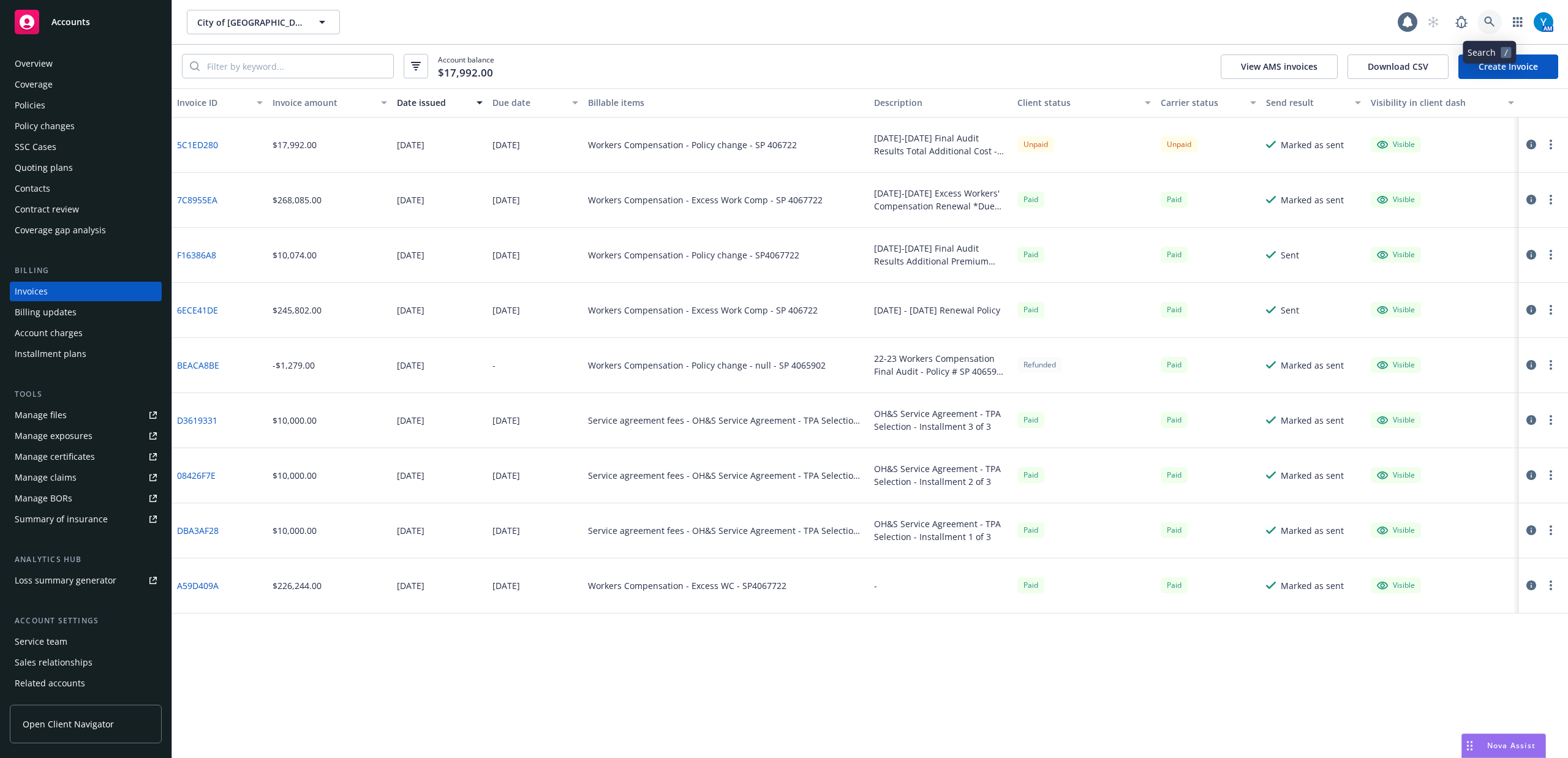
click at [1486, 18] on icon at bounding box center [1489, 22] width 11 height 11
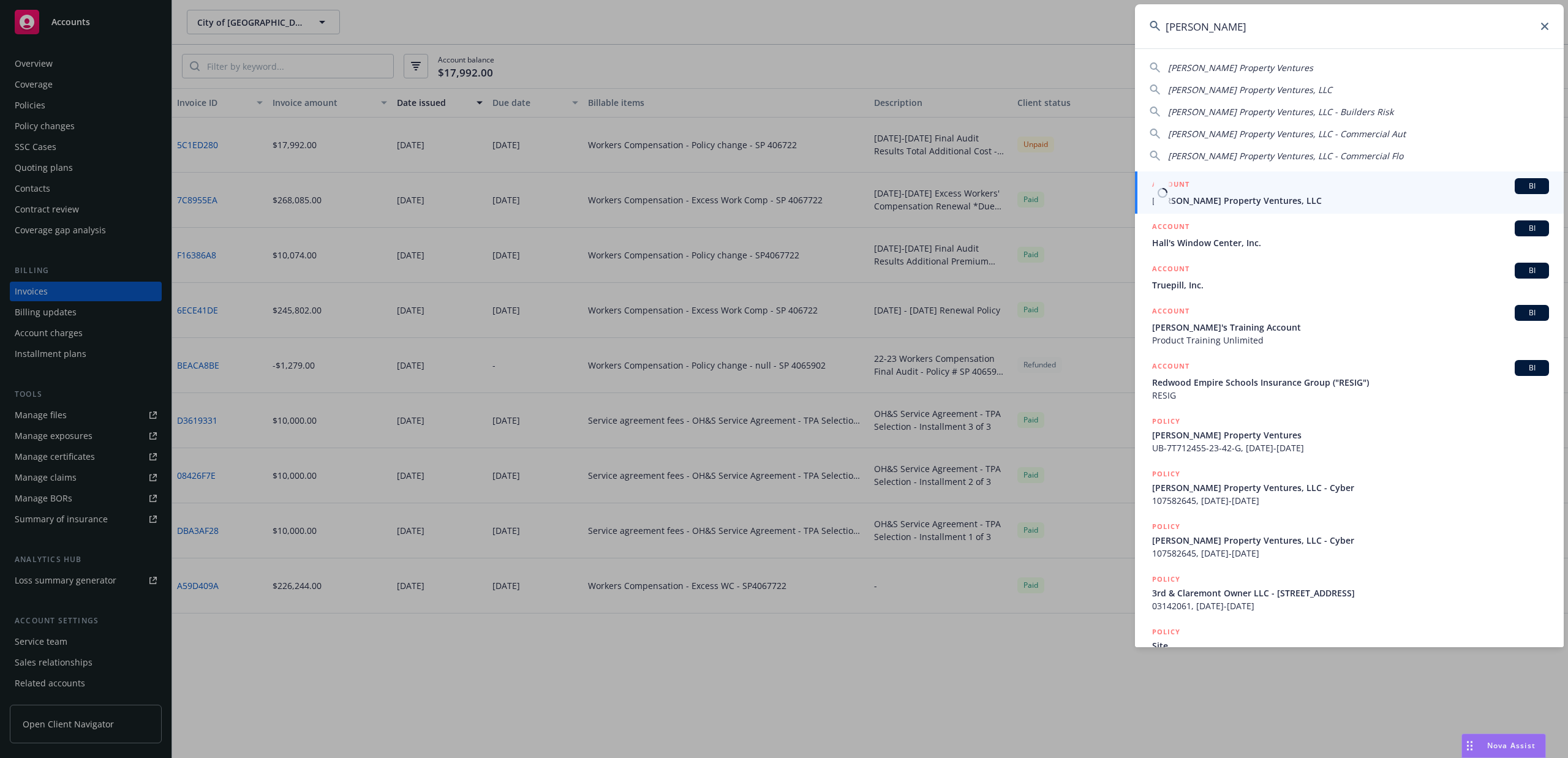
type input "windy hill"
click at [1239, 201] on span "Windy Hill Property Ventures, LLC" at bounding box center [1351, 200] width 397 height 13
